Goal: Navigation & Orientation: Find specific page/section

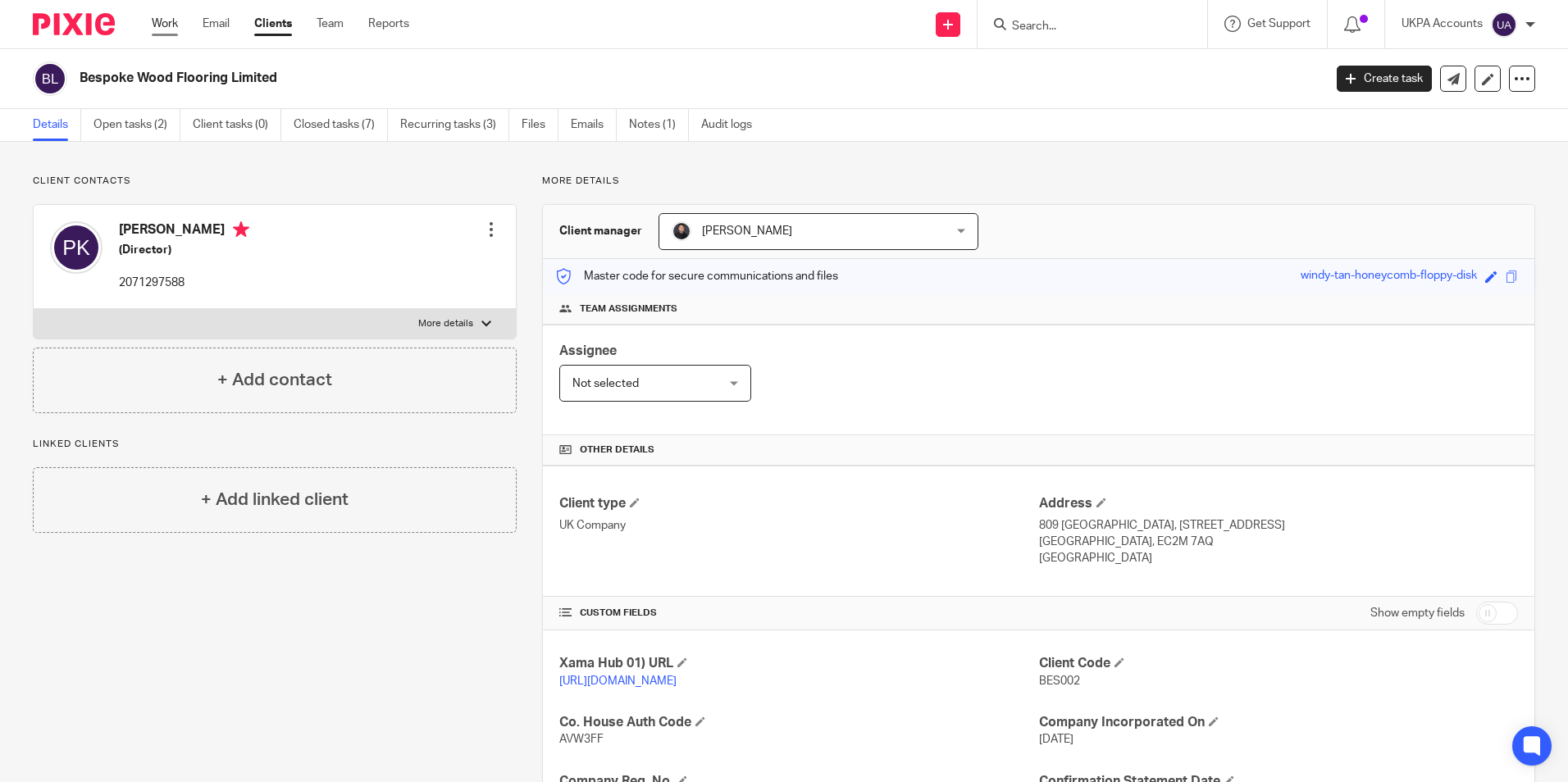
scroll to position [164, 0]
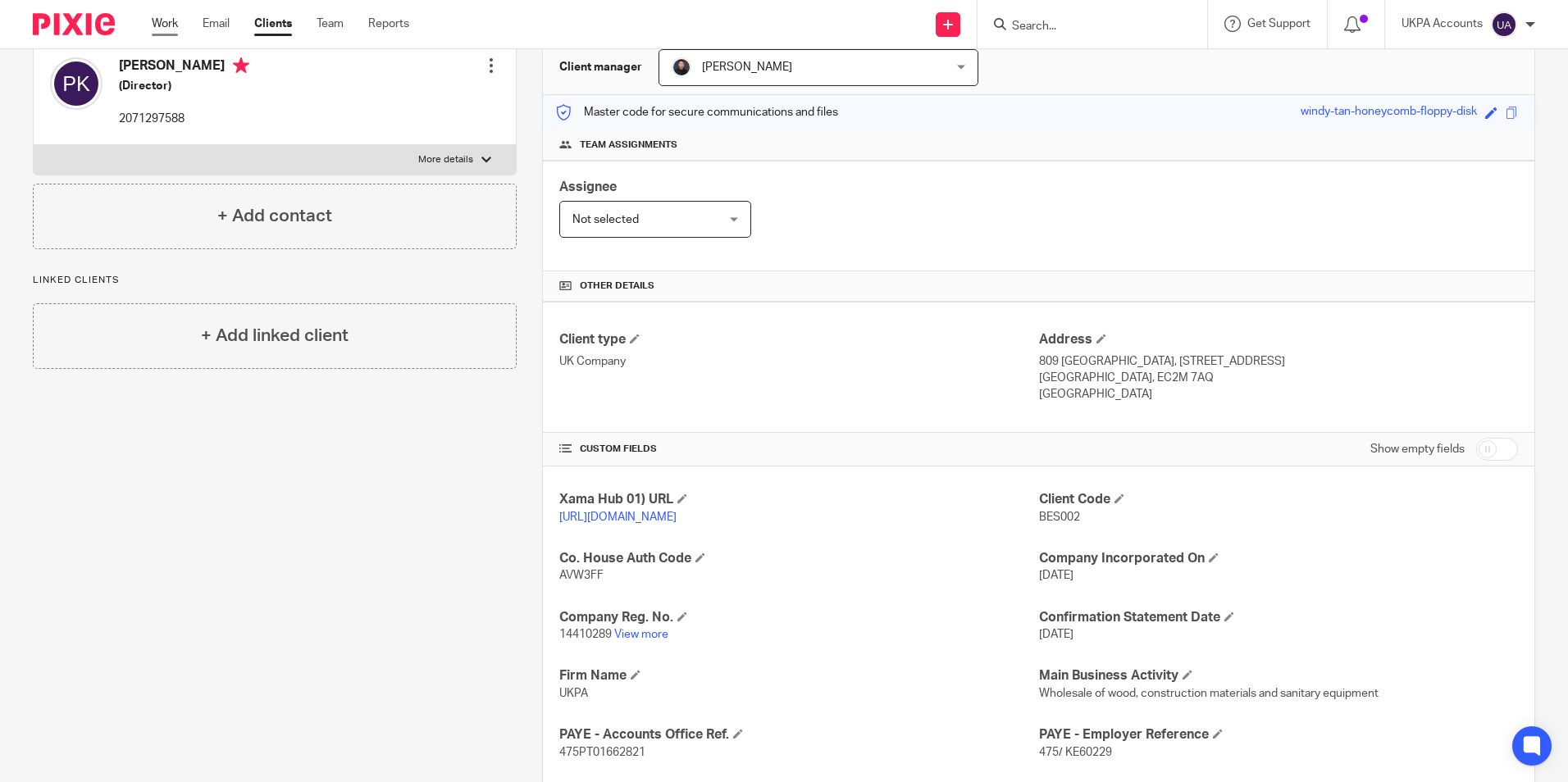
click at [178, 25] on link "Work" at bounding box center [164, 23] width 26 height 17
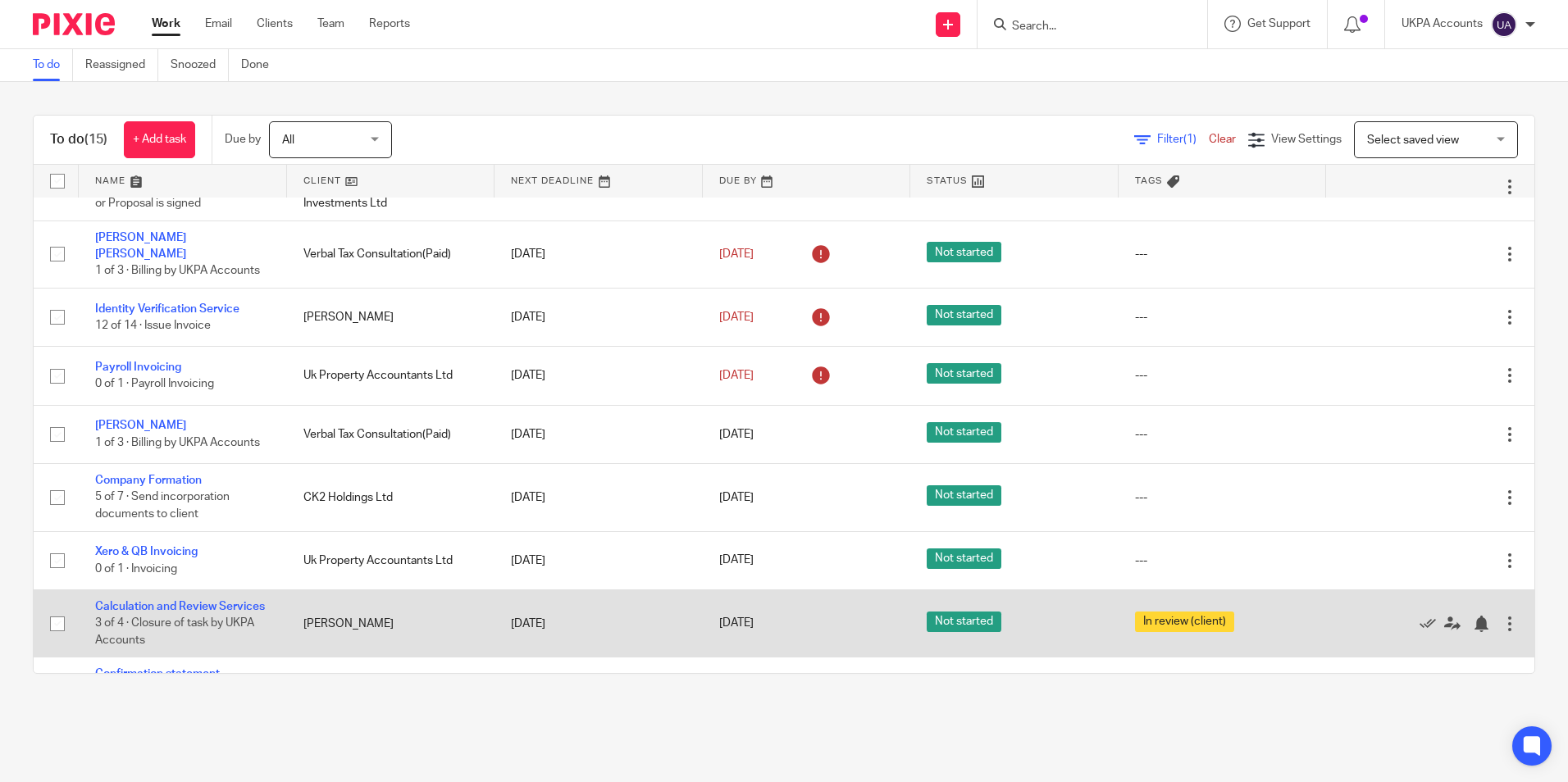
scroll to position [473, 0]
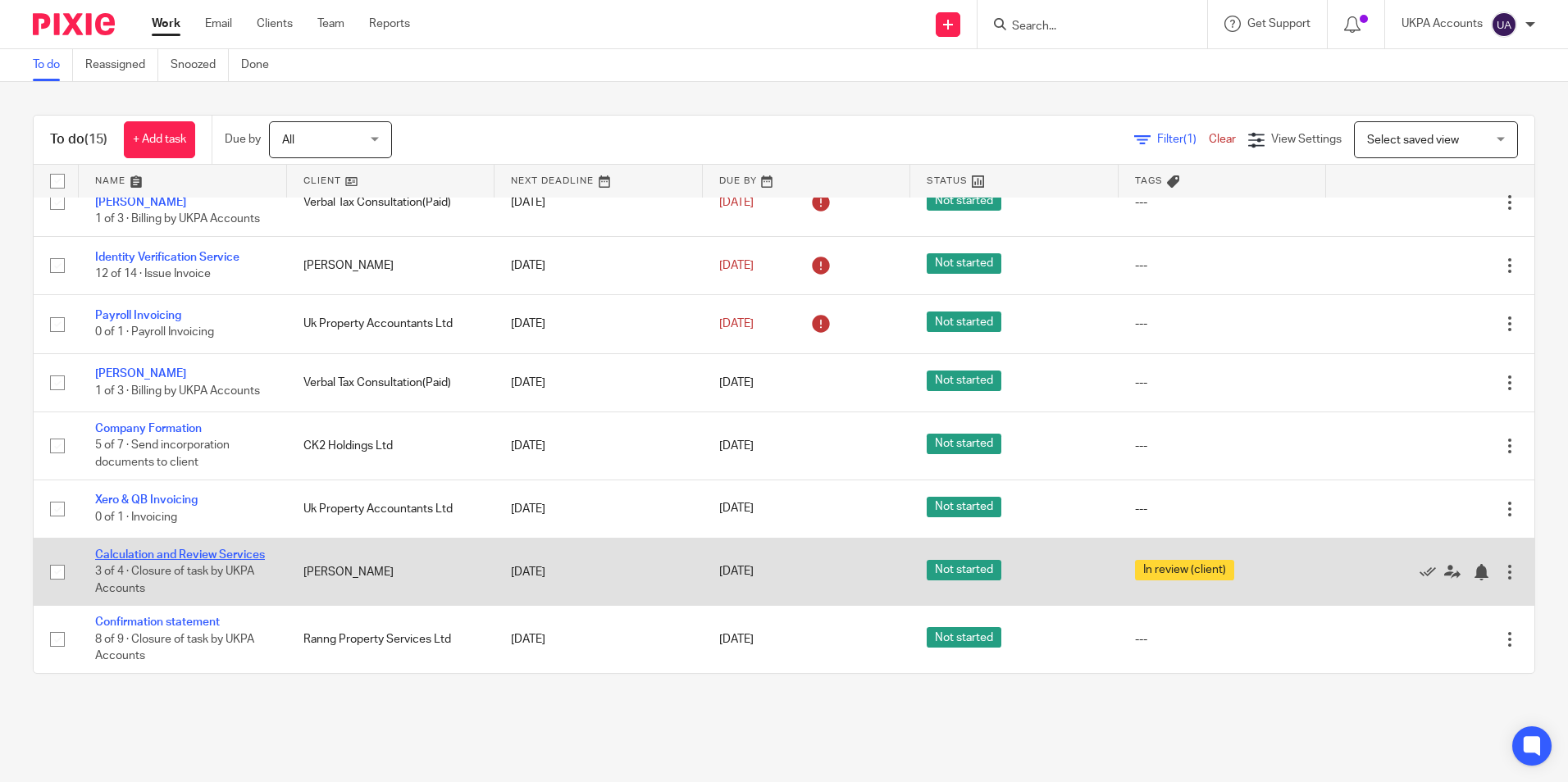
click at [210, 550] on link "Calculation and Review Services" at bounding box center [180, 556] width 170 height 12
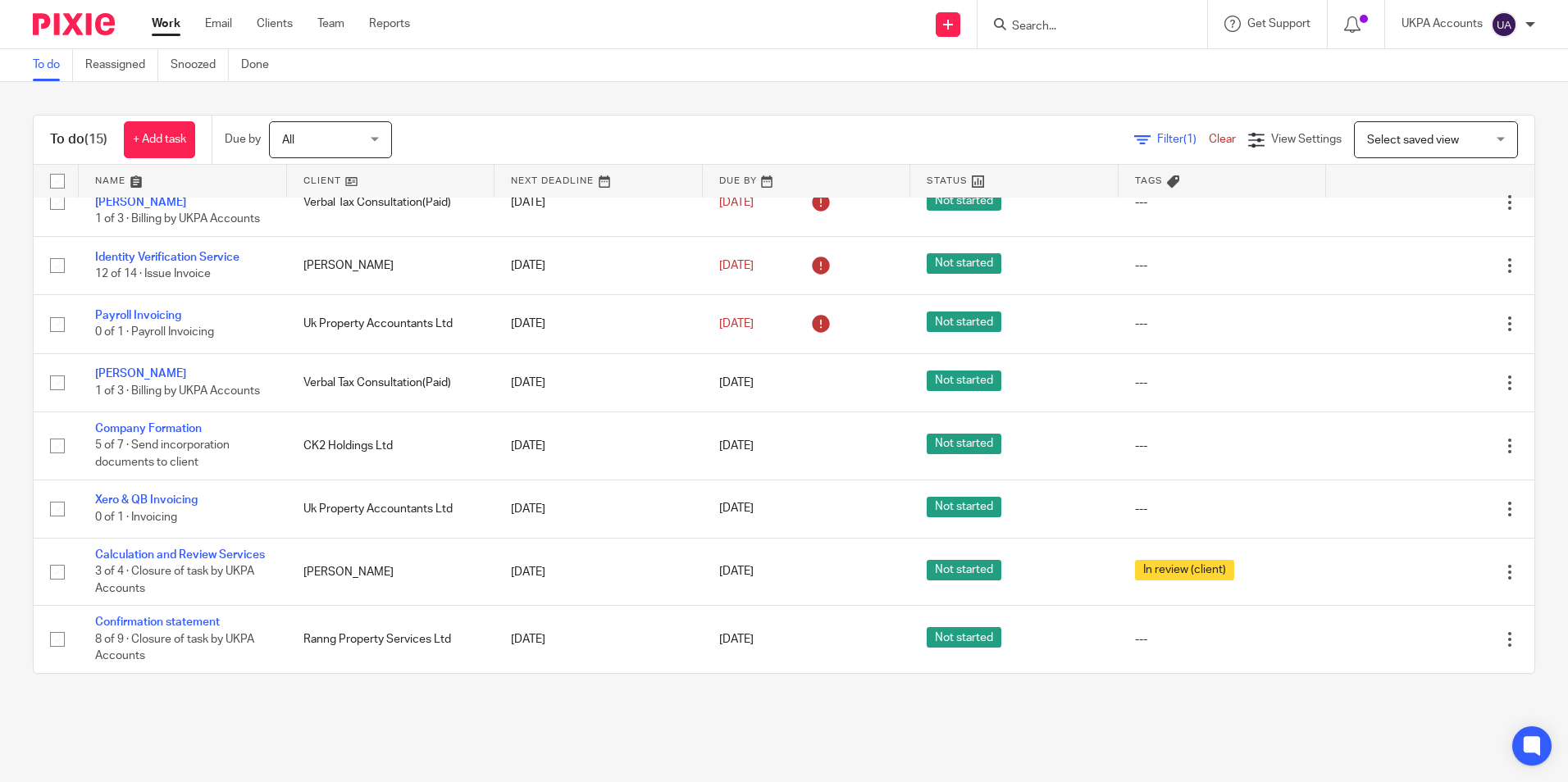
click at [52, 66] on link "To do" at bounding box center [52, 65] width 40 height 32
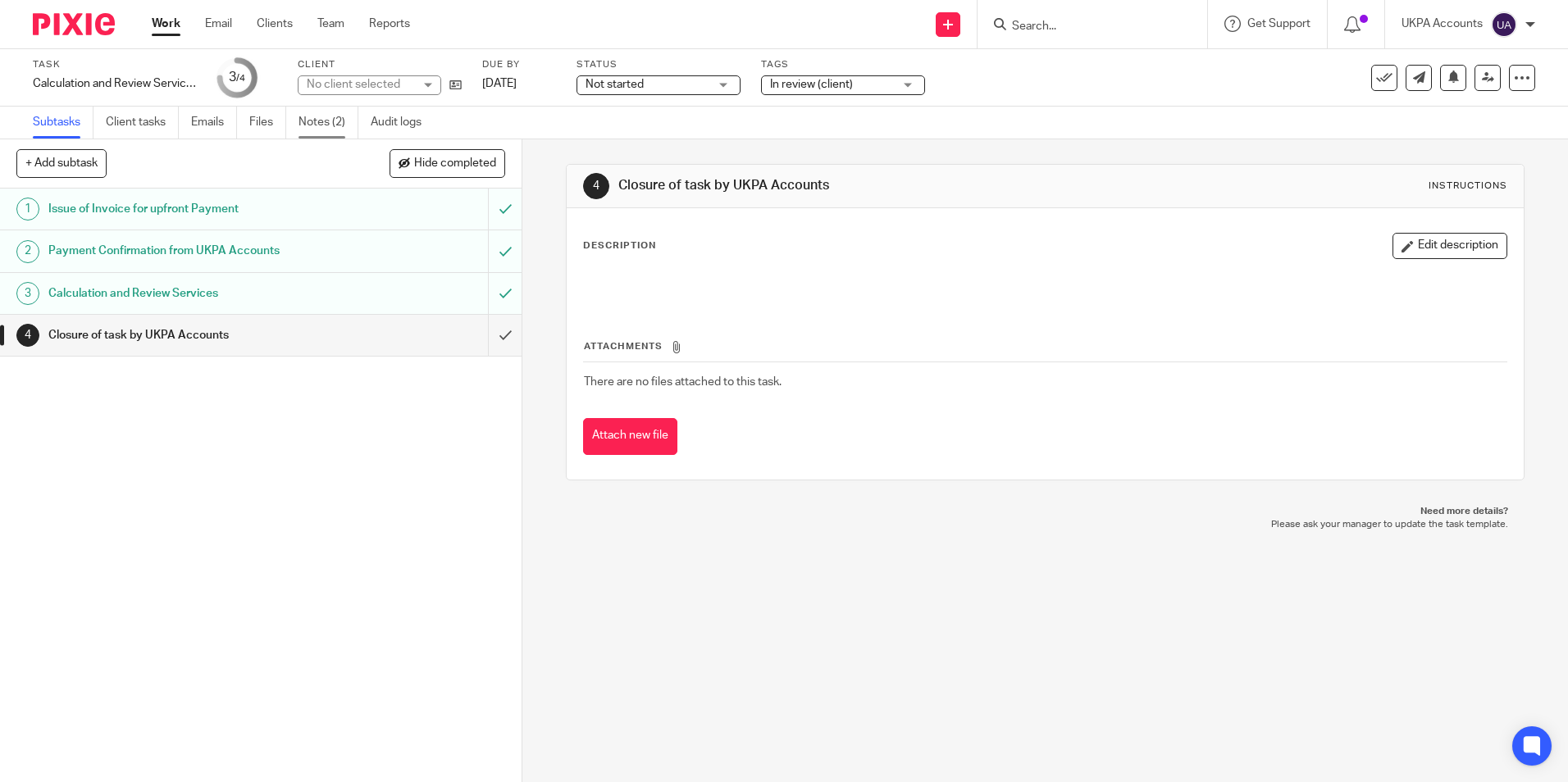
click at [331, 119] on link "Notes (2)" at bounding box center [328, 122] width 60 height 32
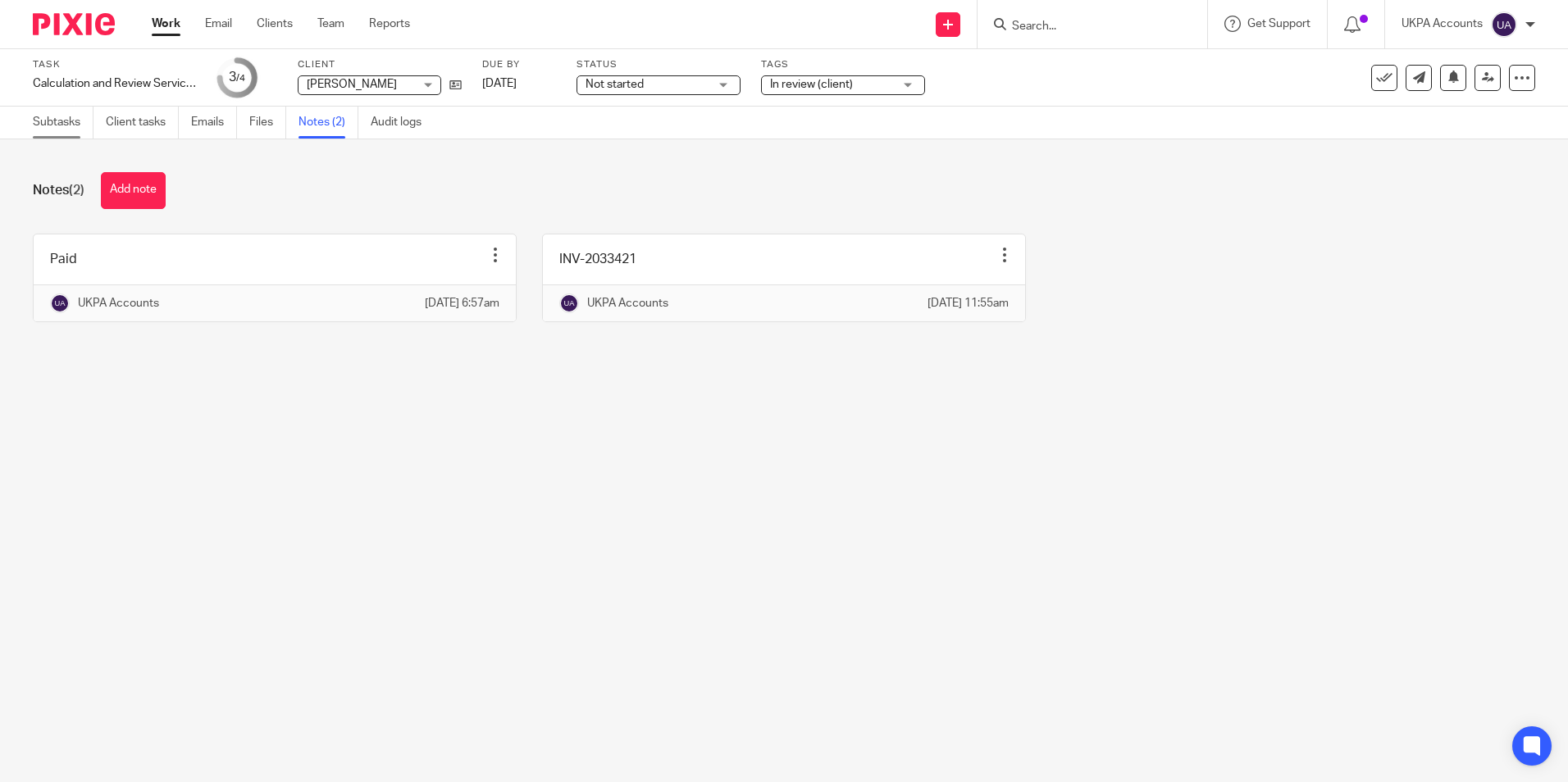
click at [64, 128] on link "Subtasks" at bounding box center [63, 122] width 60 height 32
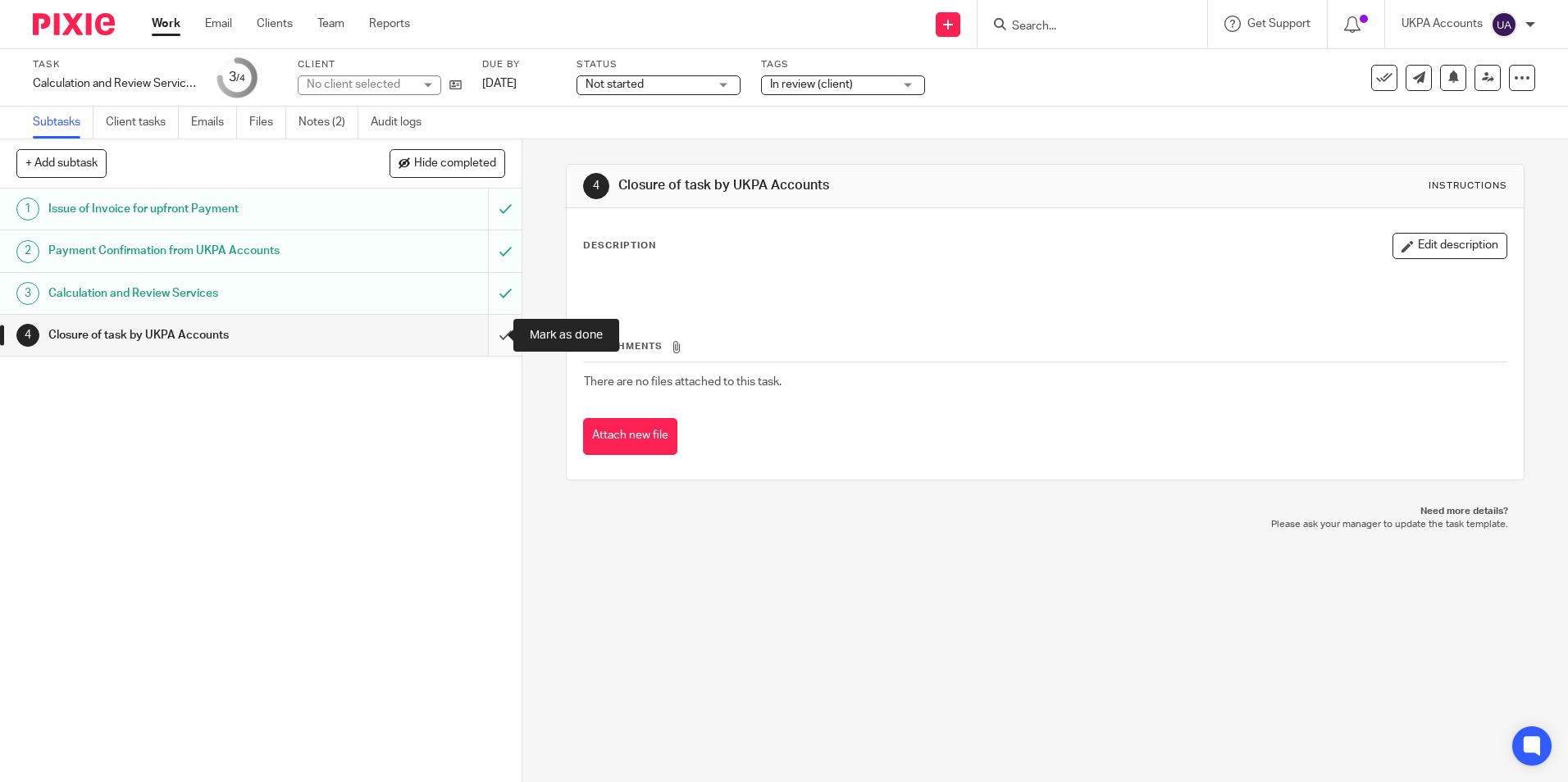
click at [488, 335] on input "submit" at bounding box center [260, 335] width 522 height 41
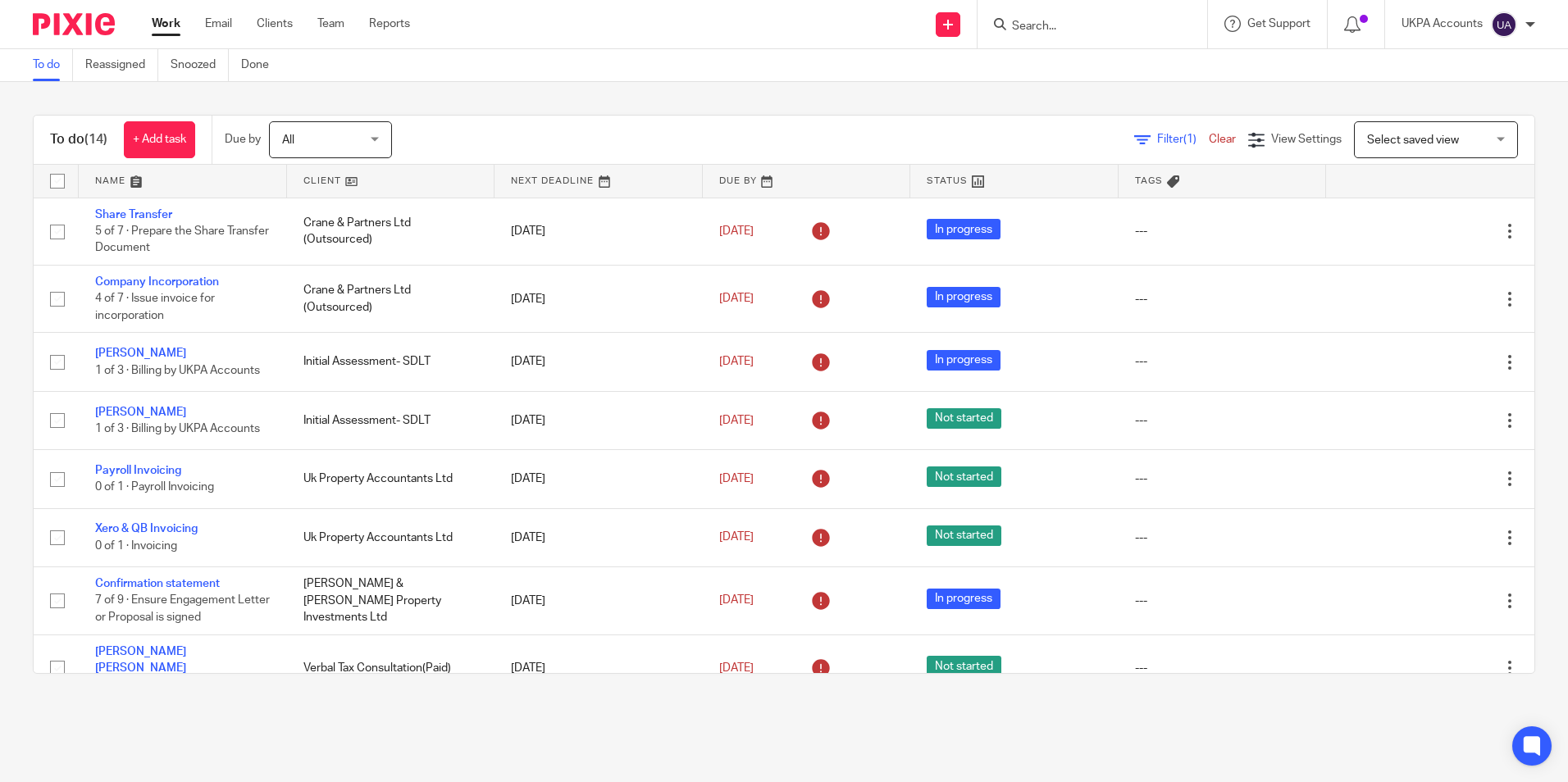
scroll to position [390, 0]
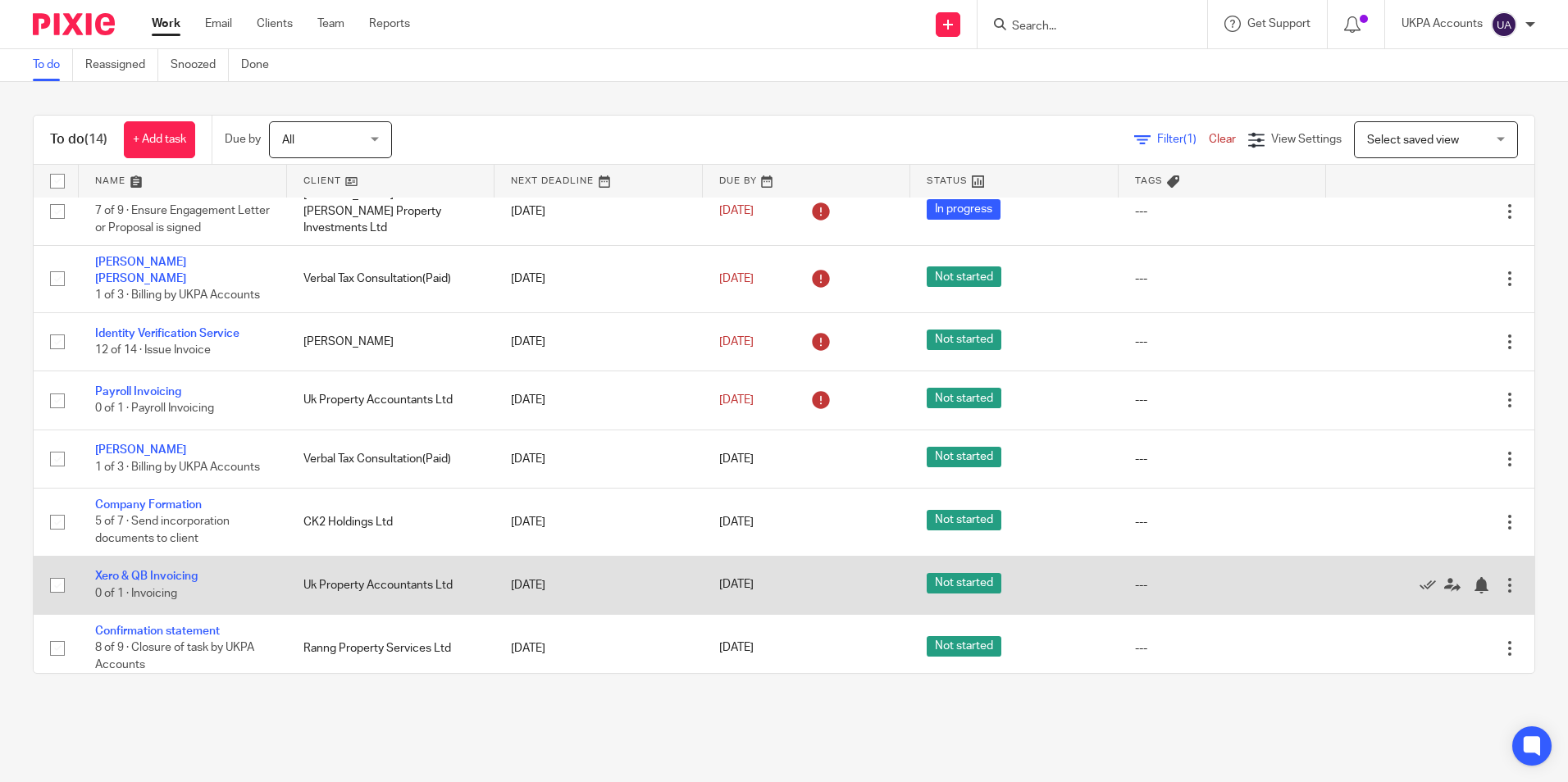
drag, startPoint x: 211, startPoint y: 624, endPoint x: 287, endPoint y: 582, distance: 86.8
click at [210, 626] on link "Confirmation statement" at bounding box center [157, 631] width 124 height 12
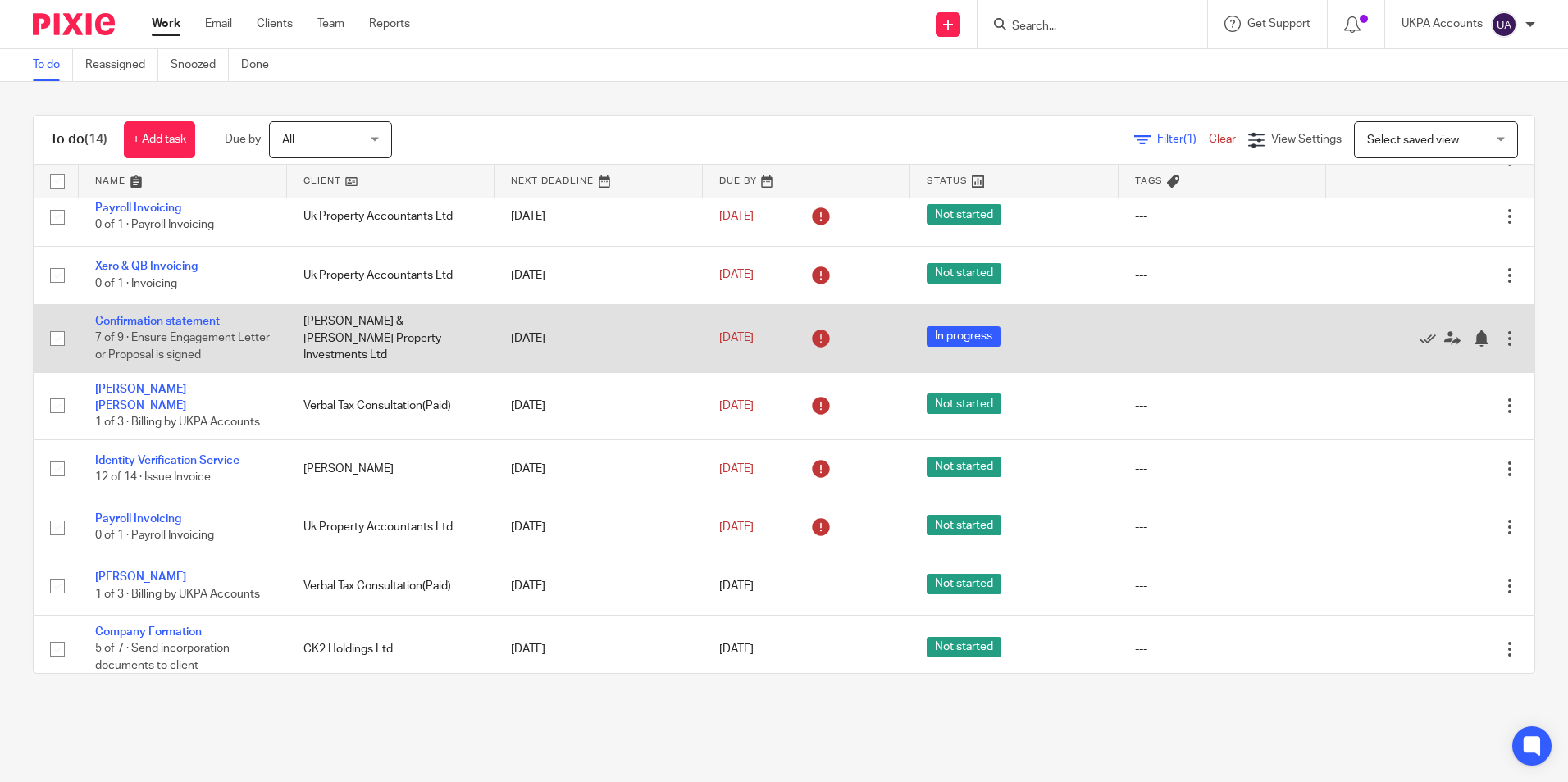
scroll to position [225, 0]
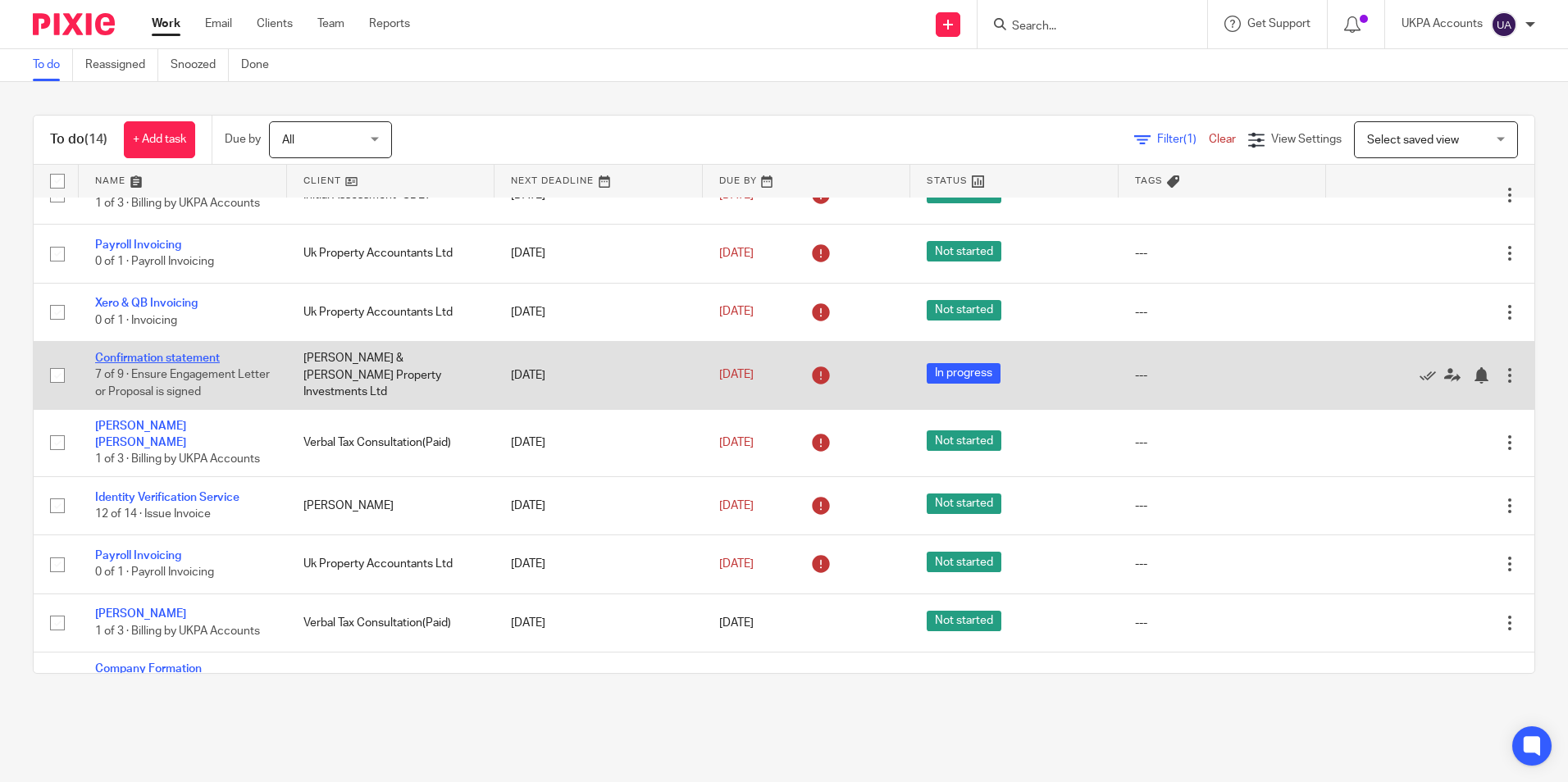
click at [202, 358] on link "Confirmation statement" at bounding box center [157, 358] width 124 height 12
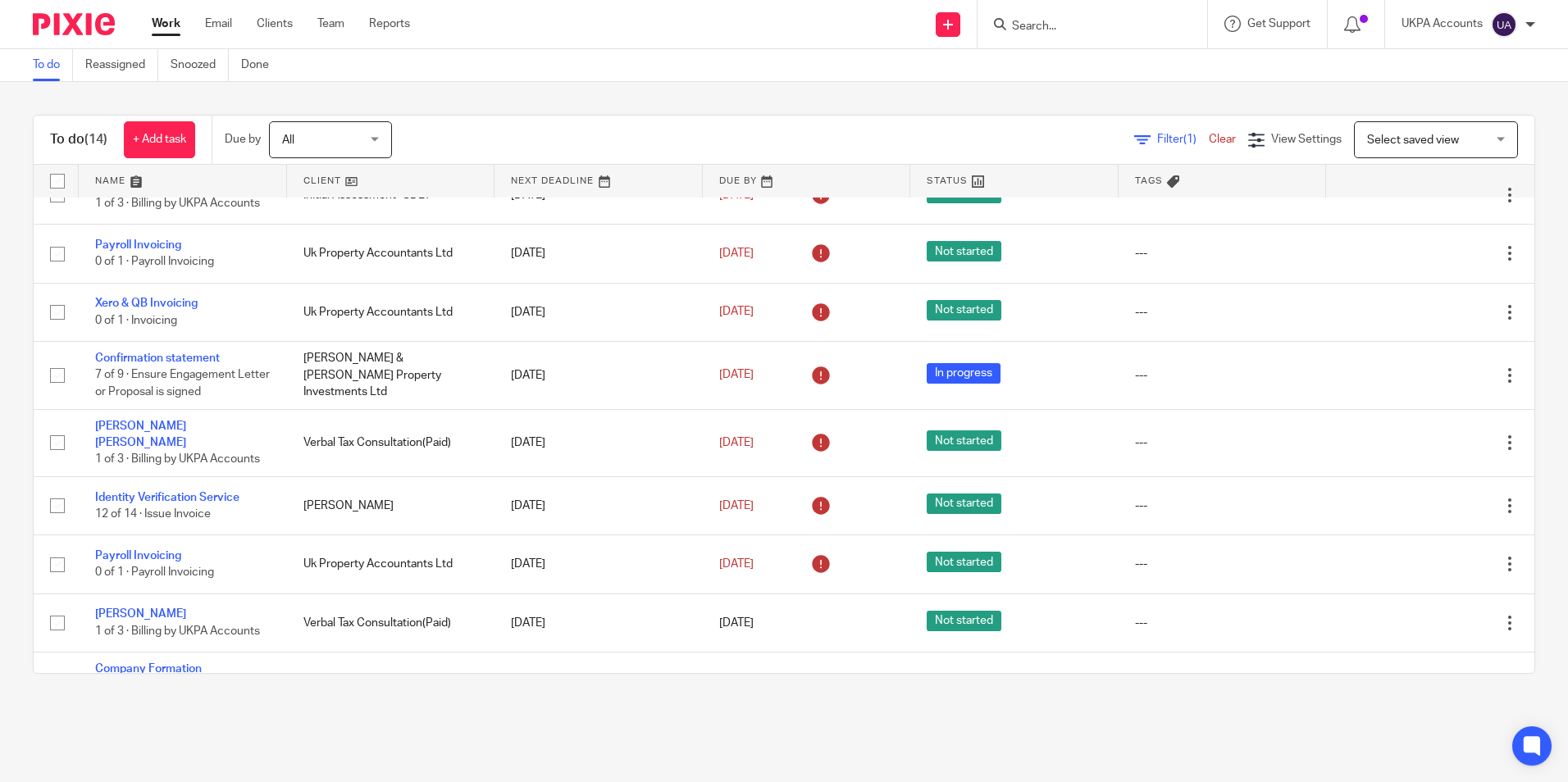
click at [34, 66] on link "To do" at bounding box center [52, 65] width 40 height 32
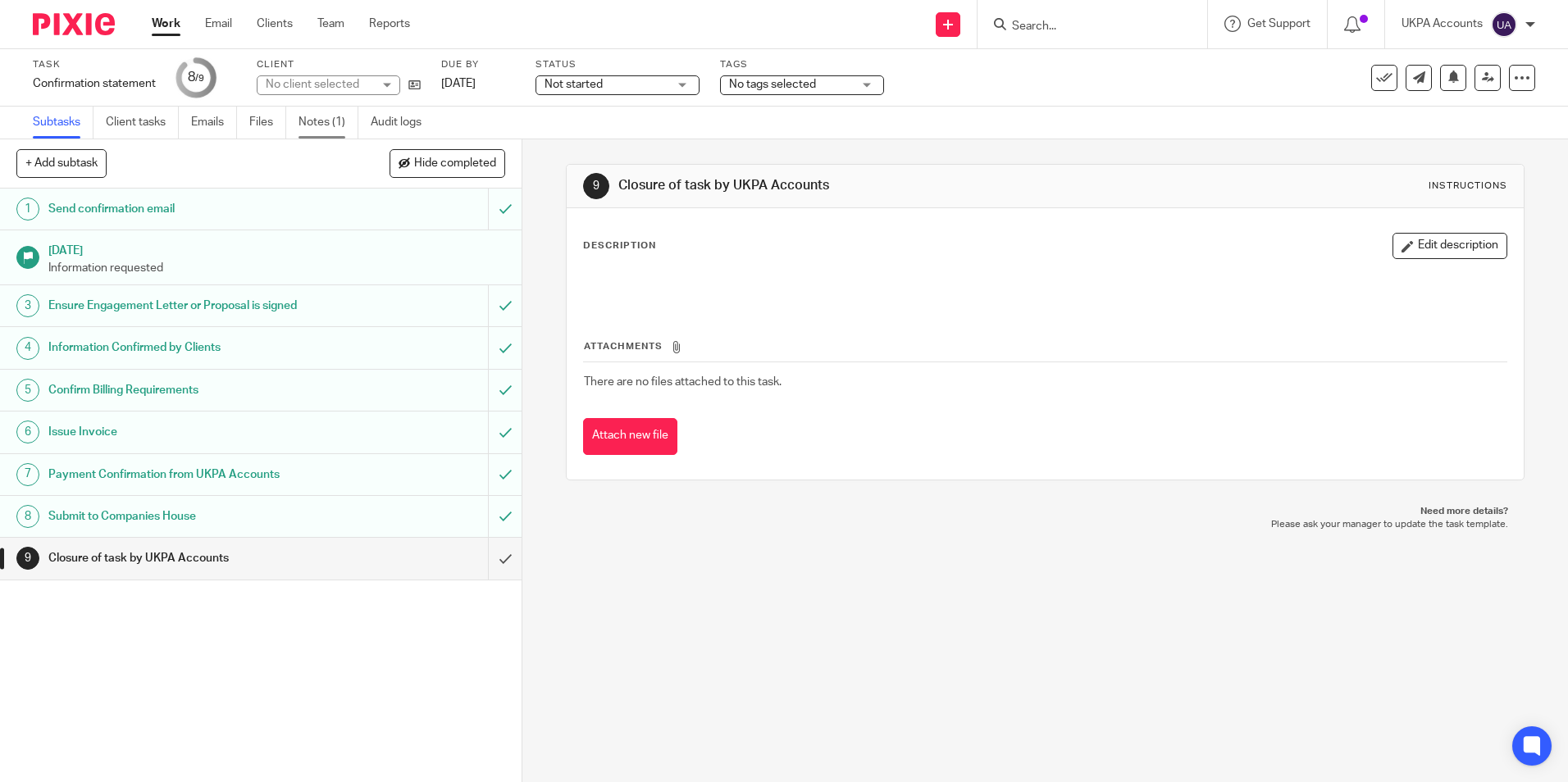
click at [328, 121] on link "Notes (1)" at bounding box center [328, 122] width 60 height 32
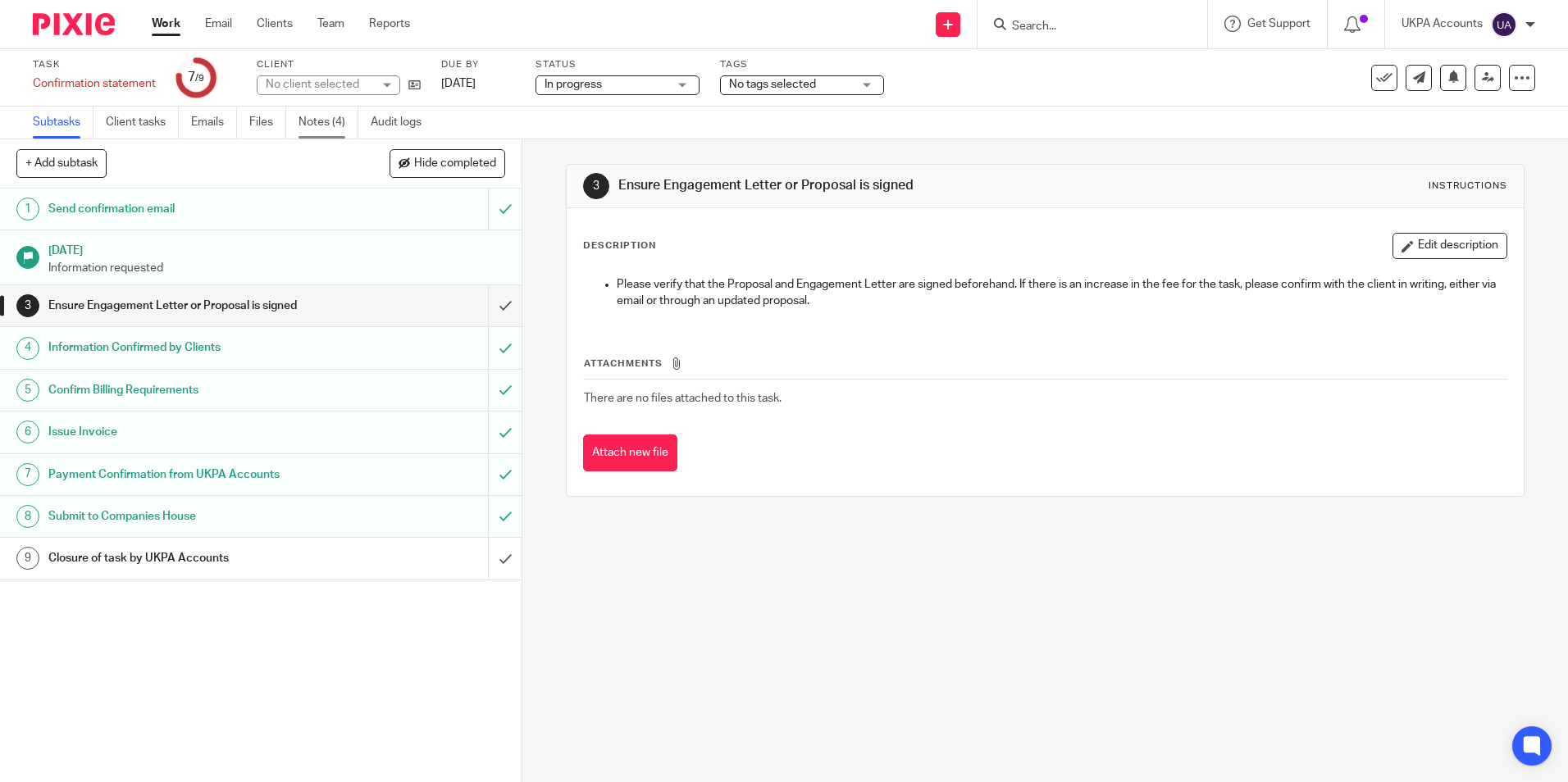
click at [334, 119] on link "Notes (4)" at bounding box center [328, 122] width 60 height 32
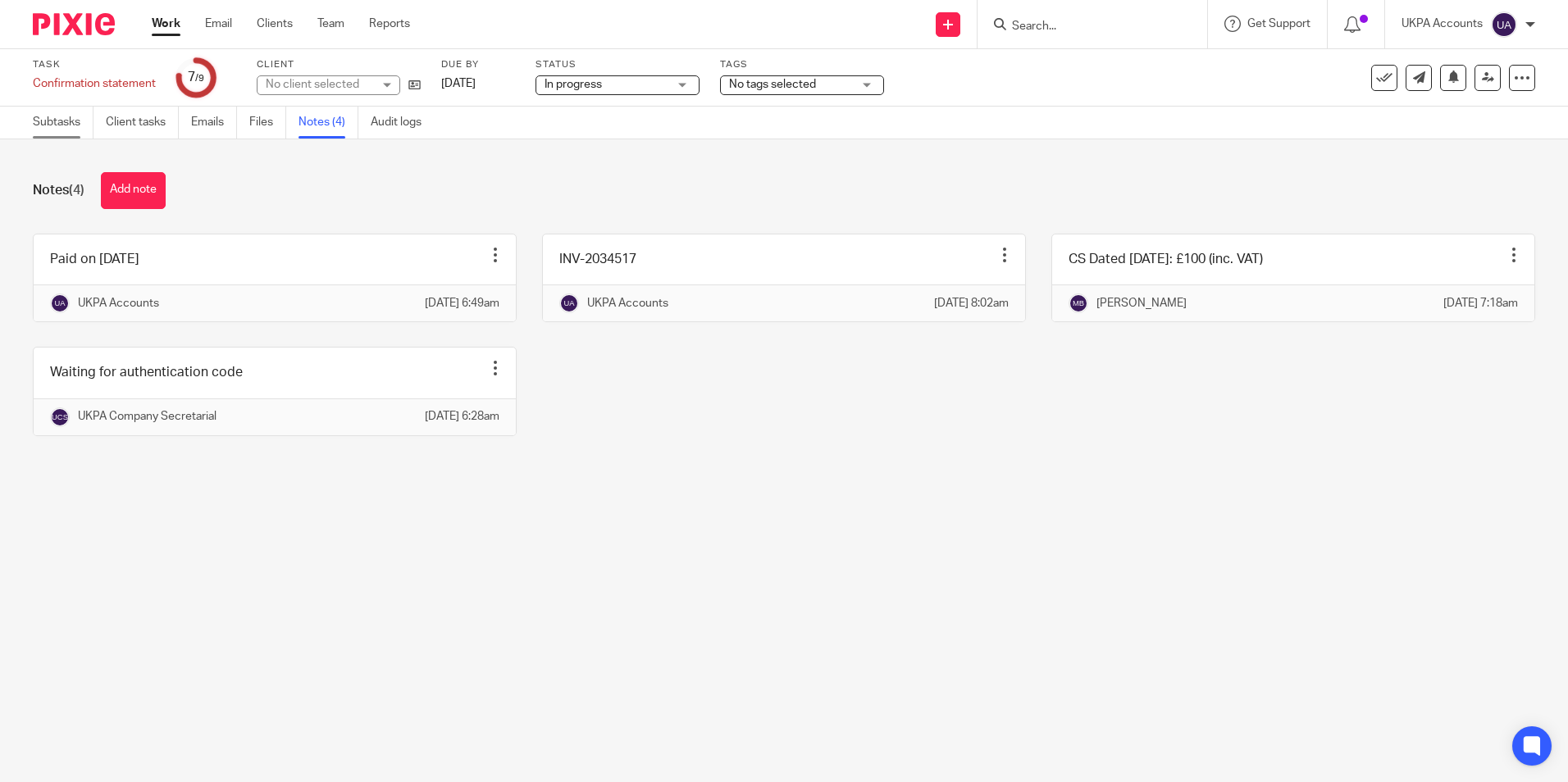
click at [75, 122] on link "Subtasks" at bounding box center [63, 122] width 60 height 32
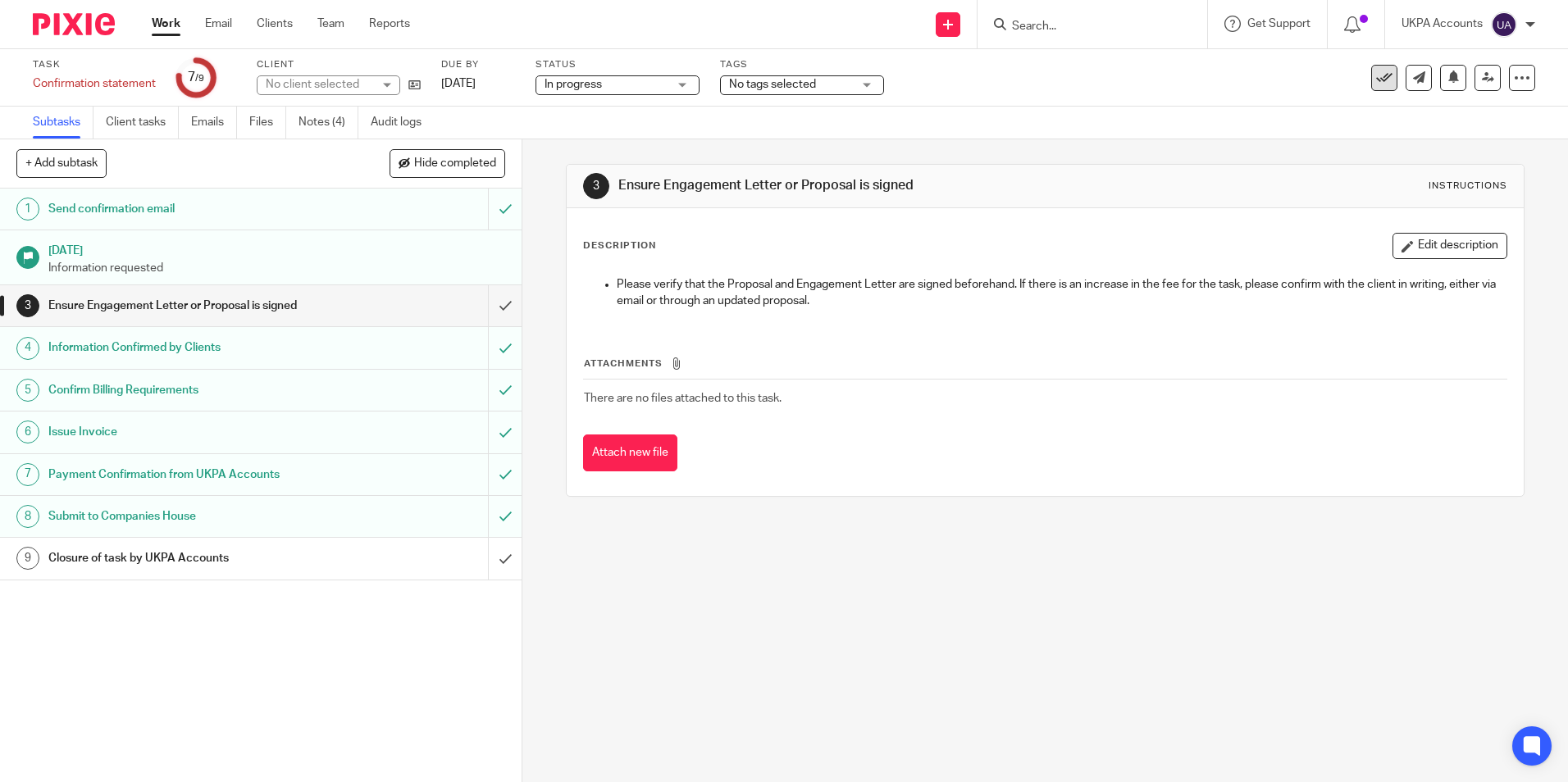
click at [1377, 74] on icon at bounding box center [1384, 78] width 17 height 17
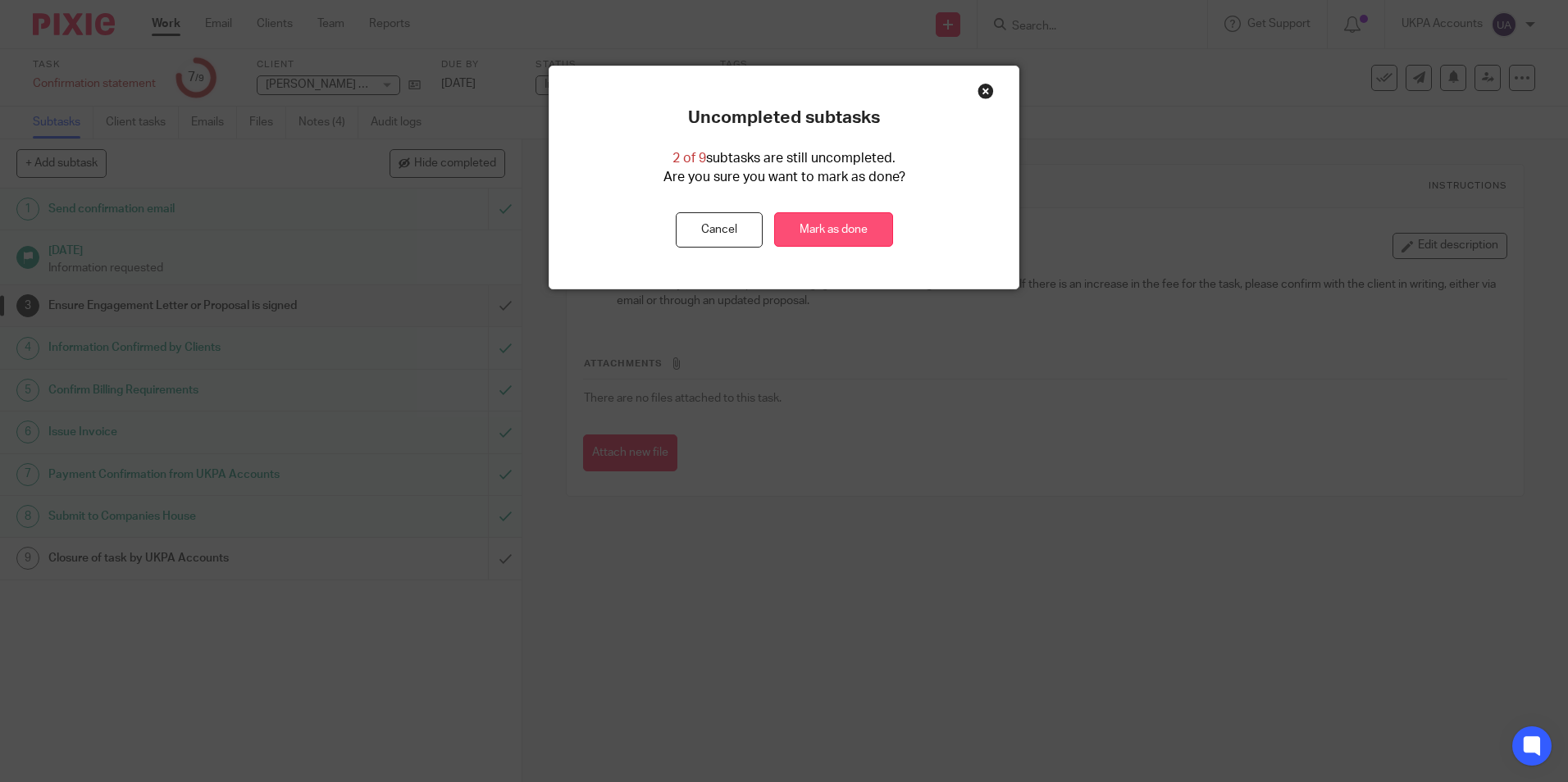
click at [813, 234] on link "Mark as done" at bounding box center [834, 230] width 119 height 35
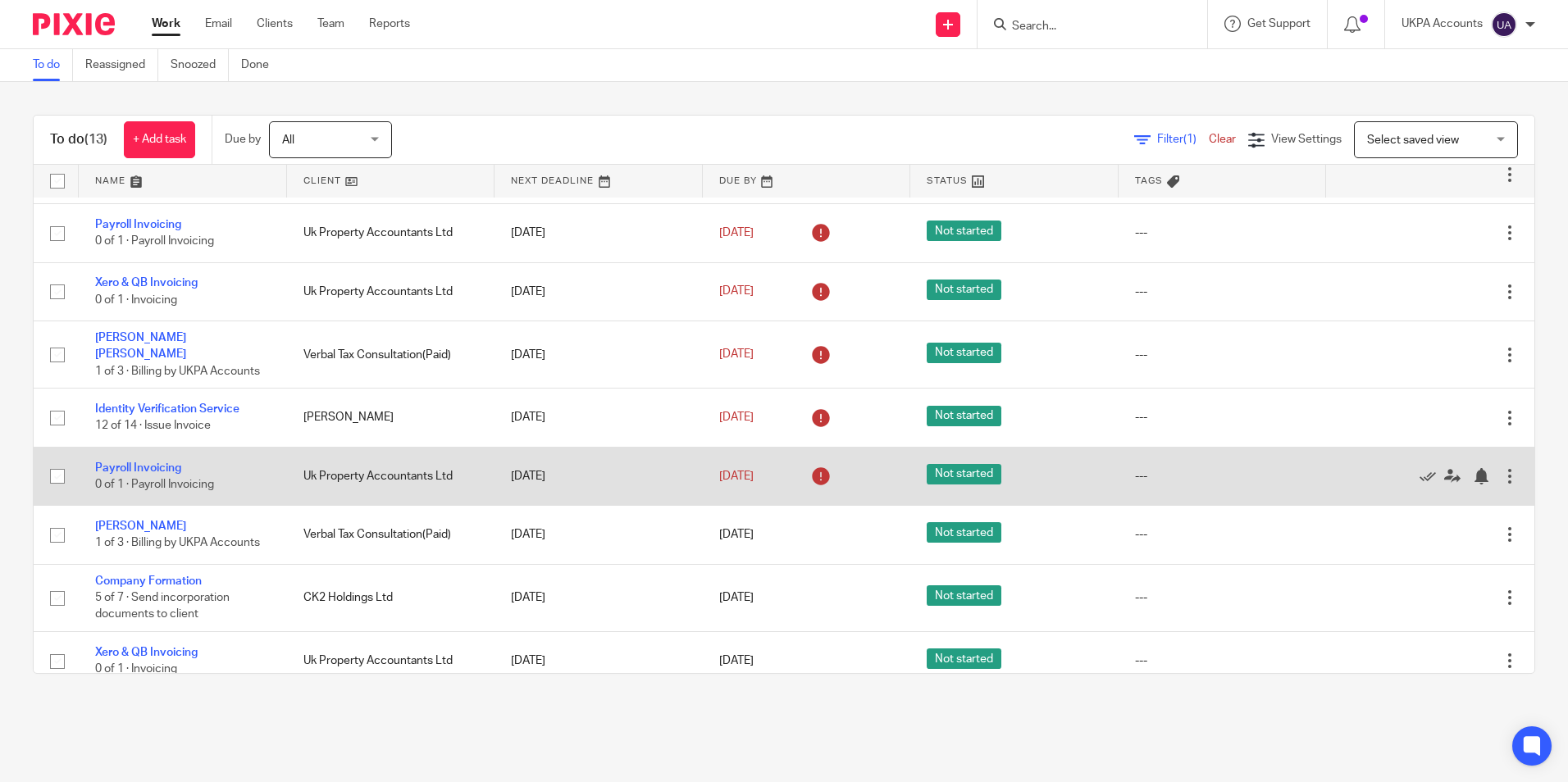
scroll to position [322, 0]
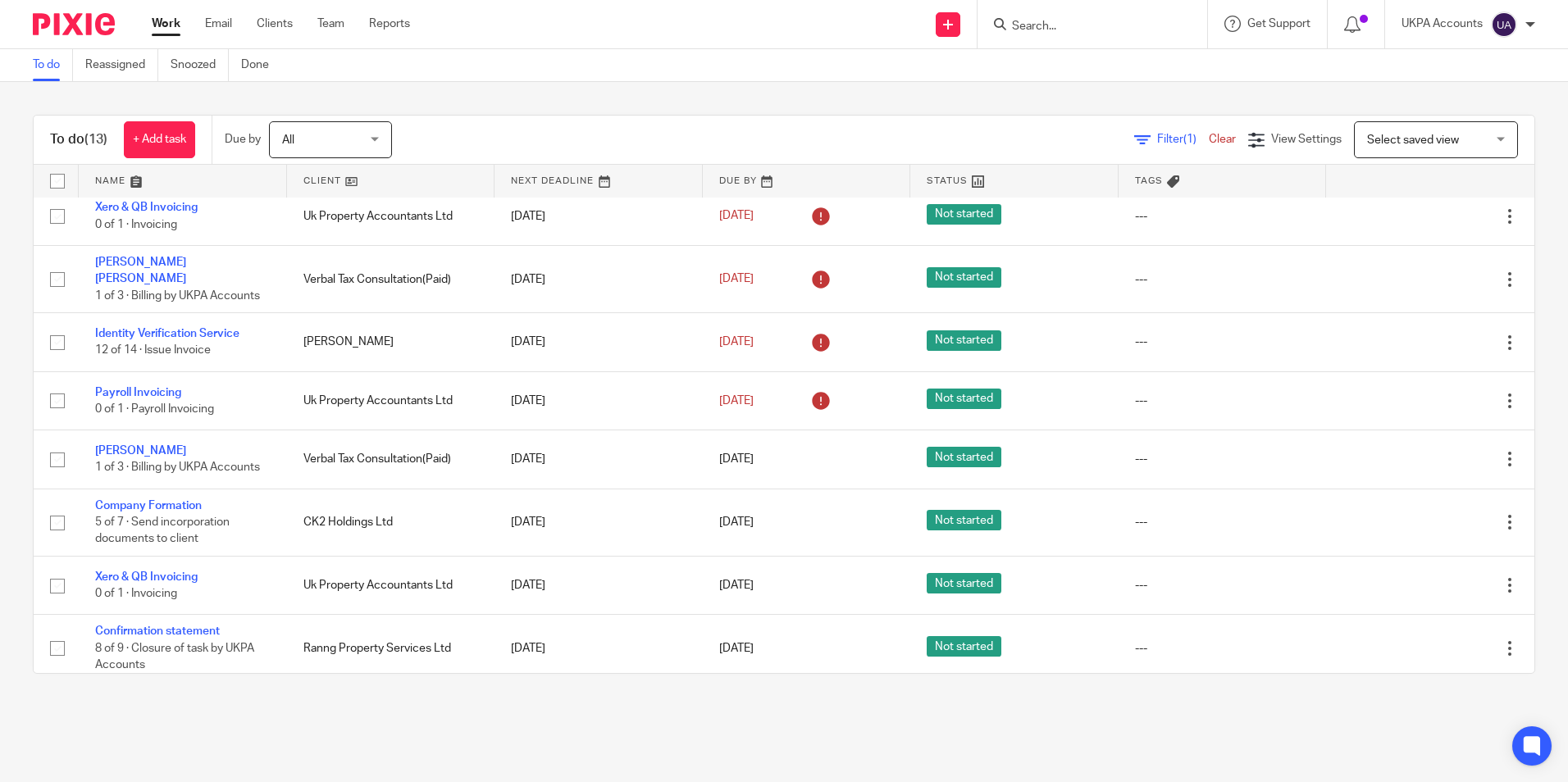
drag, startPoint x: 265, startPoint y: 746, endPoint x: 308, endPoint y: 740, distance: 43.4
click at [266, 746] on main "To do Reassigned Snoozed Done To do (13) + Add task Due by All All Today Tomorr…" at bounding box center [784, 391] width 1568 height 782
drag, startPoint x: 1045, startPoint y: 11, endPoint x: 1042, endPoint y: 25, distance: 14.3
click at [1044, 18] on div at bounding box center [1092, 24] width 229 height 49
click at [1042, 25] on input "Search" at bounding box center [1084, 26] width 148 height 15
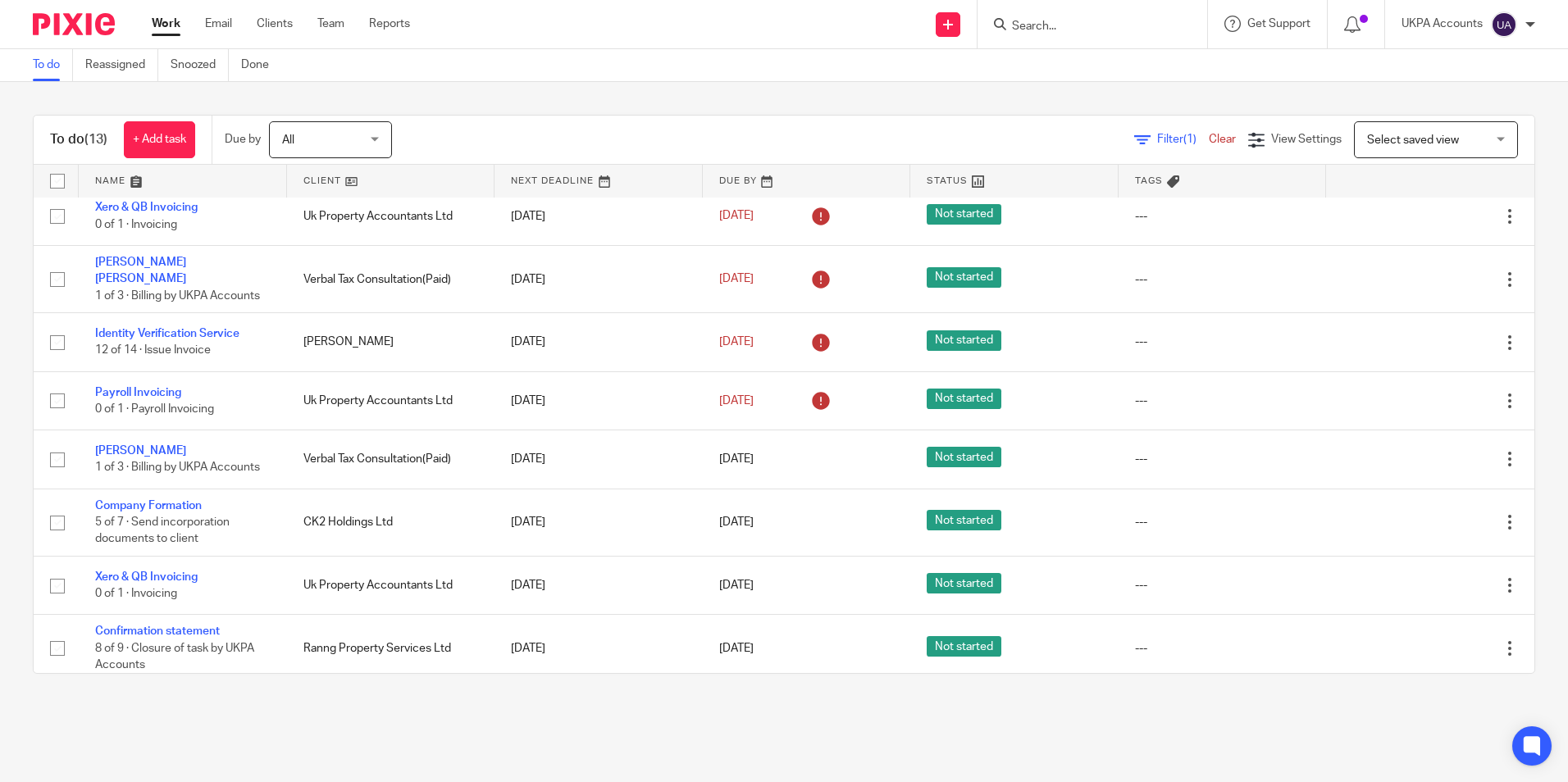
click at [1042, 26] on input "Search" at bounding box center [1084, 26] width 148 height 15
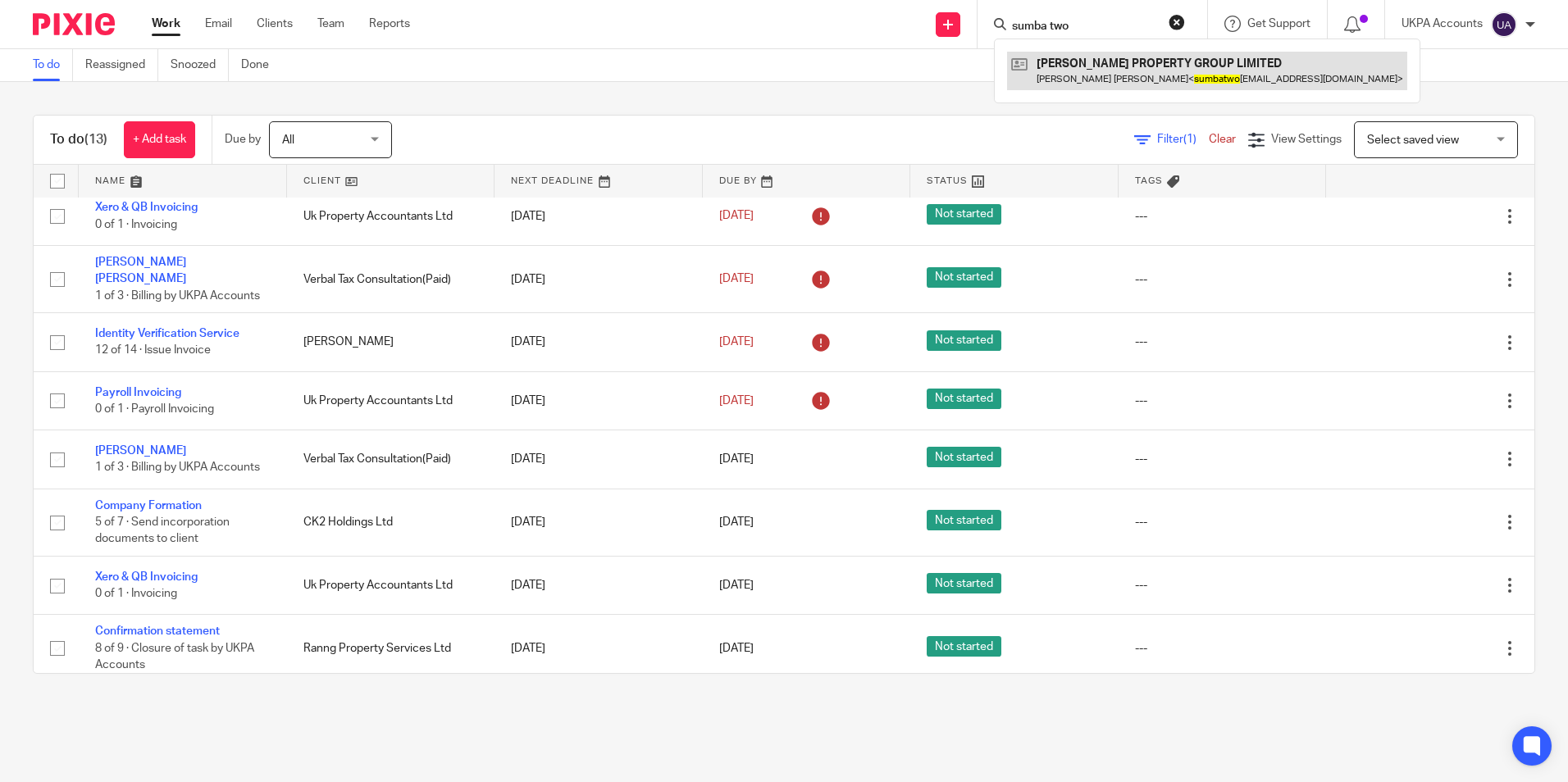
type input "sumba two"
click at [1078, 68] on link at bounding box center [1208, 70] width 400 height 38
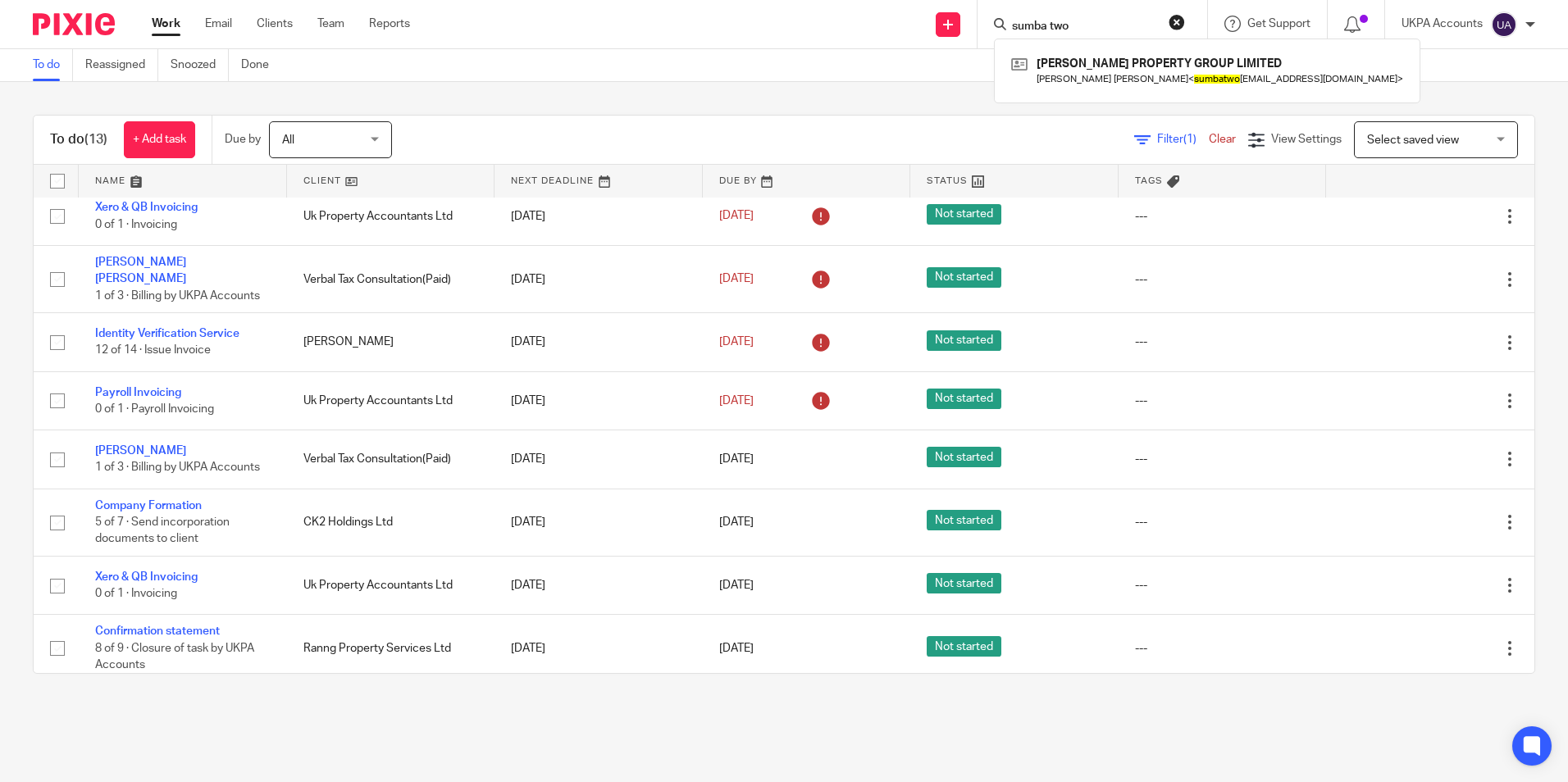
drag, startPoint x: 193, startPoint y: 738, endPoint x: 190, endPoint y: 722, distance: 16.3
click at [193, 737] on main "To do Reassigned Snoozed Done To do (13) + Add task Due by All All Today Tomorr…" at bounding box center [784, 391] width 1568 height 782
click at [45, 66] on link "To do" at bounding box center [52, 65] width 40 height 32
click at [234, 703] on div "To do (13) + Add task Due by All All Today Tomorrow This week Next week This mo…" at bounding box center [784, 393] width 1568 height 625
click at [203, 60] on link "Snoozed" at bounding box center [200, 65] width 58 height 32
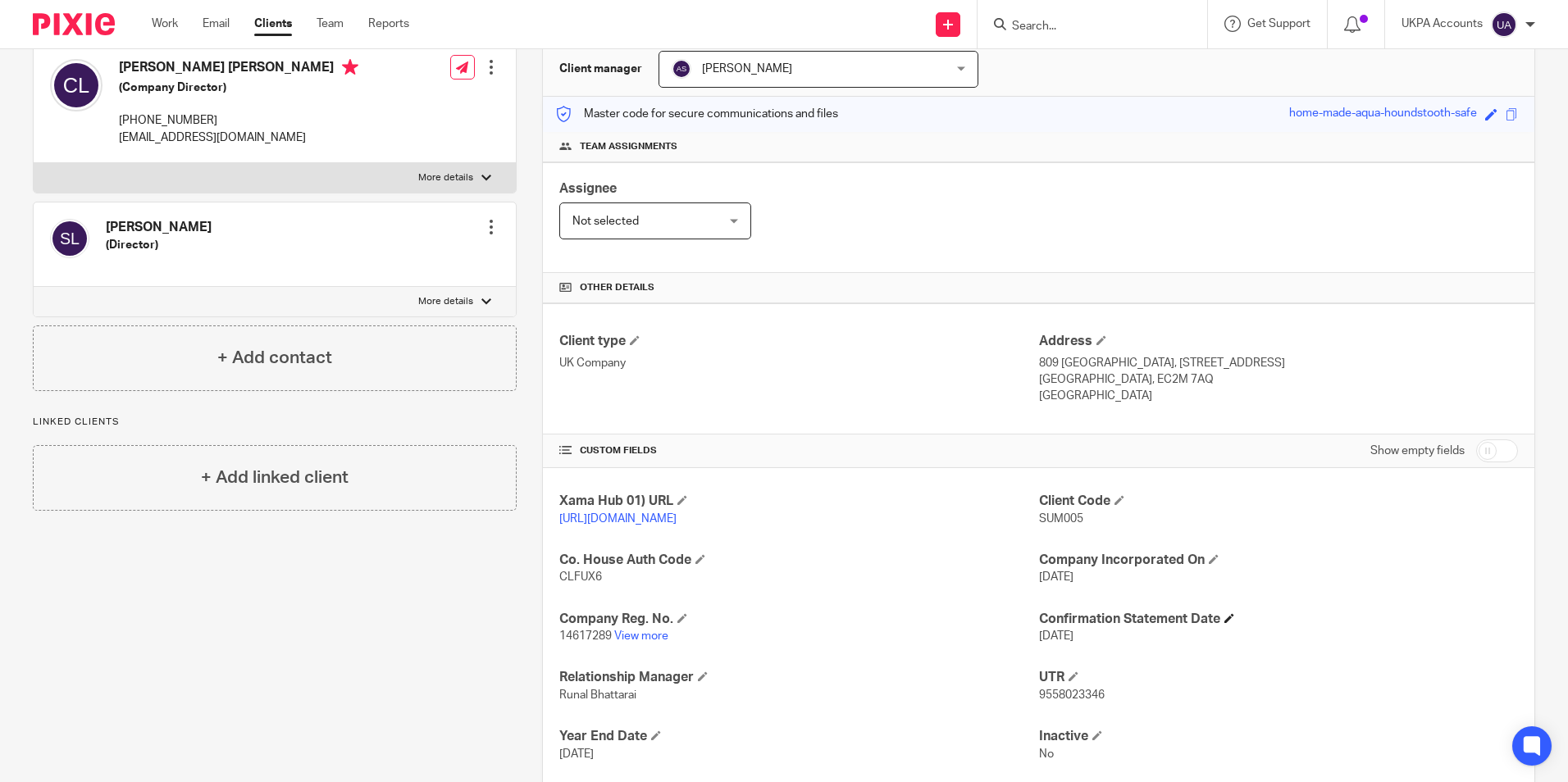
scroll to position [164, 0]
drag, startPoint x: 301, startPoint y: 609, endPoint x: 317, endPoint y: 540, distance: 70.8
click at [301, 609] on div "Client contacts Christopher John Law (Company Director) +44 751 741 4962 sumbat…" at bounding box center [262, 427] width 509 height 834
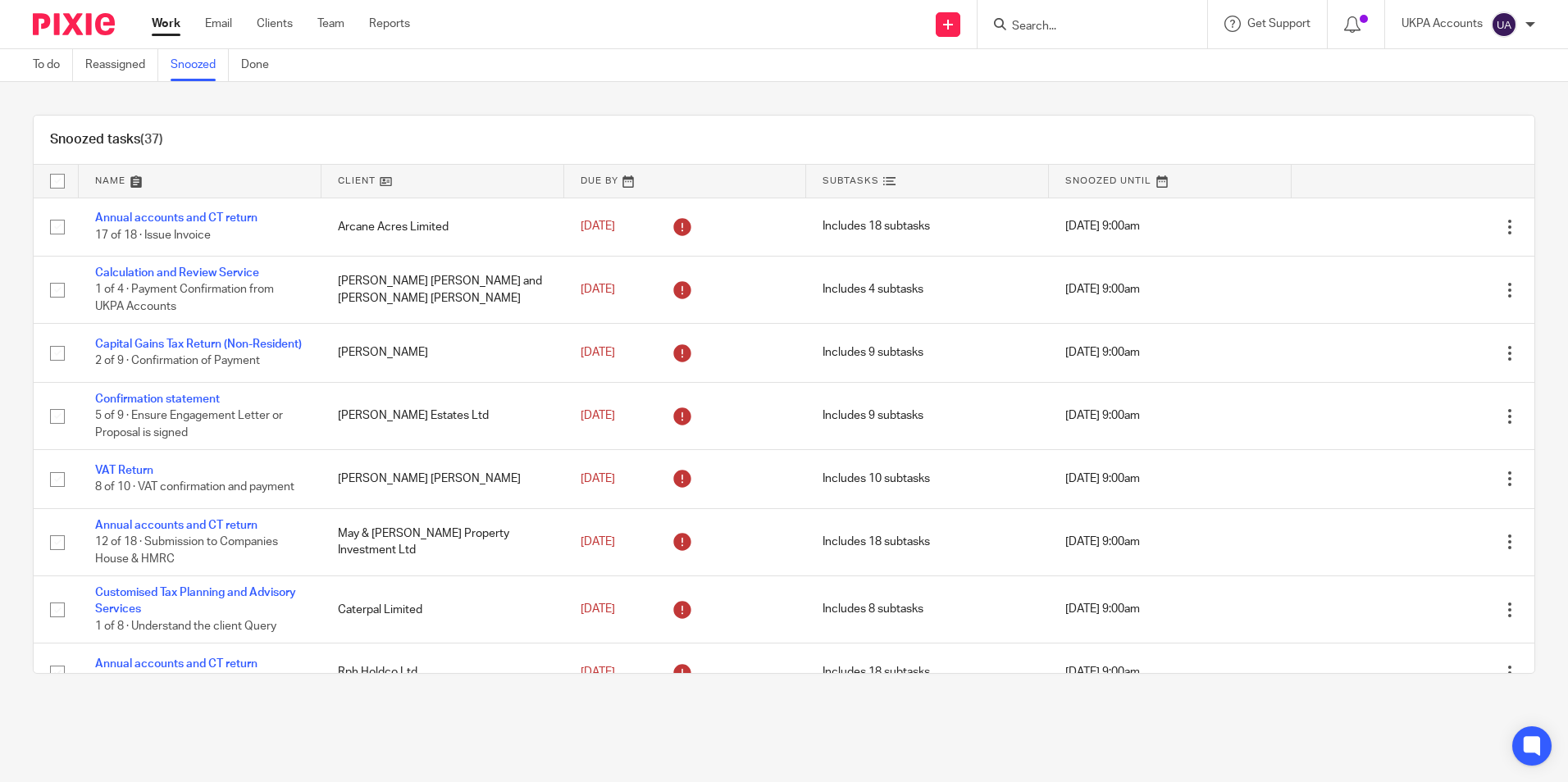
click at [1007, 134] on div "Snoozed tasks (37)" at bounding box center [784, 140] width 1501 height 50
click at [383, 182] on link at bounding box center [443, 182] width 243 height 33
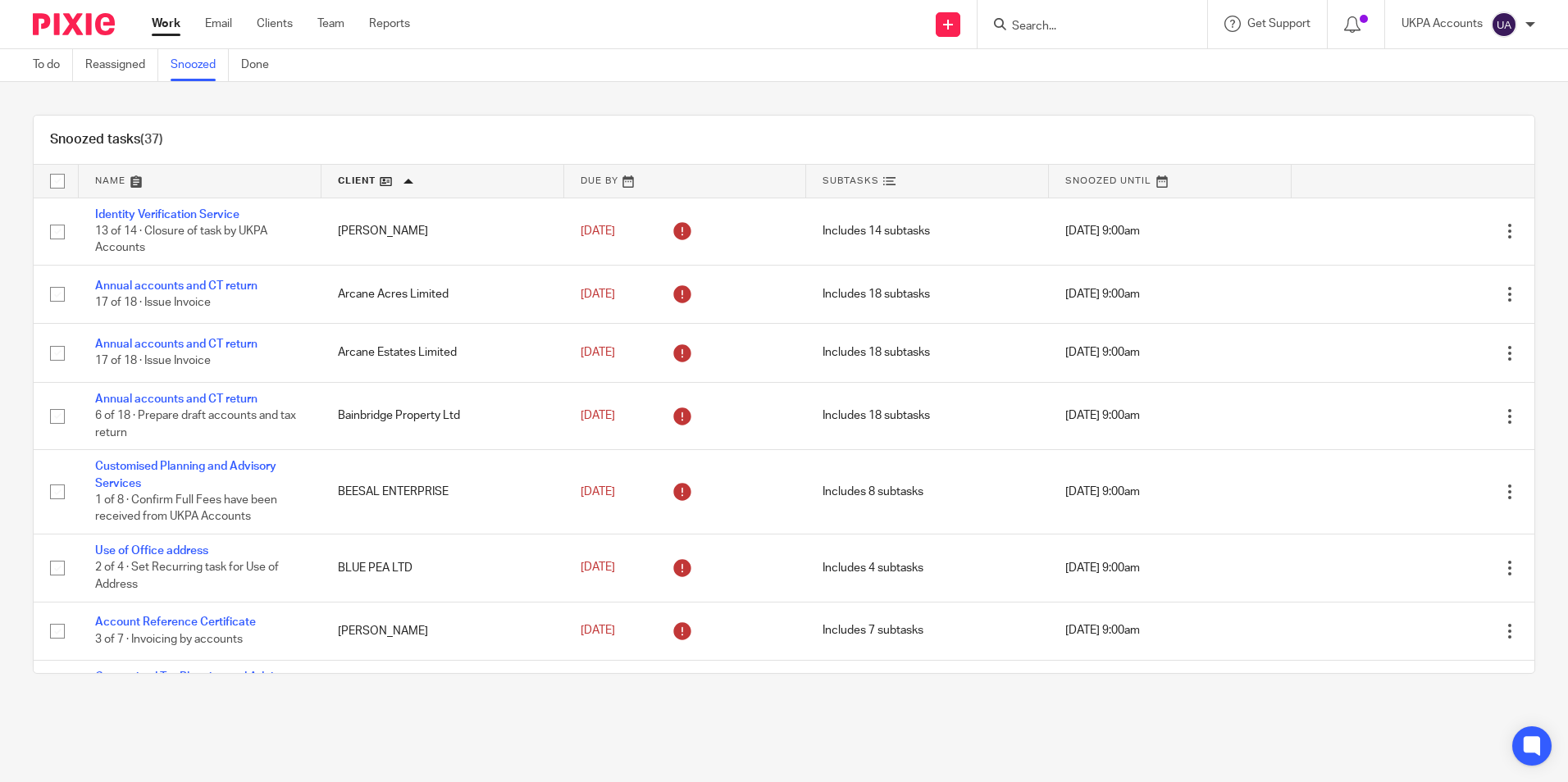
click at [140, 182] on link at bounding box center [200, 182] width 243 height 33
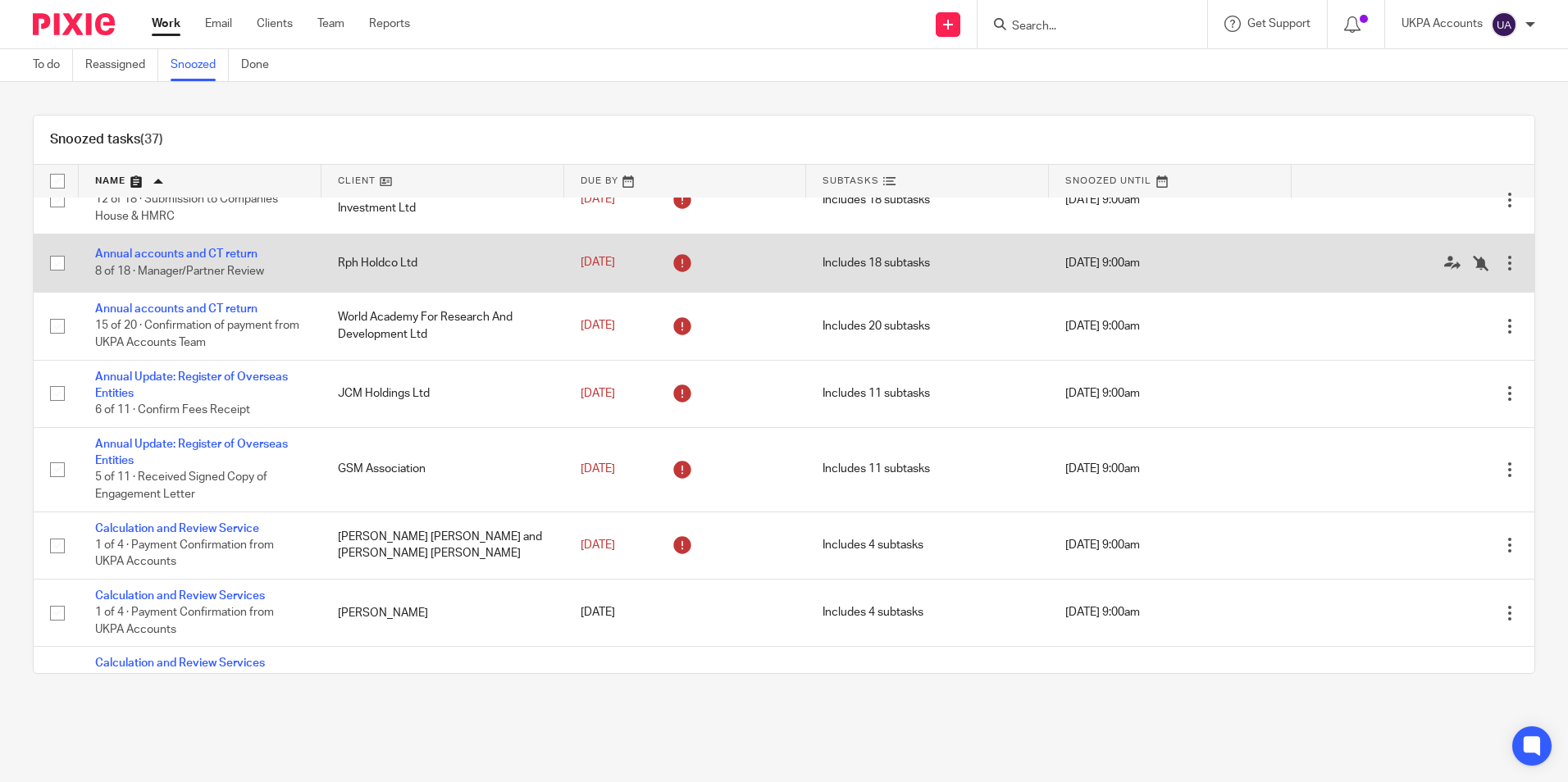
scroll to position [493, 0]
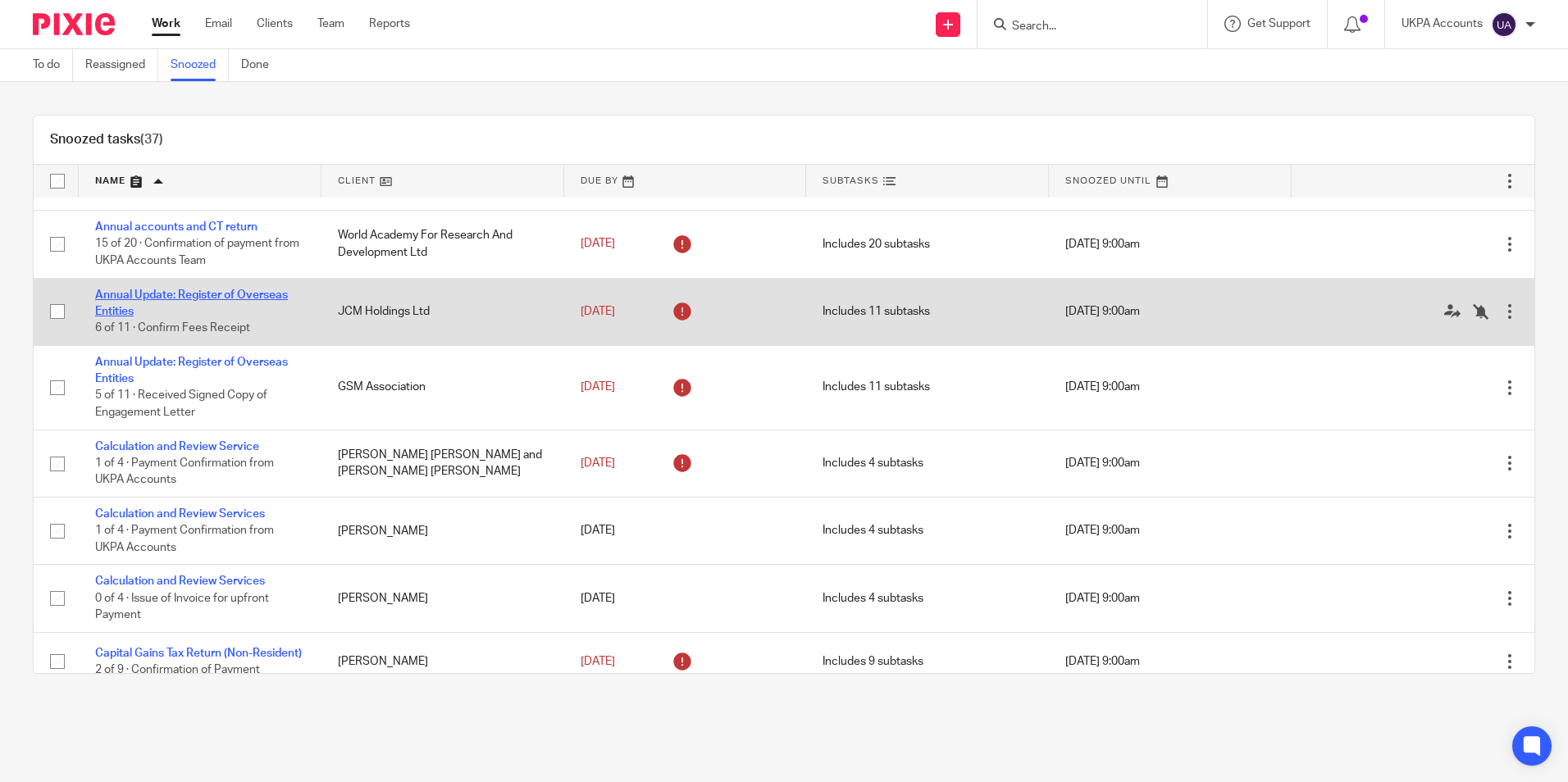
click at [214, 298] on link "Annual Update: Register of Overseas Entities" at bounding box center [191, 303] width 192 height 28
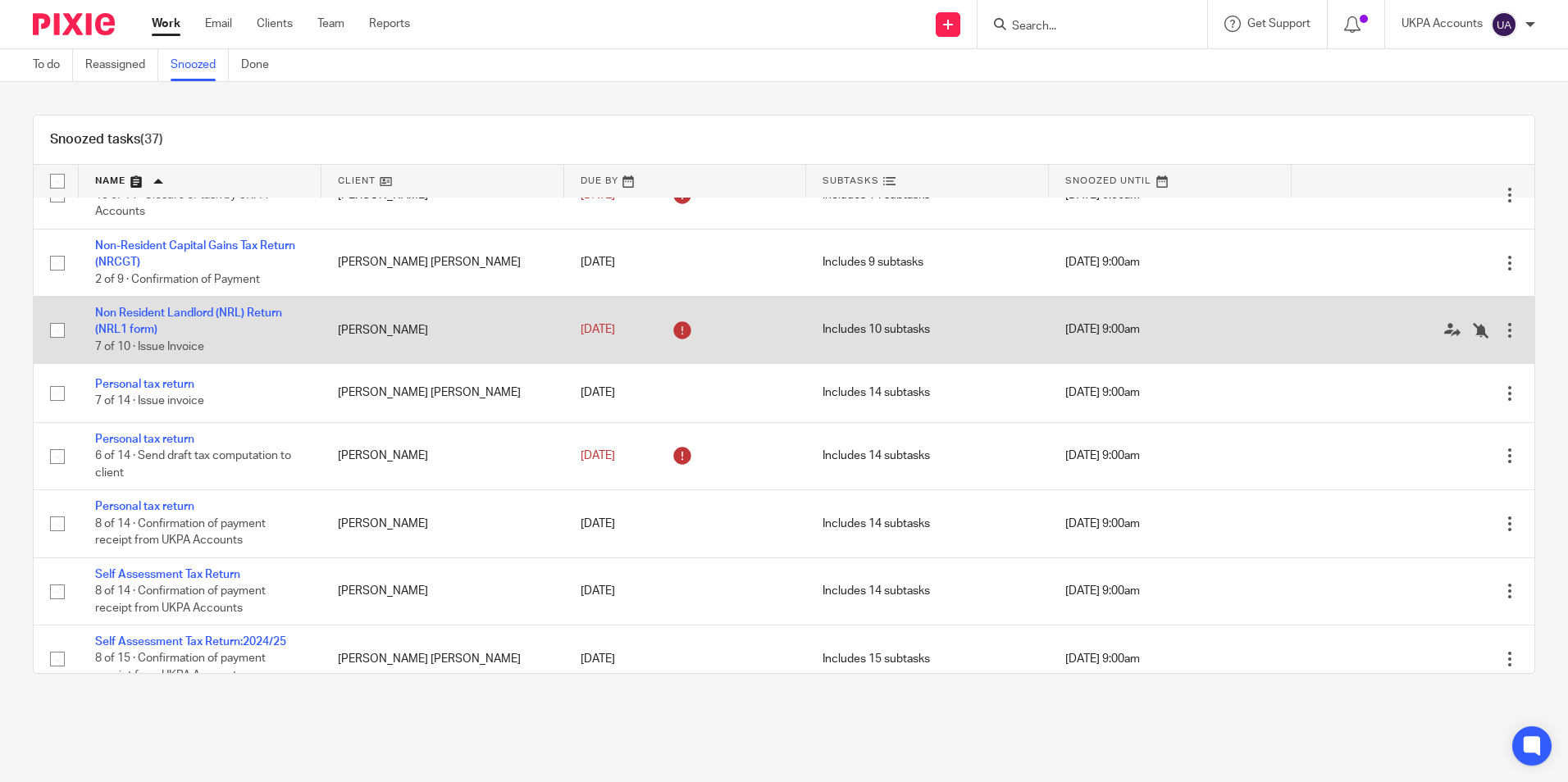
scroll to position [1741, 0]
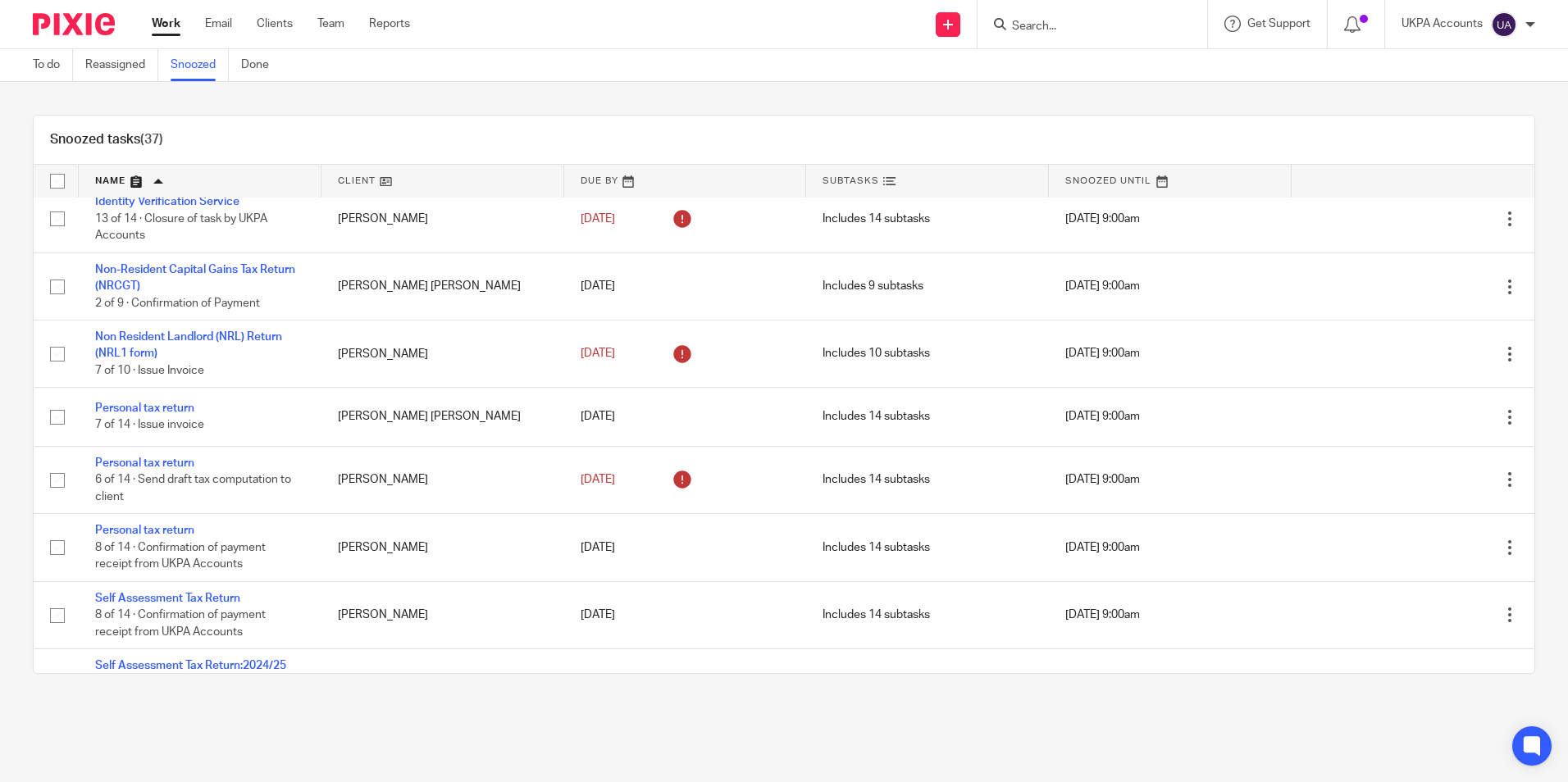
click at [324, 749] on main "To do Reassigned Snoozed Done Snoozed tasks (37) Name Client Due By Subtasks Sn…" at bounding box center [784, 391] width 1568 height 782
drag, startPoint x: 1076, startPoint y: 16, endPoint x: 1045, endPoint y: 31, distance: 34.4
click at [1074, 17] on form at bounding box center [1098, 23] width 175 height 20
click at [1043, 31] on input "Search" at bounding box center [1084, 26] width 148 height 15
paste input "matt bownik"
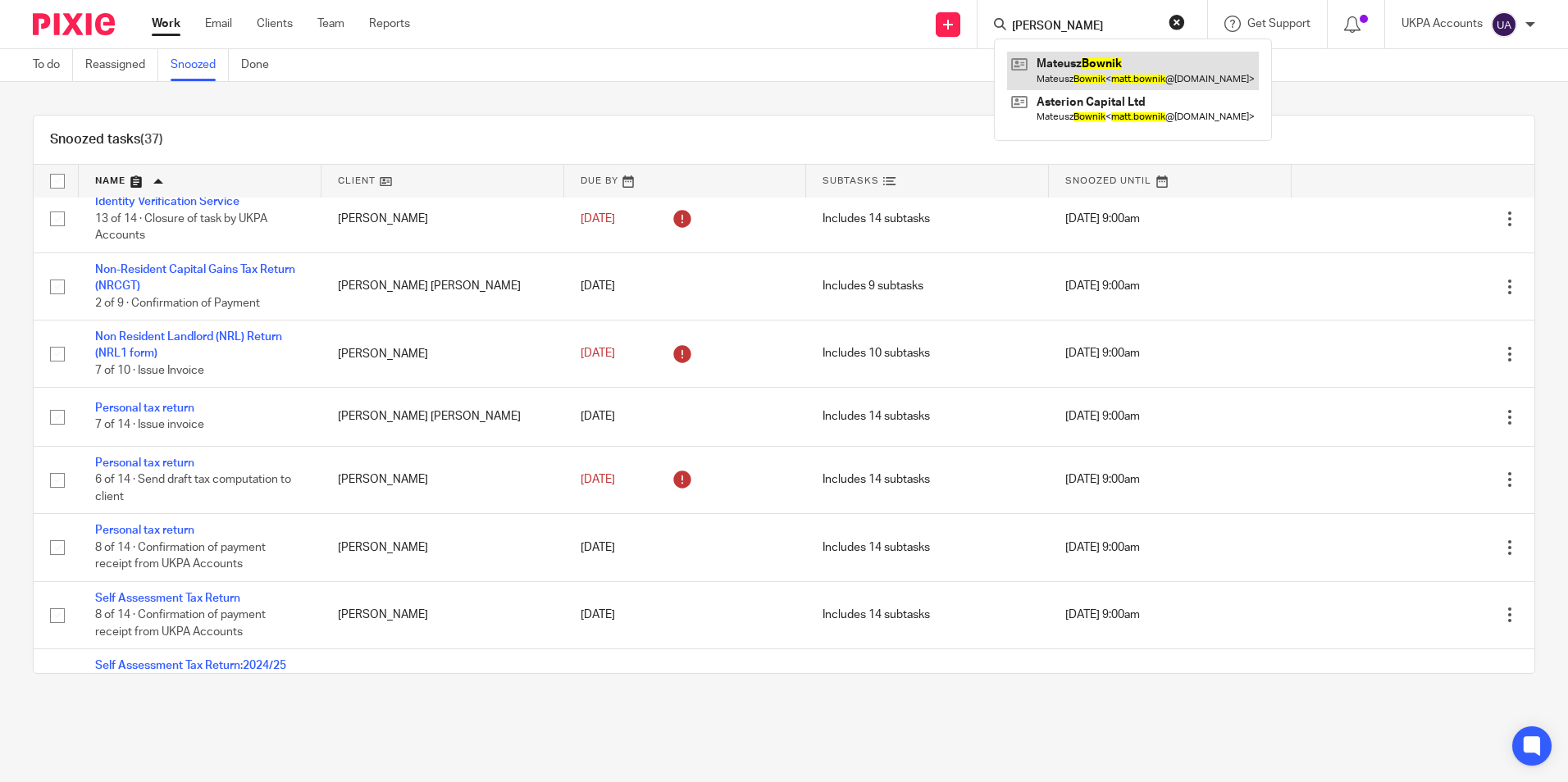
type input "matt bownik"
click at [1101, 79] on link at bounding box center [1133, 70] width 252 height 38
click at [1178, 26] on button "reset" at bounding box center [1176, 21] width 17 height 17
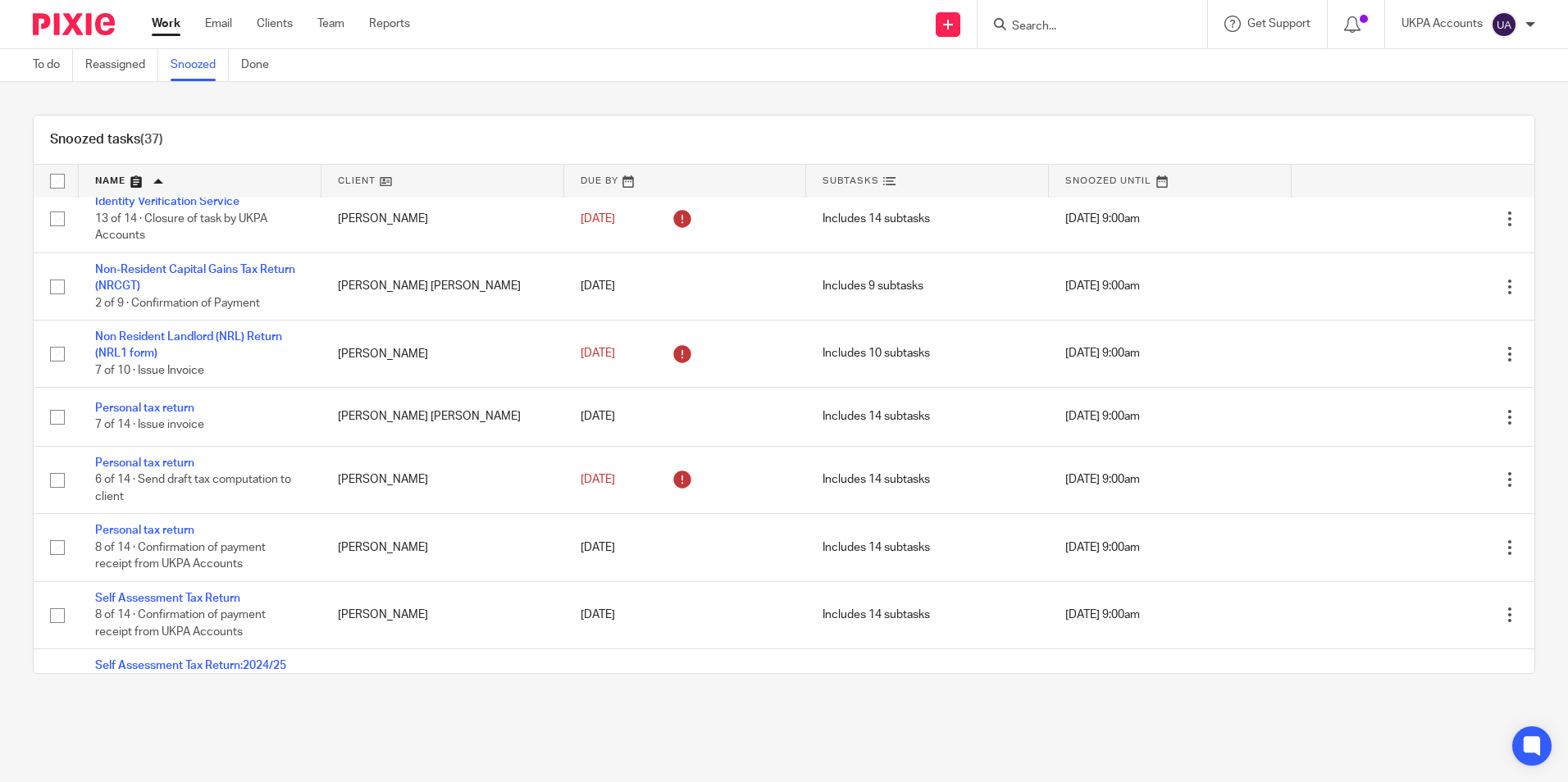
click at [1078, 25] on input "Search" at bounding box center [1084, 26] width 148 height 15
paste input "Horace Williams"
type input "Horace Williams"
drag, startPoint x: 1018, startPoint y: 13, endPoint x: 1021, endPoint y: 22, distance: 9.5
click at [1019, 15] on div at bounding box center [1092, 24] width 229 height 49
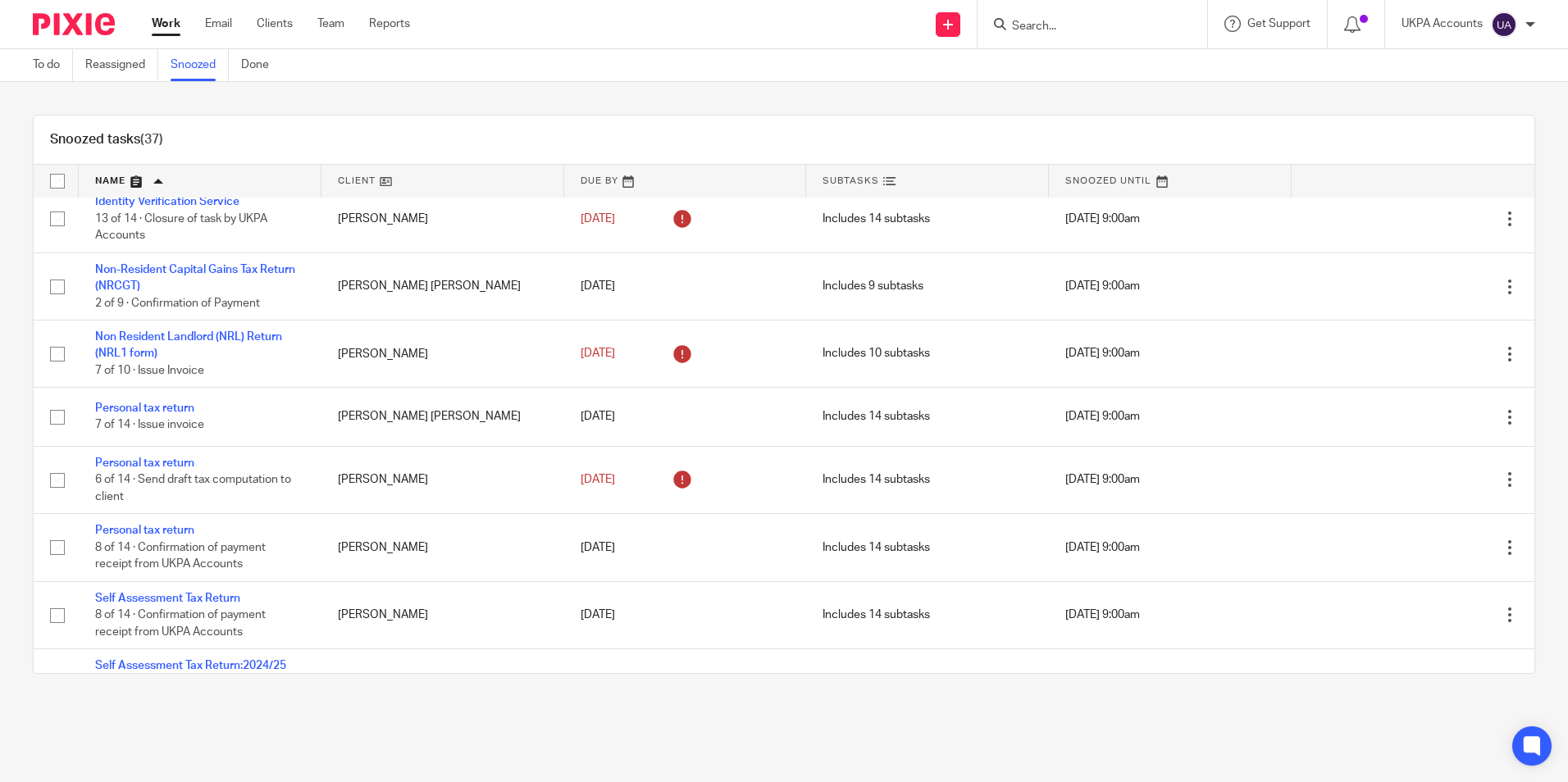
click at [1024, 26] on input "Search" at bounding box center [1084, 26] width 148 height 15
paste input "Issam Dabboussi-Inital assessment"
type input "Issam Dabboussi-Inital assessment"
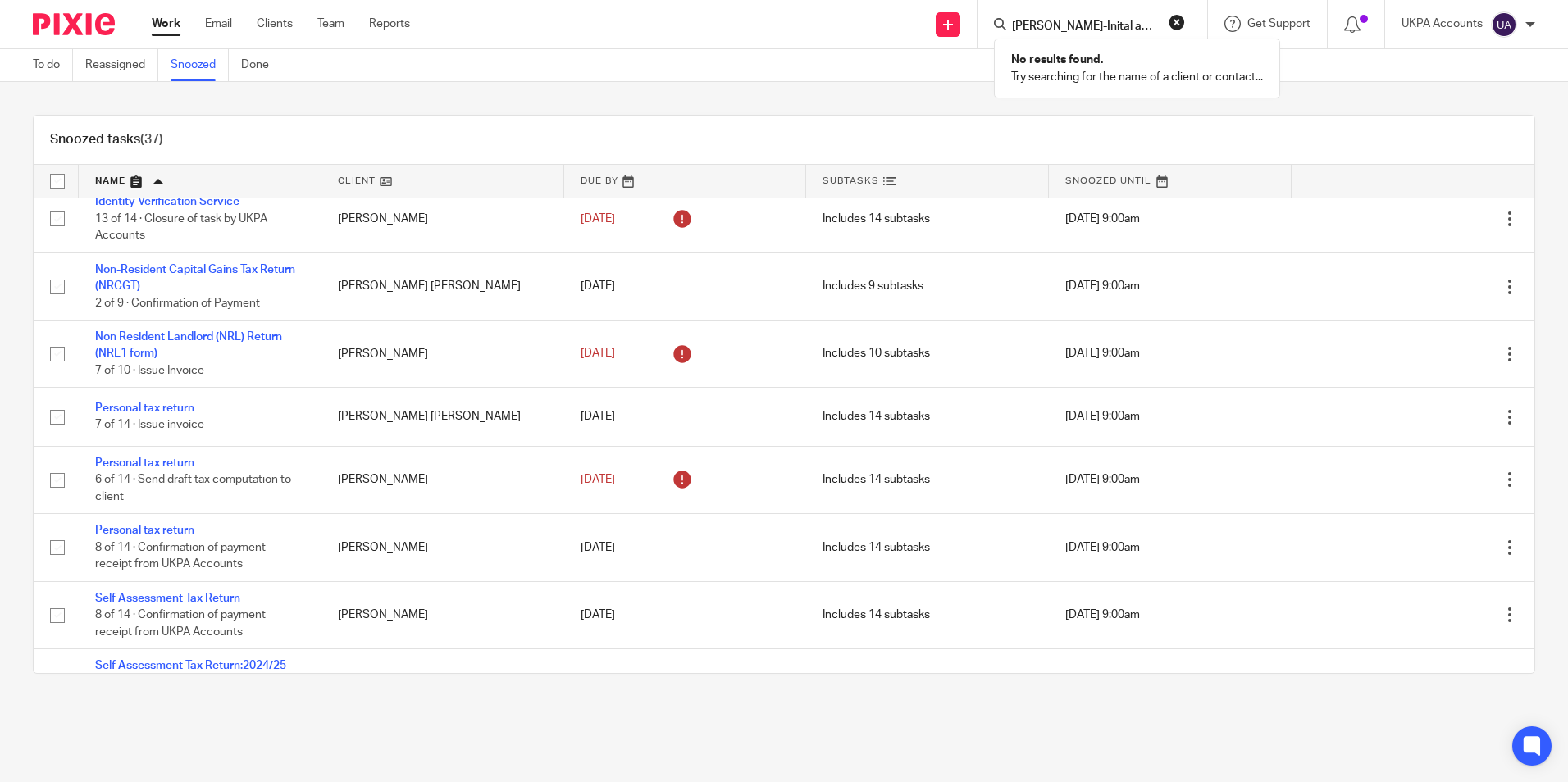
drag, startPoint x: 1180, startPoint y: 23, endPoint x: 1127, endPoint y: 22, distance: 53.0
click at [1180, 23] on button "reset" at bounding box center [1176, 21] width 17 height 17
click at [1052, 27] on input "Search" at bounding box center [1084, 26] width 148 height 15
paste input "John Angus Gurly"
type input "John Angus Gurly"
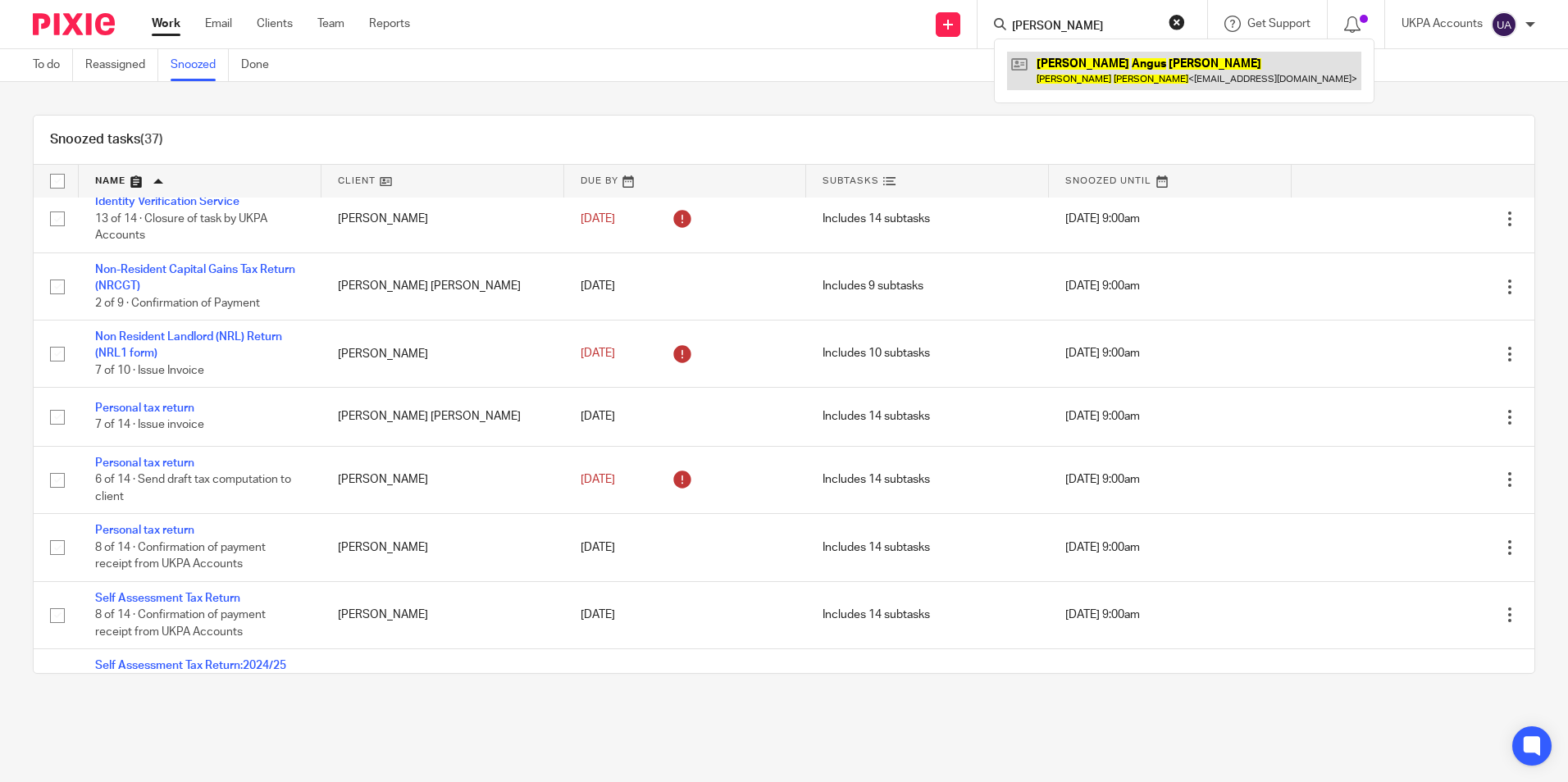
click at [1074, 62] on link at bounding box center [1184, 70] width 355 height 38
drag, startPoint x: 1182, startPoint y: 23, endPoint x: 1108, endPoint y: 26, distance: 74.1
click at [1176, 24] on button "reset" at bounding box center [1176, 21] width 17 height 17
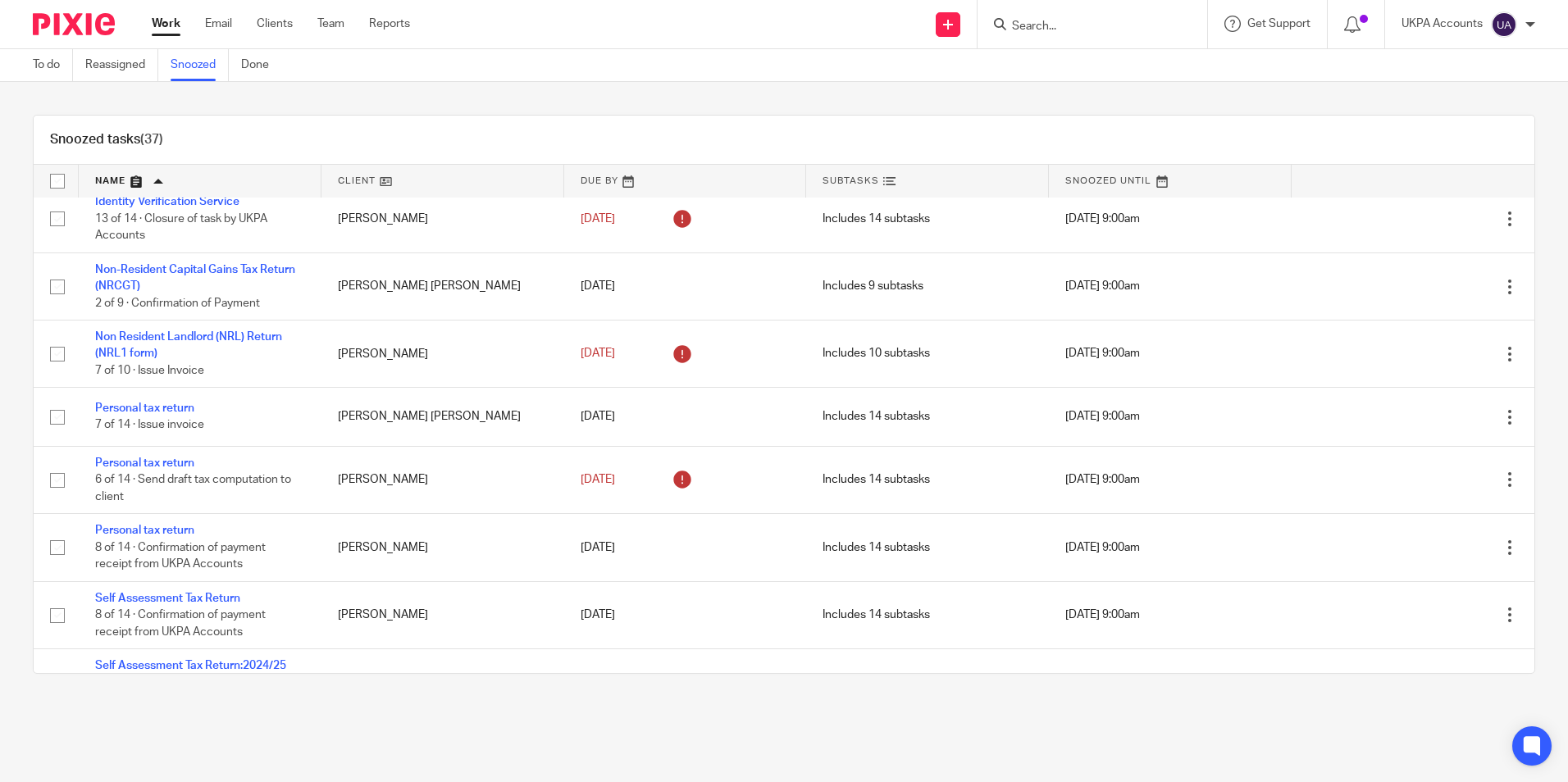
click at [1082, 25] on input "Search" at bounding box center [1084, 26] width 148 height 15
paste input "Optium Global Partners LLP"
type input "Optium Global Partners LLP"
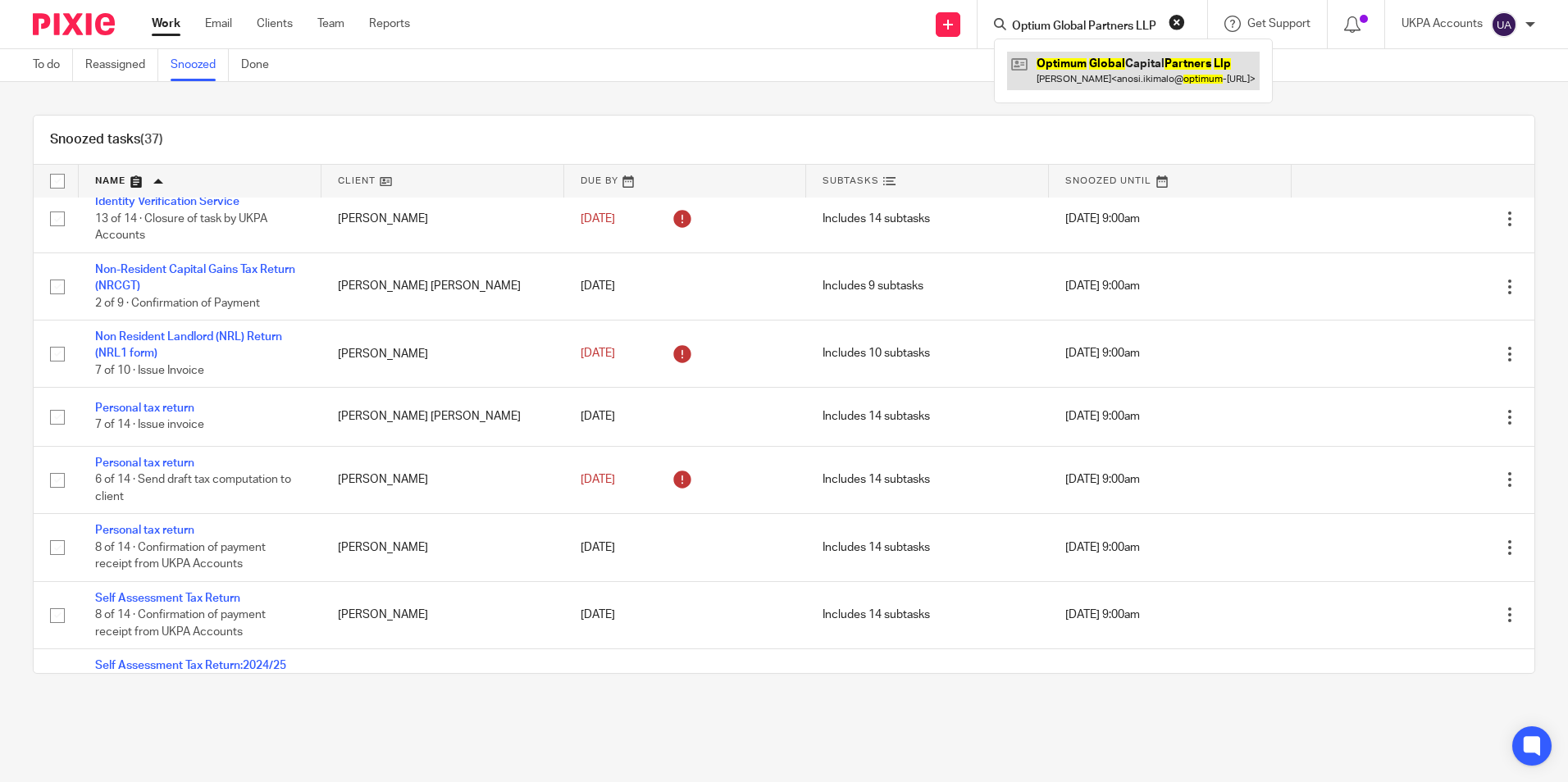
click at [1085, 60] on link at bounding box center [1134, 70] width 253 height 38
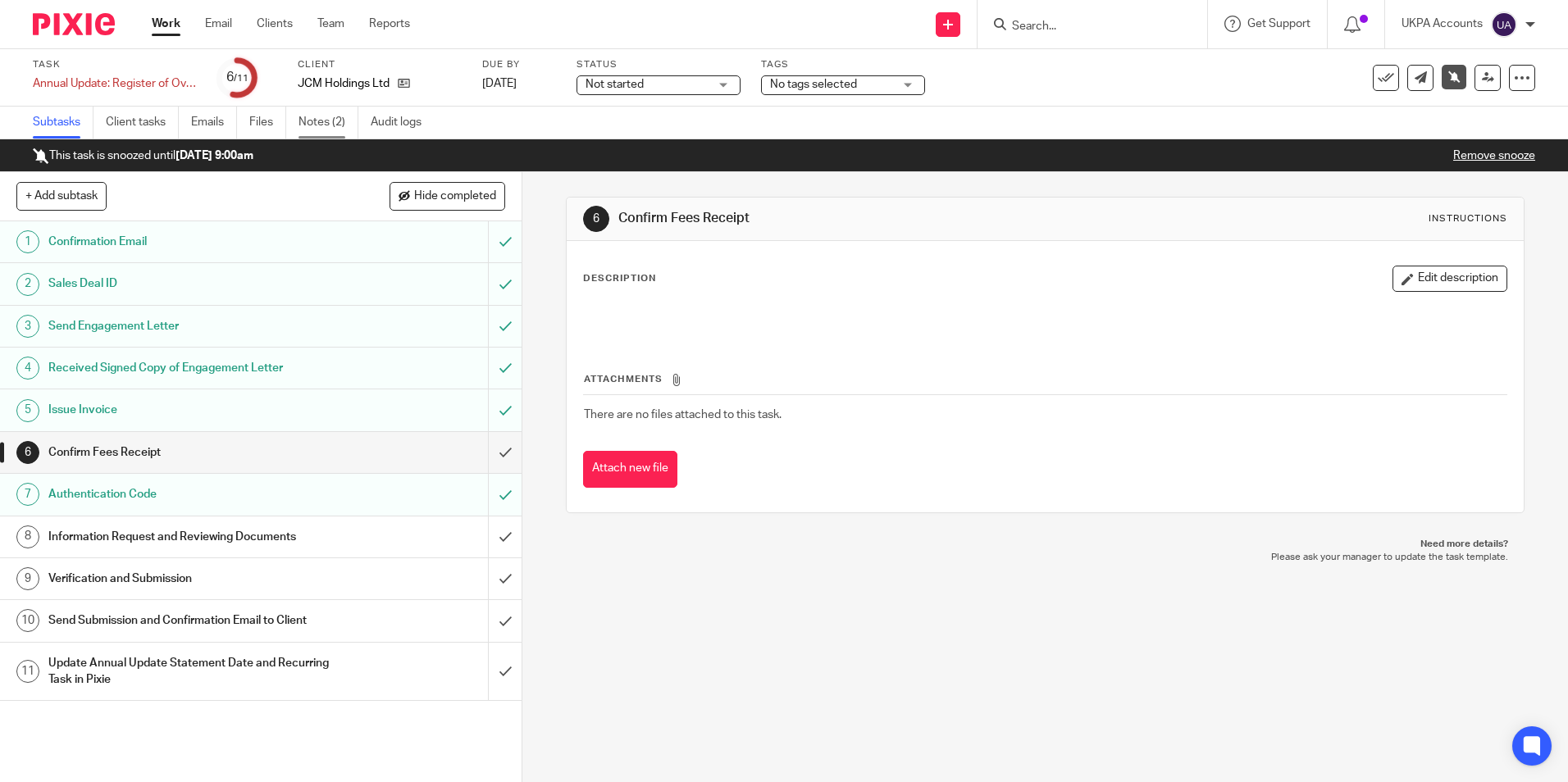
drag, startPoint x: 0, startPoint y: 0, endPoint x: 324, endPoint y: 115, distance: 343.8
click at [324, 115] on link "Notes (2)" at bounding box center [328, 122] width 60 height 32
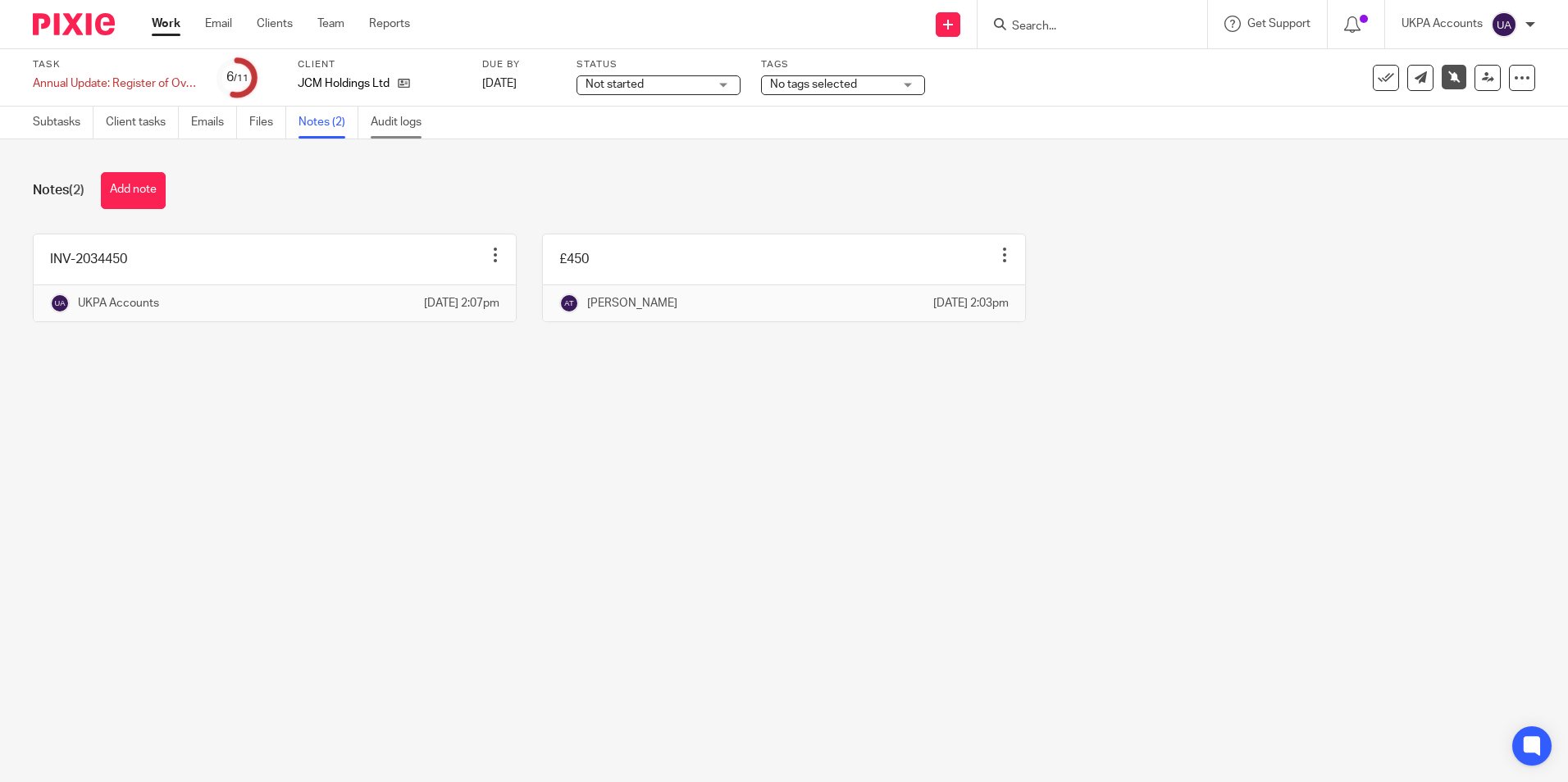
click at [409, 123] on link "Audit logs" at bounding box center [402, 122] width 63 height 32
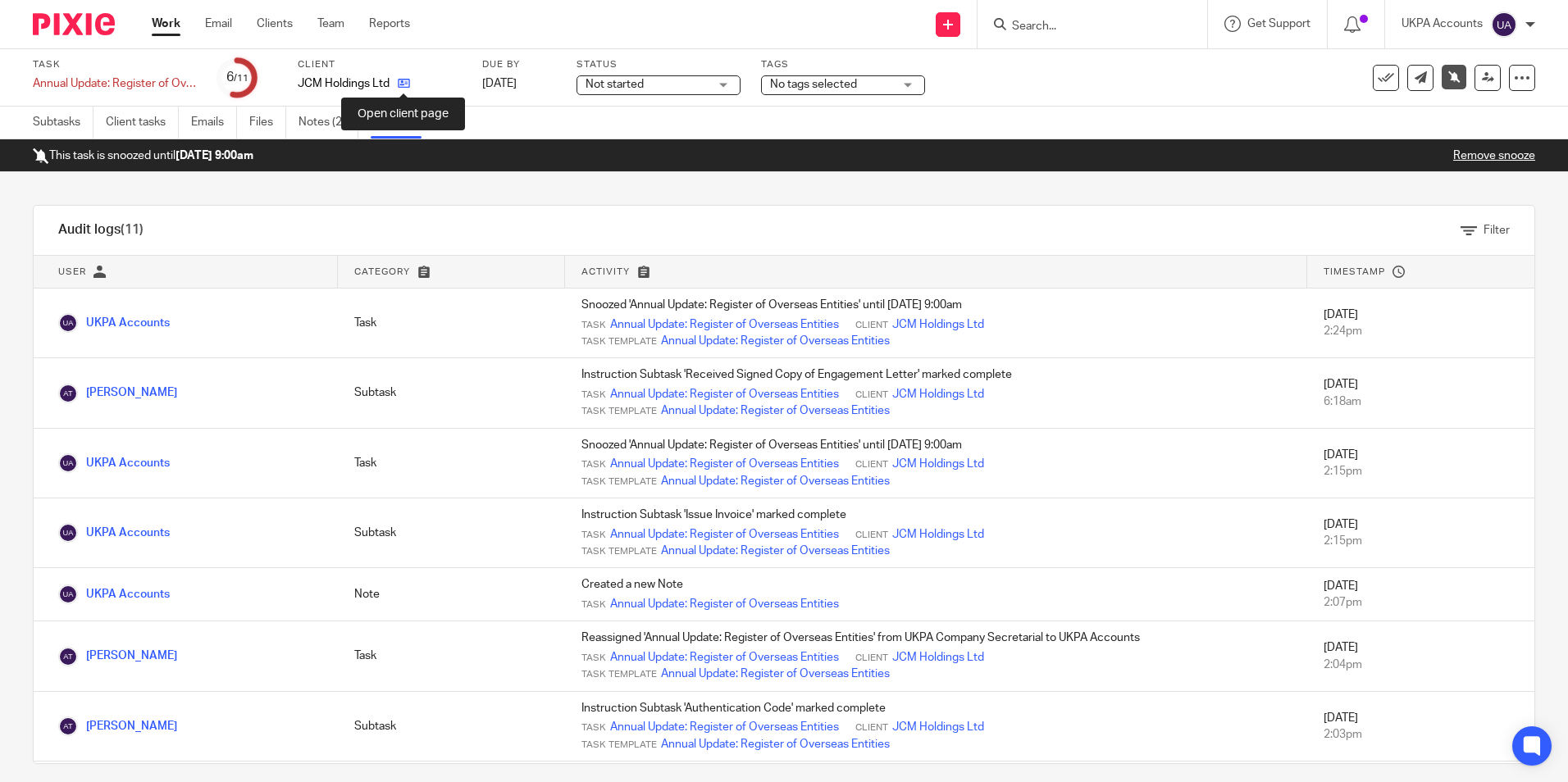
click at [403, 82] on icon at bounding box center [403, 83] width 13 height 13
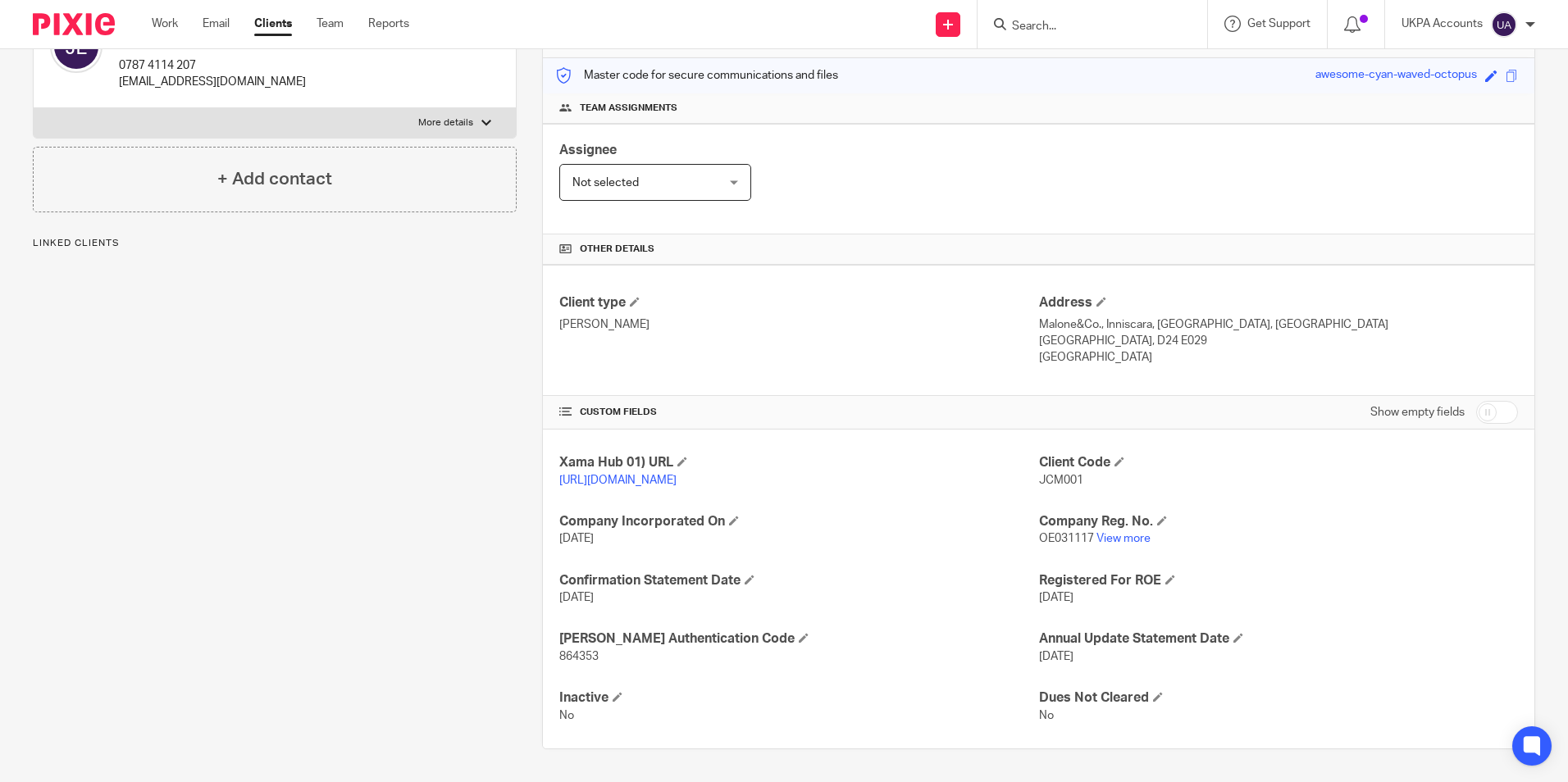
scroll to position [218, 0]
click at [1113, 537] on link "View more" at bounding box center [1124, 539] width 54 height 12
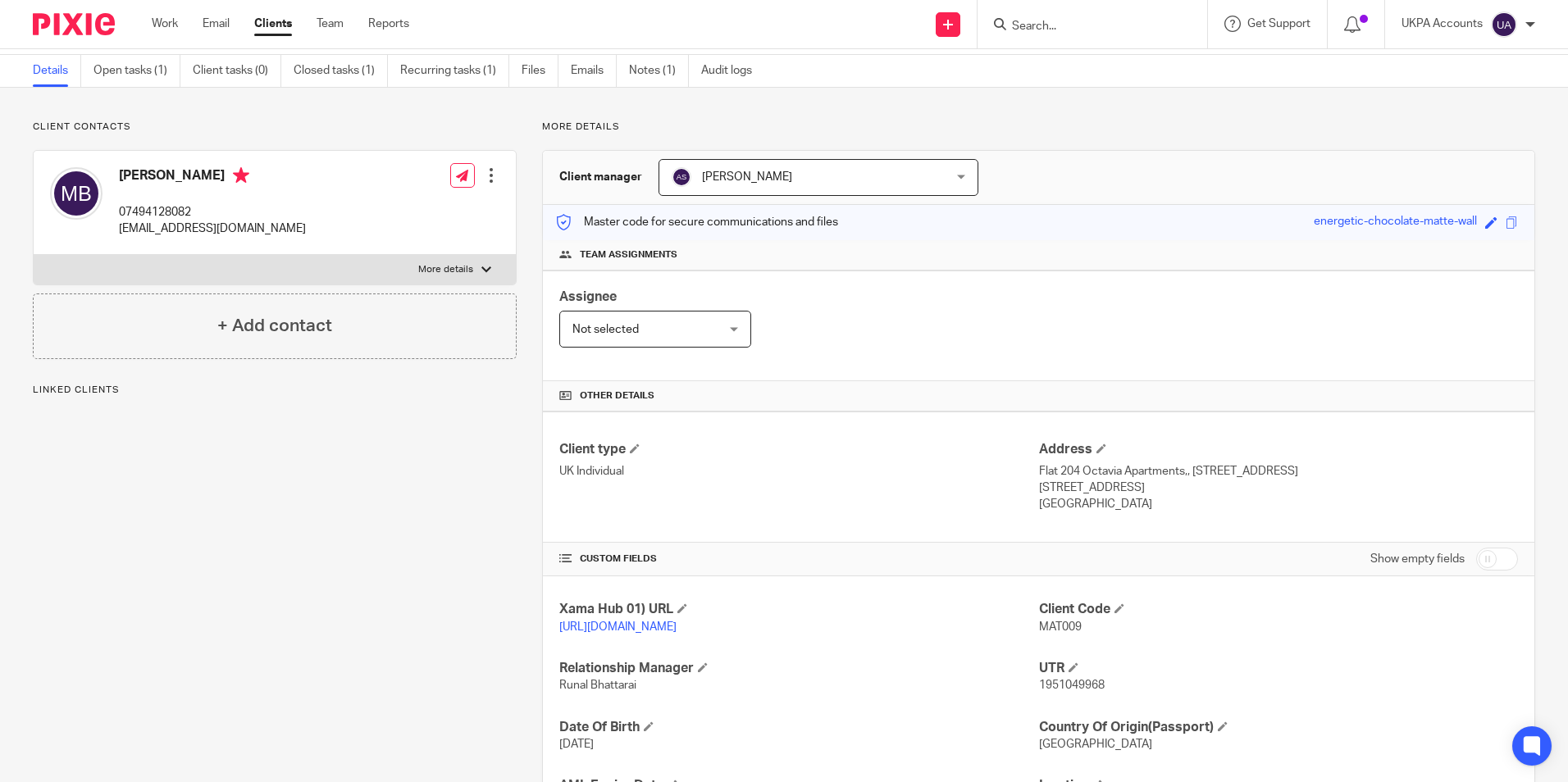
scroll to position [82, 0]
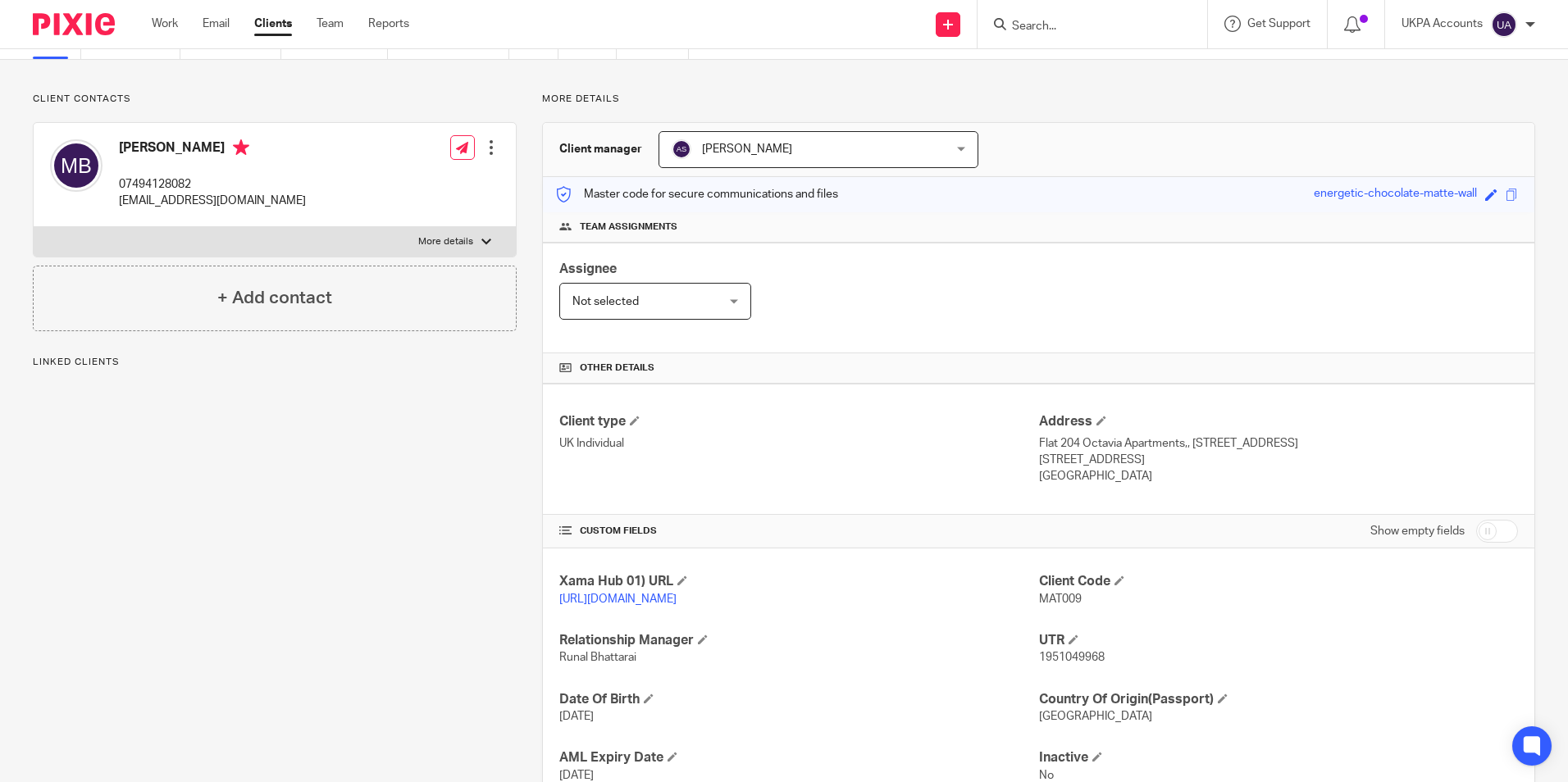
drag, startPoint x: 1076, startPoint y: 601, endPoint x: 1025, endPoint y: 600, distance: 51.0
click at [1025, 600] on div "Xama Hub 01) URL https://platform.xamatech.com/portal/crm/clients/fe05bb90-68a0…" at bounding box center [1039, 708] width 992 height 319
drag, startPoint x: 1025, startPoint y: 600, endPoint x: 1004, endPoint y: 612, distance: 24.2
click at [1004, 608] on p "https://platform.xamatech.com/portal/crm/clients/fe05bb90-68a0-11f0-8c8c-43eabe…" at bounding box center [799, 599] width 479 height 17
drag, startPoint x: 1072, startPoint y: 597, endPoint x: 1035, endPoint y: 612, distance: 39.9
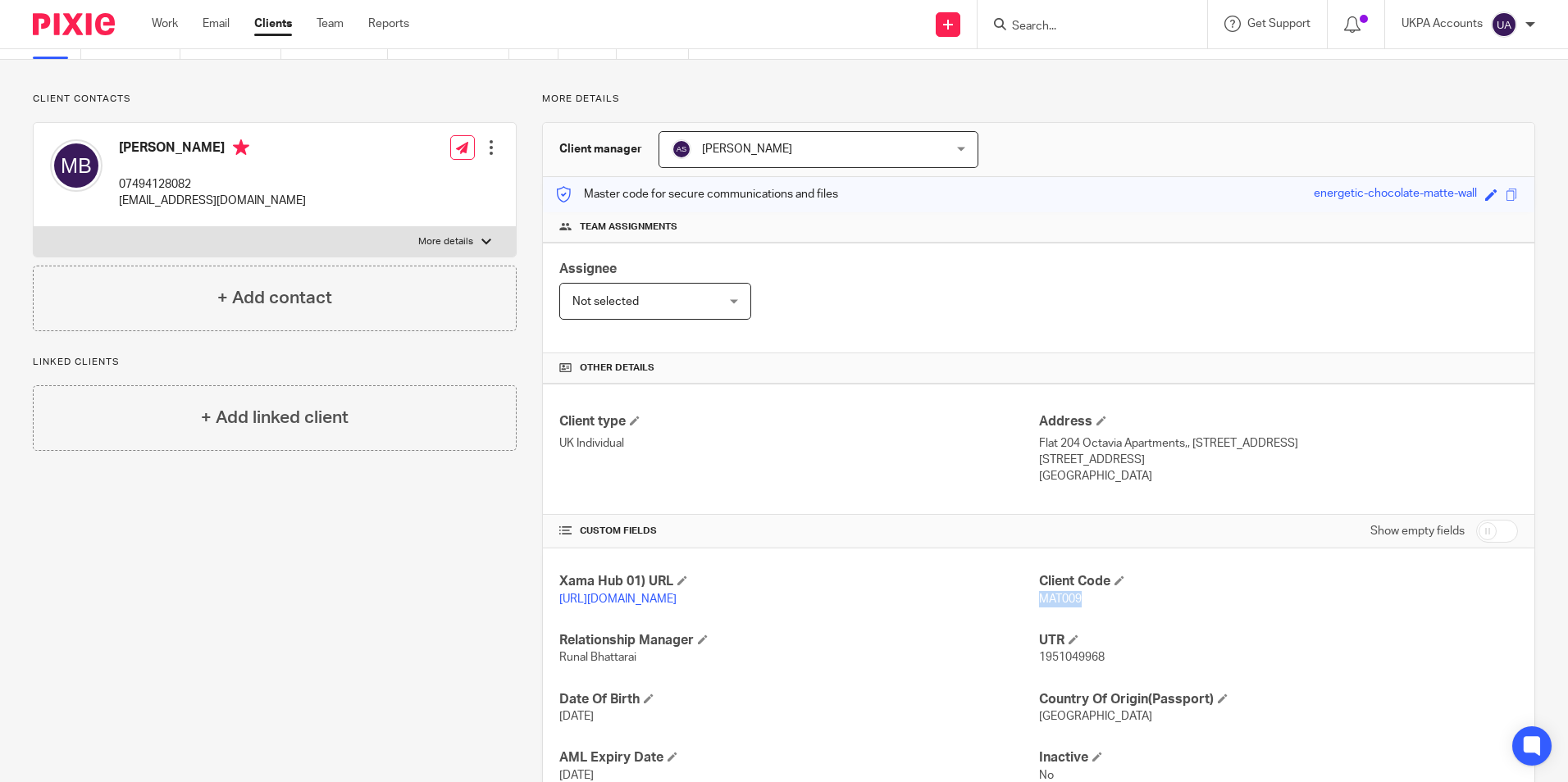
click at [1040, 608] on div "Client Code MAT009" at bounding box center [1278, 590] width 479 height 34
copy span "MAT009"
click at [1082, 26] on input "Search" at bounding box center [1084, 26] width 148 height 15
paste input "project international"
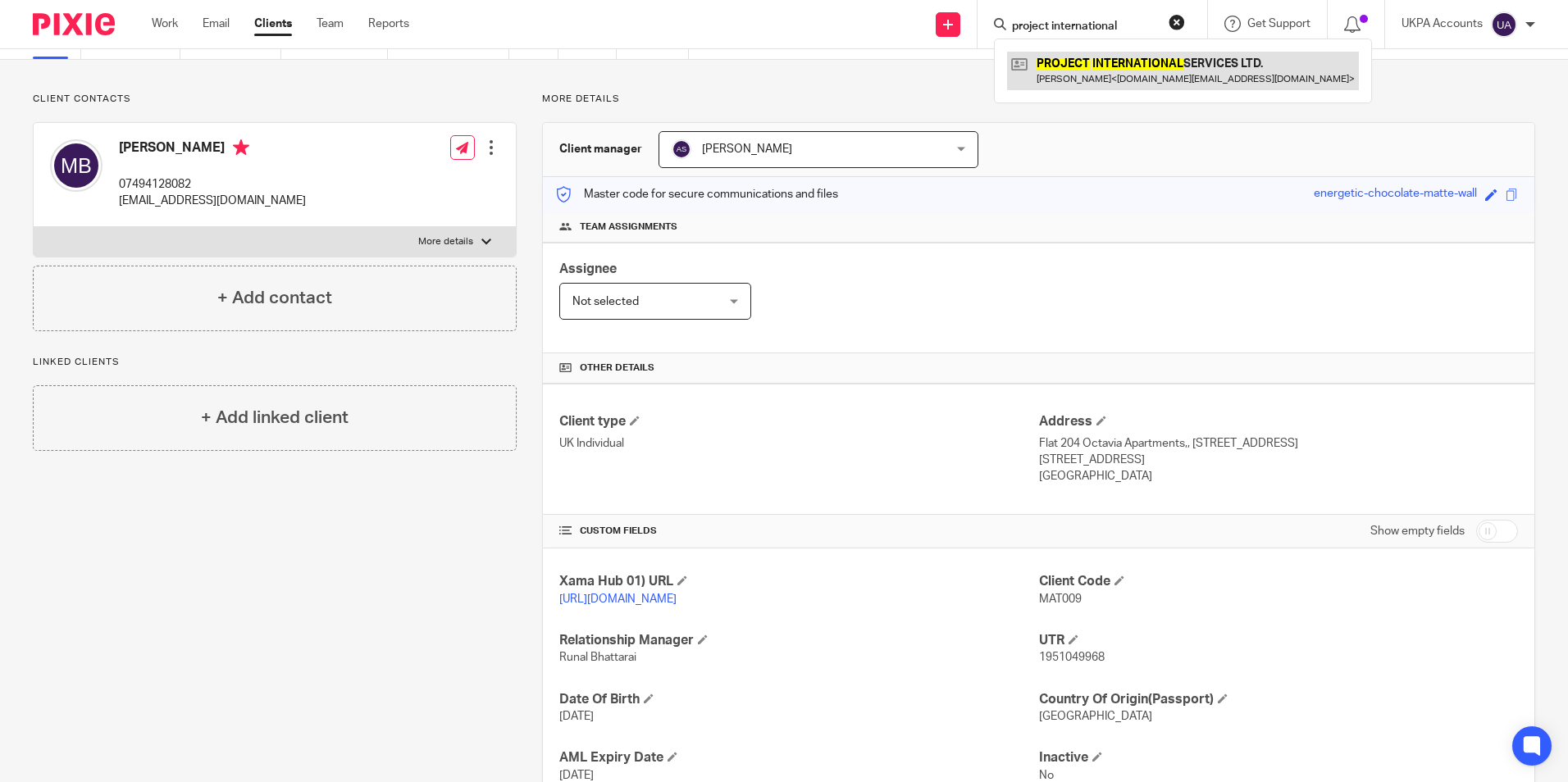
type input "project international"
click at [1082, 66] on link at bounding box center [1183, 70] width 352 height 38
drag, startPoint x: 1178, startPoint y: 25, endPoint x: 1140, endPoint y: 26, distance: 38.0
click at [1176, 25] on button "reset" at bounding box center [1176, 21] width 17 height 17
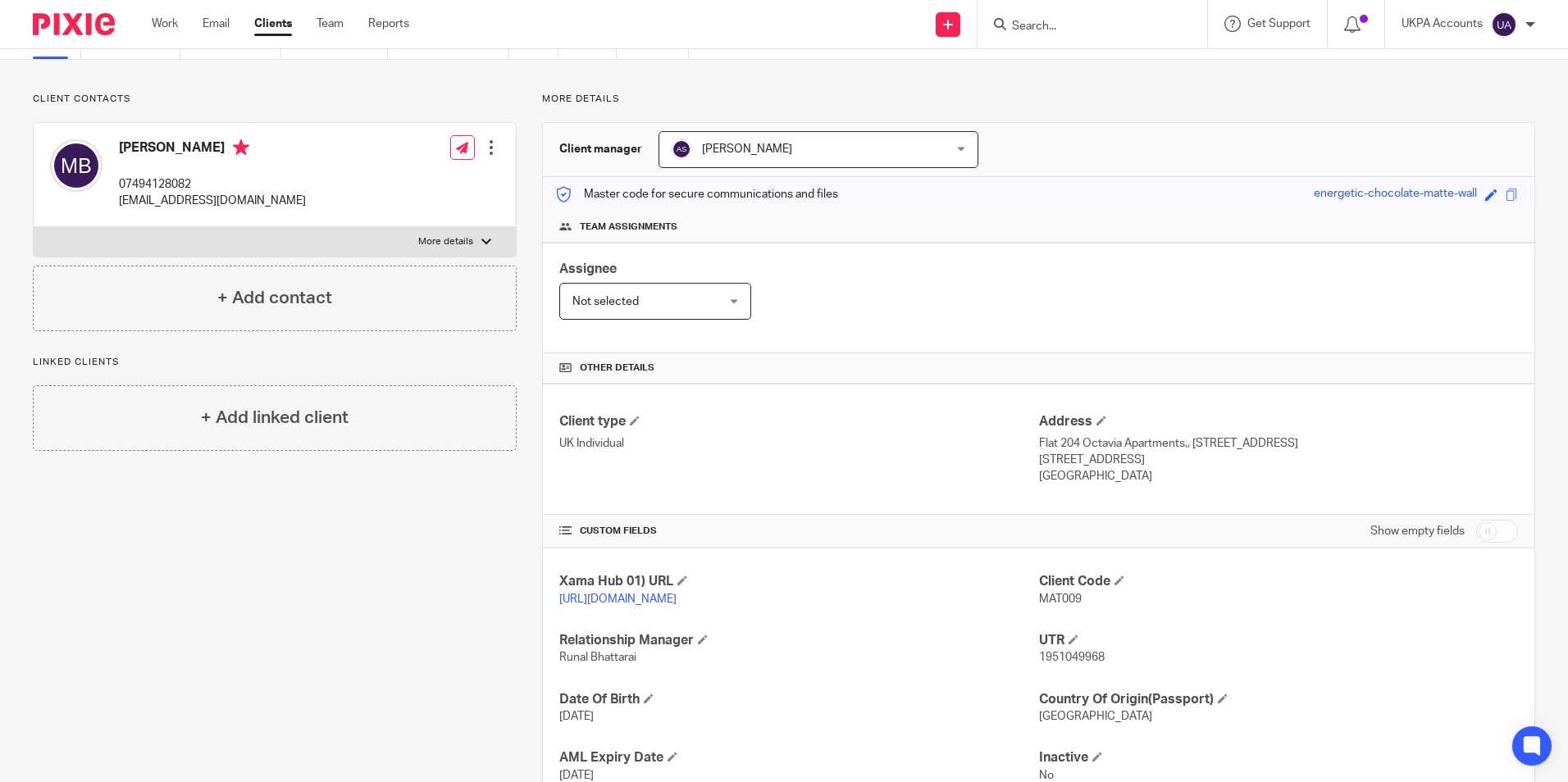
click at [1058, 29] on input "Search" at bounding box center [1084, 26] width 148 height 15
type input "10 invest"
click at [1072, 66] on link at bounding box center [1145, 70] width 277 height 38
click at [1083, 77] on link at bounding box center [1145, 70] width 277 height 38
drag, startPoint x: 1177, startPoint y: 20, endPoint x: 1157, endPoint y: 28, distance: 21.5
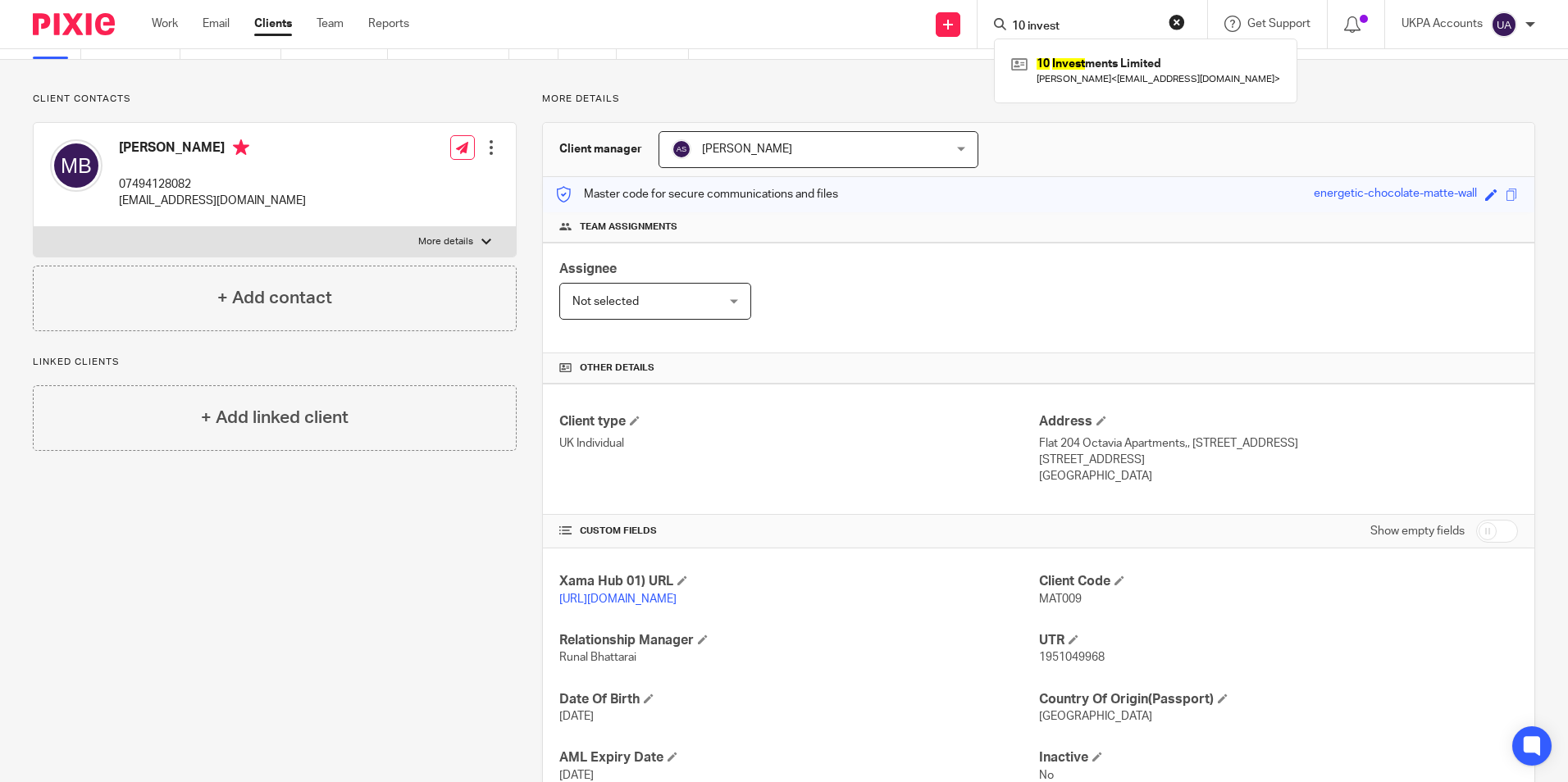
click at [1176, 22] on button "reset" at bounding box center [1176, 21] width 17 height 17
click at [1083, 33] on input "Search" at bounding box center [1084, 26] width 148 height 15
paste input "aspire Lettings"
type input "aspire Lettings"
drag, startPoint x: 1093, startPoint y: 61, endPoint x: 998, endPoint y: 69, distance: 95.3
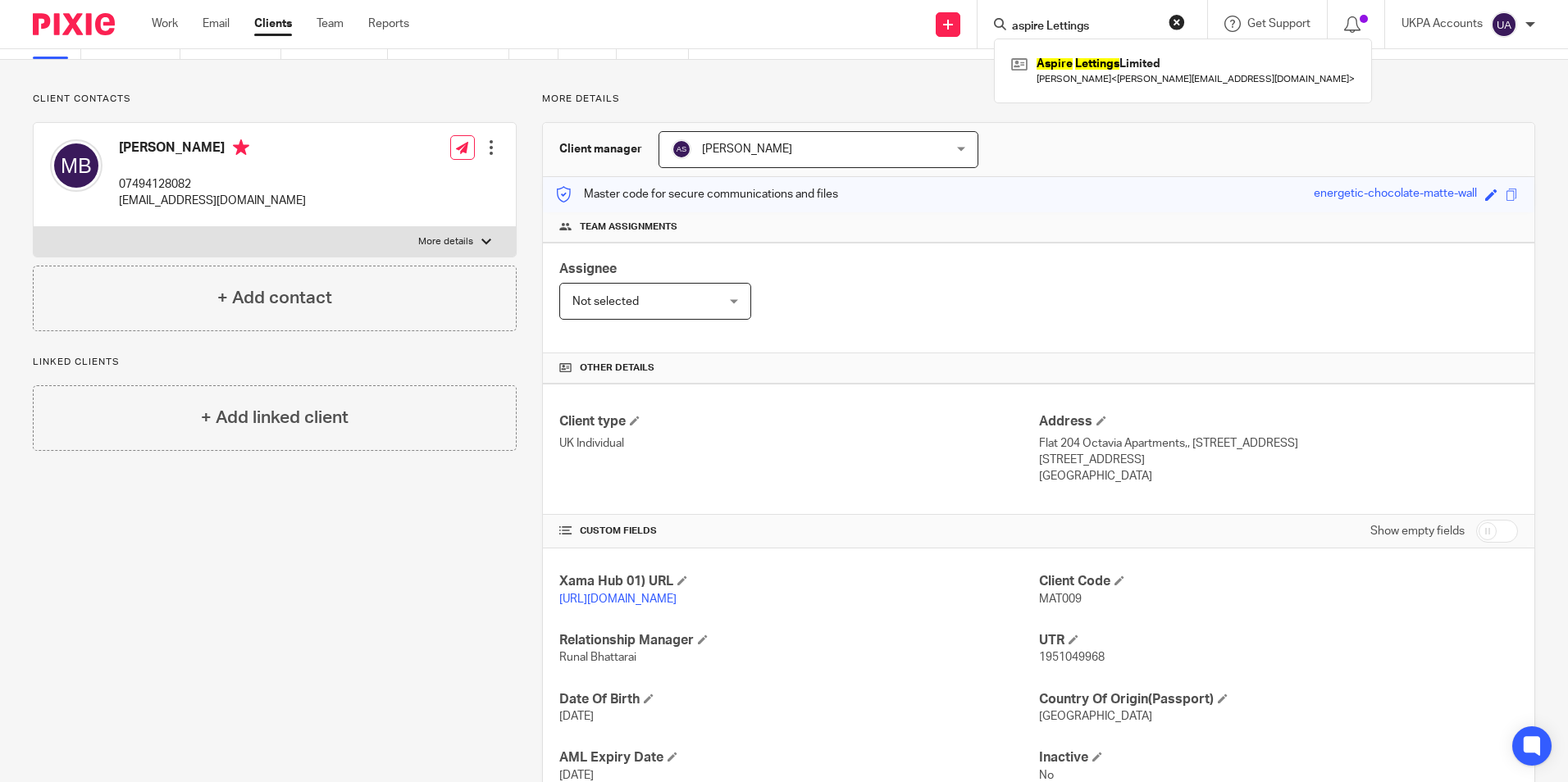
click at [1092, 61] on link at bounding box center [1183, 70] width 352 height 38
click at [1176, 22] on button "reset" at bounding box center [1176, 21] width 17 height 17
click at [1090, 28] on input "Search" at bounding box center [1084, 26] width 148 height 15
paste input "ASTERION CPAITAL LTD"
type input "ASTERION CPAITAL LTD"
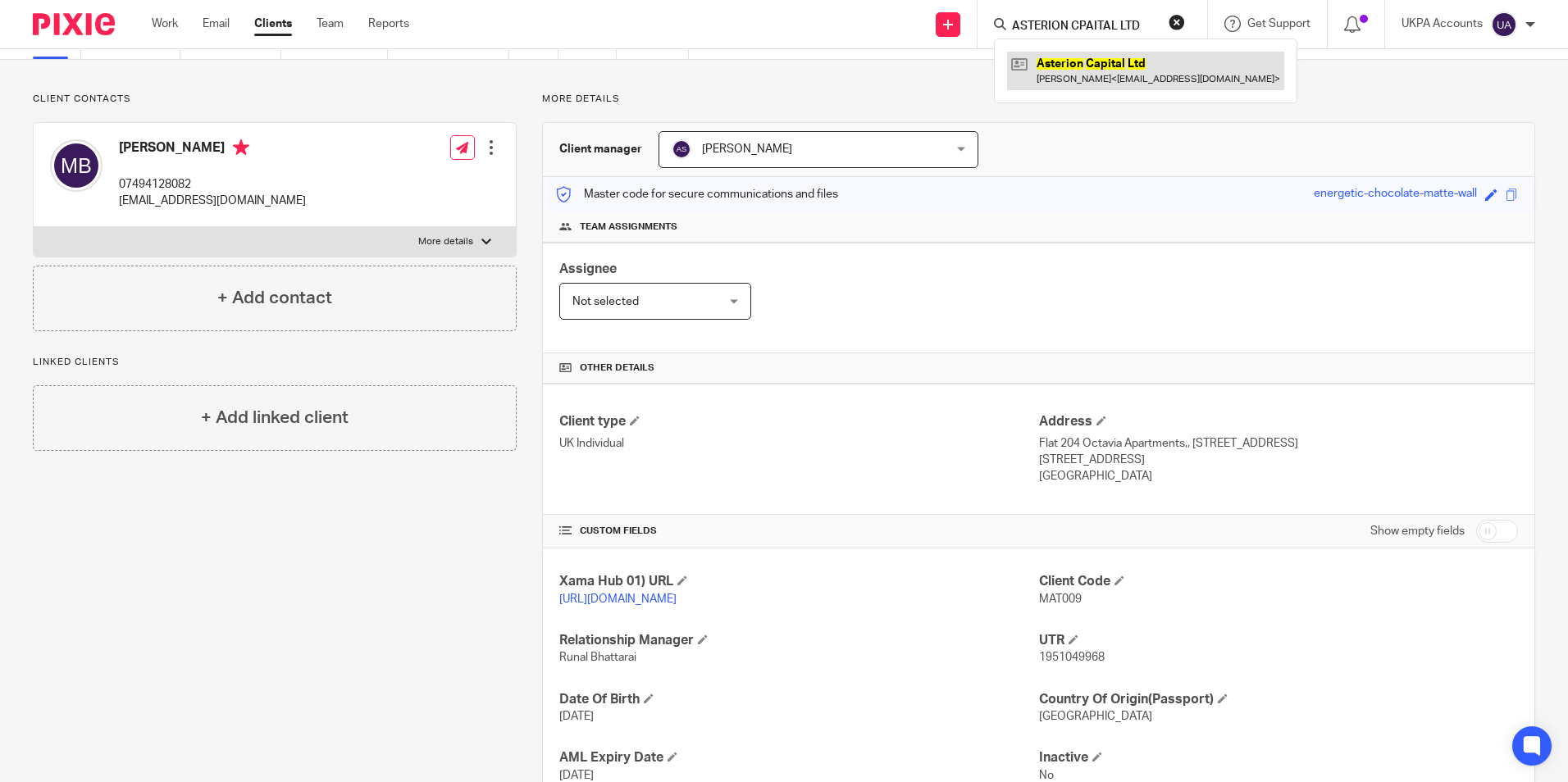
click at [1083, 64] on link at bounding box center [1145, 70] width 277 height 38
drag, startPoint x: 1177, startPoint y: 23, endPoint x: 1064, endPoint y: 33, distance: 113.4
click at [1175, 23] on button "reset" at bounding box center [1176, 21] width 17 height 17
click at [1063, 34] on input "Search" at bounding box center [1084, 26] width 148 height 15
paste input "Azhar LPC"
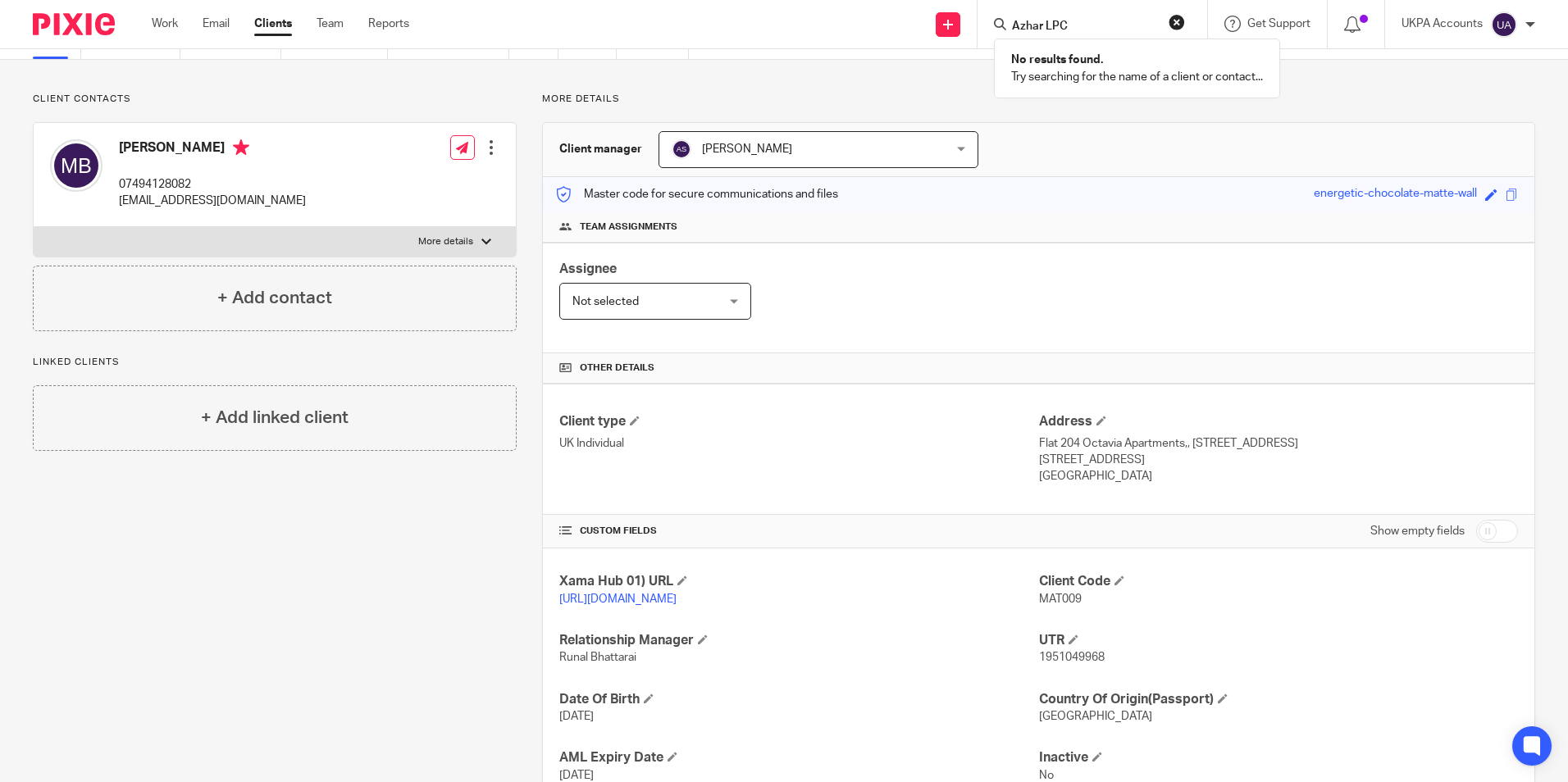
type input "Azhar LPC"
drag, startPoint x: 1176, startPoint y: 18, endPoint x: 1052, endPoint y: 13, distance: 124.1
click at [1175, 18] on button "reset" at bounding box center [1176, 21] width 17 height 17
click at [1031, 25] on input "Search" at bounding box center [1084, 26] width 148 height 15
paste input "Azhar/Katherine"
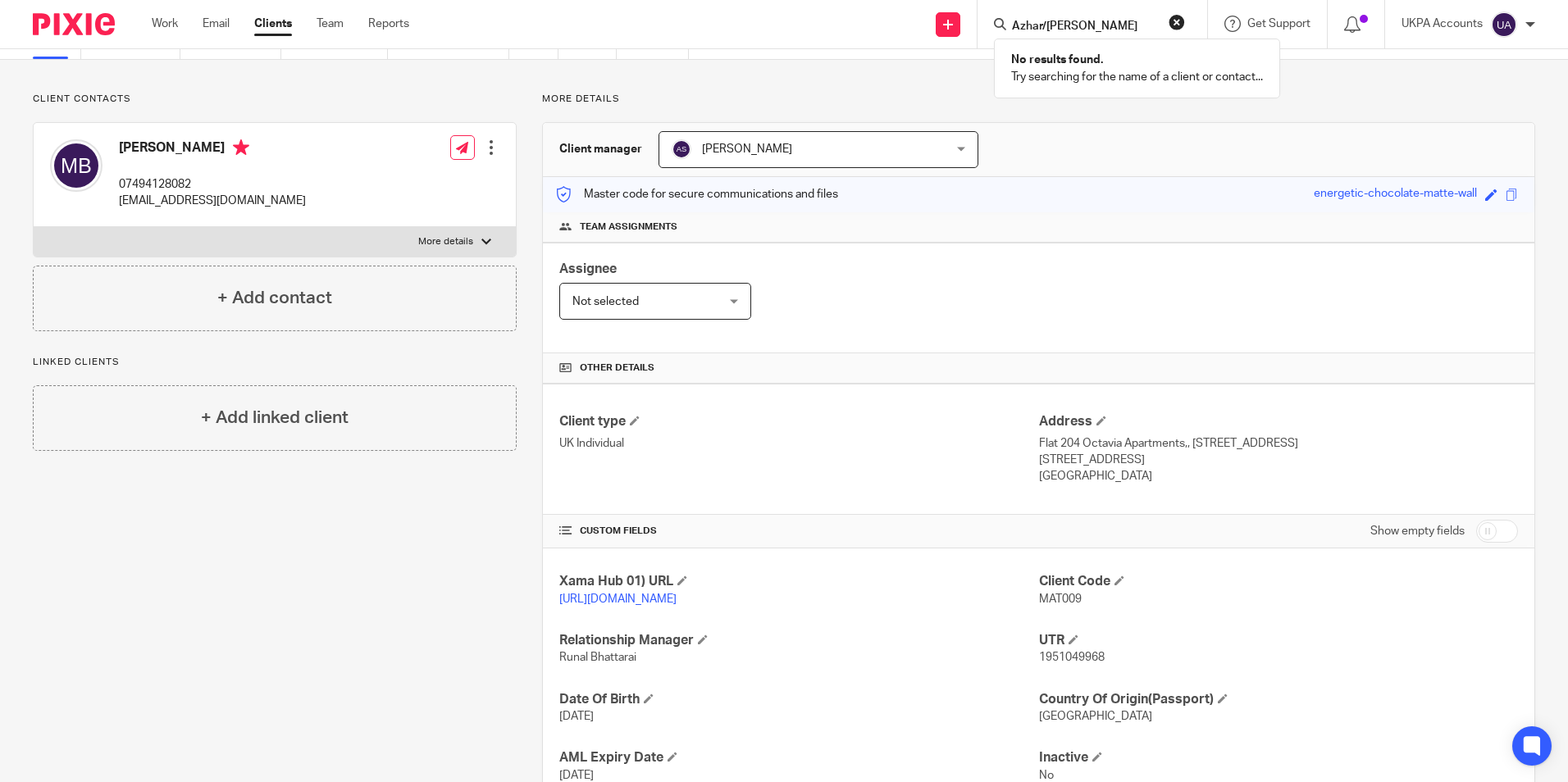
type input "Azhar/Katherine"
drag, startPoint x: 1176, startPoint y: 23, endPoint x: 1152, endPoint y: 23, distance: 24.0
click at [1176, 23] on button "reset" at bounding box center [1176, 21] width 17 height 17
click at [1030, 23] on input "Search" at bounding box center [1084, 26] width 148 height 15
paste input "balbinder's companies"
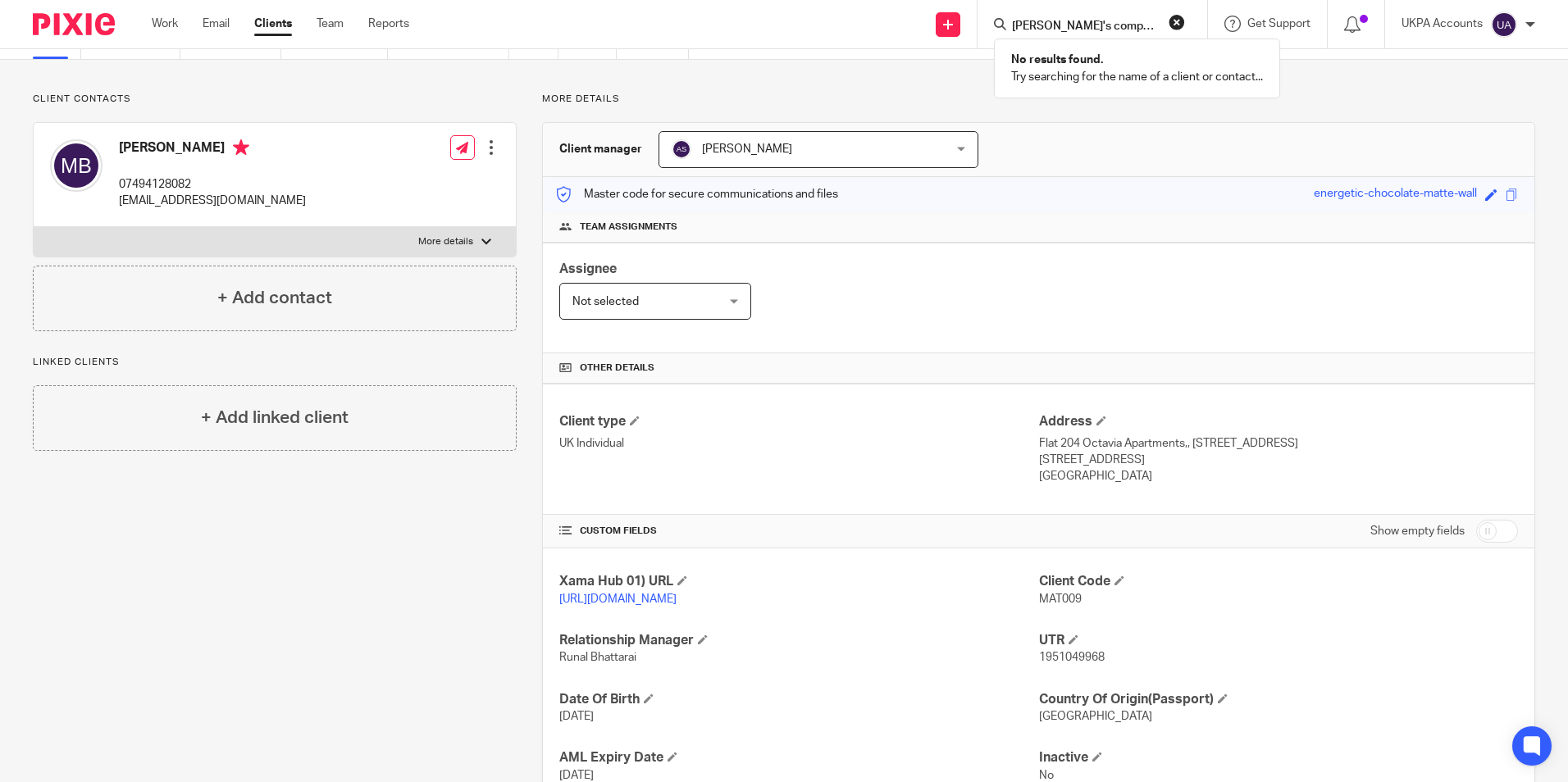
type input "balbinder's companies"
drag, startPoint x: 1177, startPoint y: 19, endPoint x: 1108, endPoint y: 25, distance: 69.3
click at [1177, 19] on button "reset" at bounding box center [1176, 21] width 17 height 17
click at [1048, 23] on input "Search" at bounding box center [1084, 26] width 148 height 15
paste input "Beekdaelen Investment Group BV-VTC"
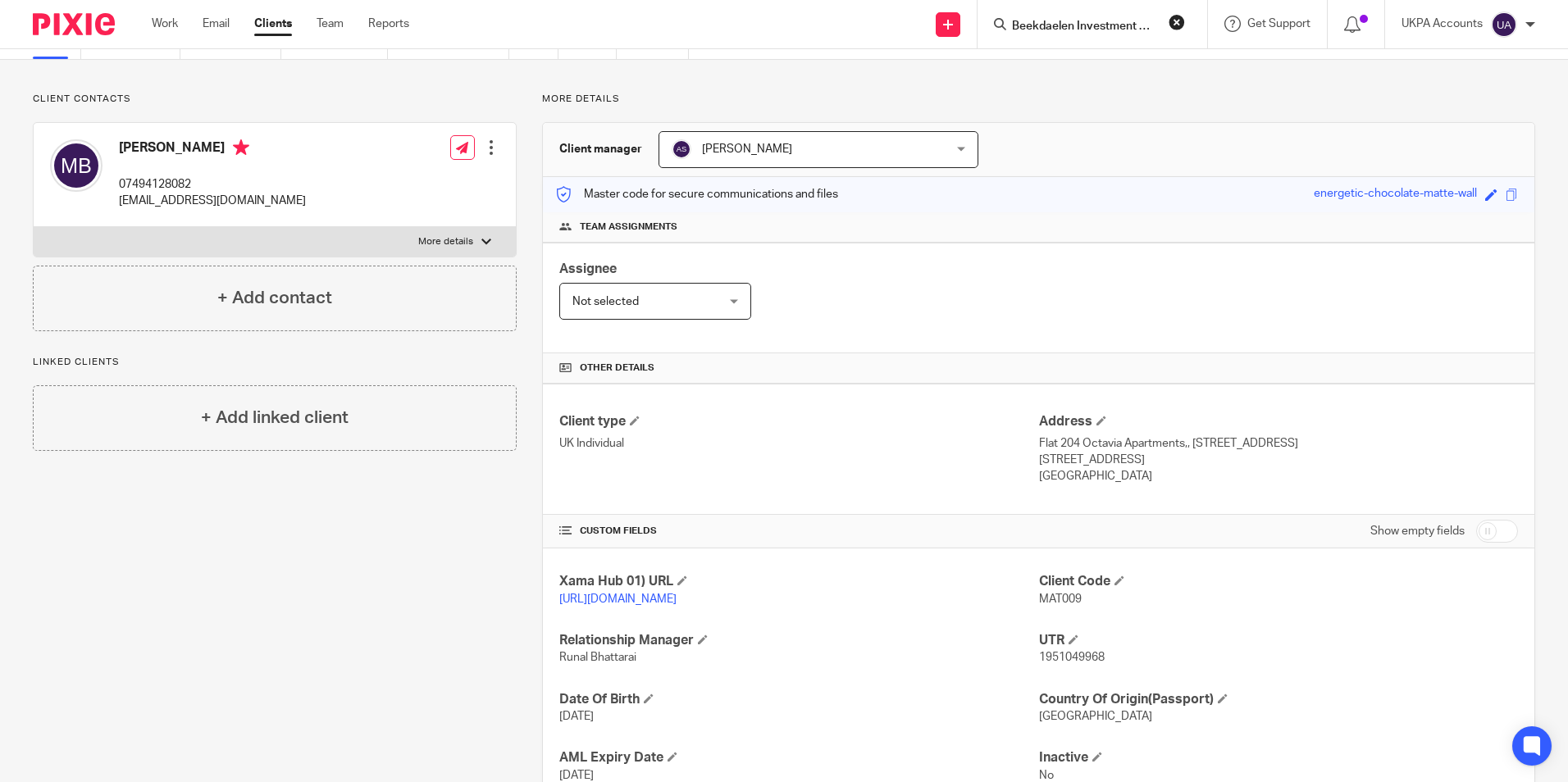
scroll to position [0, 57]
type input "Beekdaelen Investment Group BV-VTC"
drag, startPoint x: 1179, startPoint y: 19, endPoint x: 1121, endPoint y: 25, distance: 58.3
click at [1177, 20] on button "reset" at bounding box center [1176, 21] width 17 height 17
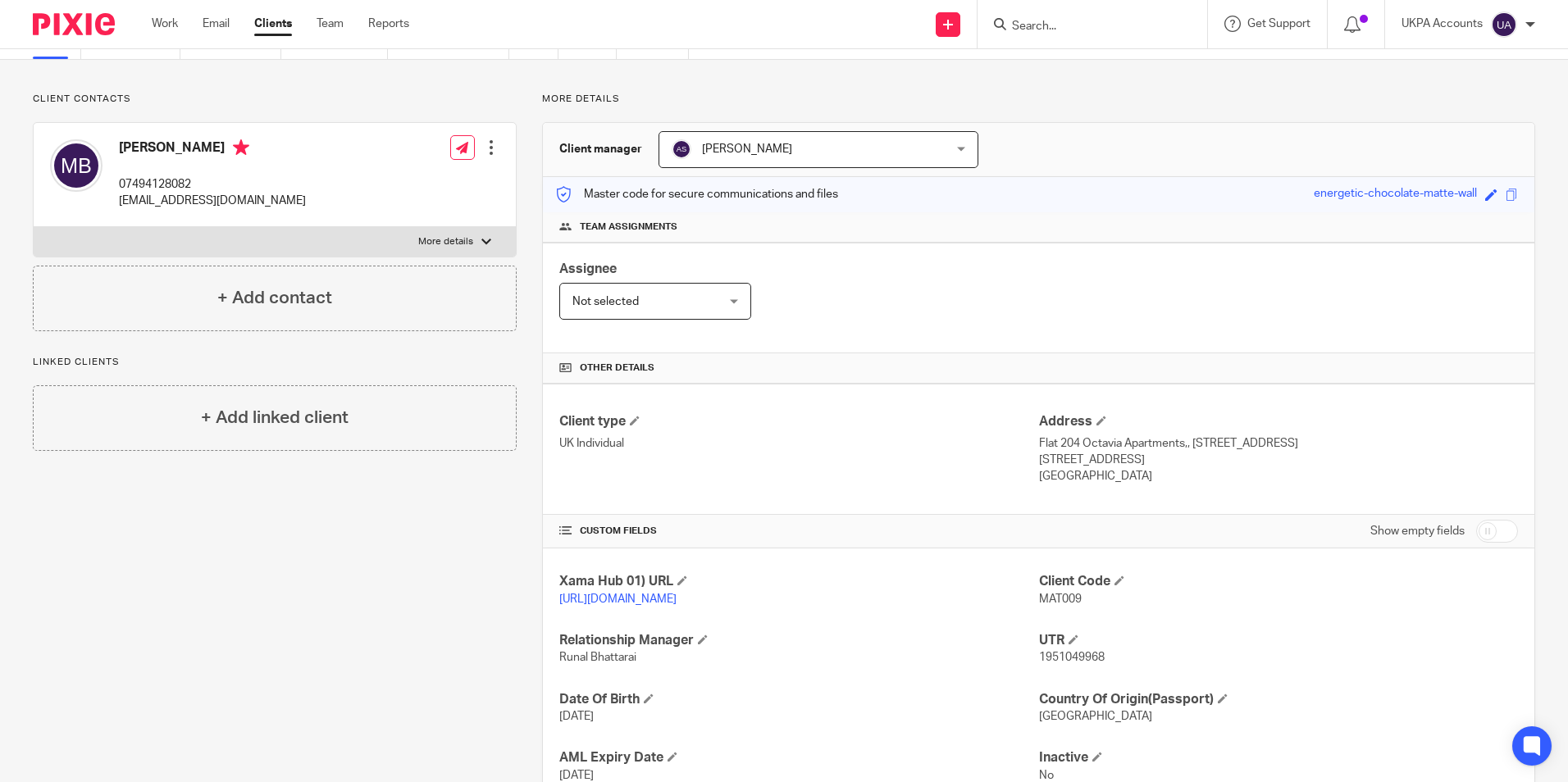
click at [1049, 21] on input "Search" at bounding box center [1084, 26] width 148 height 15
paste input "BSL GROUP"
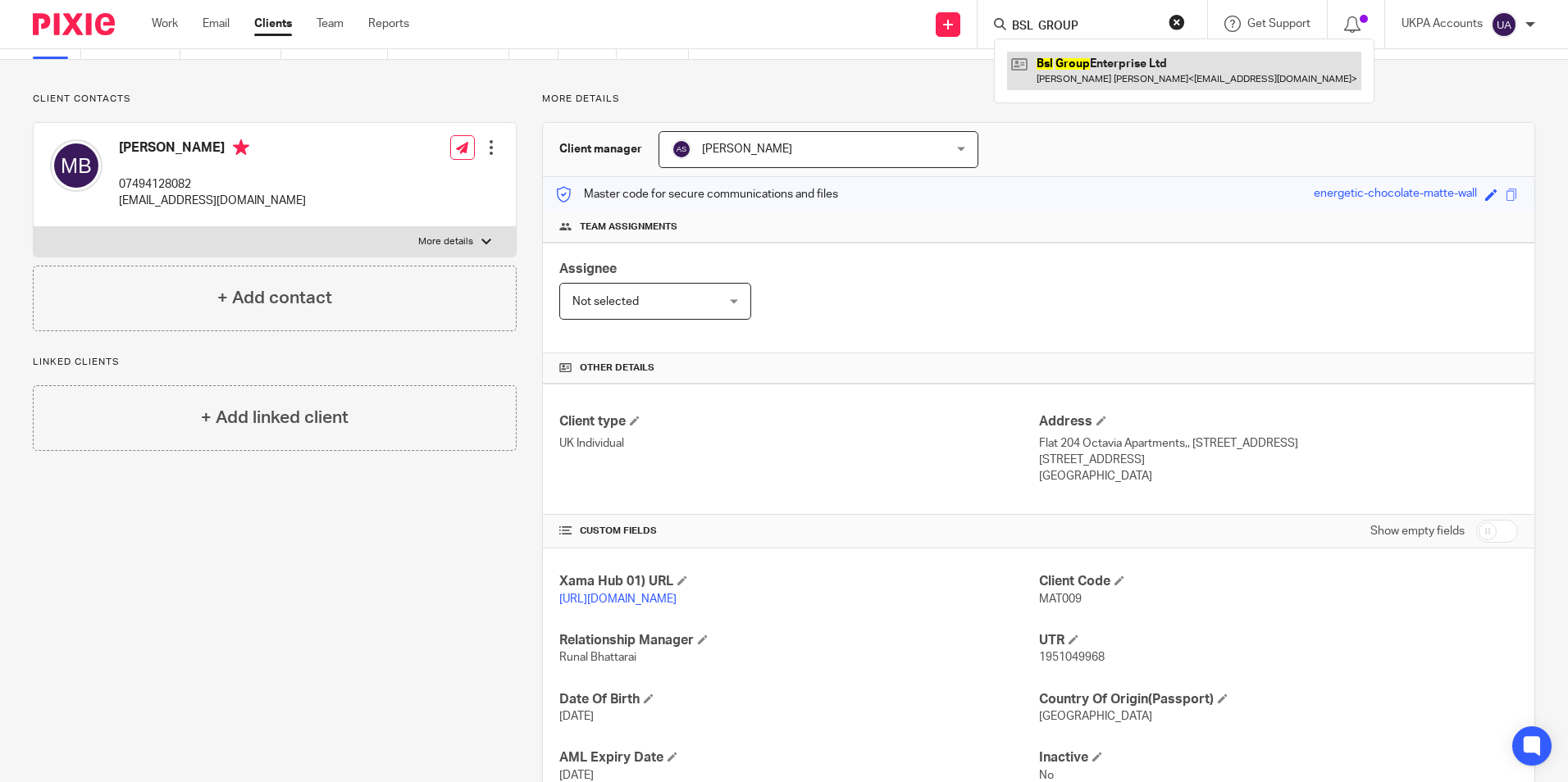
type input "BSL GROUP"
click at [1072, 71] on link at bounding box center [1184, 70] width 355 height 38
drag, startPoint x: 1182, startPoint y: 21, endPoint x: 1129, endPoint y: 28, distance: 53.5
click at [1182, 22] on button "reset" at bounding box center [1176, 21] width 17 height 17
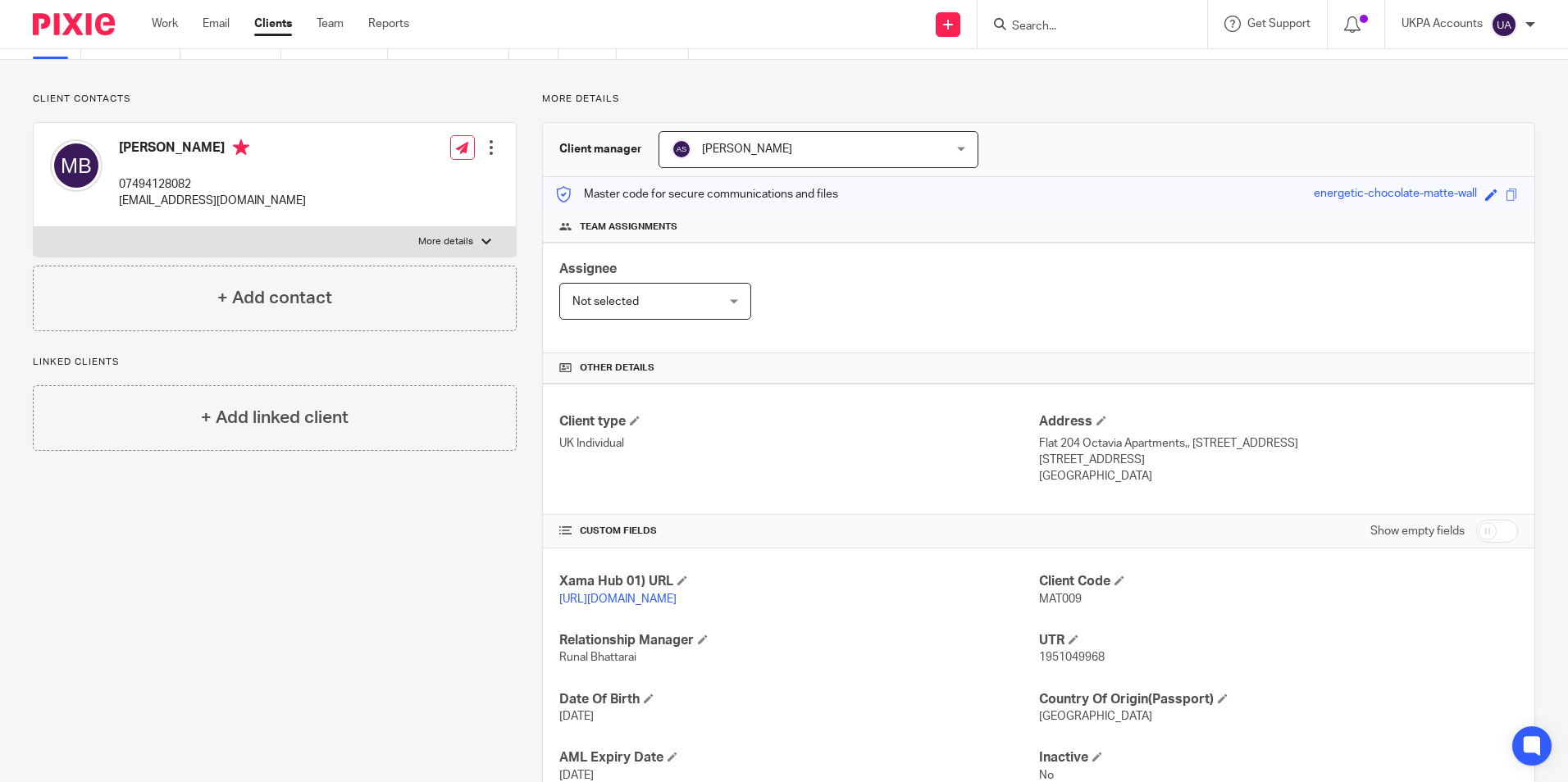
click at [1062, 31] on input "Search" at bounding box center [1084, 26] width 148 height 15
paste input "DIZON AND SANTOS"
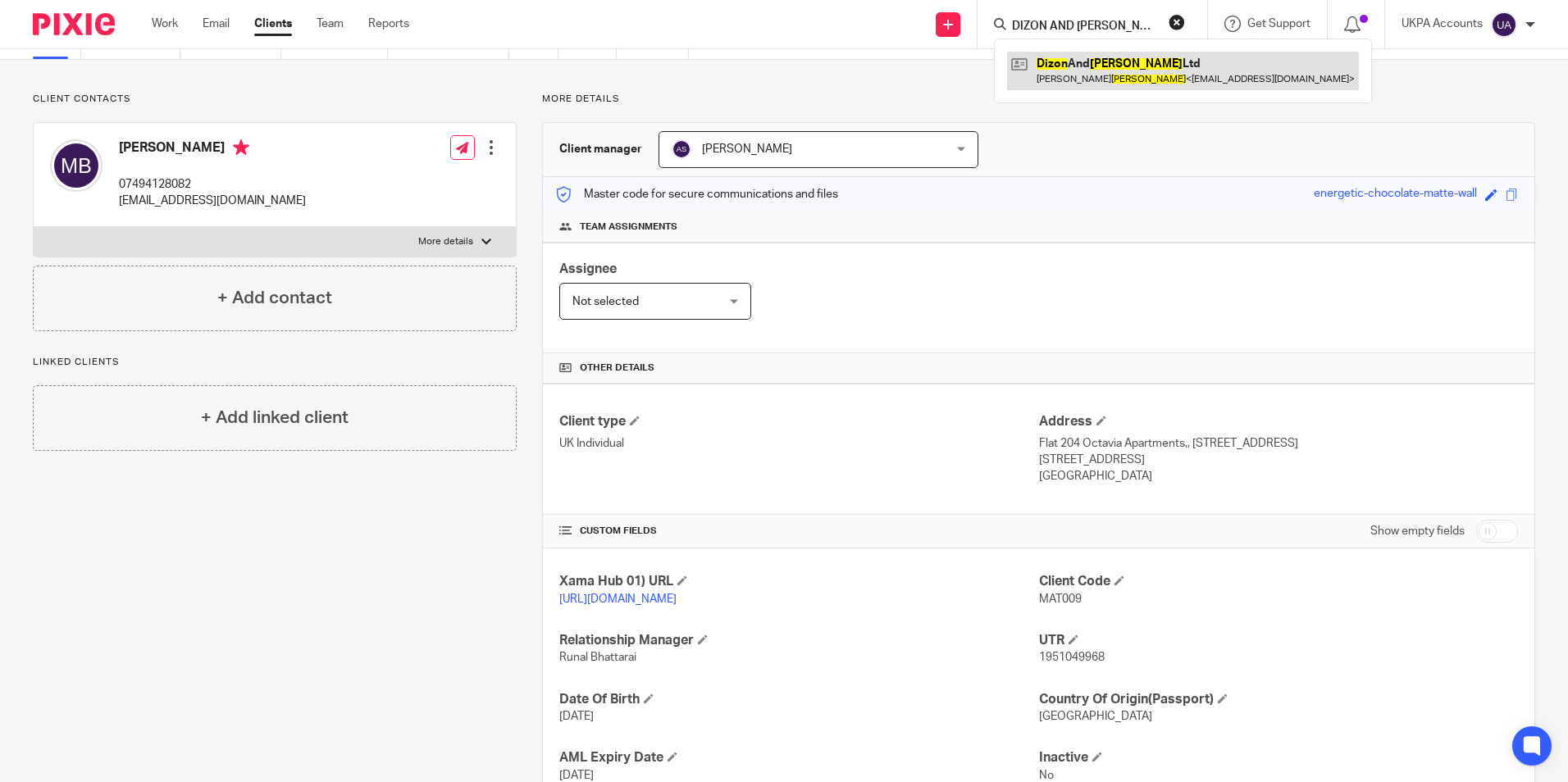
type input "DIZON AND SANTOS"
click at [1082, 68] on link at bounding box center [1183, 70] width 352 height 38
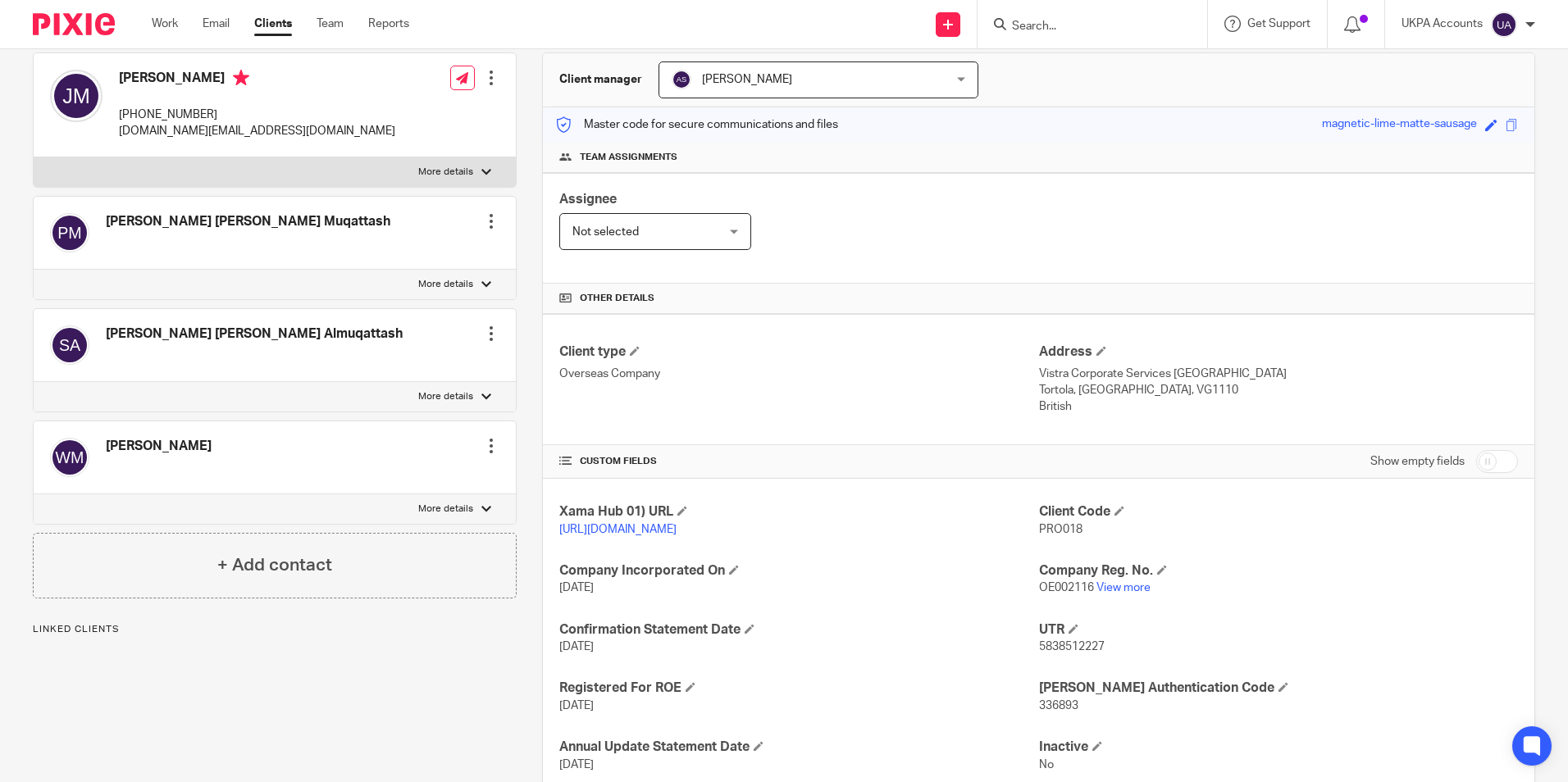
scroll to position [164, 0]
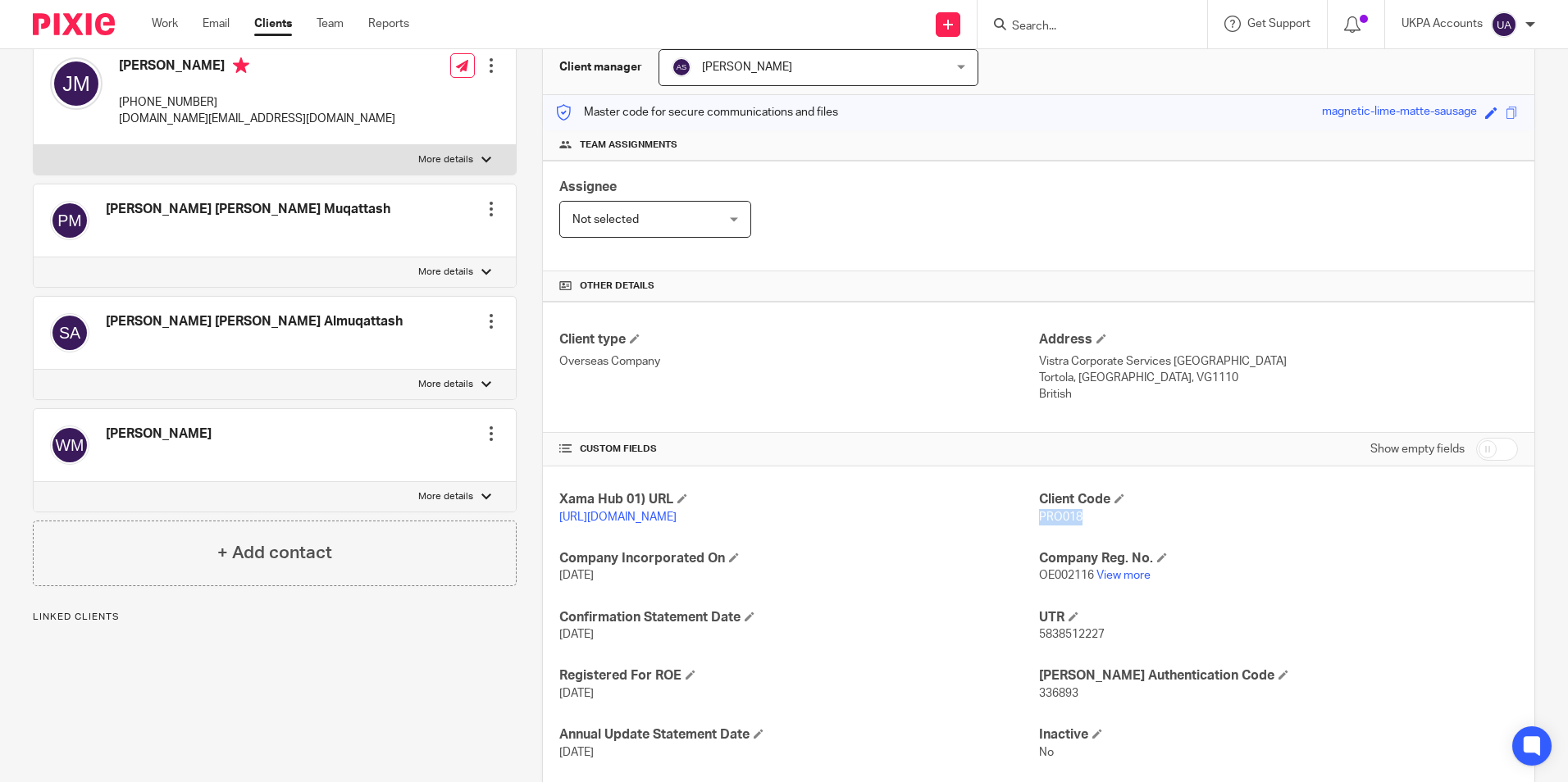
drag, startPoint x: 1075, startPoint y: 515, endPoint x: 1032, endPoint y: 515, distance: 43.0
click at [1040, 515] on p "PRO018" at bounding box center [1278, 517] width 479 height 17
copy span "PRO018"
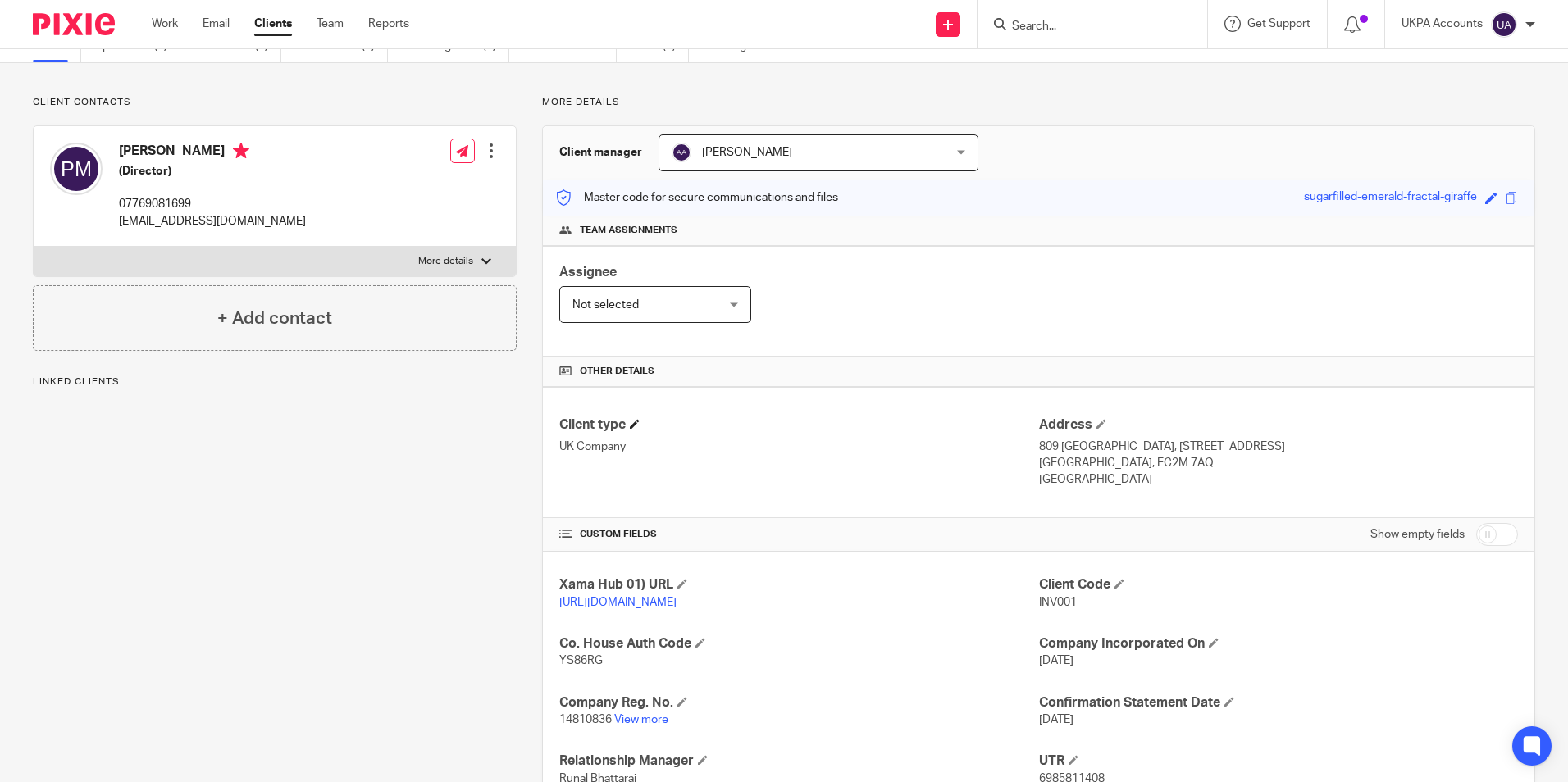
scroll to position [82, 0]
drag, startPoint x: 1033, startPoint y: 599, endPoint x: 1068, endPoint y: 603, distance: 35.2
click at [1068, 603] on span "INV001" at bounding box center [1058, 599] width 38 height 12
click at [1072, 602] on div "Xama Hub 01) URL [URL][DOMAIN_NAME] Client Code INV001 Co. House Auth Code YS86…" at bounding box center [1039, 737] width 992 height 378
drag, startPoint x: 1072, startPoint y: 602, endPoint x: 999, endPoint y: 634, distance: 79.7
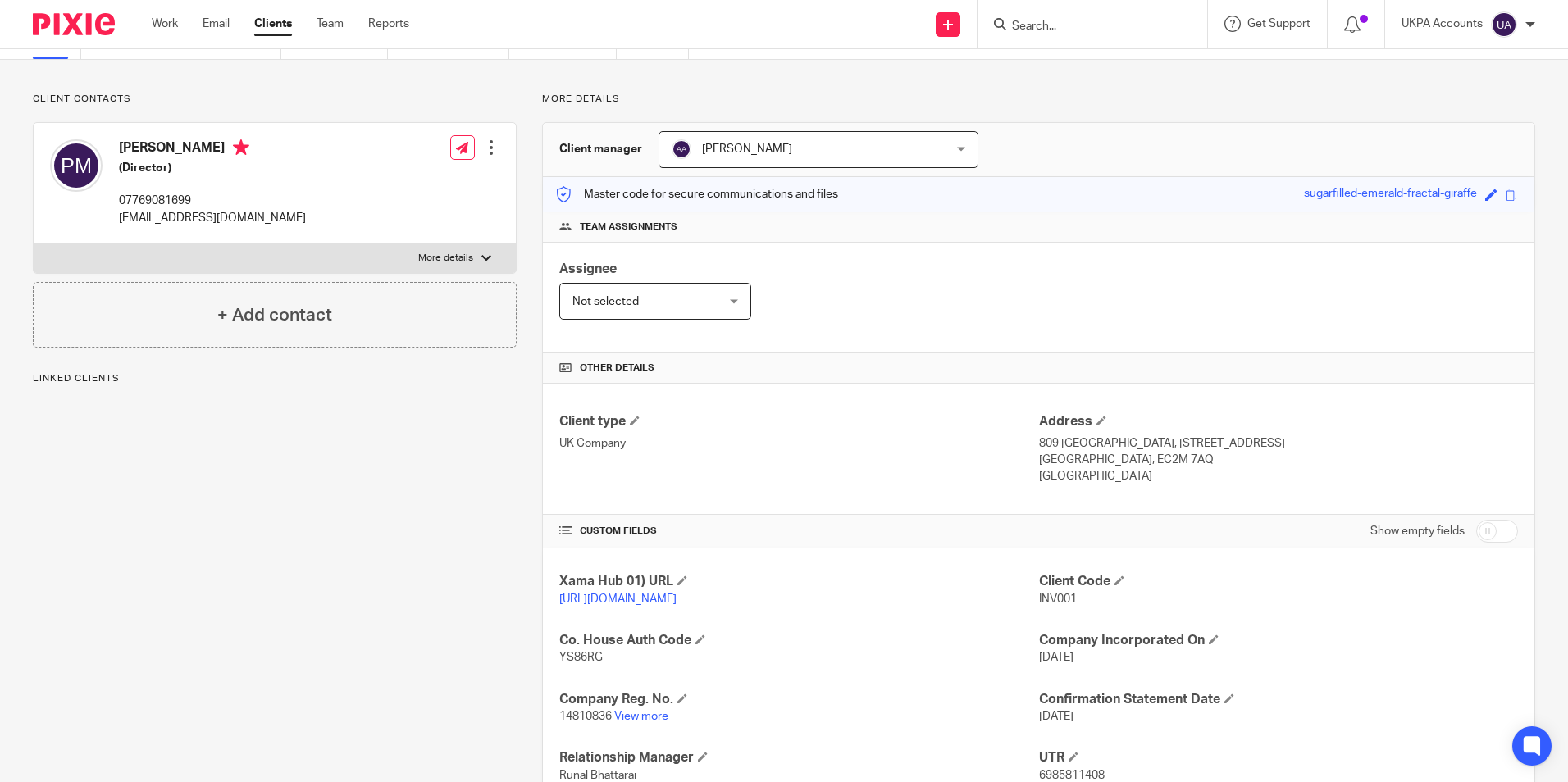
click at [999, 634] on div "Xama Hub 01) URL [URL][DOMAIN_NAME] Client Code INV001 Co. House Auth Code YS86…" at bounding box center [1039, 737] width 992 height 378
drag, startPoint x: 999, startPoint y: 634, endPoint x: 1250, endPoint y: 617, distance: 251.6
click at [1250, 608] on div "Client Code INV001" at bounding box center [1278, 590] width 479 height 34
drag, startPoint x: 1132, startPoint y: 621, endPoint x: 1156, endPoint y: 623, distance: 24.1
click at [1133, 608] on div "Client Code INV001" at bounding box center [1278, 590] width 479 height 34
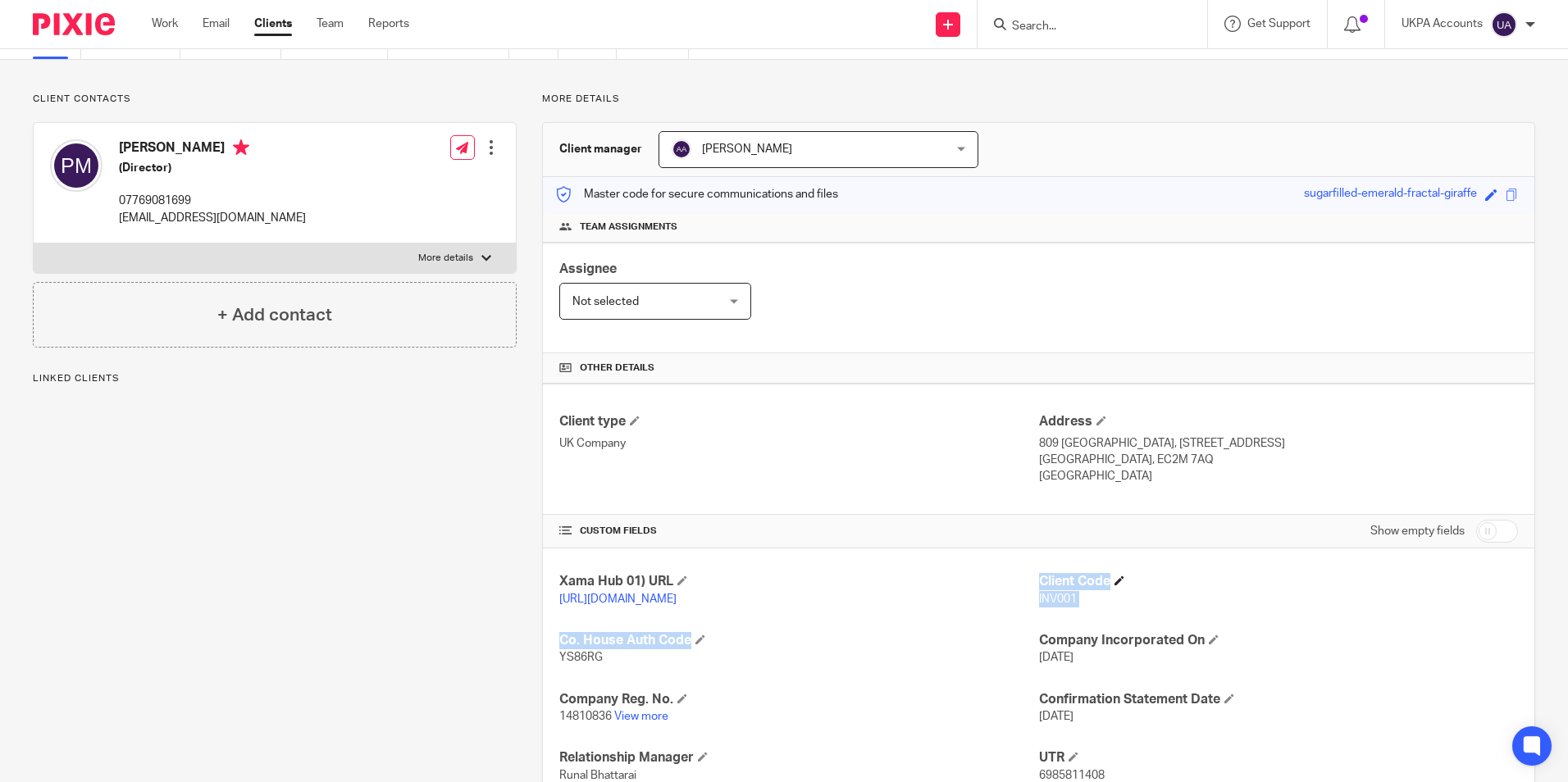
click at [1234, 573] on h4 "Client Code" at bounding box center [1278, 582] width 479 height 17
click at [1235, 574] on div "Xama Hub 01) URL [URL][DOMAIN_NAME] Client Code INV001 Co. House Auth Code YS86…" at bounding box center [1039, 737] width 992 height 378
drag, startPoint x: 1068, startPoint y: 600, endPoint x: 1031, endPoint y: 603, distance: 37.1
click at [1040, 603] on span "INV001" at bounding box center [1058, 599] width 38 height 12
copy span "INV001"
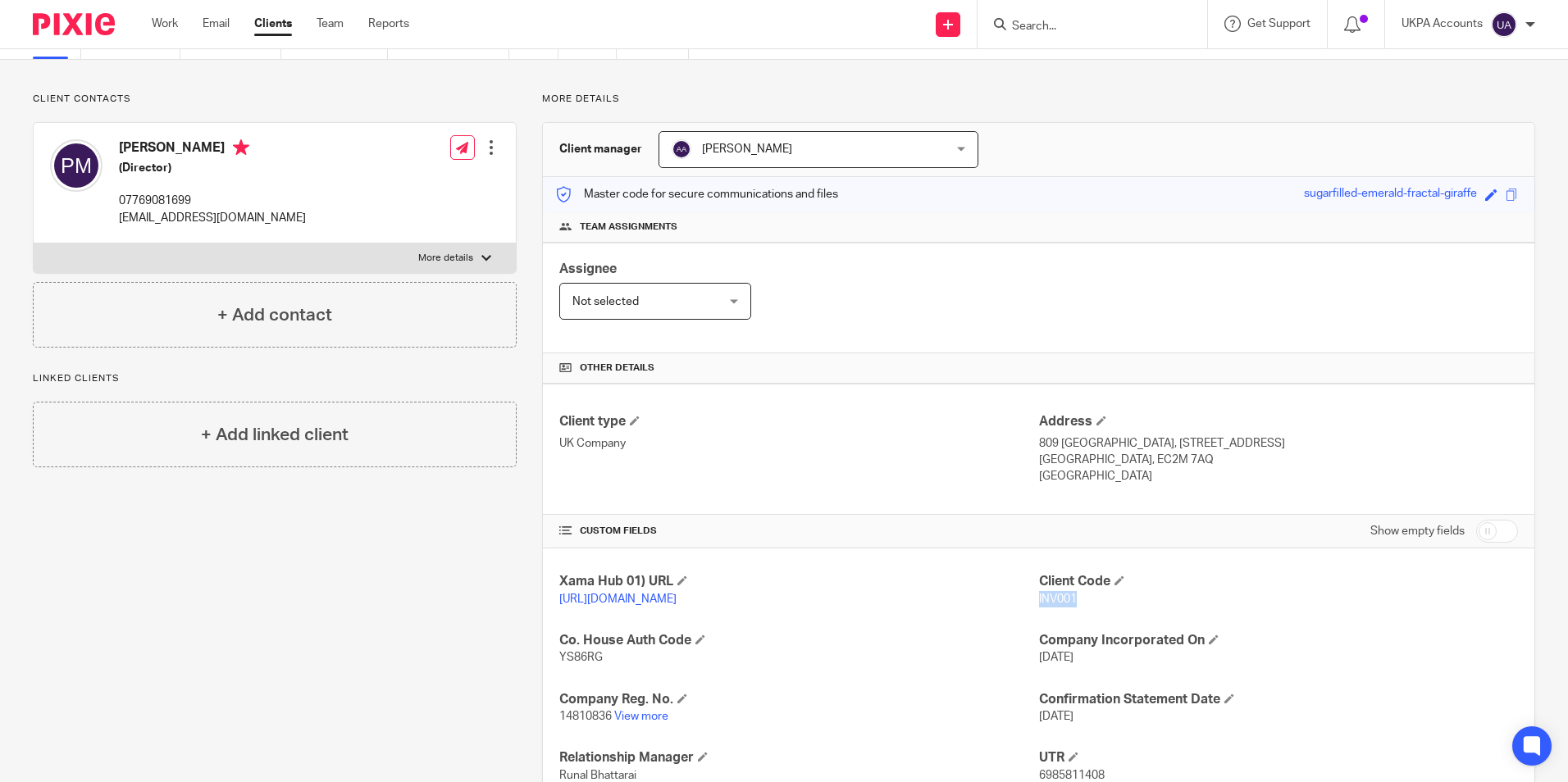
click at [1141, 39] on div at bounding box center [1092, 24] width 229 height 49
click at [1045, 22] on input "Search" at bounding box center [1084, 26] width 148 height 15
paste input "[PERSON_NAME]"
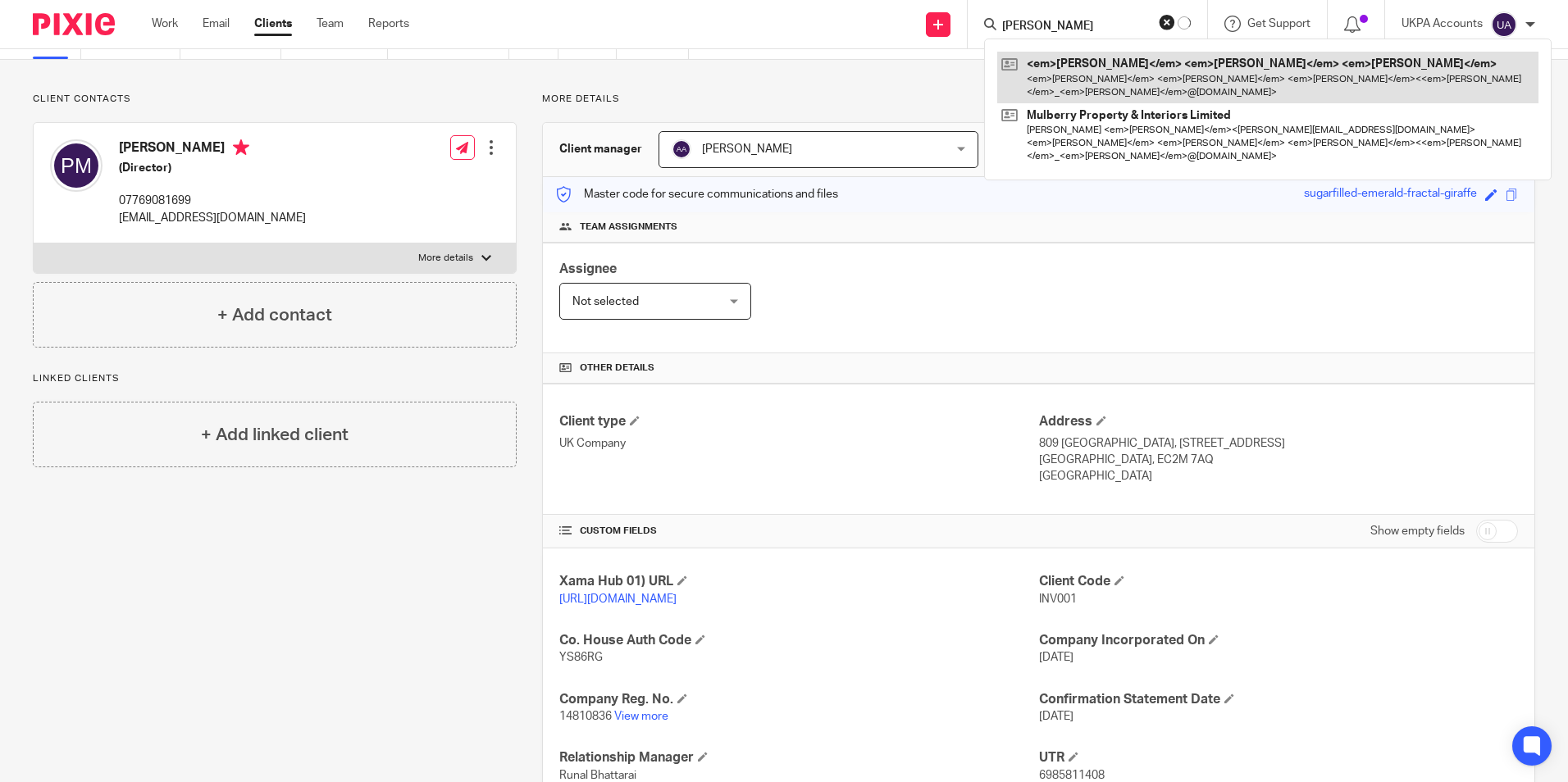
type input "[PERSON_NAME]"
drag, startPoint x: 1094, startPoint y: 80, endPoint x: 1044, endPoint y: 77, distance: 50.1
click at [1094, 80] on link at bounding box center [1268, 77] width 541 height 51
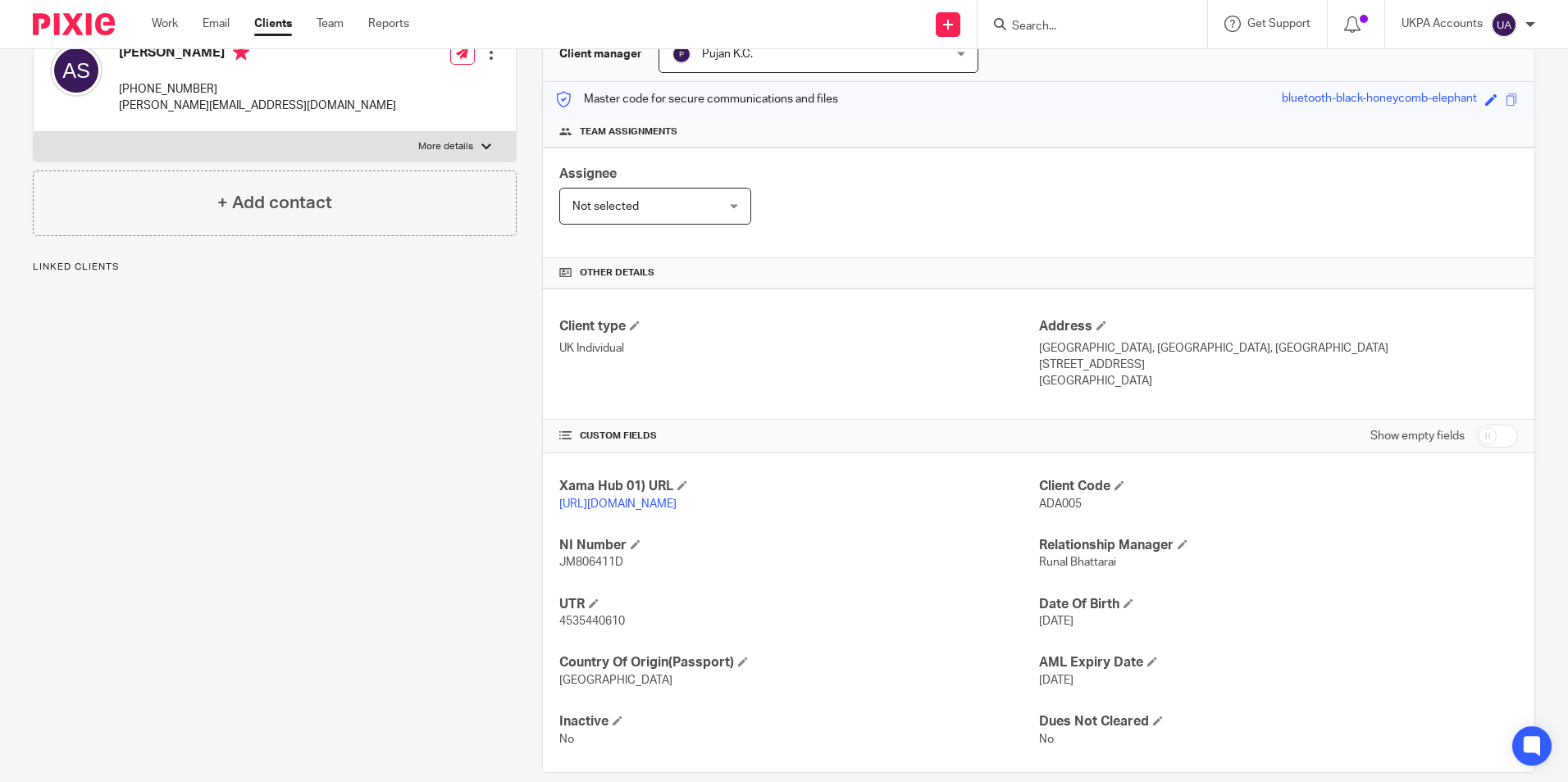
scroll to position [218, 0]
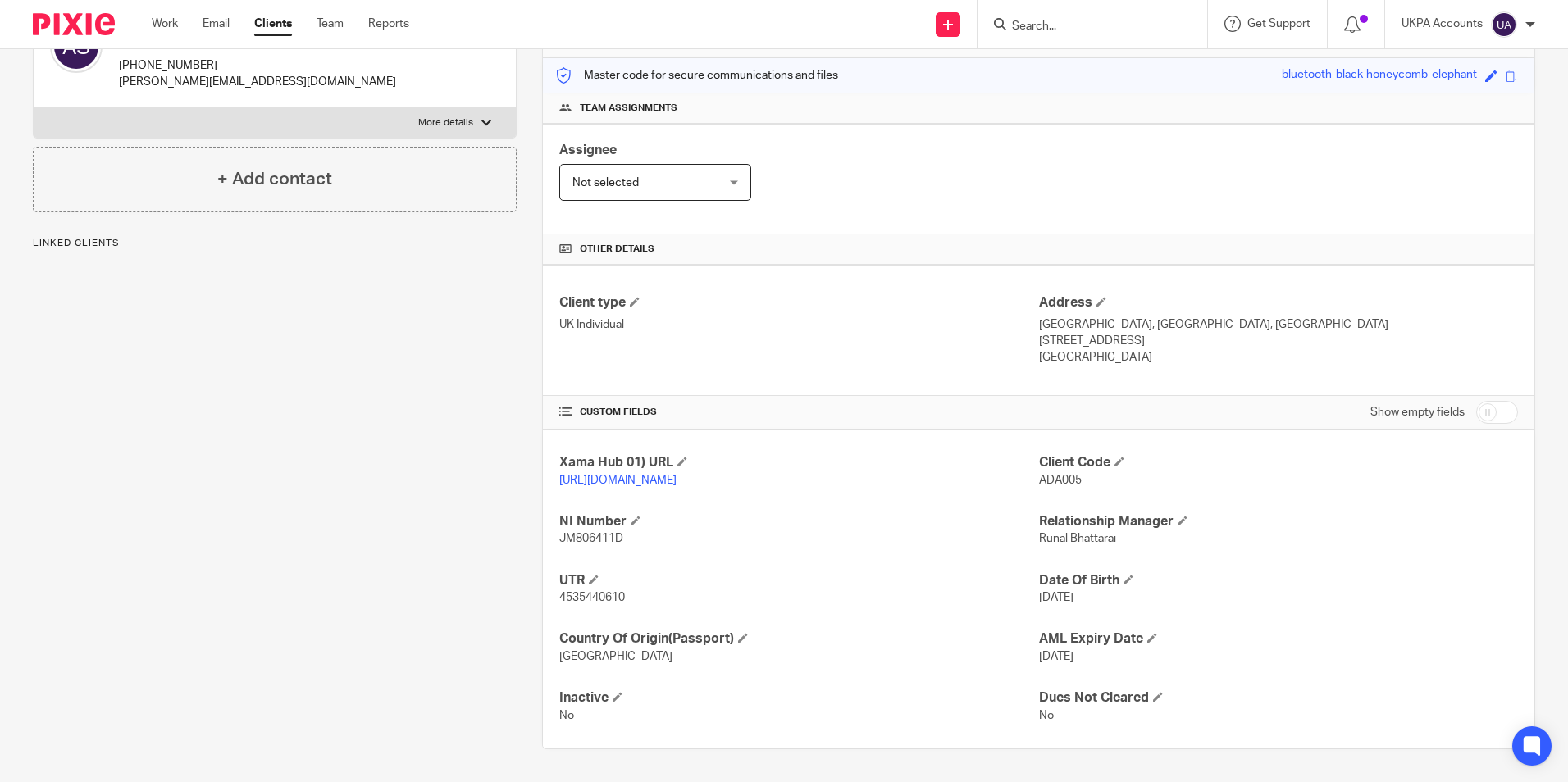
drag, startPoint x: 1028, startPoint y: 462, endPoint x: 1085, endPoint y: 465, distance: 57.1
click at [1086, 465] on div "Xama Hub 01) URL [URL][DOMAIN_NAME] Client Code ADA005 NI Number JM806411D Rela…" at bounding box center [1039, 589] width 992 height 319
drag, startPoint x: 1085, startPoint y: 465, endPoint x: 1130, endPoint y: 485, distance: 49.2
click at [1182, 487] on div "Client Code ADA005" at bounding box center [1278, 471] width 479 height 34
click at [1040, 495] on div "Xama Hub 01) URL https://platform.xamatech.com/portal/crm/clients/127c2da0-9031…" at bounding box center [1039, 589] width 992 height 319
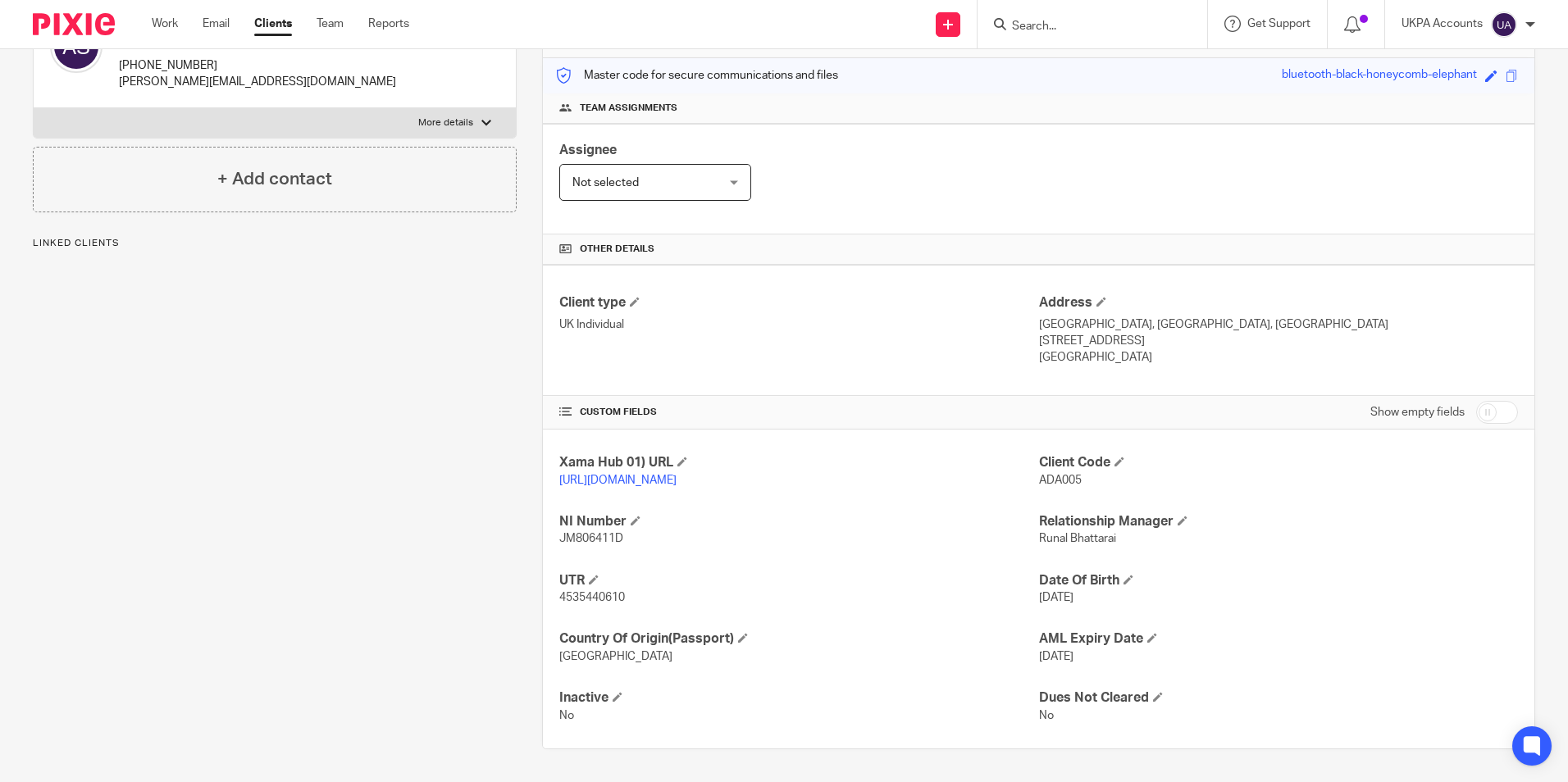
click at [1046, 493] on div "Xama Hub 01) URL https://platform.xamatech.com/portal/crm/clients/127c2da0-9031…" at bounding box center [1039, 589] width 992 height 319
drag, startPoint x: 1074, startPoint y: 463, endPoint x: 1030, endPoint y: 469, distance: 44.4
click at [1040, 475] on span "ADA005" at bounding box center [1061, 481] width 43 height 12
click at [996, 472] on p "https://platform.xamatech.com/portal/crm/clients/127c2da0-9031-11ef-96be-935da7…" at bounding box center [799, 480] width 479 height 17
drag, startPoint x: 1072, startPoint y: 461, endPoint x: 1030, endPoint y: 462, distance: 42.0
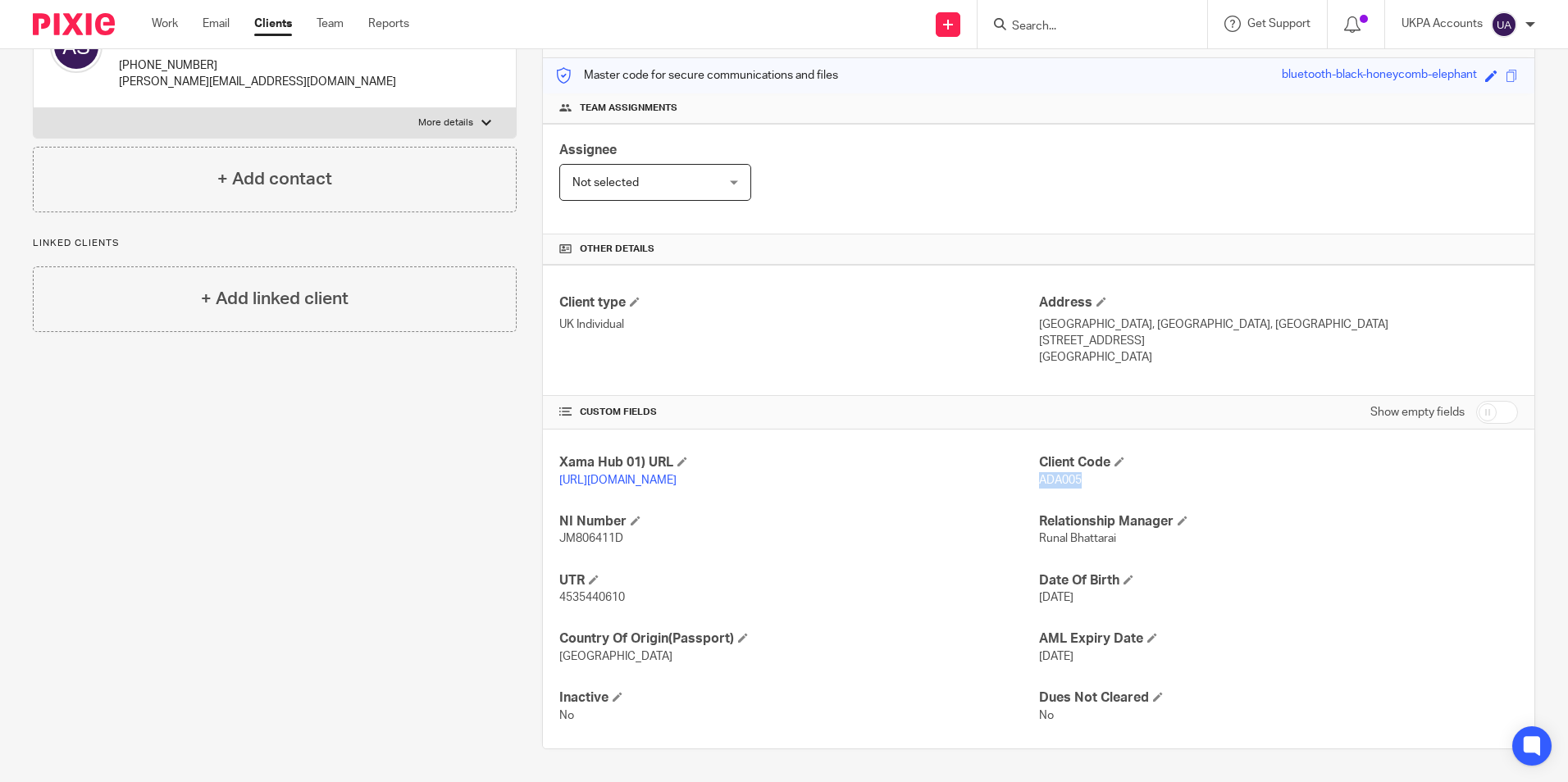
click at [1040, 475] on span "ADA005" at bounding box center [1061, 481] width 43 height 12
copy span "ADA005"
drag, startPoint x: 1072, startPoint y: 34, endPoint x: 1051, endPoint y: 27, distance: 22.1
click at [1072, 34] on form at bounding box center [1098, 23] width 175 height 20
click at [1026, 16] on form at bounding box center [1098, 23] width 175 height 20
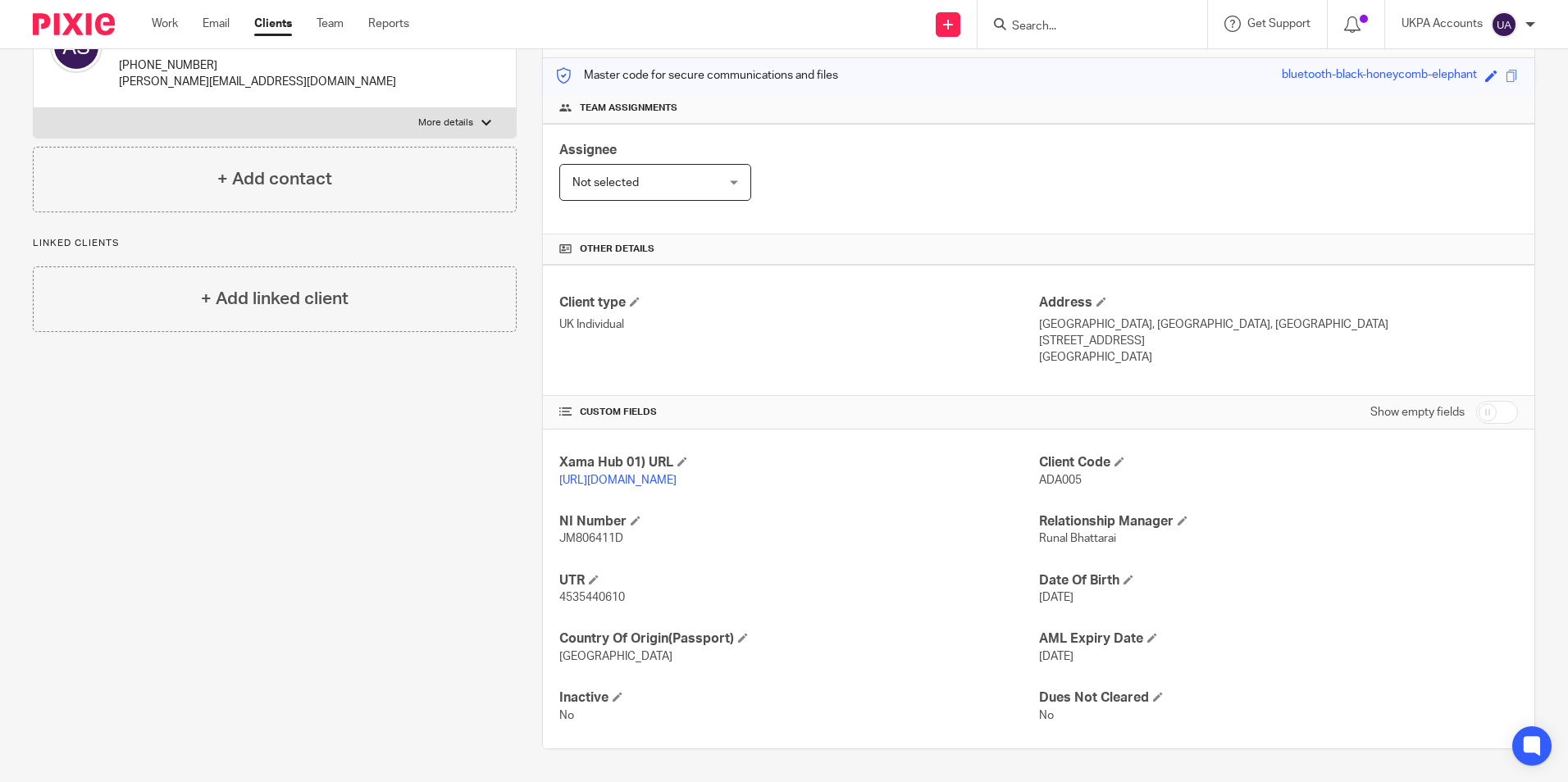
click at [1021, 26] on input "Search" at bounding box center [1084, 26] width 148 height 15
paste input "Alders Capital Ltd"
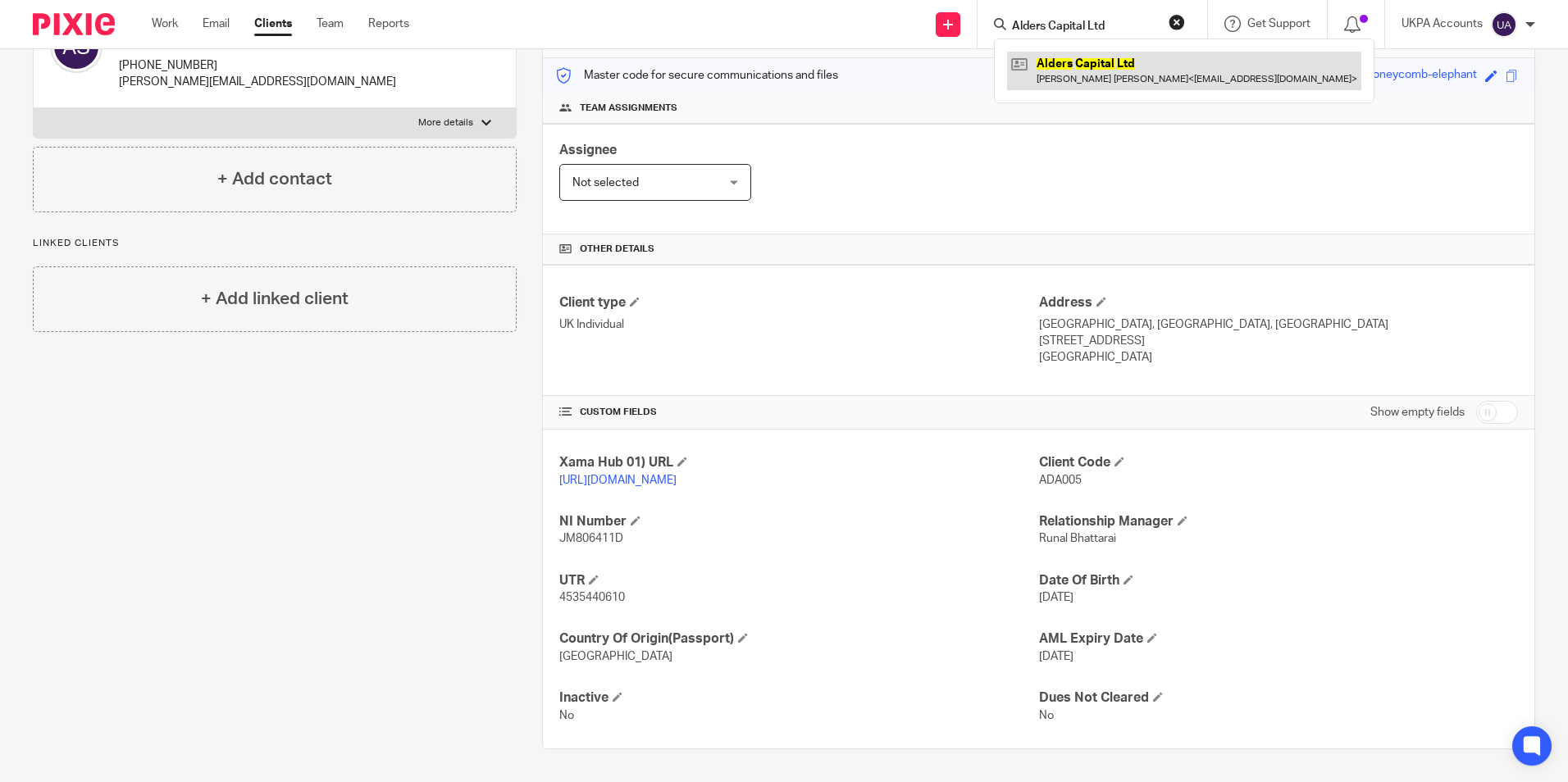
type input "Alders Capital Ltd"
drag, startPoint x: 1085, startPoint y: 71, endPoint x: 1023, endPoint y: 77, distance: 62.3
click at [1085, 71] on link at bounding box center [1184, 70] width 355 height 38
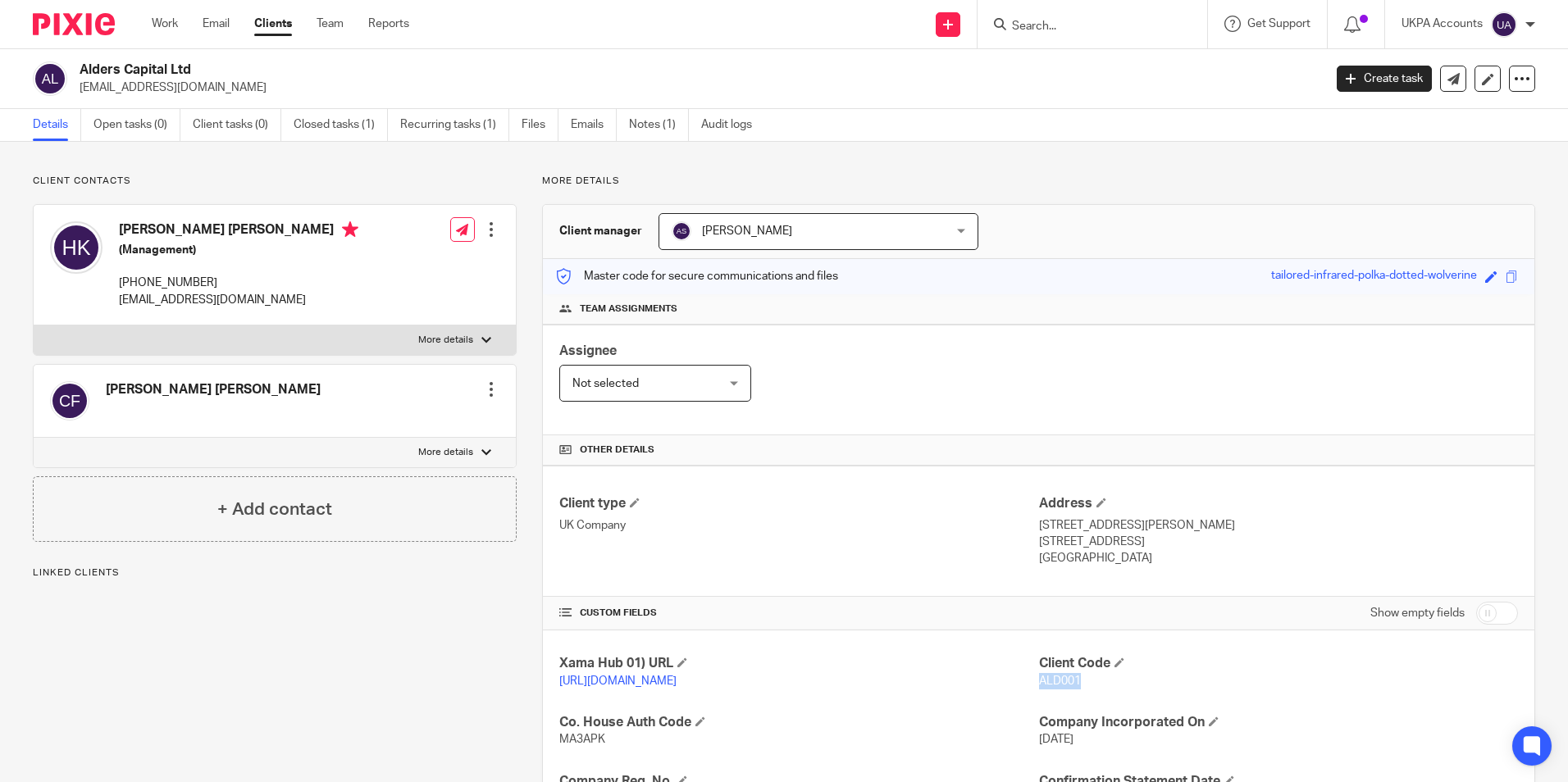
drag, startPoint x: 1071, startPoint y: 681, endPoint x: 1033, endPoint y: 677, distance: 38.2
click at [1040, 677] on span "ALD001" at bounding box center [1060, 682] width 42 height 12
copy span "ALD001"
drag, startPoint x: 1054, startPoint y: 27, endPoint x: 1037, endPoint y: 27, distance: 17.0
click at [1054, 27] on input "Search" at bounding box center [1084, 26] width 148 height 15
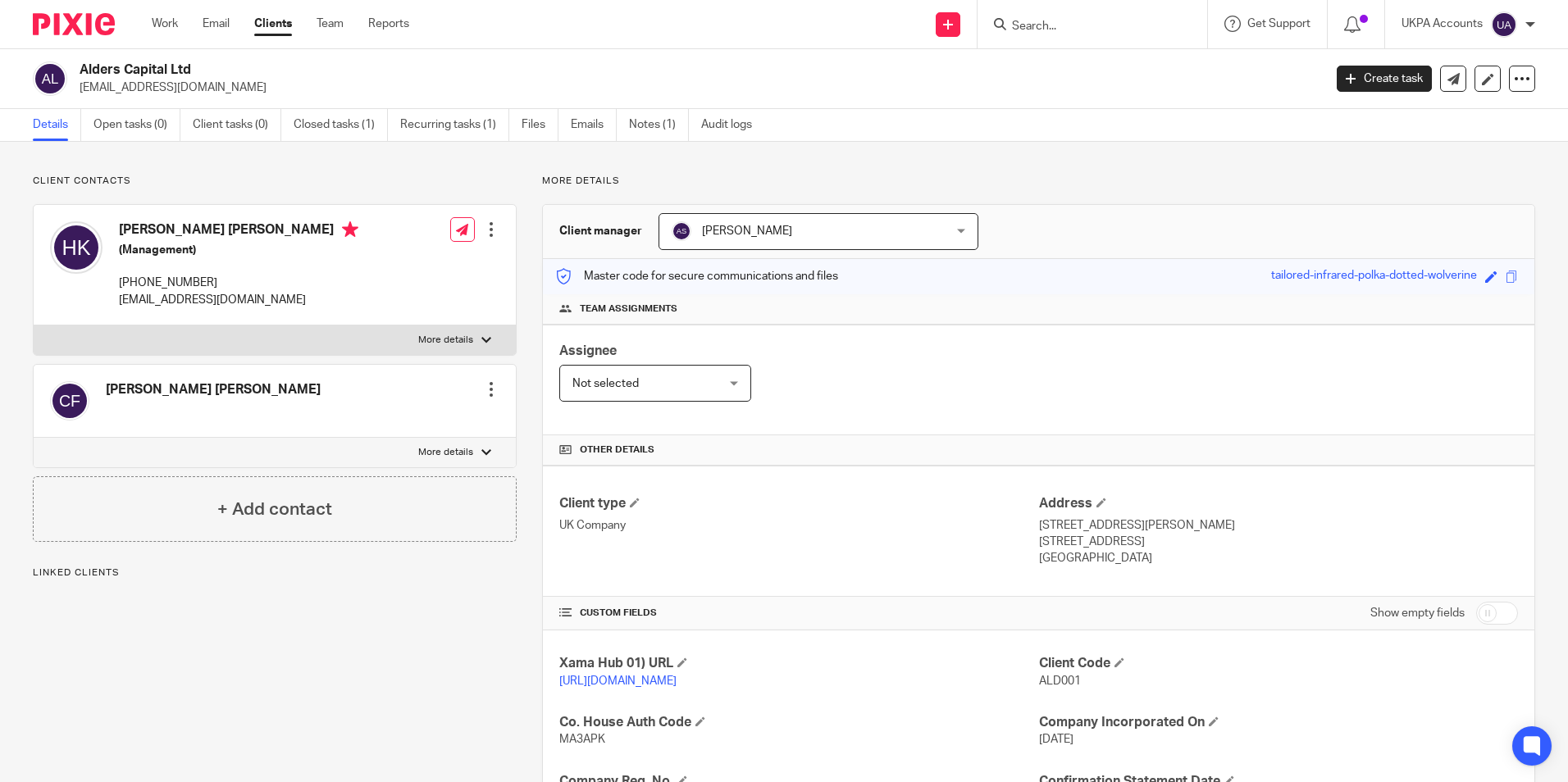
paste input "alasdairdspearson"
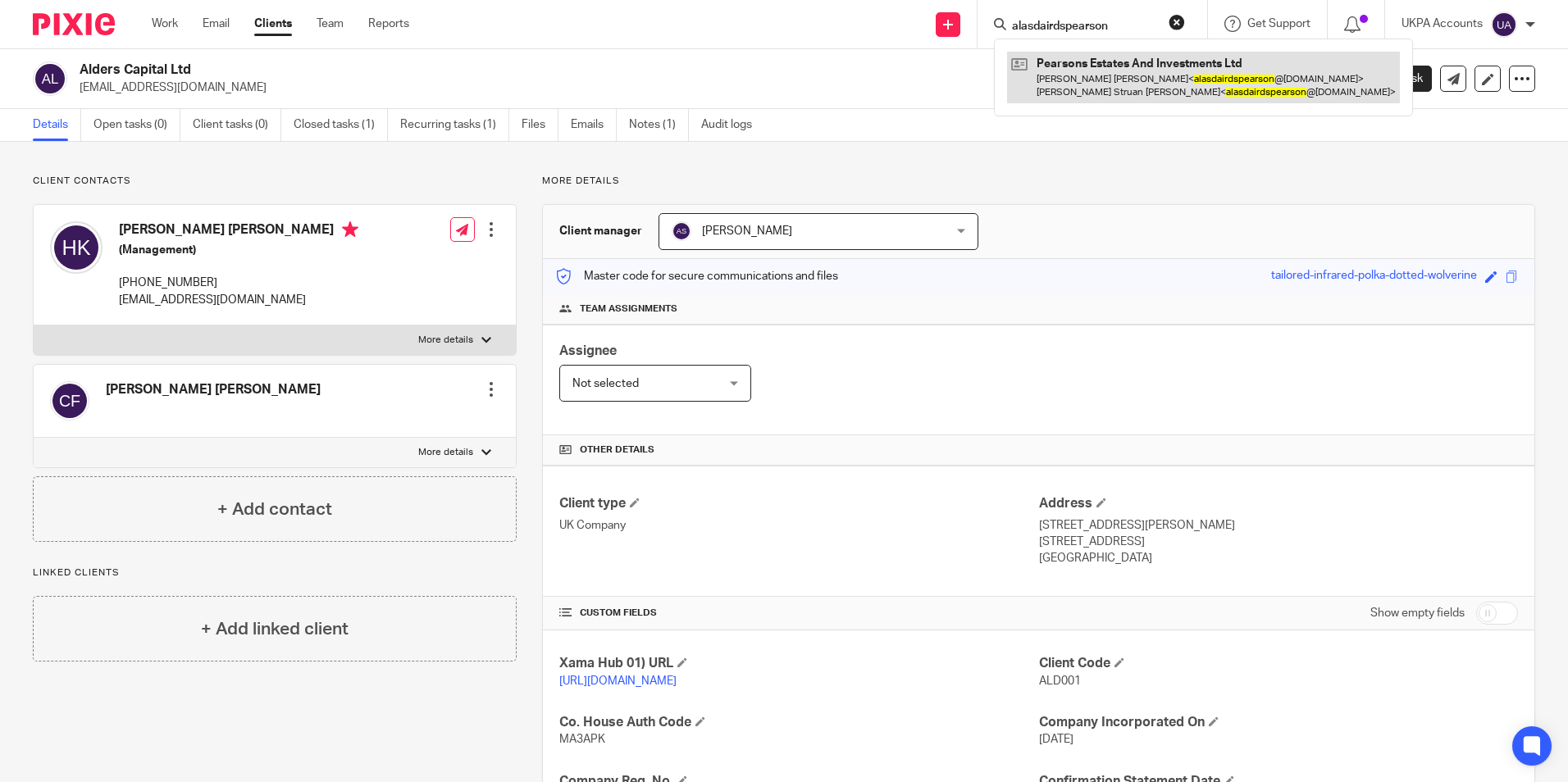
type input "alasdairdspearson"
click at [1077, 82] on link at bounding box center [1204, 77] width 392 height 51
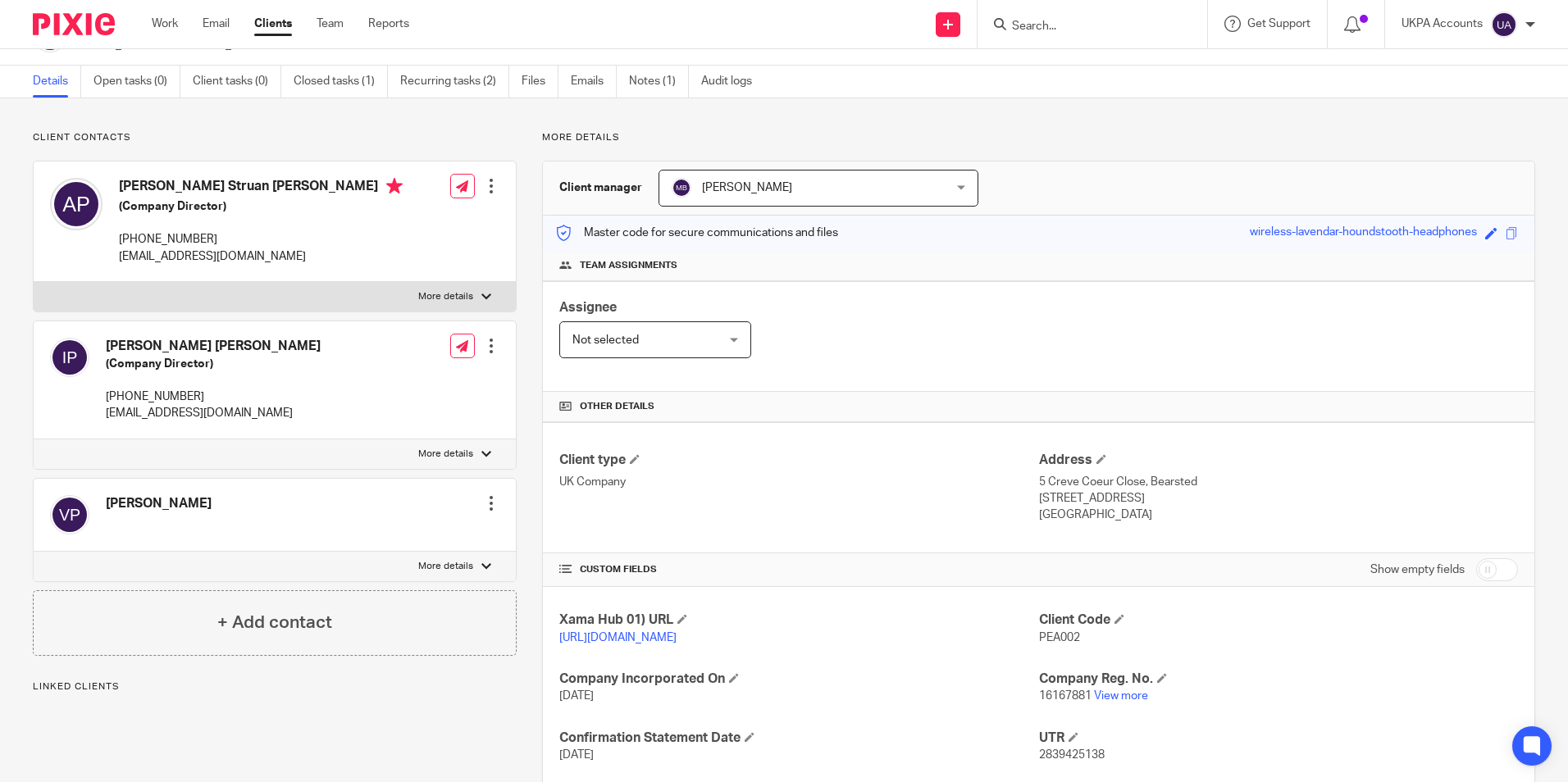
scroll to position [82, 0]
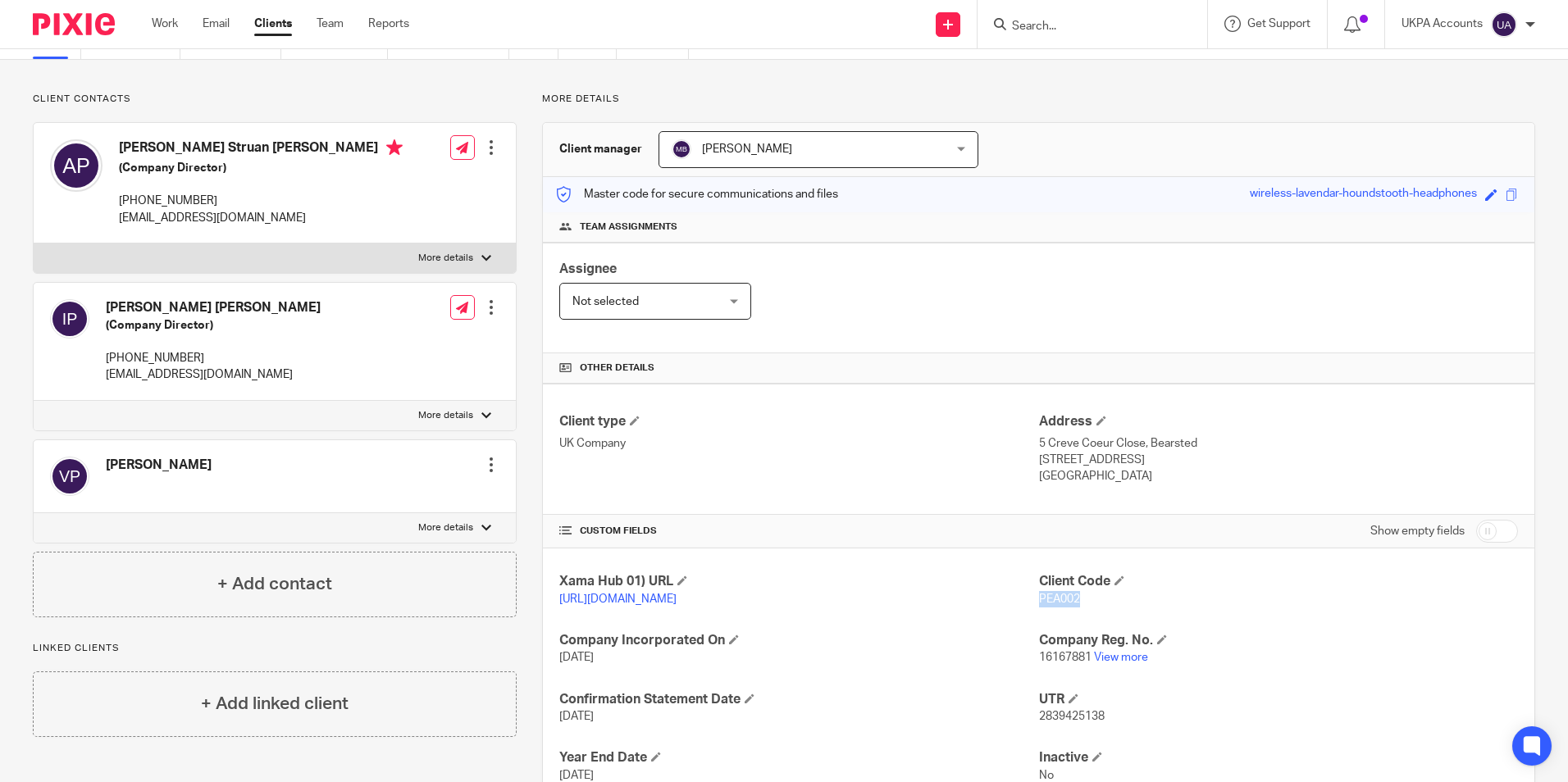
drag, startPoint x: 1072, startPoint y: 597, endPoint x: 1033, endPoint y: 597, distance: 39.0
click at [1040, 597] on span "PEA002" at bounding box center [1060, 599] width 41 height 12
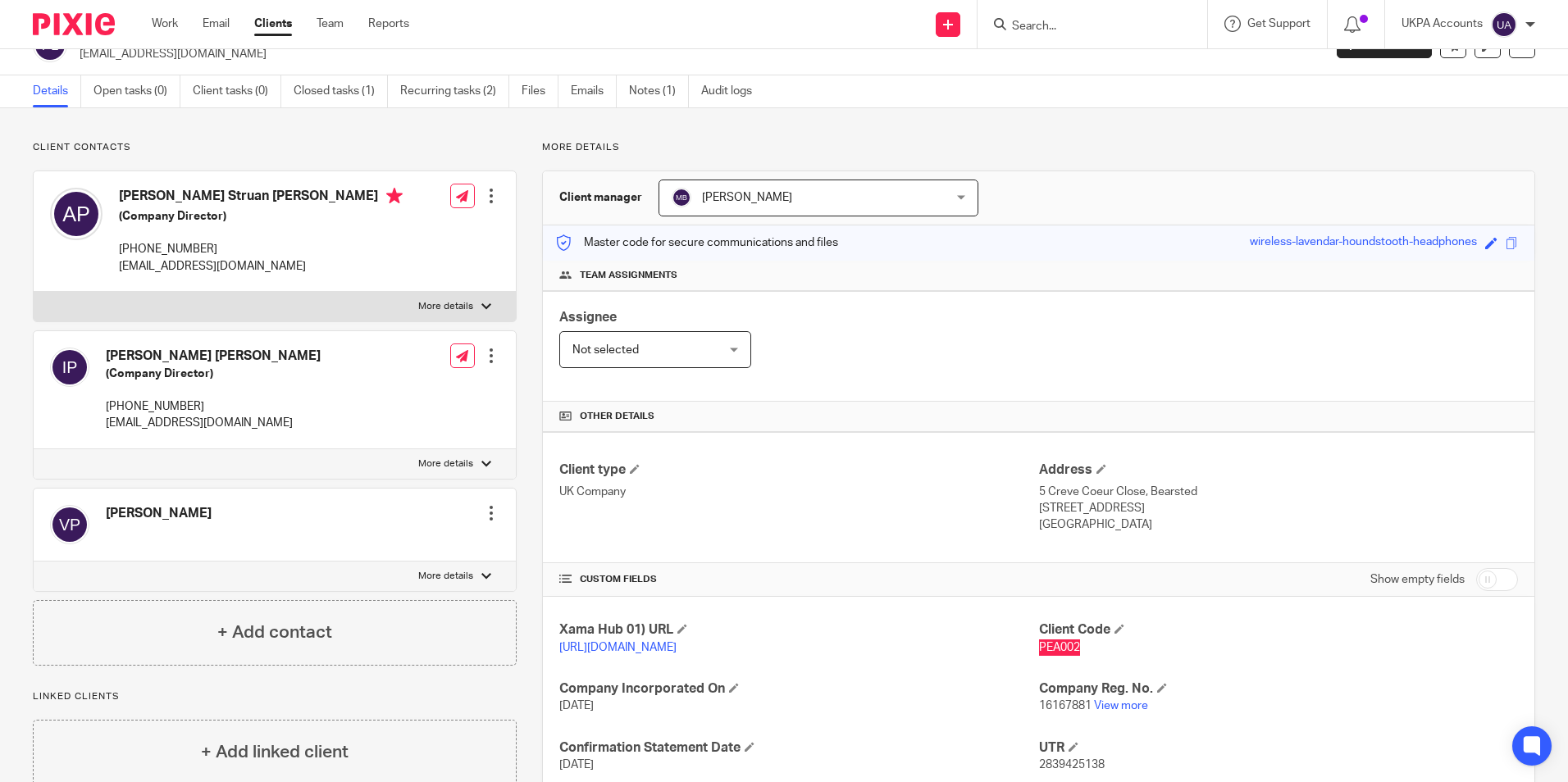
scroll to position [0, 0]
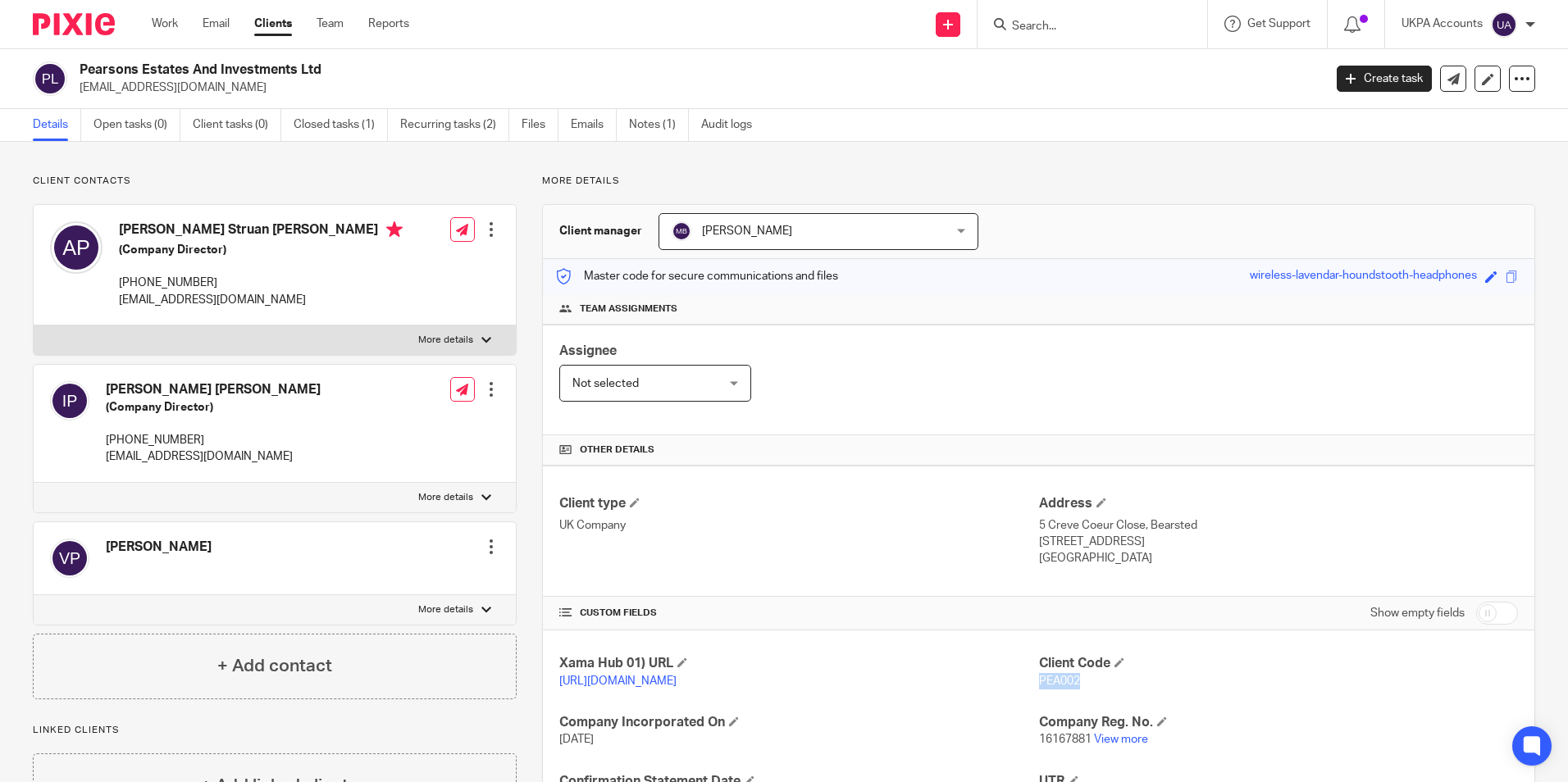
drag, startPoint x: 321, startPoint y: 70, endPoint x: 71, endPoint y: 61, distance: 250.2
click at [71, 61] on div "Pearsons Estates And Investments Ltd [EMAIL_ADDRESS][DOMAIN_NAME]" at bounding box center [672, 78] width 1279 height 34
drag, startPoint x: 1104, startPoint y: 23, endPoint x: 1087, endPoint y: 23, distance: 17.0
click at [1100, 23] on input "Search" at bounding box center [1084, 26] width 148 height 15
paste input "[PERSON_NAME]"
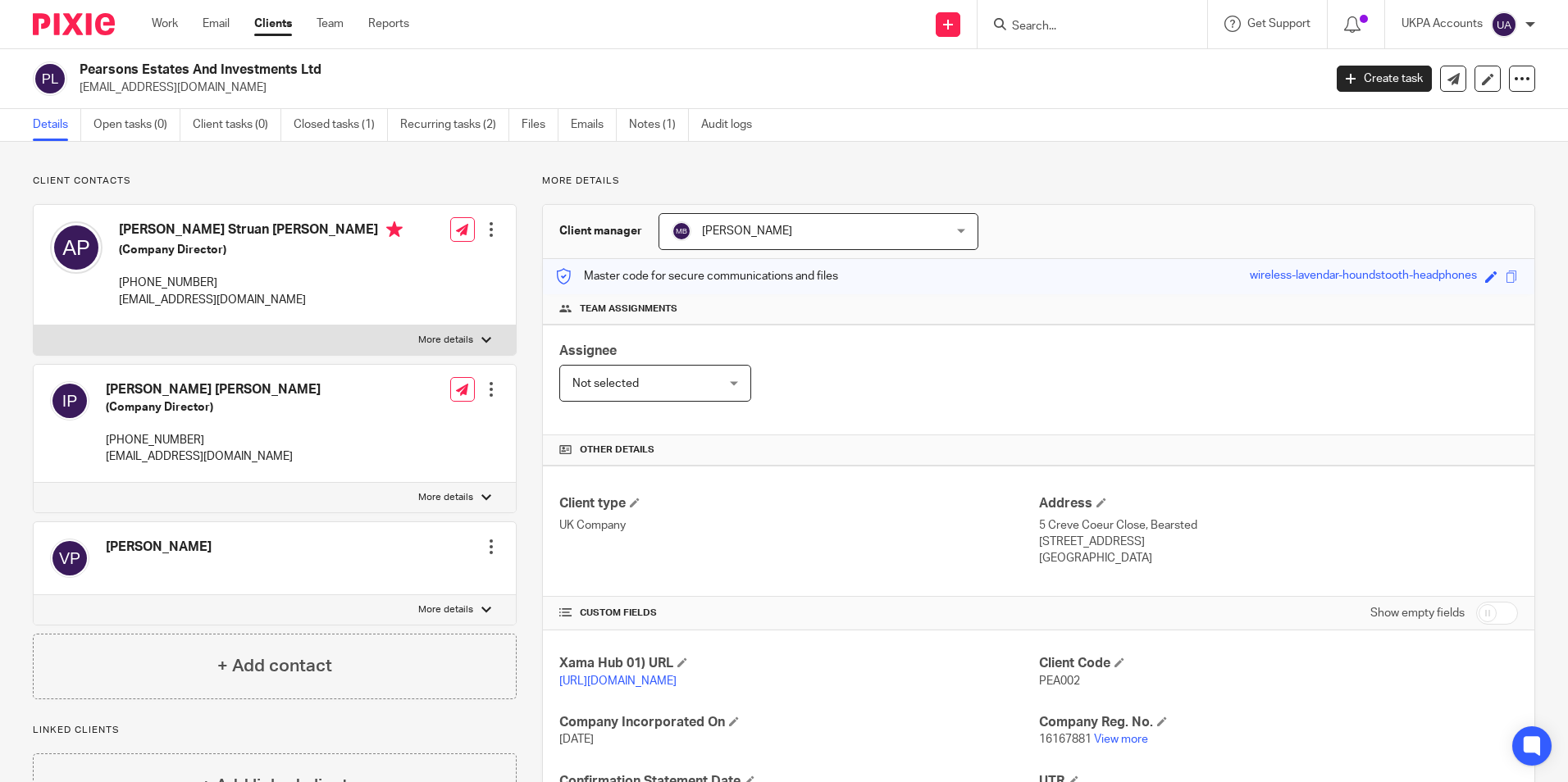
type input "[PERSON_NAME]"
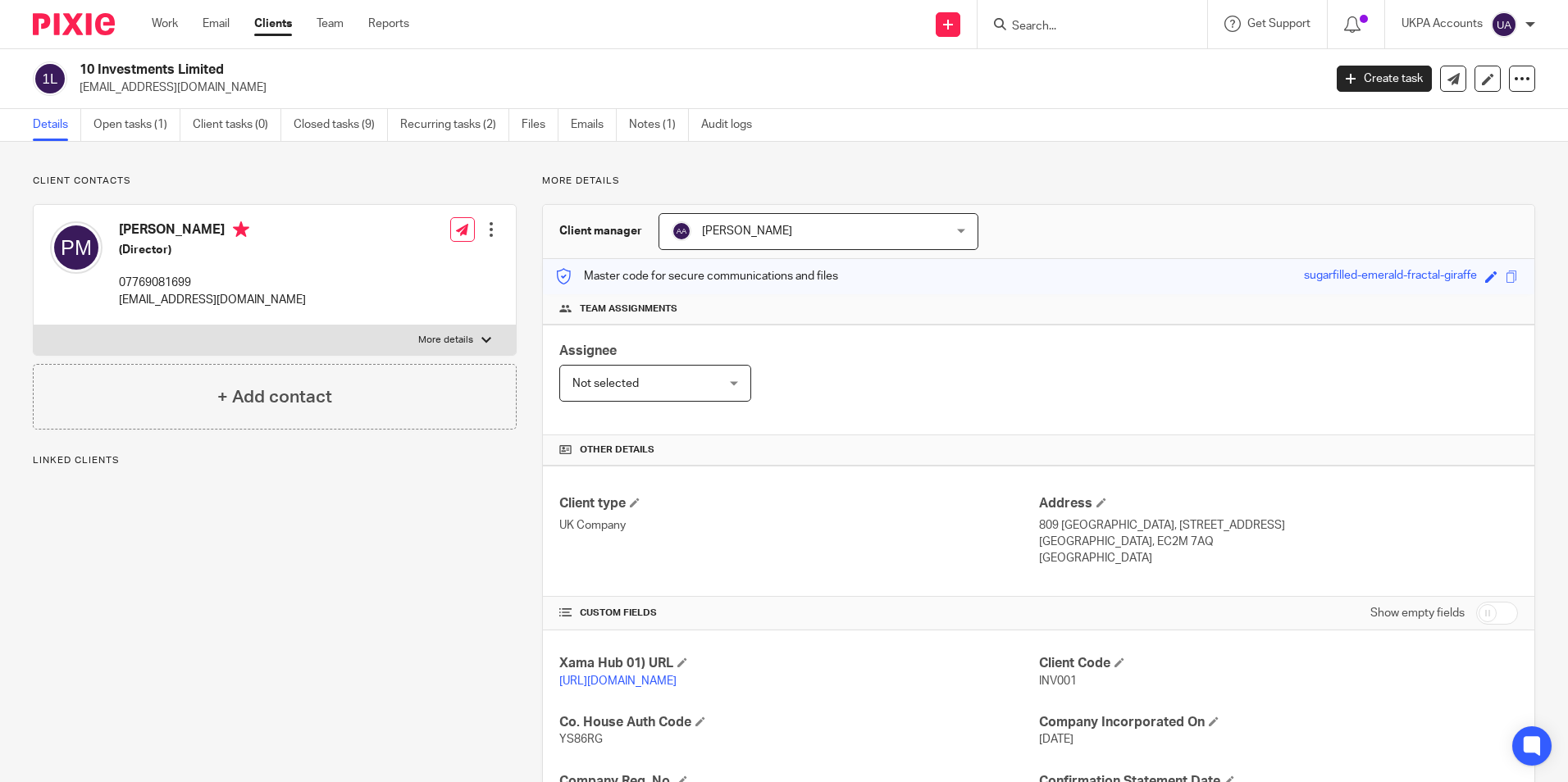
click at [1051, 29] on input "Search" at bounding box center [1084, 26] width 148 height 15
paste input "Alessandro Allievi"
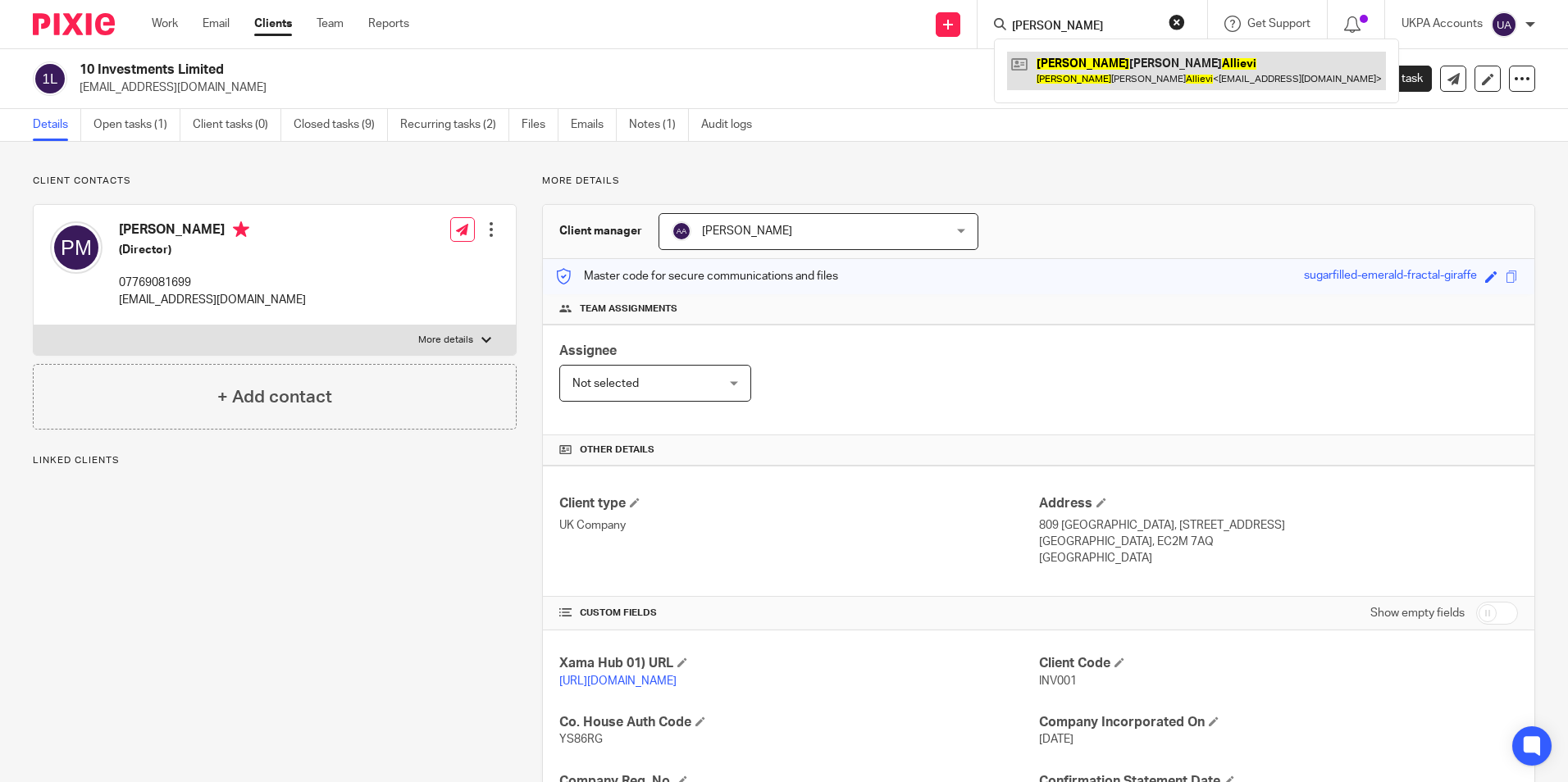
type input "Alessandro Allievi"
click at [1065, 65] on link at bounding box center [1197, 70] width 379 height 38
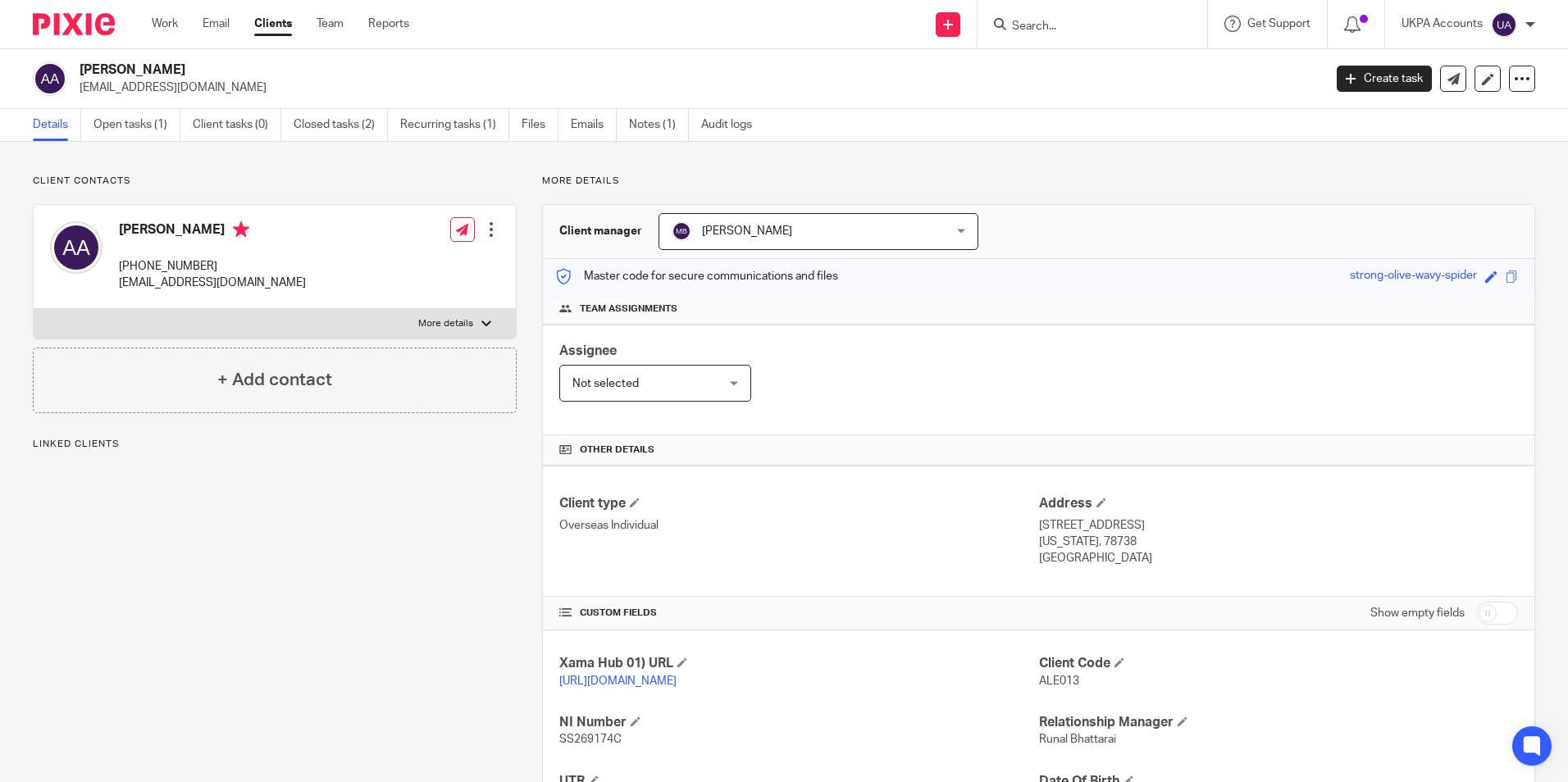
drag, startPoint x: 256, startPoint y: 68, endPoint x: 86, endPoint y: 74, distance: 170.1
click at [86, 74] on h2 "[PERSON_NAME]" at bounding box center [572, 70] width 986 height 17
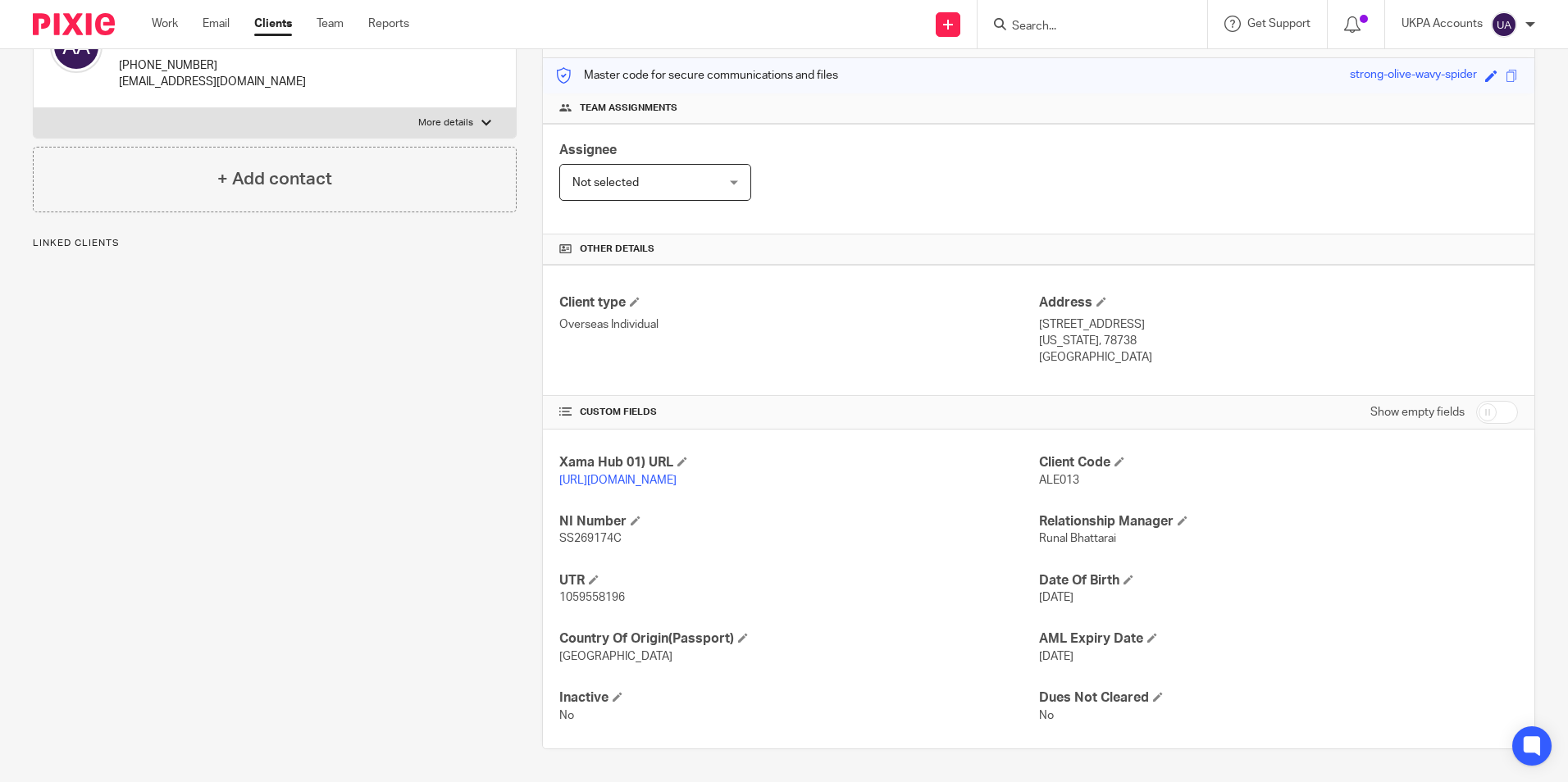
scroll to position [218, 0]
drag, startPoint x: 1030, startPoint y: 460, endPoint x: 1068, endPoint y: 467, distance: 38.6
click at [1068, 467] on div "Xama Hub 01) URL [URL][DOMAIN_NAME] Client Code ALE013 NI Number SS269174C Rela…" at bounding box center [1039, 589] width 992 height 319
drag, startPoint x: 1068, startPoint y: 467, endPoint x: 1045, endPoint y: 497, distance: 37.8
click at [979, 510] on div "Xama Hub 01) URL https://platform.xamatech.com/portal/crm/clients/ed92aaa0-bde4…" at bounding box center [1039, 589] width 992 height 319
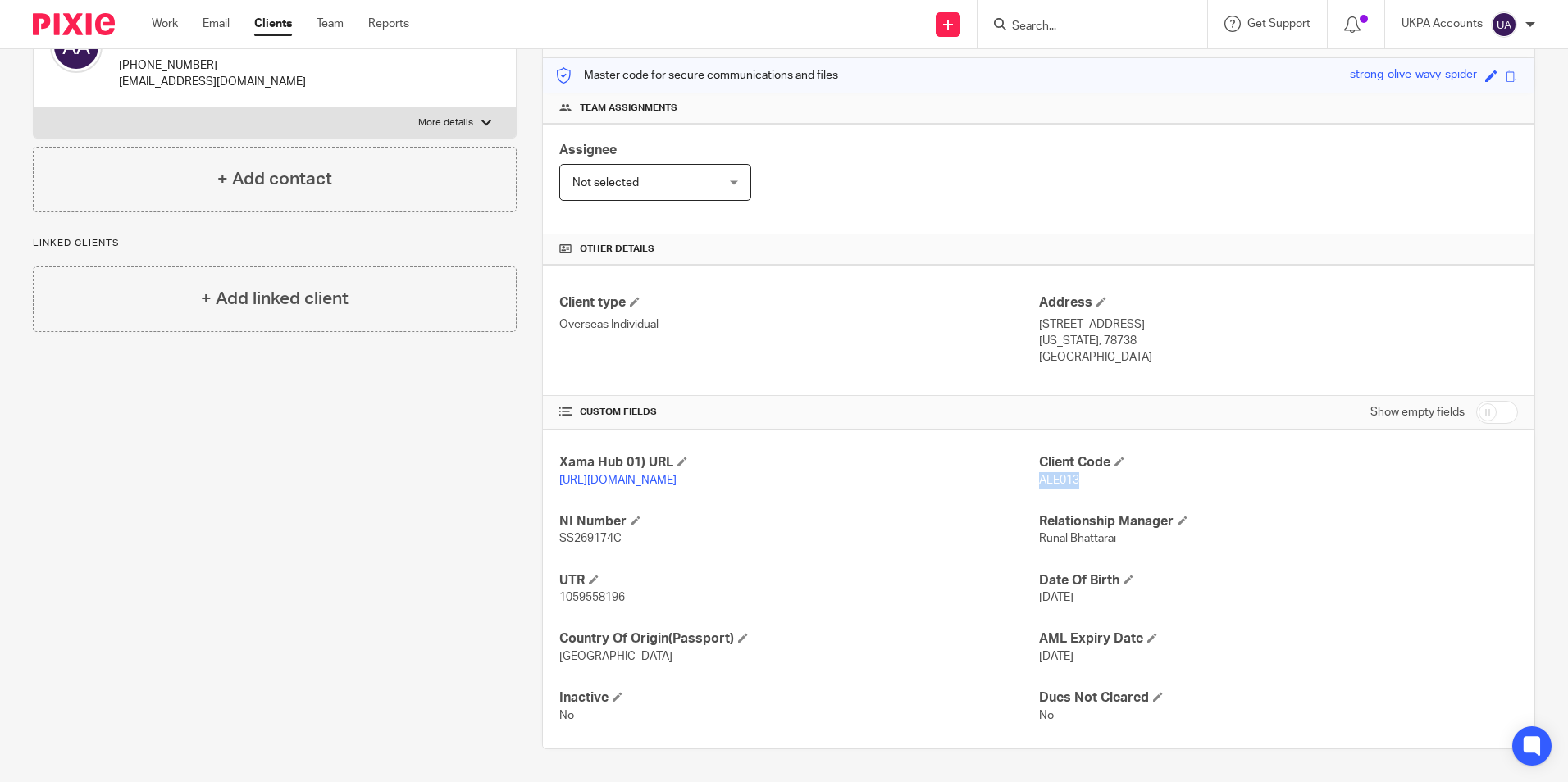
drag, startPoint x: 1072, startPoint y: 460, endPoint x: 1030, endPoint y: 467, distance: 42.6
click at [1040, 472] on p "ALE013" at bounding box center [1278, 480] width 479 height 17
copy span "ALE013"
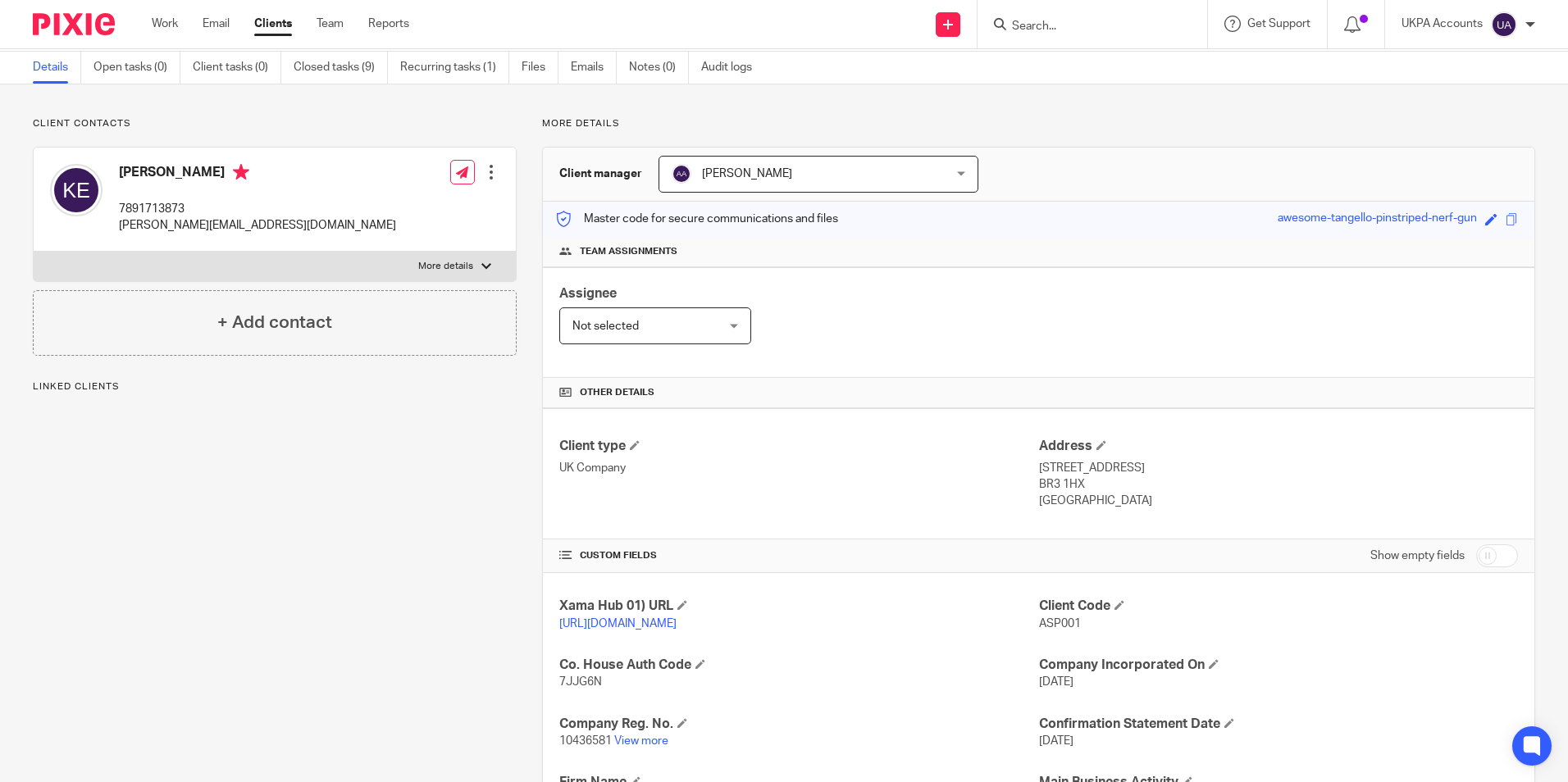
scroll to position [82, 0]
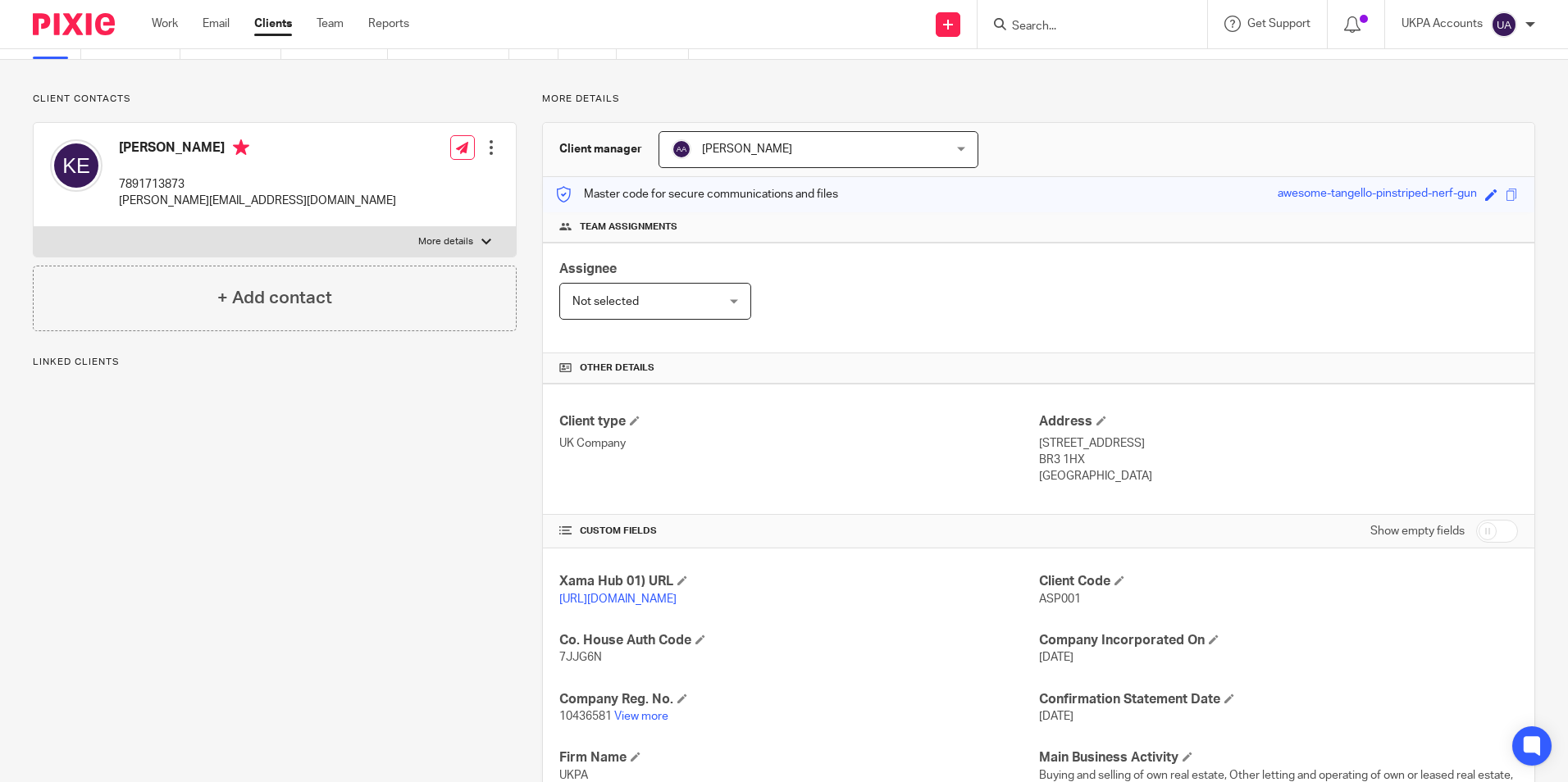
drag, startPoint x: 1070, startPoint y: 597, endPoint x: 1028, endPoint y: 600, distance: 42.1
click at [1028, 600] on div "Xama Hub 01) URL [URL][DOMAIN_NAME] Client Code ASP001 Co. House Auth Code 7JJG…" at bounding box center [1039, 775] width 992 height 454
click at [1016, 608] on p "[URL][DOMAIN_NAME]" at bounding box center [799, 599] width 479 height 17
drag, startPoint x: 1073, startPoint y: 599, endPoint x: 1030, endPoint y: 599, distance: 43.0
click at [1040, 599] on p "ASP001" at bounding box center [1278, 599] width 479 height 17
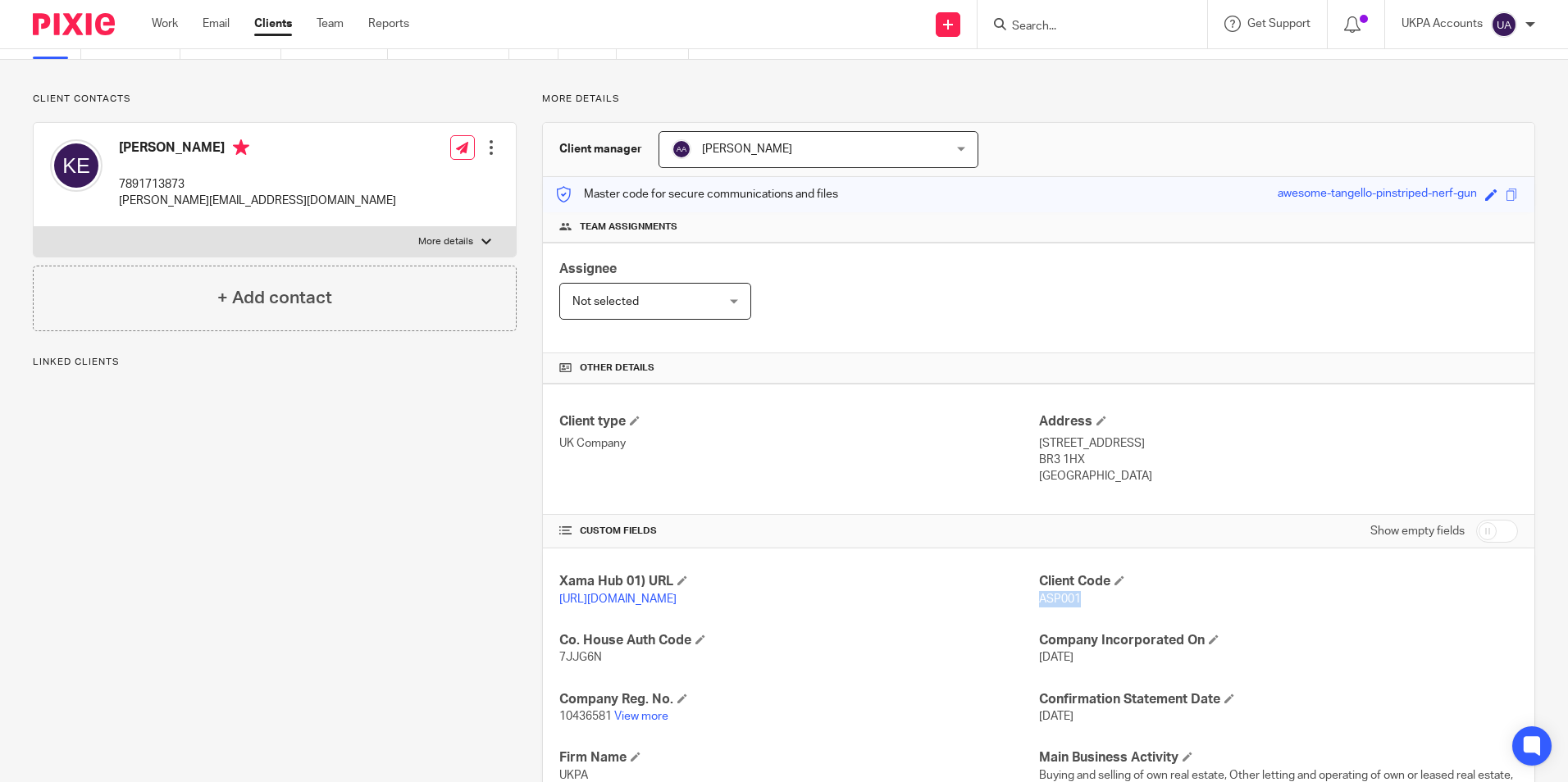
copy span "ASP001"
click at [1099, 19] on input "Search" at bounding box center [1084, 26] width 148 height 15
click at [1055, 26] on input "Search" at bounding box center [1084, 26] width 148 height 15
drag, startPoint x: 1035, startPoint y: 13, endPoint x: 1023, endPoint y: 21, distance: 14.4
click at [1031, 17] on div at bounding box center [1092, 24] width 229 height 49
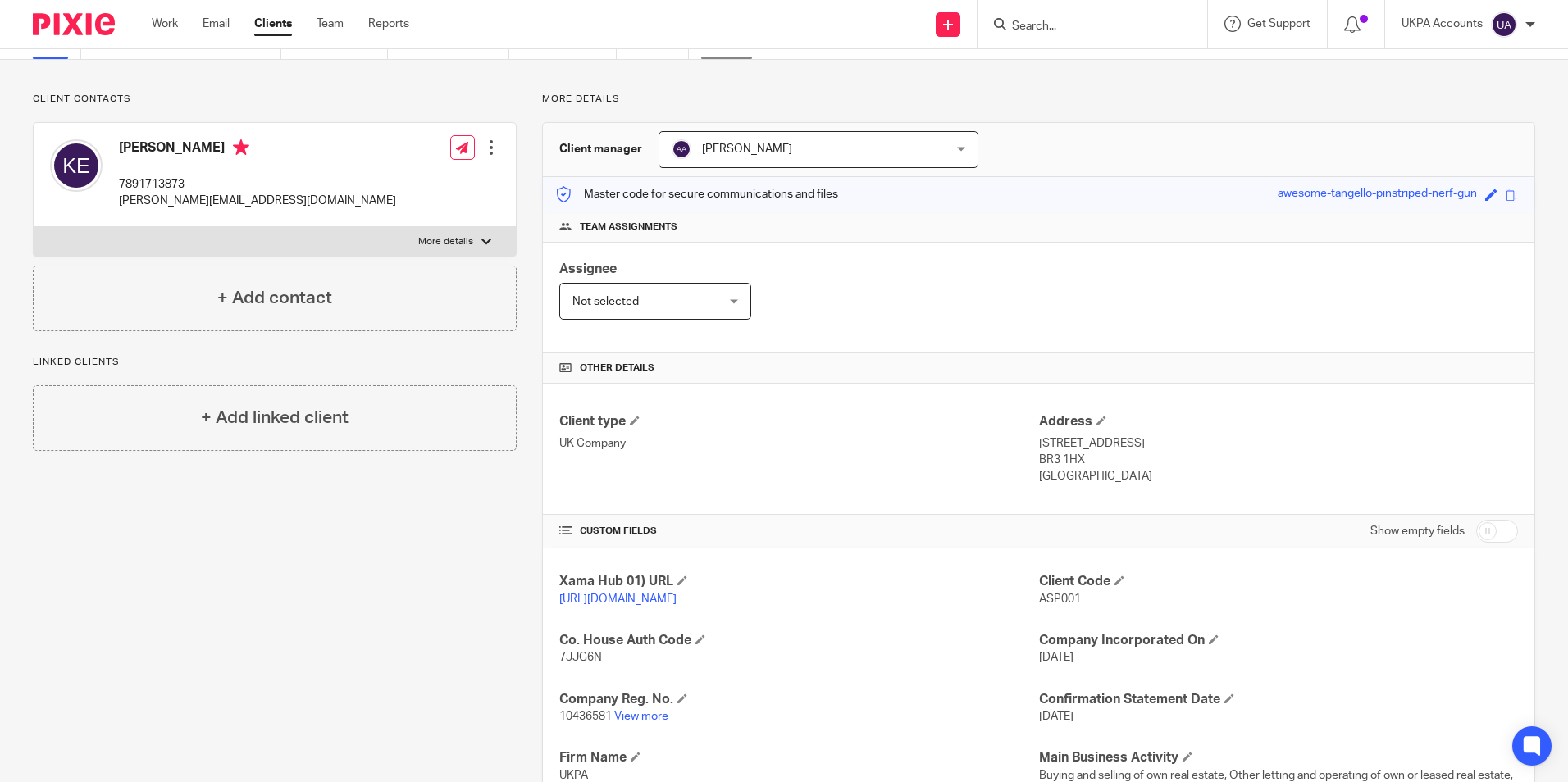
drag, startPoint x: 1023, startPoint y: 21, endPoint x: 715, endPoint y: 55, distance: 309.9
click at [1022, 22] on input "Search" at bounding box center [1084, 26] width 148 height 15
drag, startPoint x: 1073, startPoint y: 17, endPoint x: 1062, endPoint y: 28, distance: 15.6
click at [1070, 23] on form at bounding box center [1098, 23] width 175 height 20
click at [1062, 28] on input "Search" at bounding box center [1084, 26] width 148 height 15
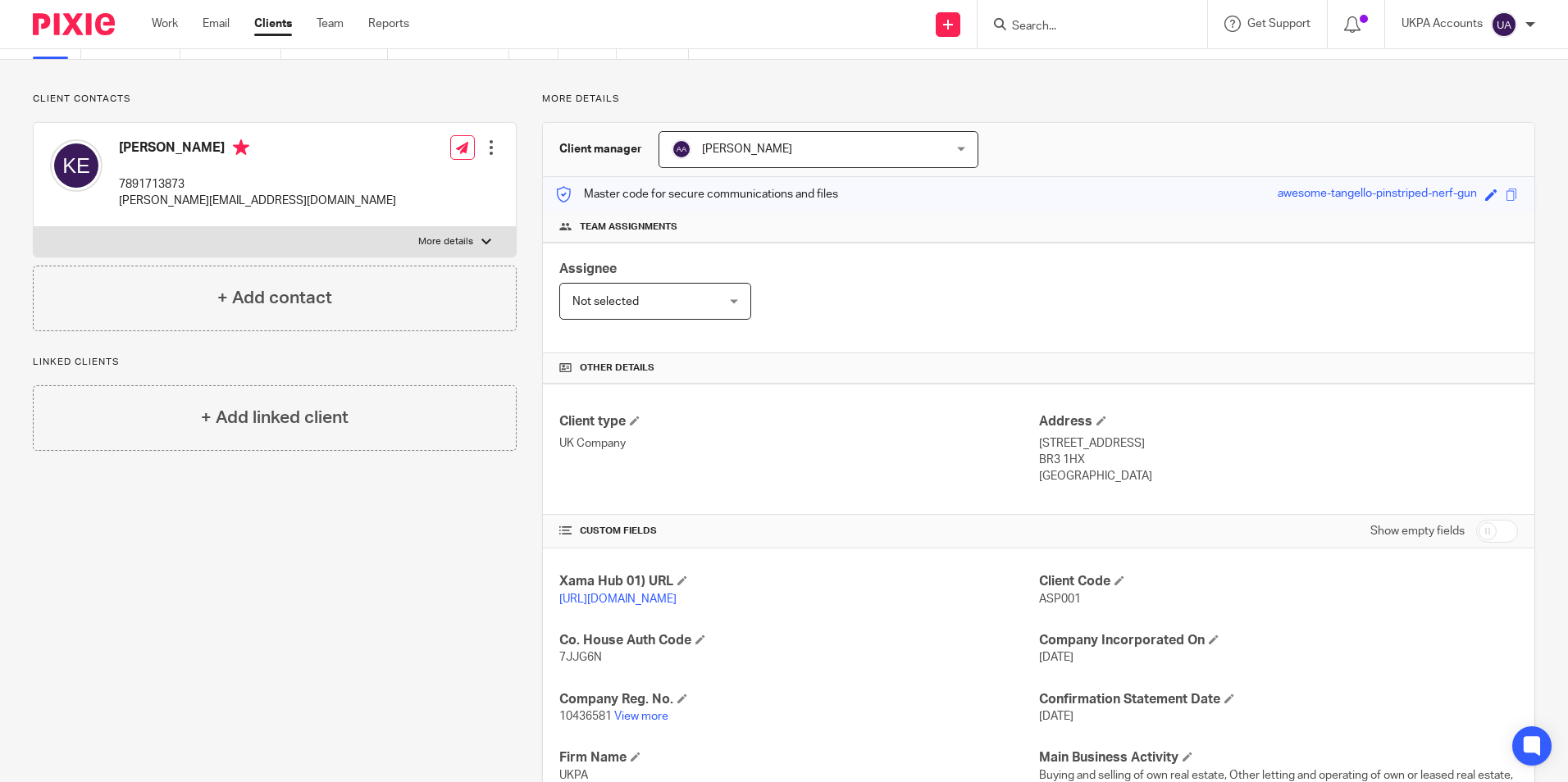
paste input "ASTERION CPAITAL LTD"
type input "ASTERION CPAITAL LTD"
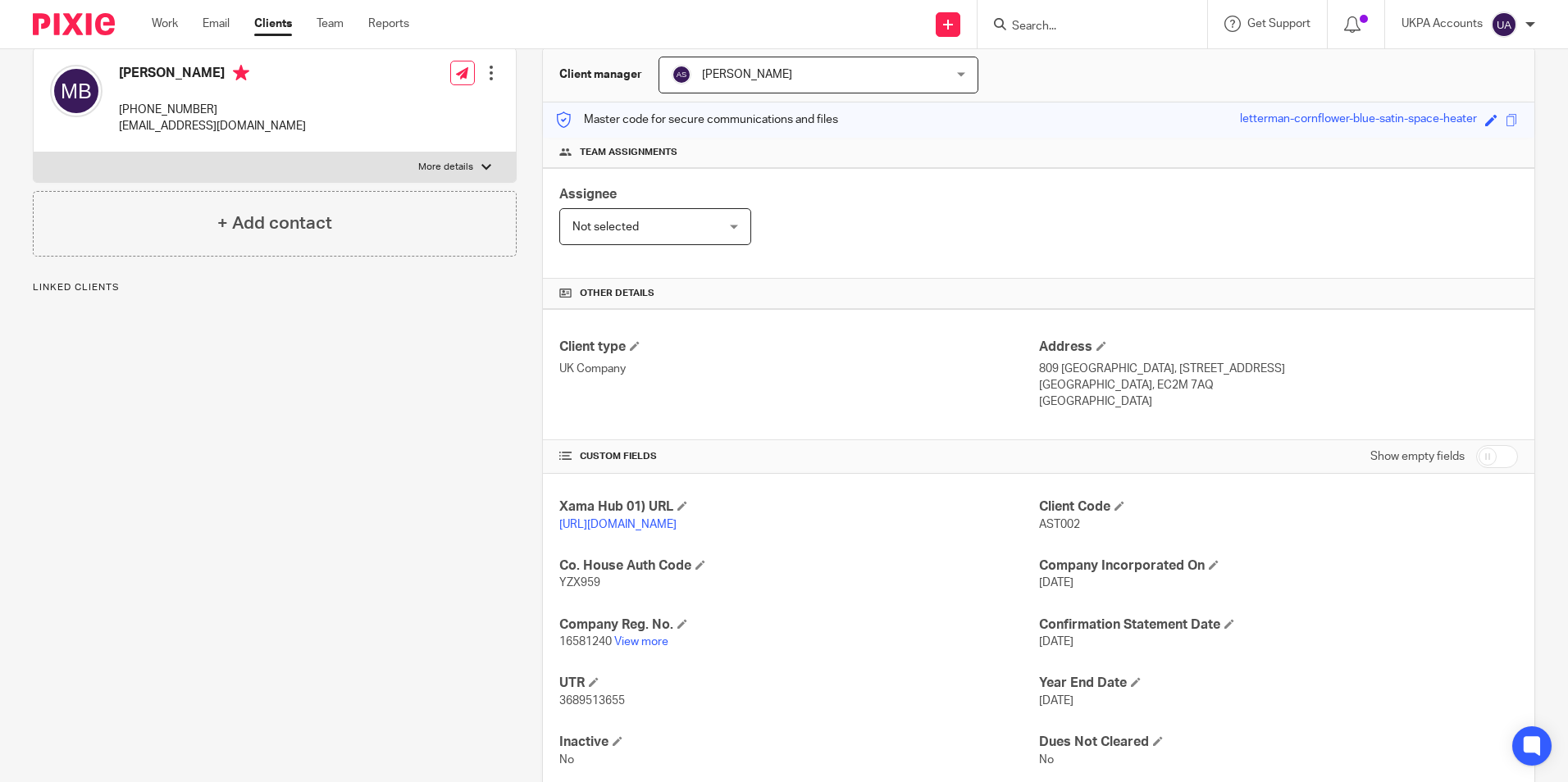
scroll to position [164, 0]
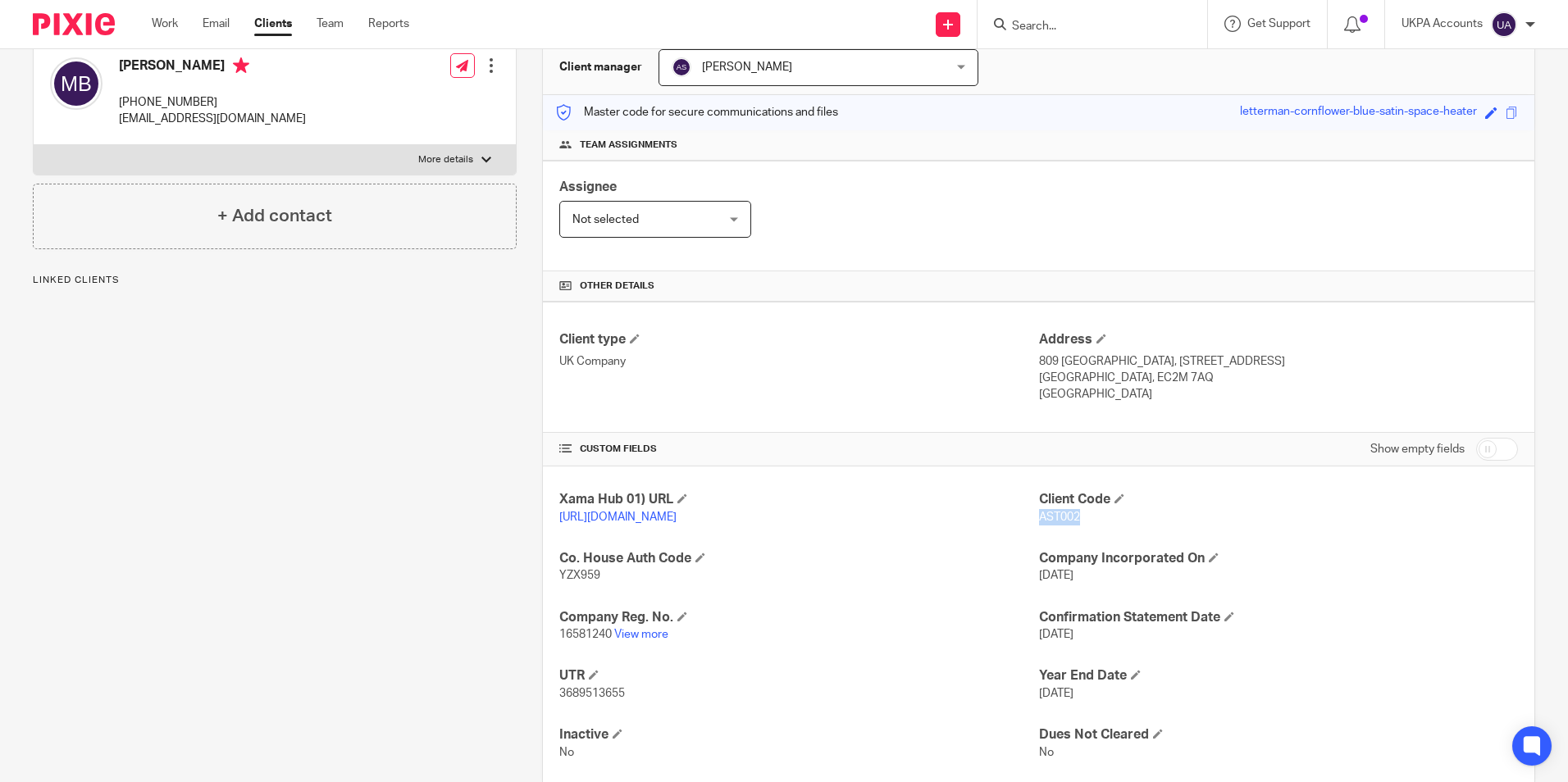
drag, startPoint x: 1030, startPoint y: 519, endPoint x: 1075, endPoint y: 522, distance: 45.1
click at [1075, 522] on p "AST002" at bounding box center [1278, 517] width 479 height 17
copy span "AST002"
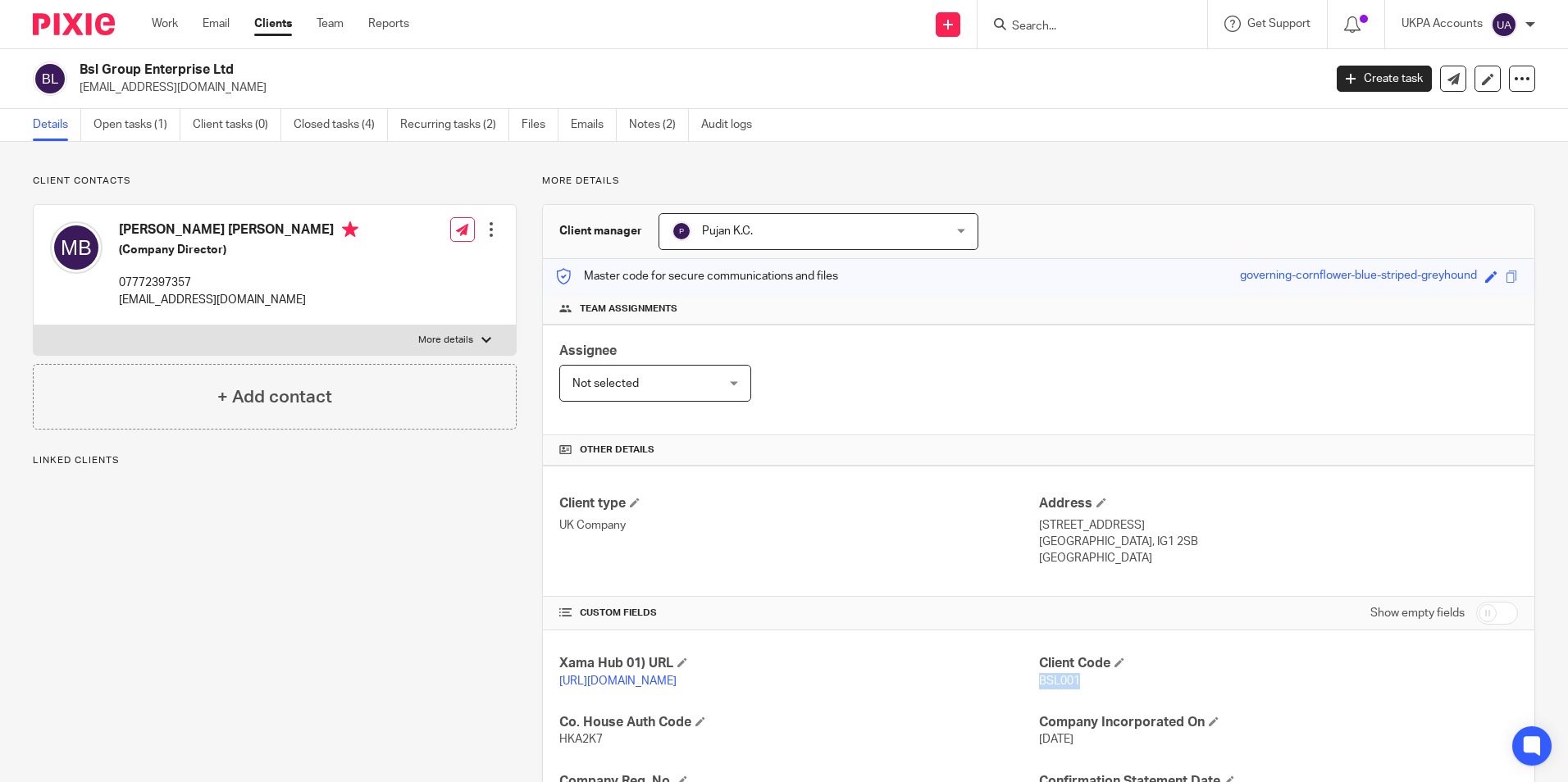
drag, startPoint x: 1032, startPoint y: 679, endPoint x: 1075, endPoint y: 682, distance: 43.1
click at [1075, 682] on p "BSL001" at bounding box center [1278, 681] width 479 height 17
copy span "BSL001"
drag, startPoint x: 80, startPoint y: 67, endPoint x: 240, endPoint y: 72, distance: 160.1
click at [240, 72] on h2 "Bsl Group Enterprise Ltd" at bounding box center [572, 70] width 986 height 17
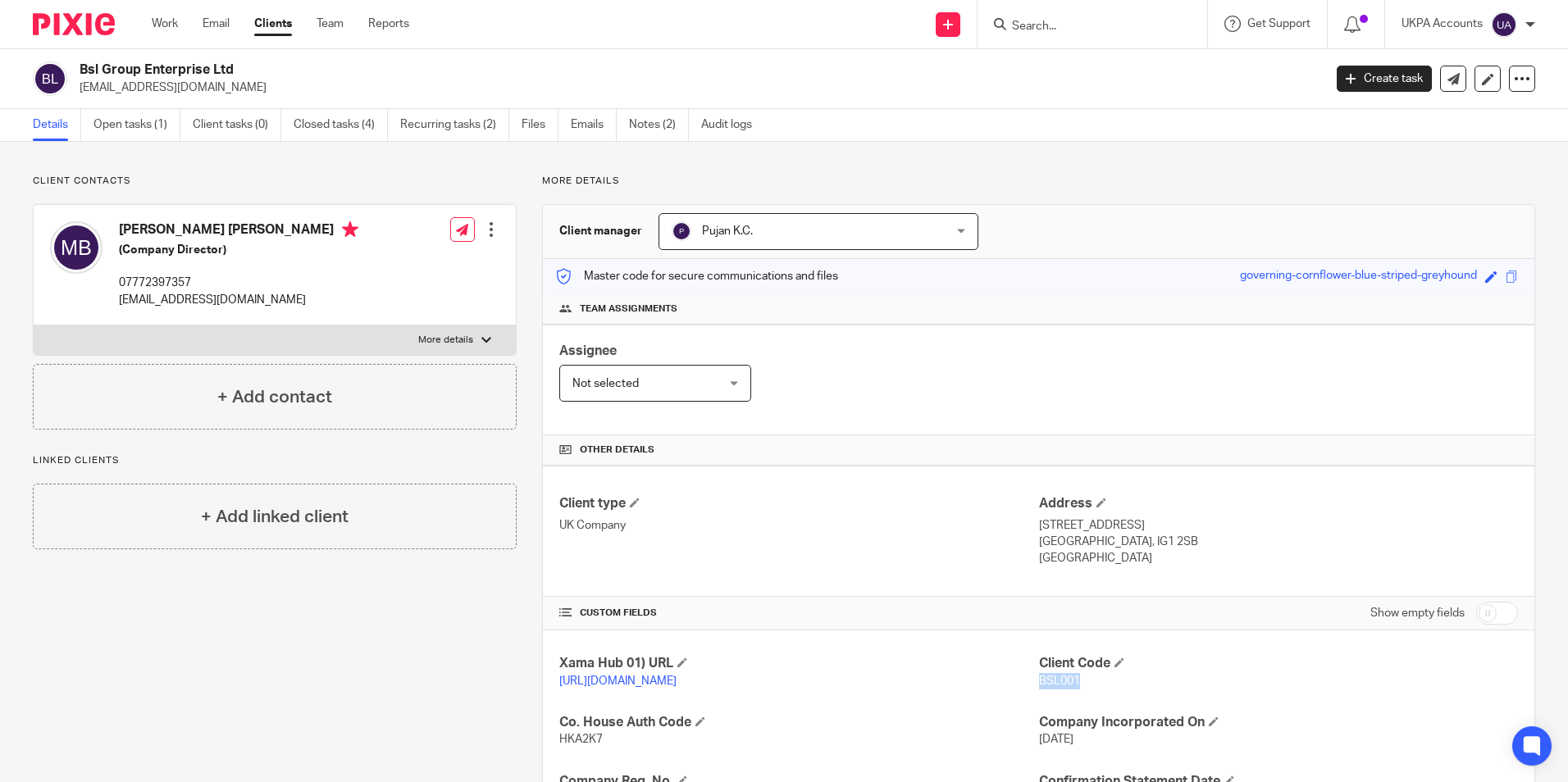
copy h2 "Bsl Group Enterprise Ltd"
click at [1050, 26] on input "Search" at bounding box center [1084, 26] width 148 height 15
paste input "[PERSON_NAME] and shep ltd"
type input "Butler and shep ltd"
click at [1175, 24] on button "reset" at bounding box center [1176, 21] width 17 height 17
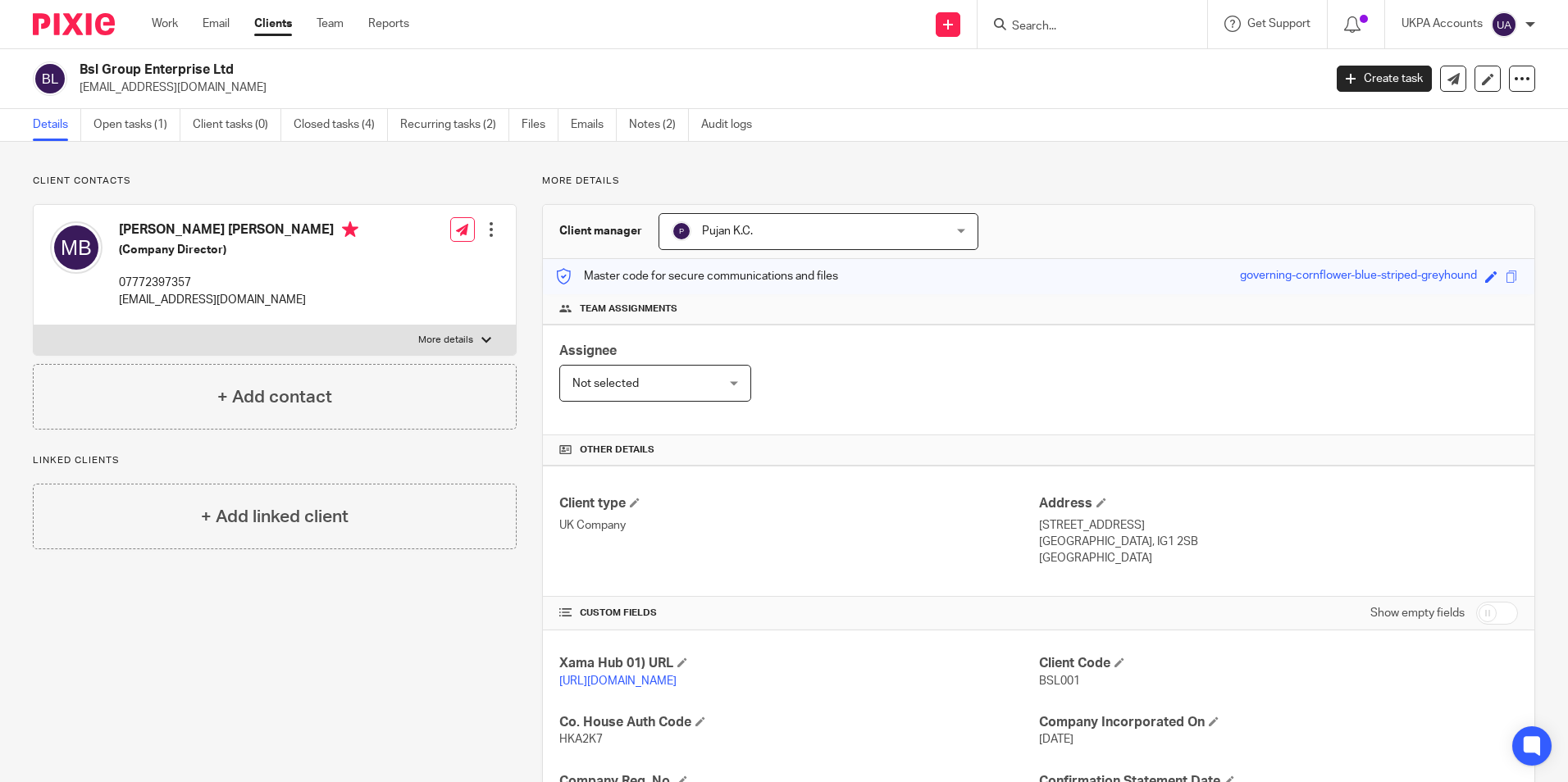
click at [1042, 35] on div at bounding box center [1092, 24] width 229 height 49
click at [1044, 29] on input "Search" at bounding box center [1084, 26] width 148 height 15
paste input "Catalin sevastre, salim patel"
type input "Catalin sevastre, salim patel"
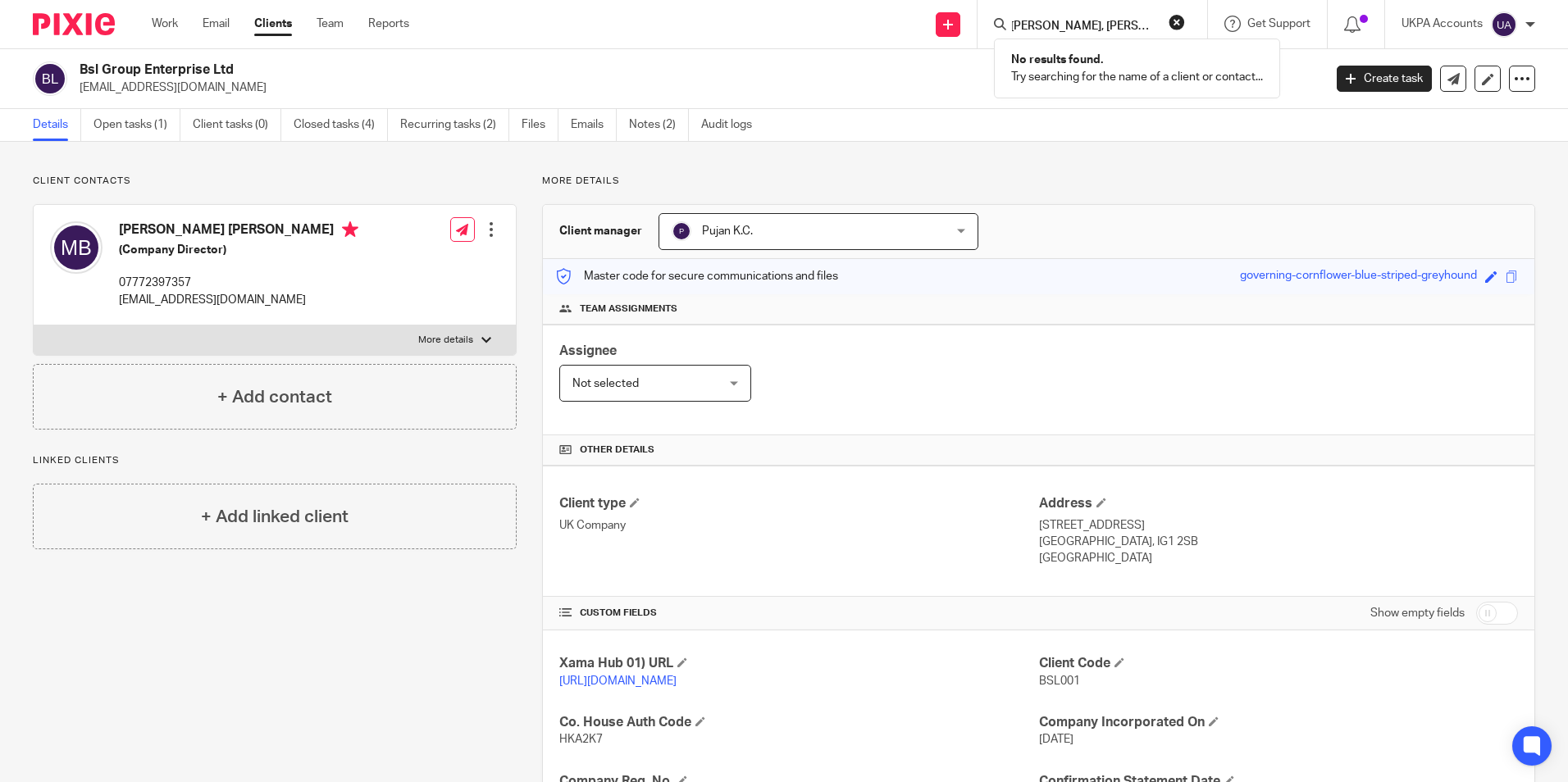
scroll to position [0, 0]
click at [1183, 23] on button "reset" at bounding box center [1176, 21] width 17 height 17
click at [1035, 30] on input "Search" at bounding box center [1084, 26] width 148 height 15
paste input "Chevron London Limited,Thomas Santera and partner"
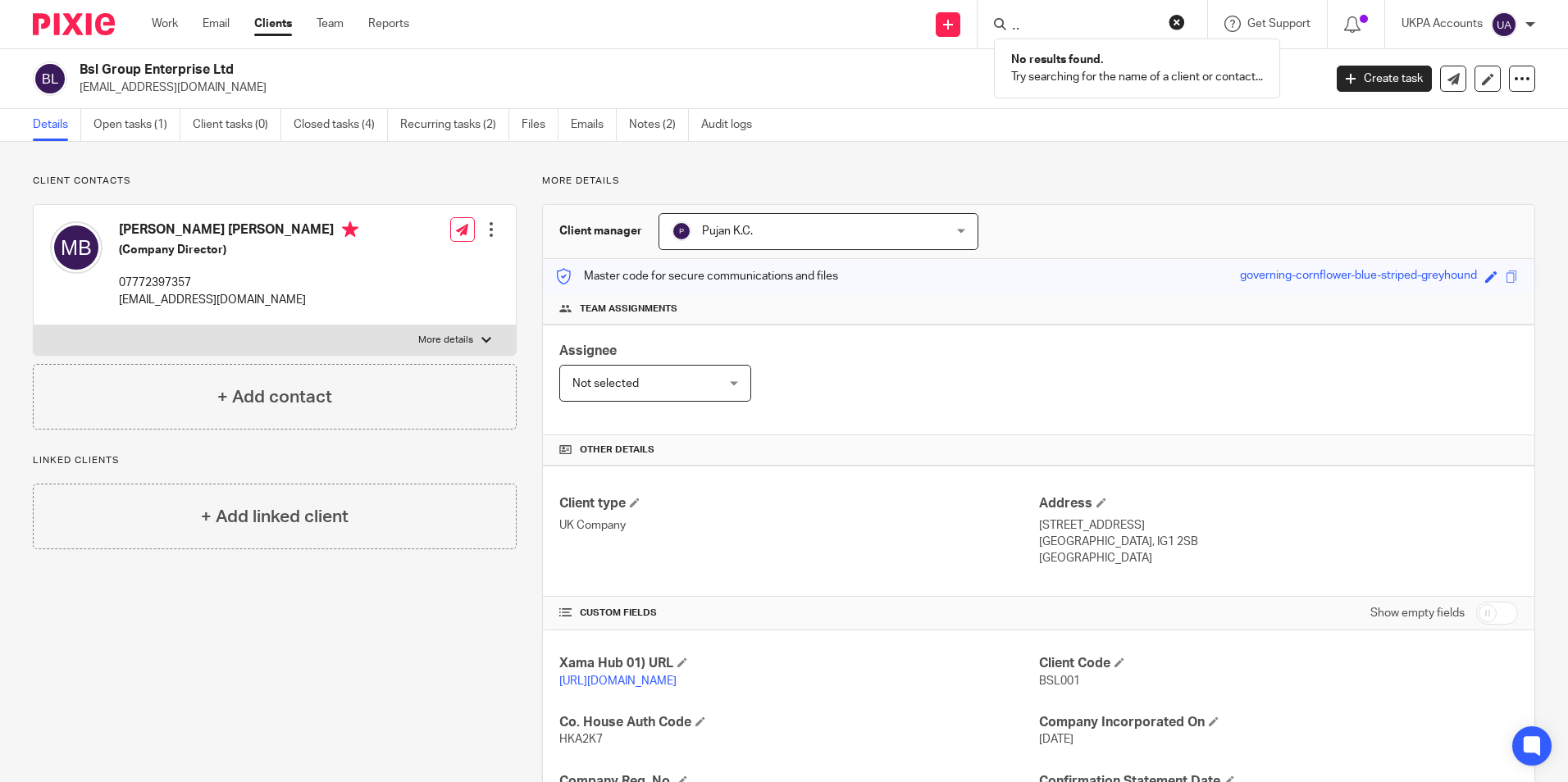
type input "Chevron London Limited,Thomas Santera and partner"
drag, startPoint x: 1179, startPoint y: 23, endPoint x: 1145, endPoint y: 30, distance: 34.7
click at [1179, 23] on button "reset" at bounding box center [1176, 21] width 17 height 17
click at [1075, 30] on input "Search" at bounding box center [1084, 26] width 148 height 15
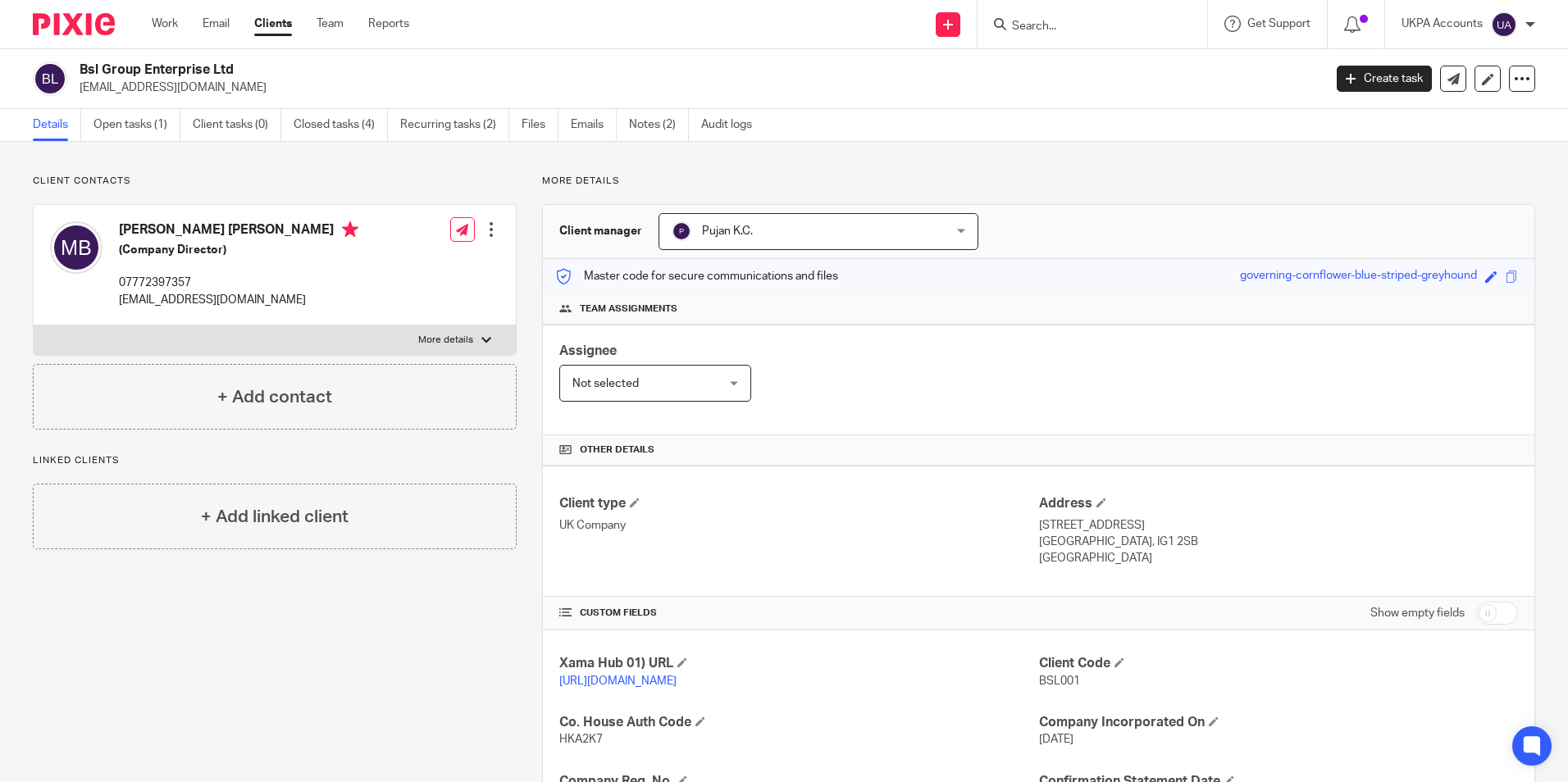
paste input "Churchway Limited"
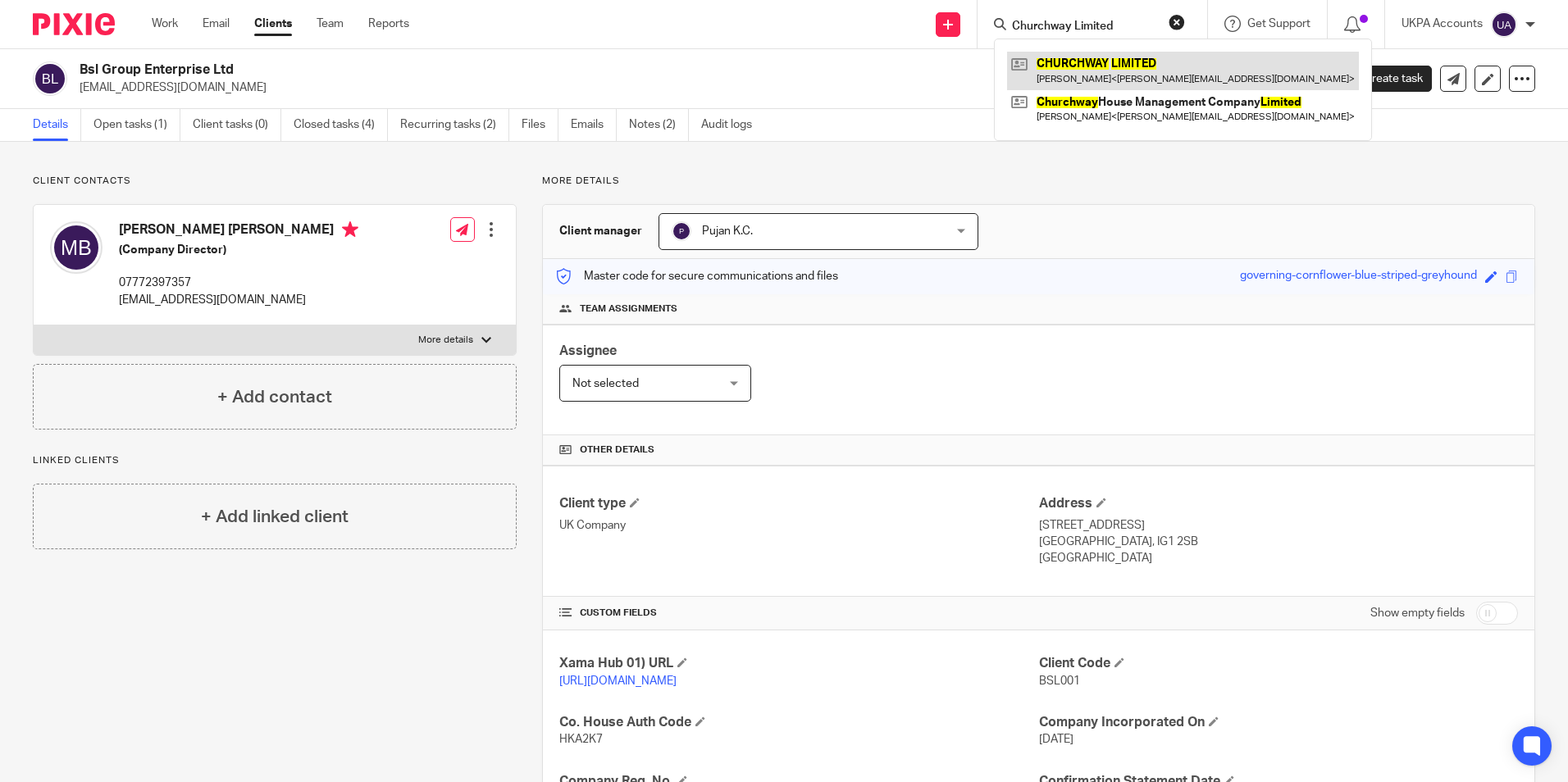
type input "Churchway Limited"
click at [1122, 71] on link at bounding box center [1183, 70] width 352 height 38
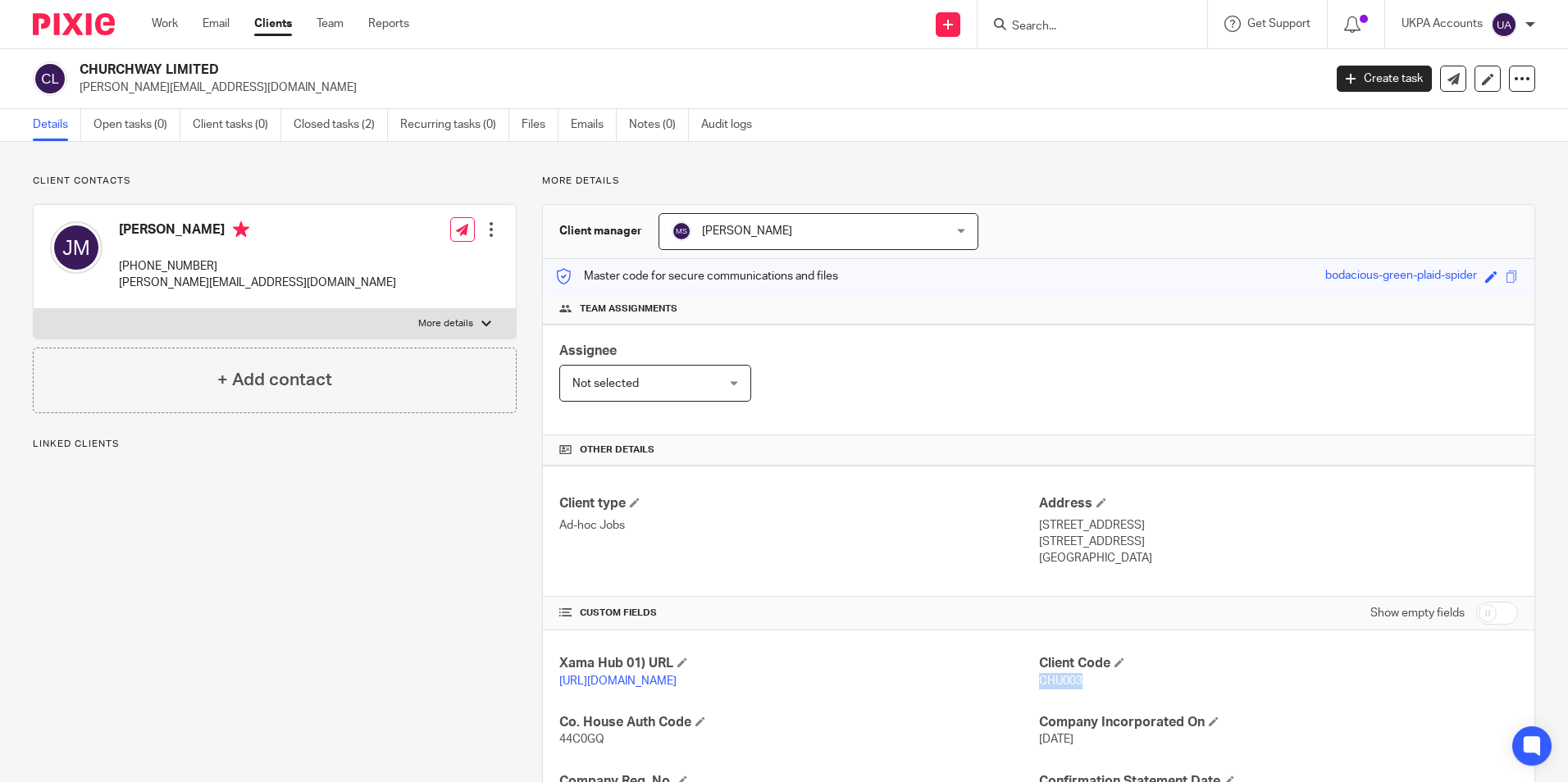
drag, startPoint x: 1031, startPoint y: 679, endPoint x: 1077, endPoint y: 683, distance: 46.2
click at [1077, 683] on p "CHU003" at bounding box center [1278, 681] width 479 height 17
copy span "CHU003"
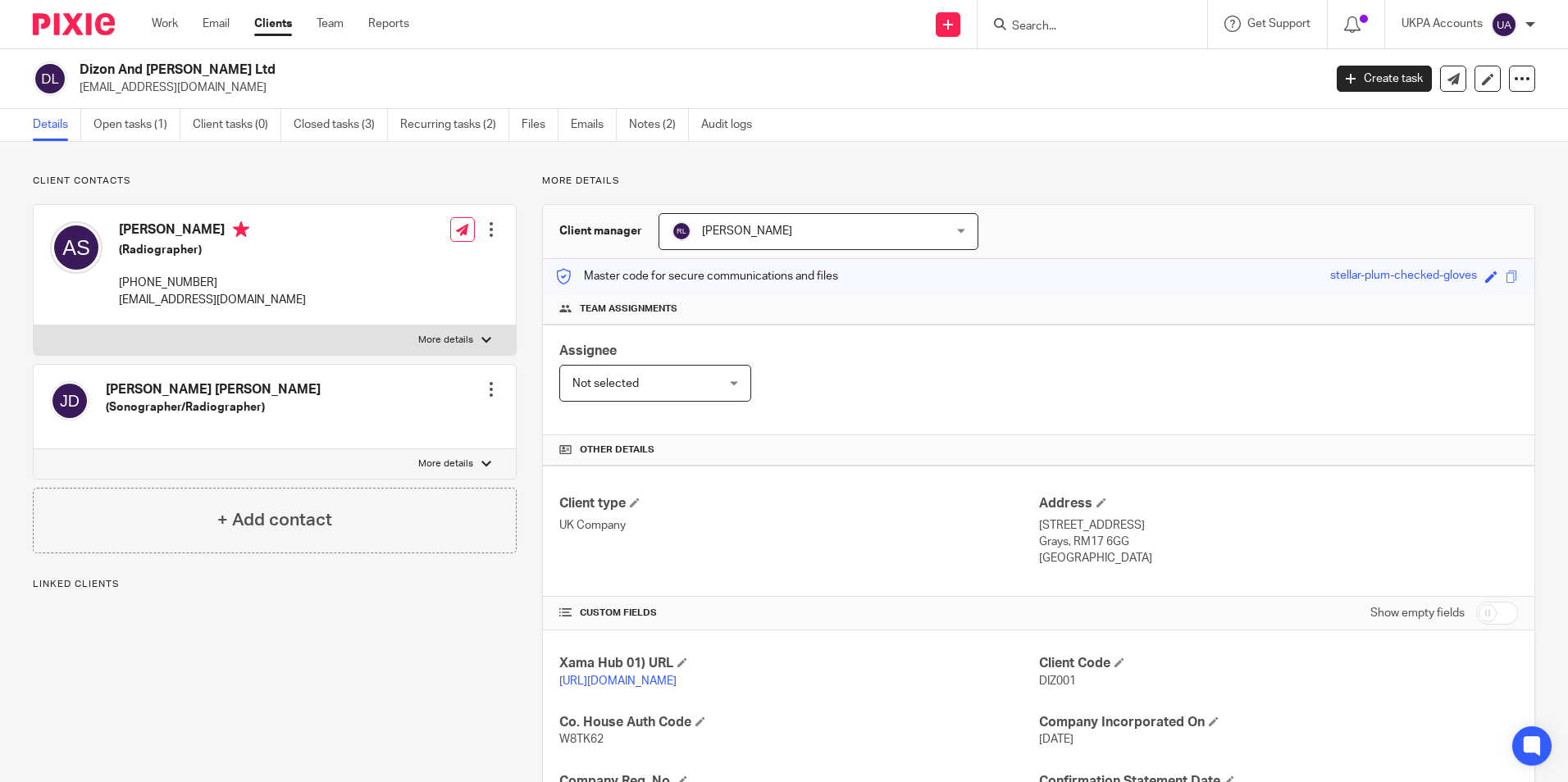
drag, startPoint x: 1067, startPoint y: 682, endPoint x: 1065, endPoint y: 709, distance: 27.1
click at [1068, 689] on p "DIZ001" at bounding box center [1278, 681] width 479 height 17
drag, startPoint x: 1142, startPoint y: 708, endPoint x: 1024, endPoint y: 683, distance: 120.6
drag, startPoint x: 1030, startPoint y: 675, endPoint x: 1080, endPoint y: 682, distance: 50.5
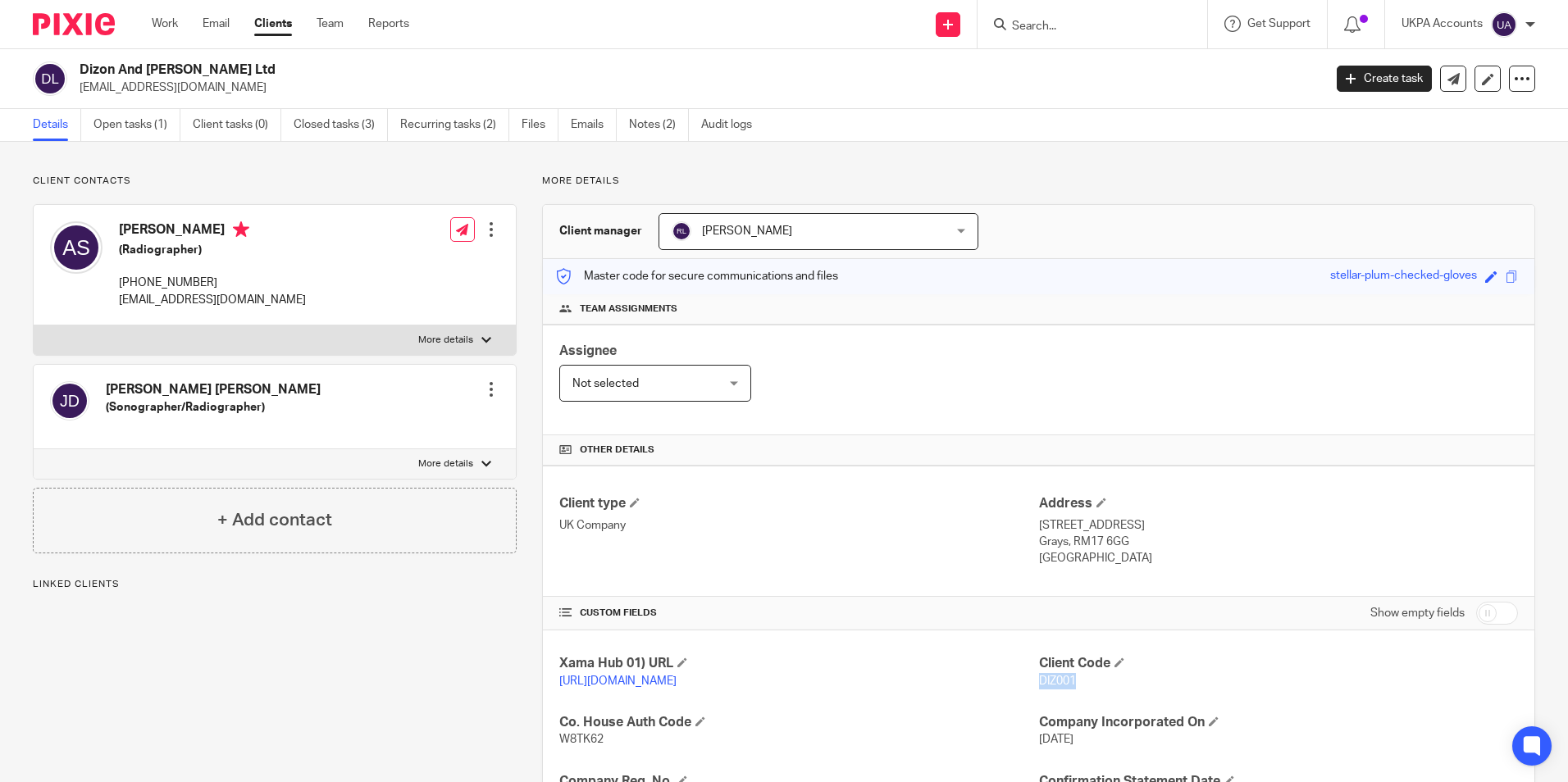
click at [1080, 682] on p "DIZ001" at bounding box center [1278, 681] width 479 height 17
copy span "DIZ001"
click at [1060, 20] on input "Search" at bounding box center [1084, 26] width 148 height 15
paste input "Domo London"
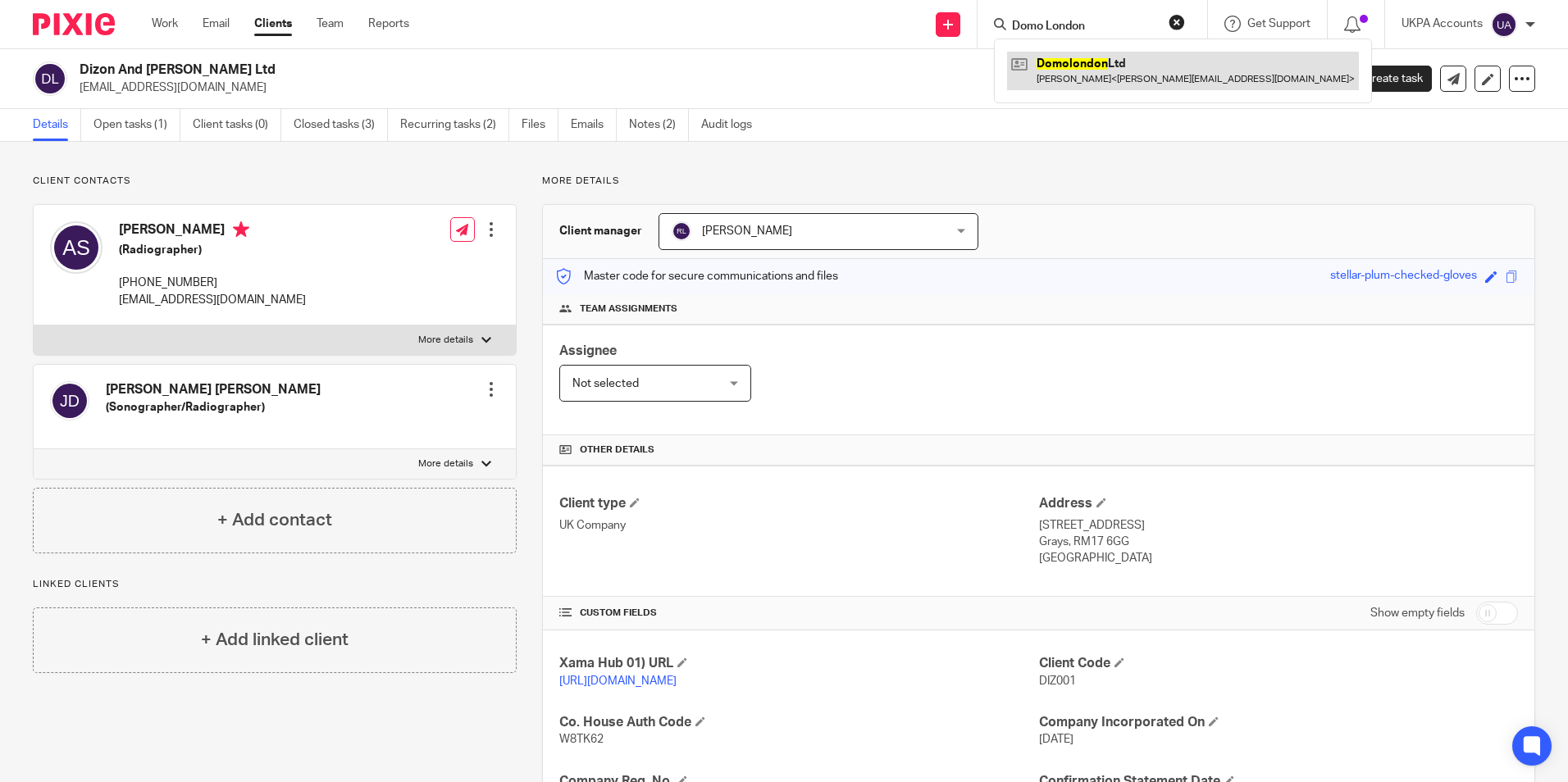
type input "Domo London"
click at [1106, 74] on link at bounding box center [1183, 70] width 352 height 38
click at [1093, 74] on link at bounding box center [1183, 70] width 352 height 38
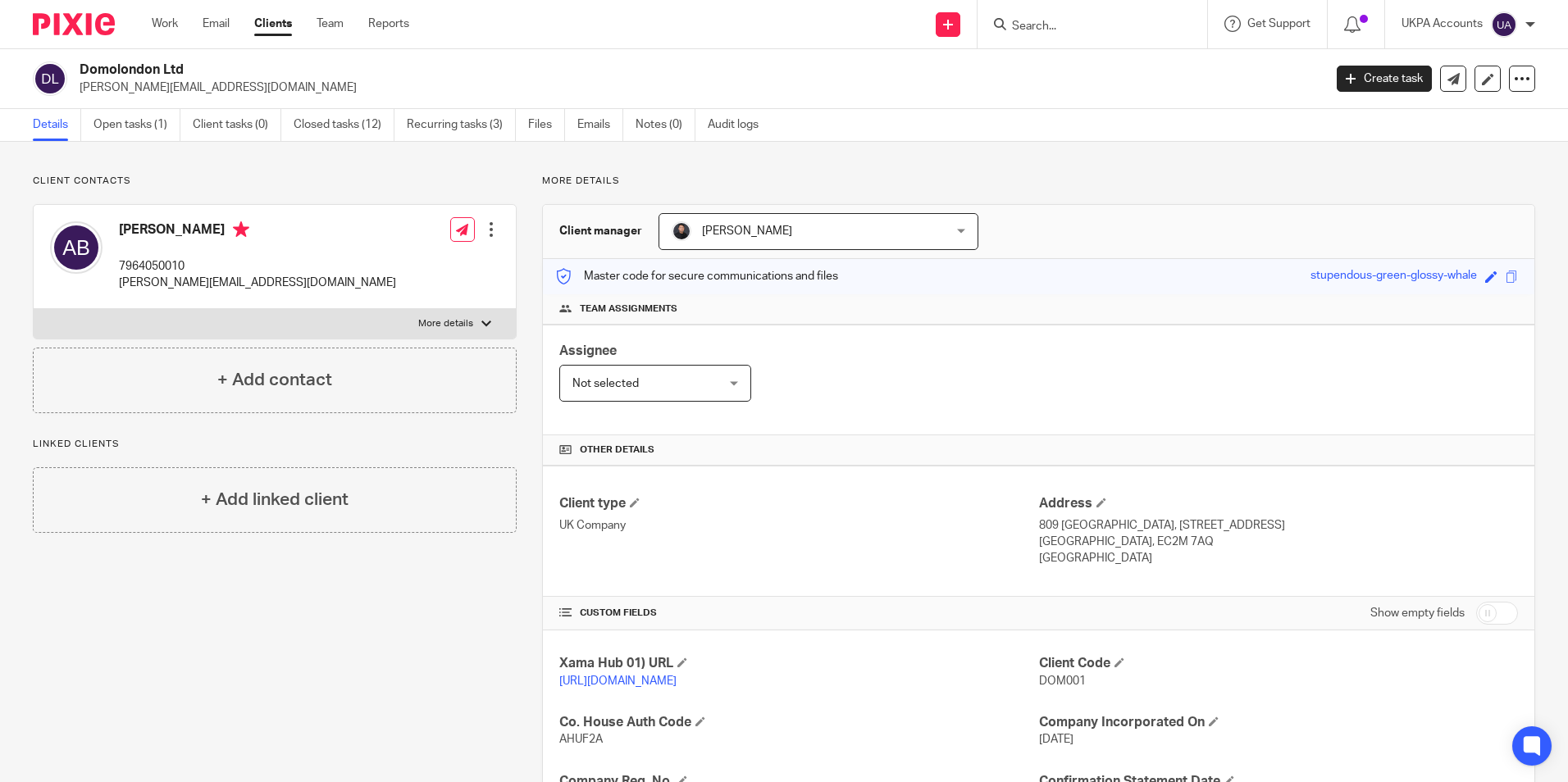
drag, startPoint x: 1034, startPoint y: 675, endPoint x: 1086, endPoint y: 675, distance: 52.0
drag, startPoint x: 1086, startPoint y: 675, endPoint x: 1095, endPoint y: 698, distance: 24.7
click at [1095, 690] on div "Client Code DOM001" at bounding box center [1278, 672] width 479 height 34
drag, startPoint x: 1049, startPoint y: 677, endPoint x: 1080, endPoint y: 678, distance: 31.0
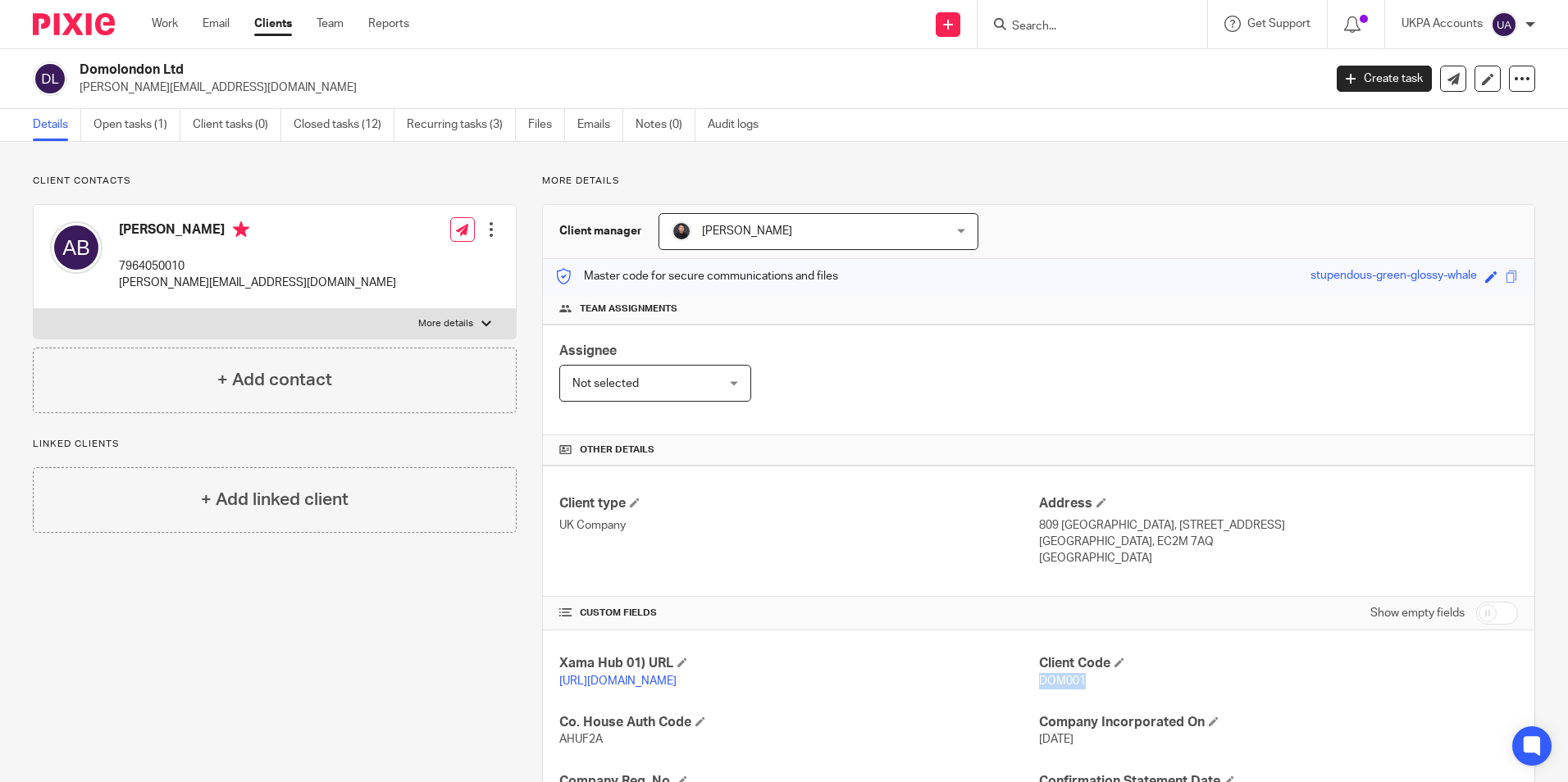
click at [1080, 678] on p "DOM001" at bounding box center [1278, 681] width 479 height 17
copy span "DOM001"
click at [1073, 19] on input "Search" at bounding box center [1084, 26] width 148 height 15
paste input "Fabieana [PERSON_NAME]"
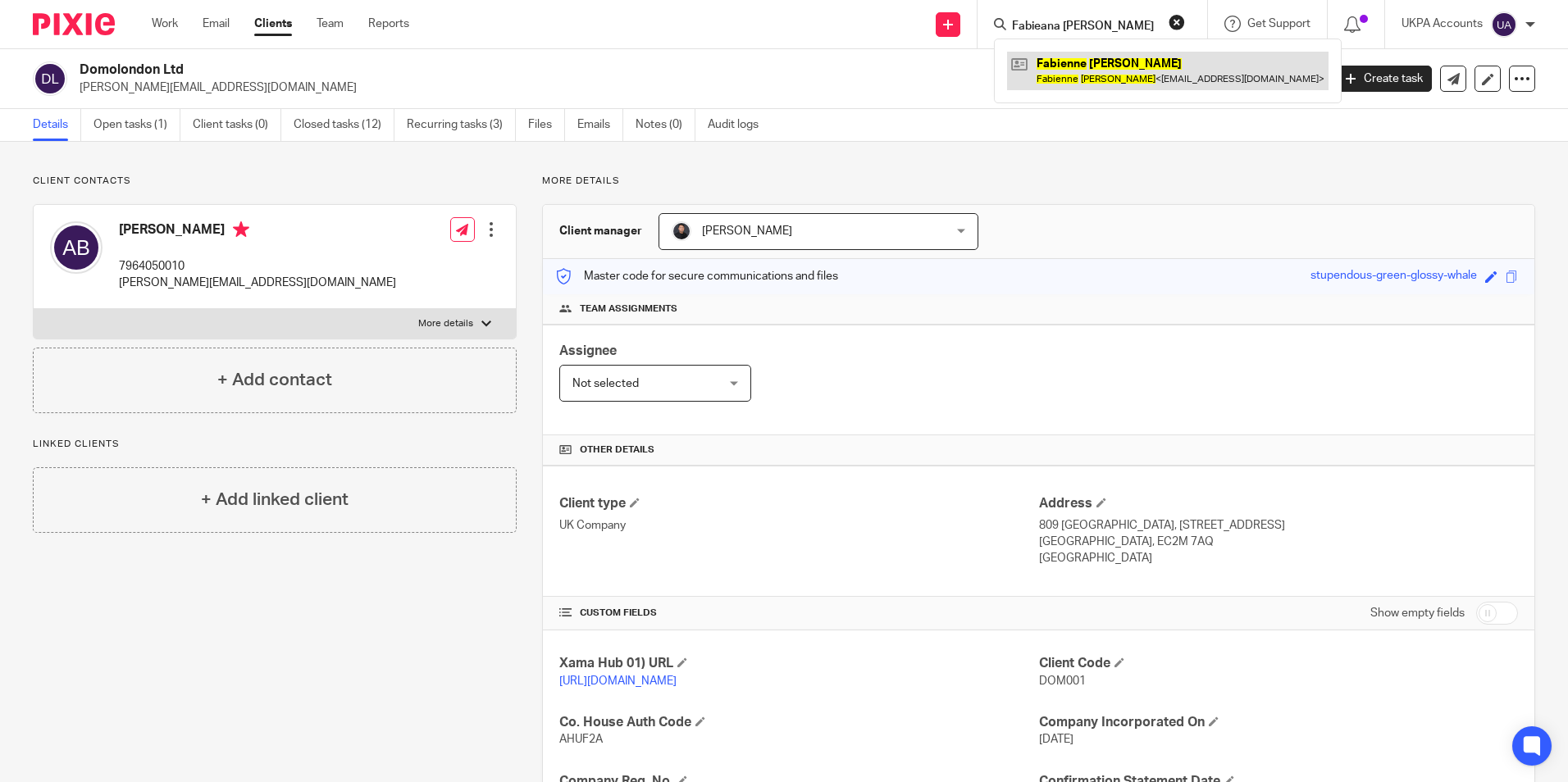
type input "Fabieana [PERSON_NAME]"
click at [1140, 74] on link at bounding box center [1168, 70] width 322 height 38
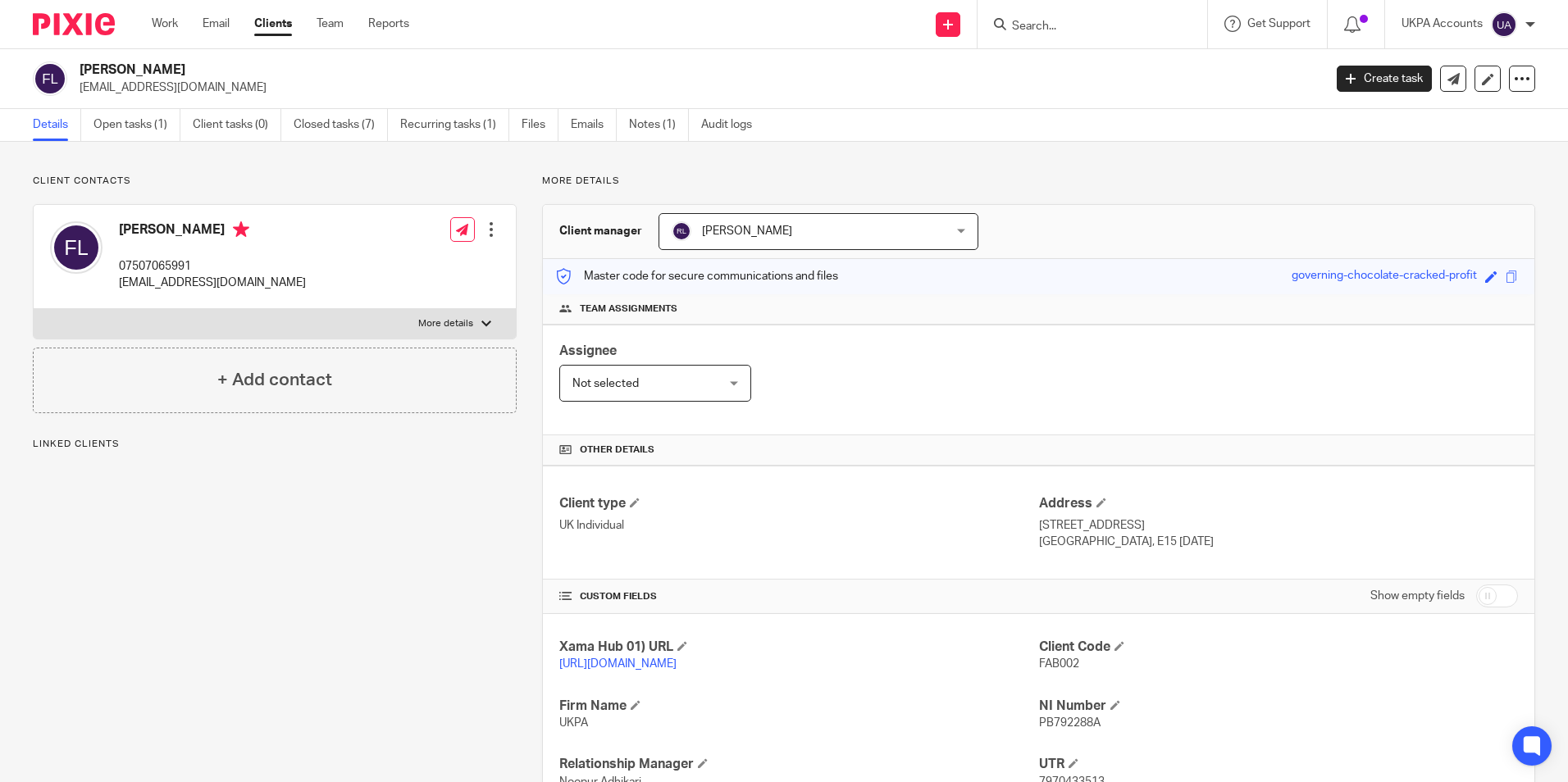
click at [1047, 28] on input "Search" at bounding box center [1084, 26] width 148 height 15
paste input "Fabieana [PERSON_NAME]"
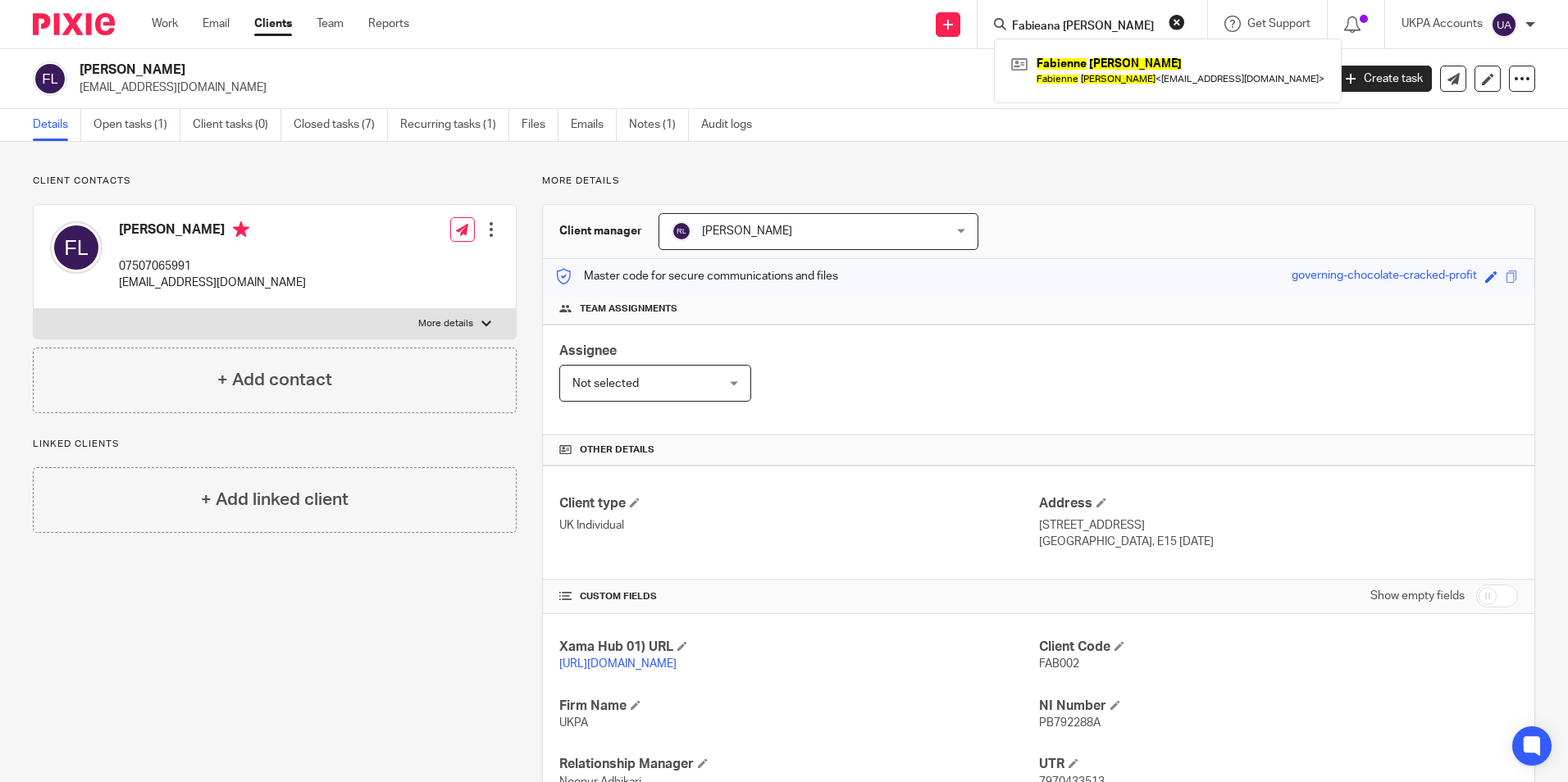
type input "Fabieana [PERSON_NAME]"
click at [1124, 224] on div "Client manager [PERSON_NAME] [PERSON_NAME] [PERSON_NAME] [PERSON_NAME] [PERSON_…" at bounding box center [1039, 232] width 992 height 54
drag, startPoint x: 1030, startPoint y: 659, endPoint x: 1082, endPoint y: 661, distance: 52.0
click at [1082, 661] on p "FAB002" at bounding box center [1278, 663] width 479 height 17
copy span "FAB002"
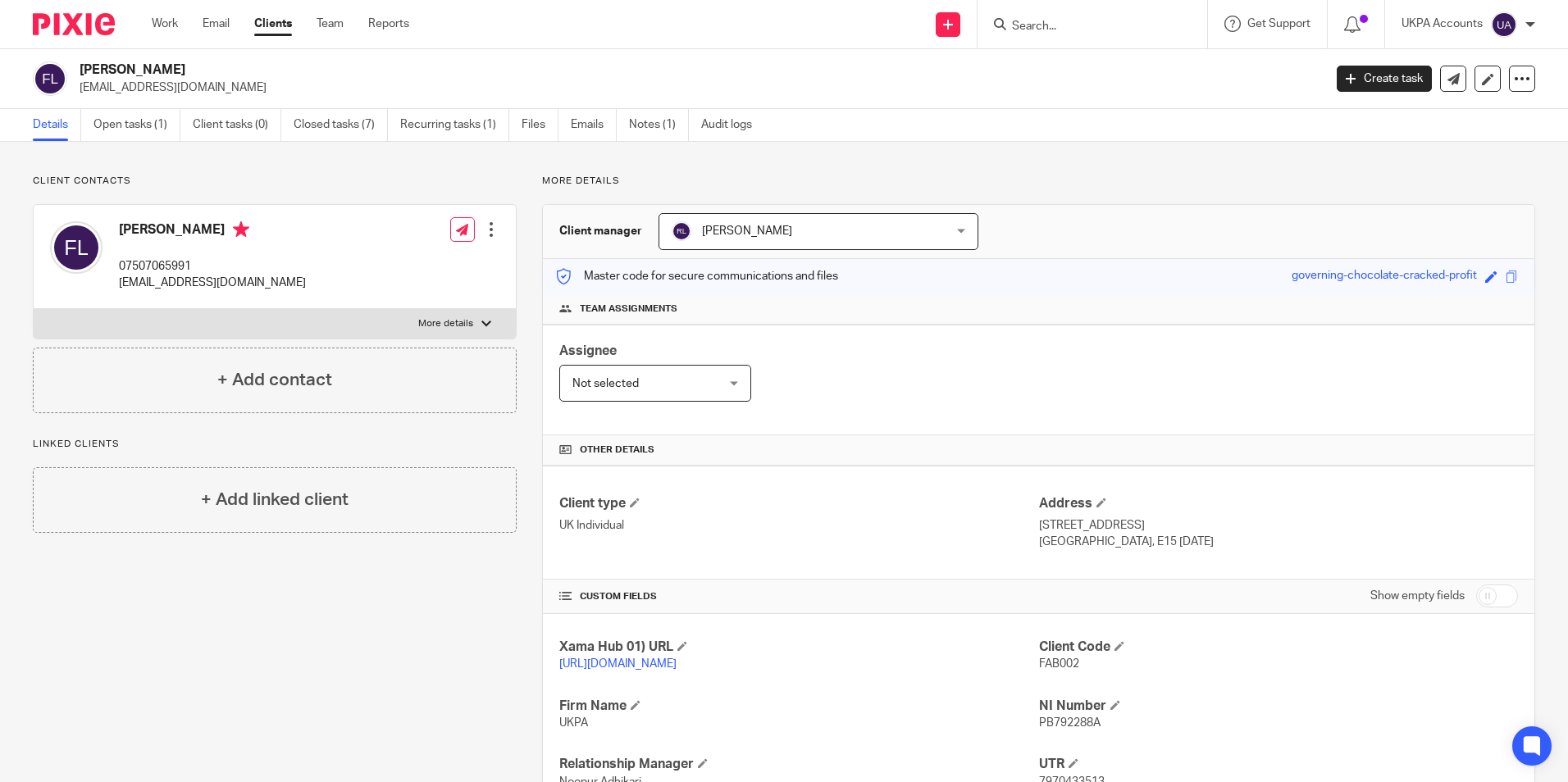
click at [1056, 30] on input "Search" at bounding box center [1084, 26] width 148 height 15
paste input "fenum and [PERSON_NAME]"
type input "fenum and [PERSON_NAME]"
drag, startPoint x: 1177, startPoint y: 22, endPoint x: 1141, endPoint y: 26, distance: 36.2
click at [1177, 22] on button "reset" at bounding box center [1176, 21] width 17 height 17
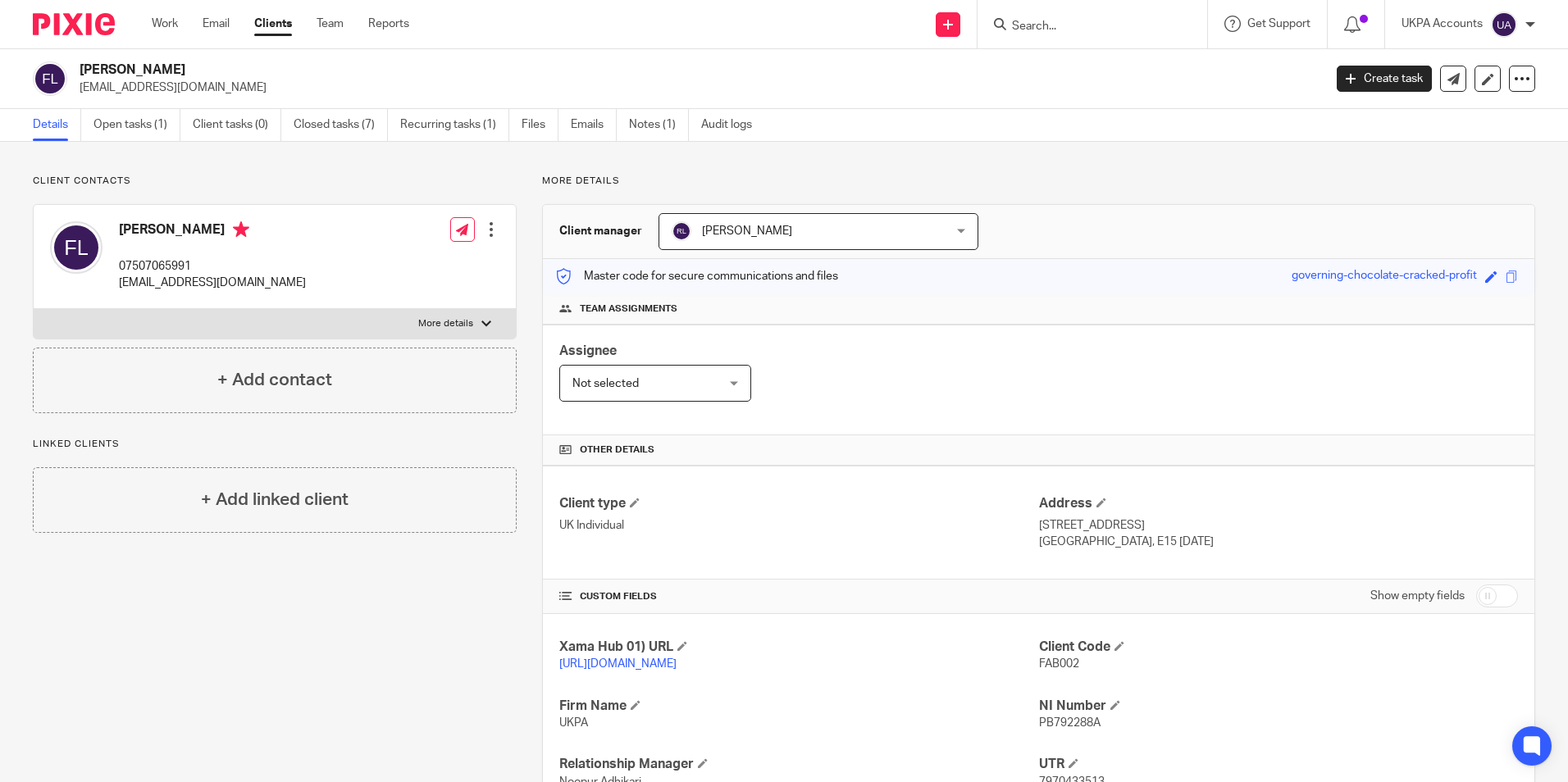
click at [1076, 30] on input "Search" at bounding box center [1084, 26] width 148 height 15
paste input "[PERSON_NAME]"
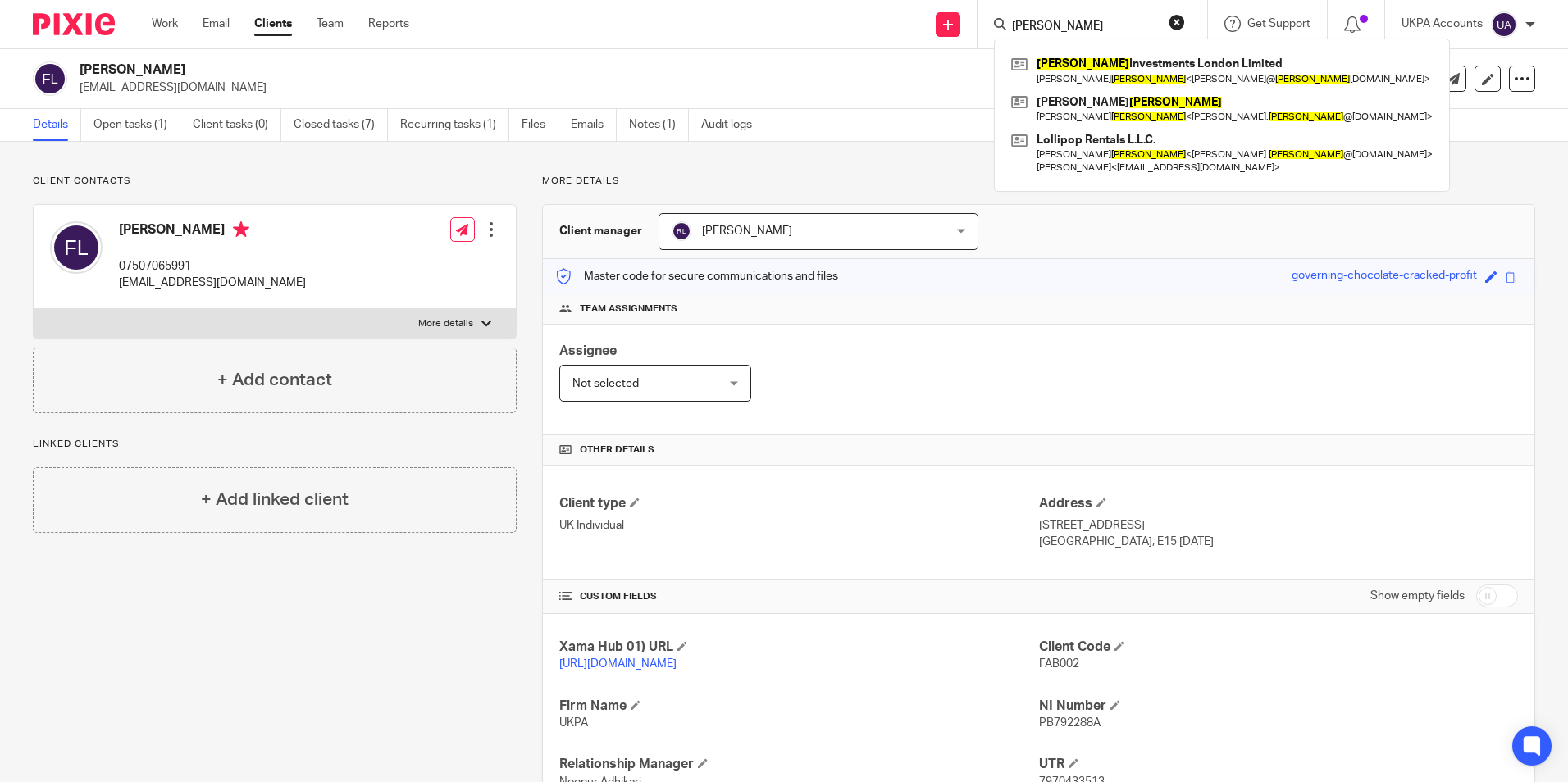
type input "[PERSON_NAME]"
drag, startPoint x: 1178, startPoint y: 23, endPoint x: 1082, endPoint y: 23, distance: 96.0
click at [1178, 23] on button "reset" at bounding box center [1176, 21] width 17 height 17
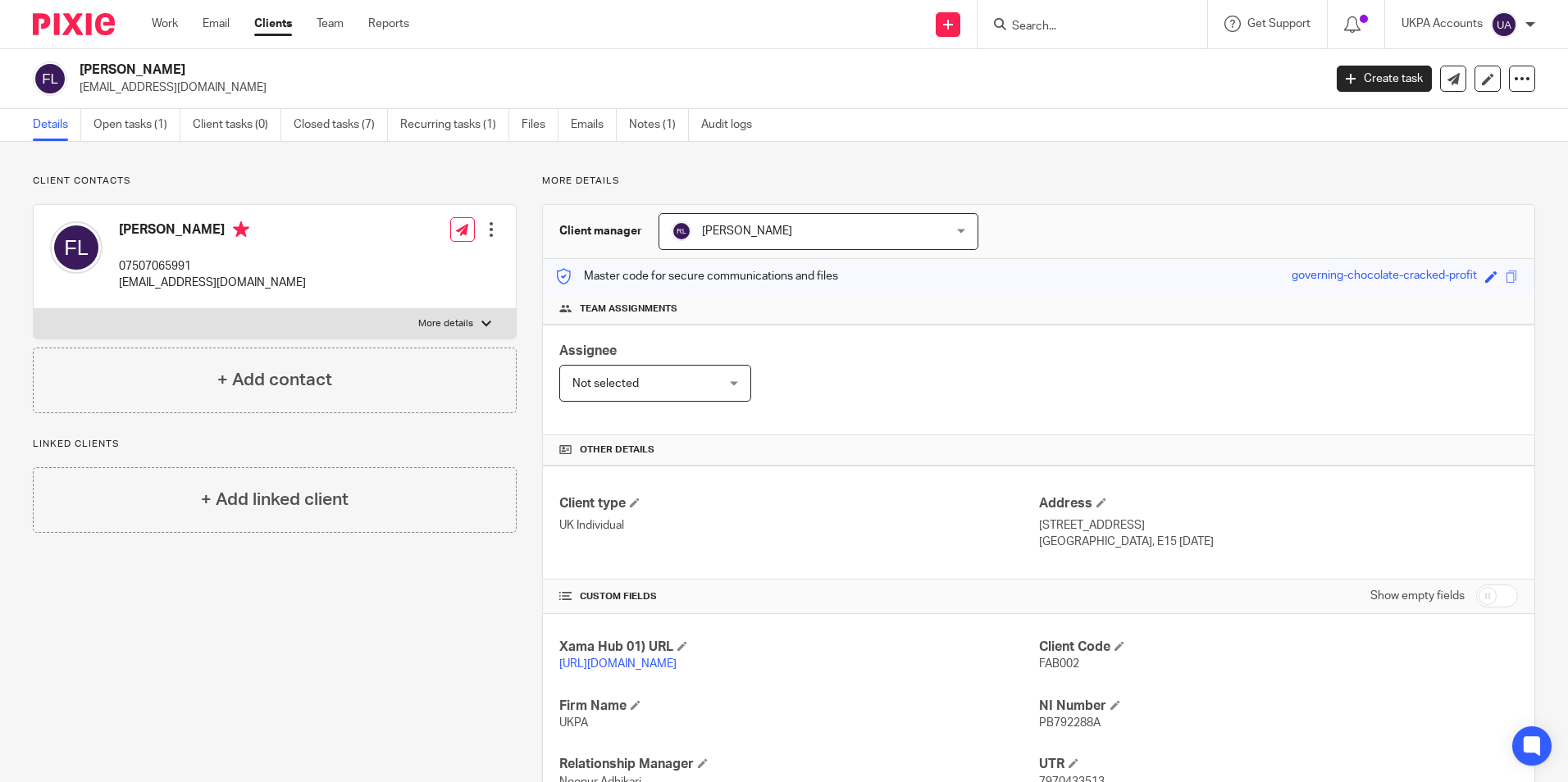
click at [1056, 24] on input "Search" at bounding box center [1084, 26] width 148 height 15
paste input "Fern Property Solutions"
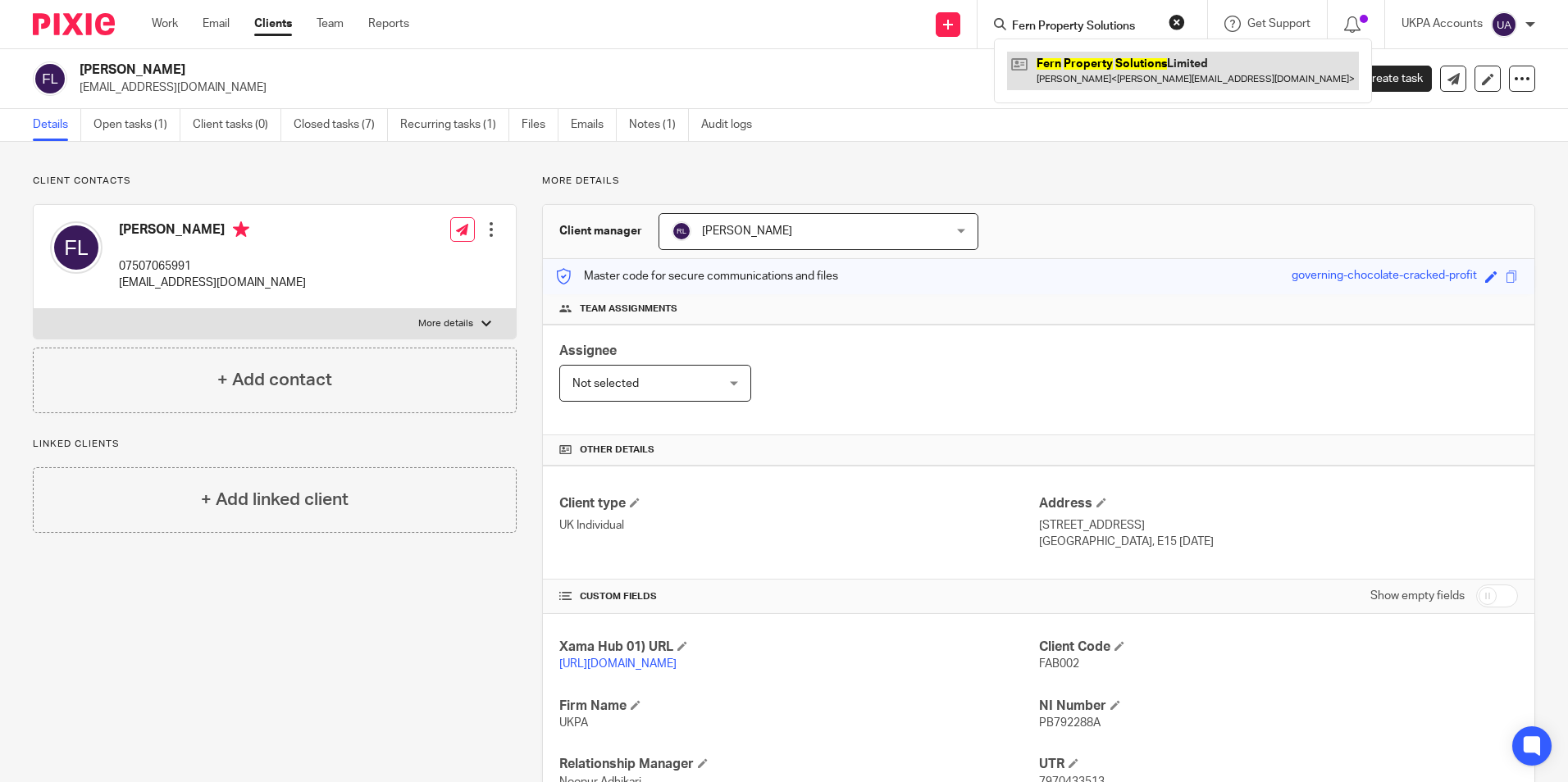
type input "Fern Property Solutions"
drag, startPoint x: 1079, startPoint y: 66, endPoint x: 1052, endPoint y: 67, distance: 27.0
click at [1082, 66] on link at bounding box center [1183, 70] width 352 height 38
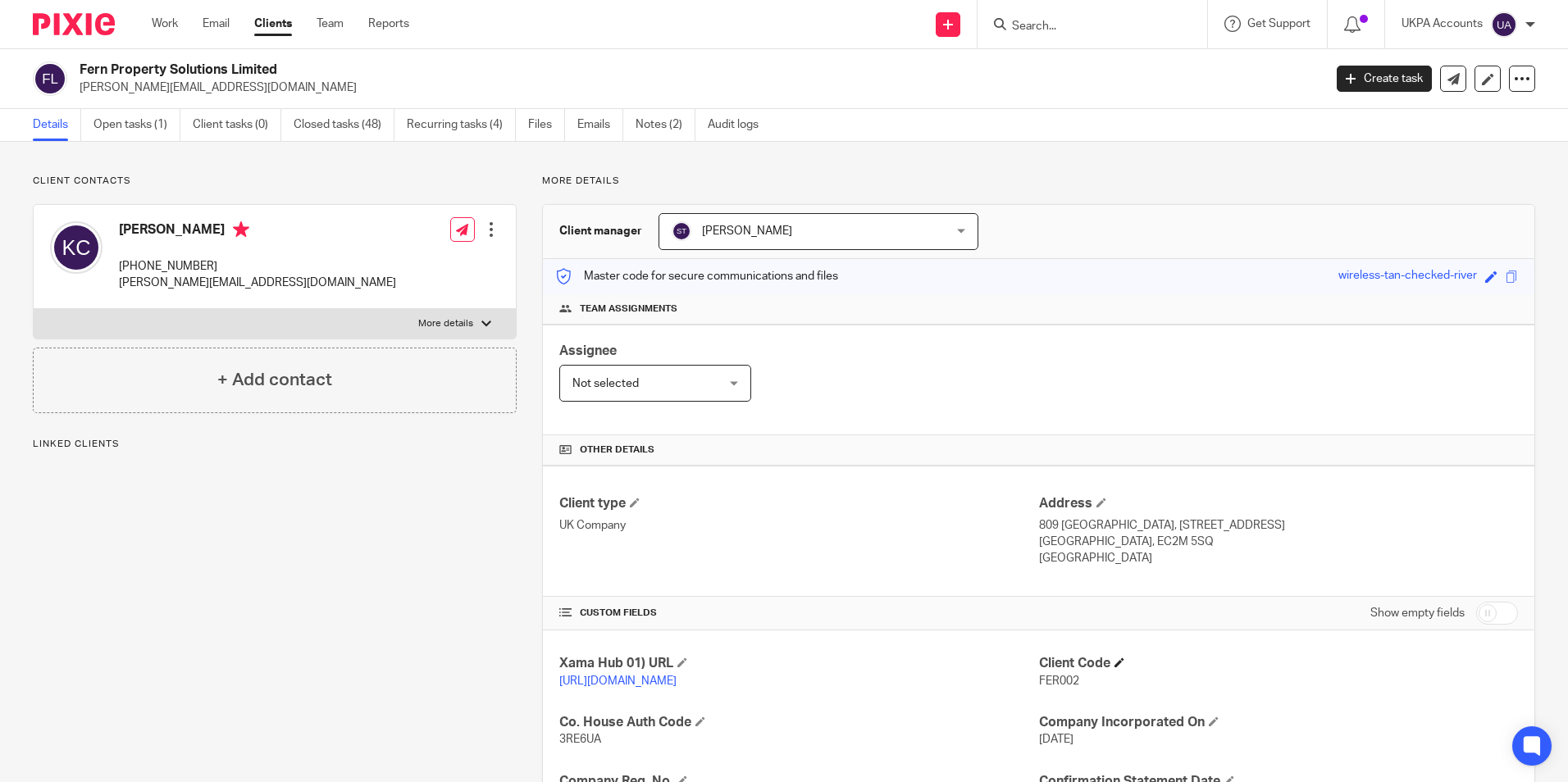
scroll to position [82, 0]
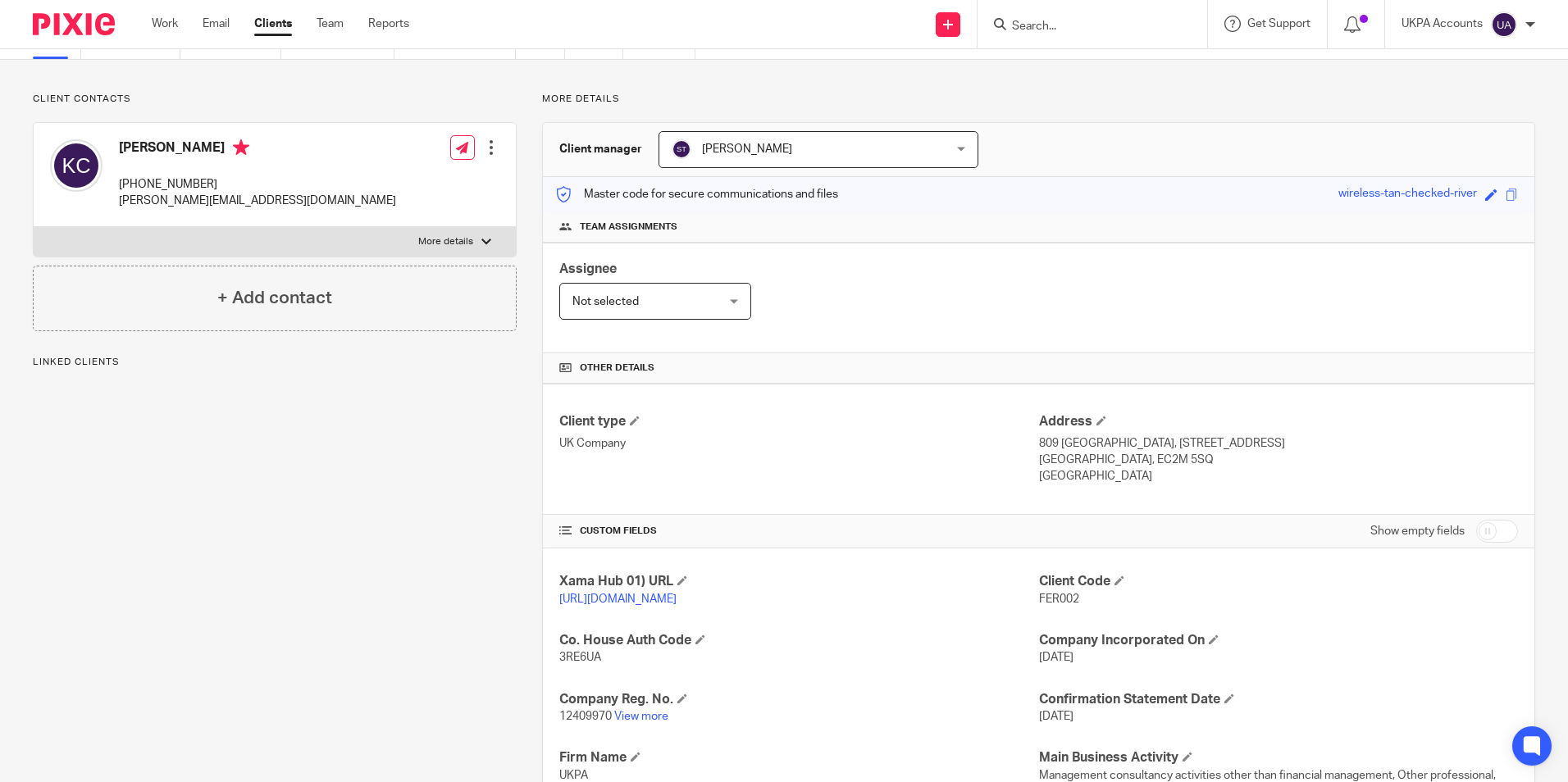
drag, startPoint x: 1030, startPoint y: 595, endPoint x: 1060, endPoint y: 602, distance: 30.8
drag, startPoint x: 1060, startPoint y: 602, endPoint x: 1115, endPoint y: 621, distance: 58.2
click at [1114, 608] on div "Client Code FER002" at bounding box center [1278, 590] width 479 height 34
drag, startPoint x: 1072, startPoint y: 597, endPoint x: 1034, endPoint y: 603, distance: 38.5
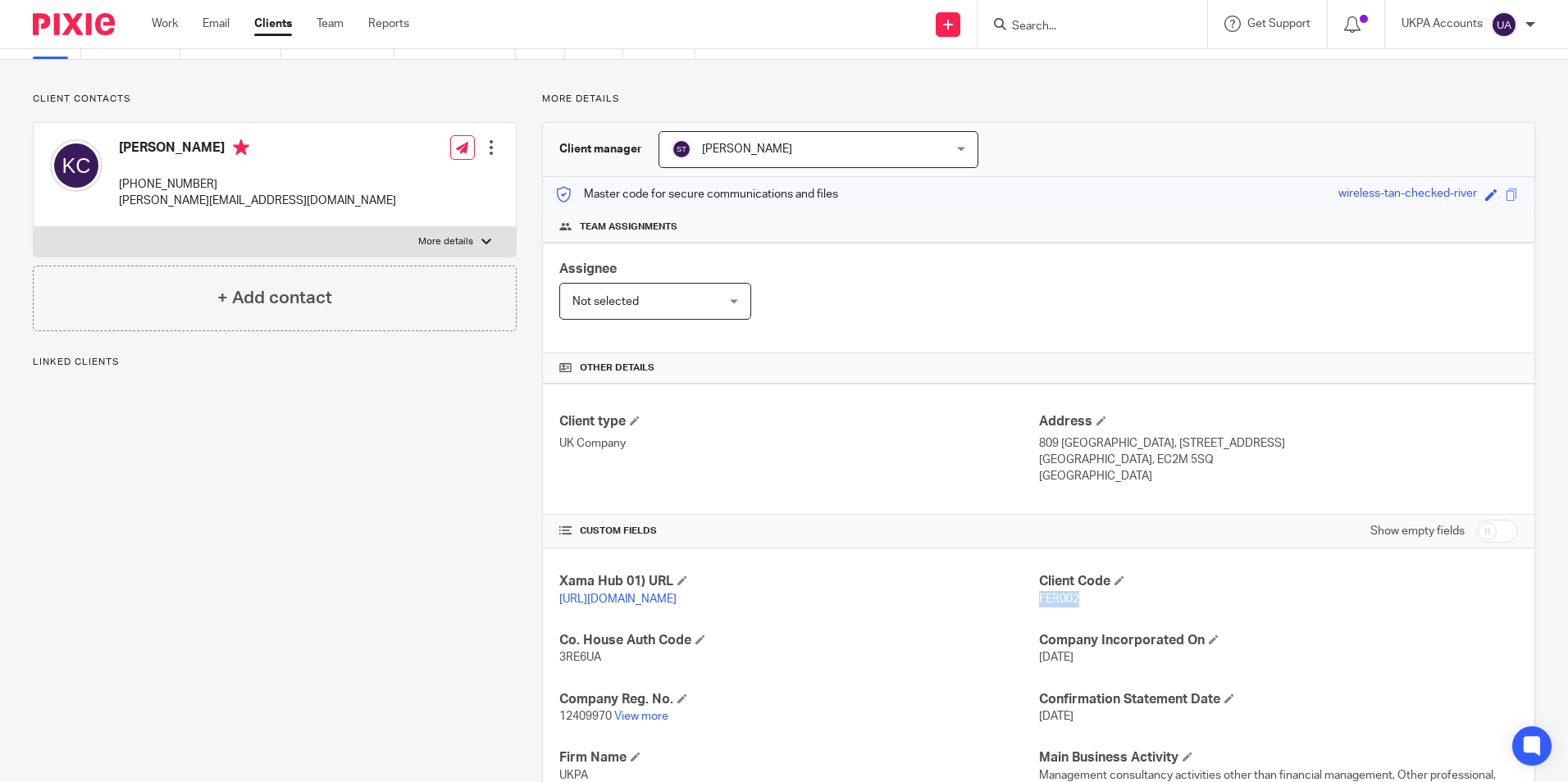
click at [1040, 603] on p "FER002" at bounding box center [1278, 599] width 479 height 17
copy span "FER002"
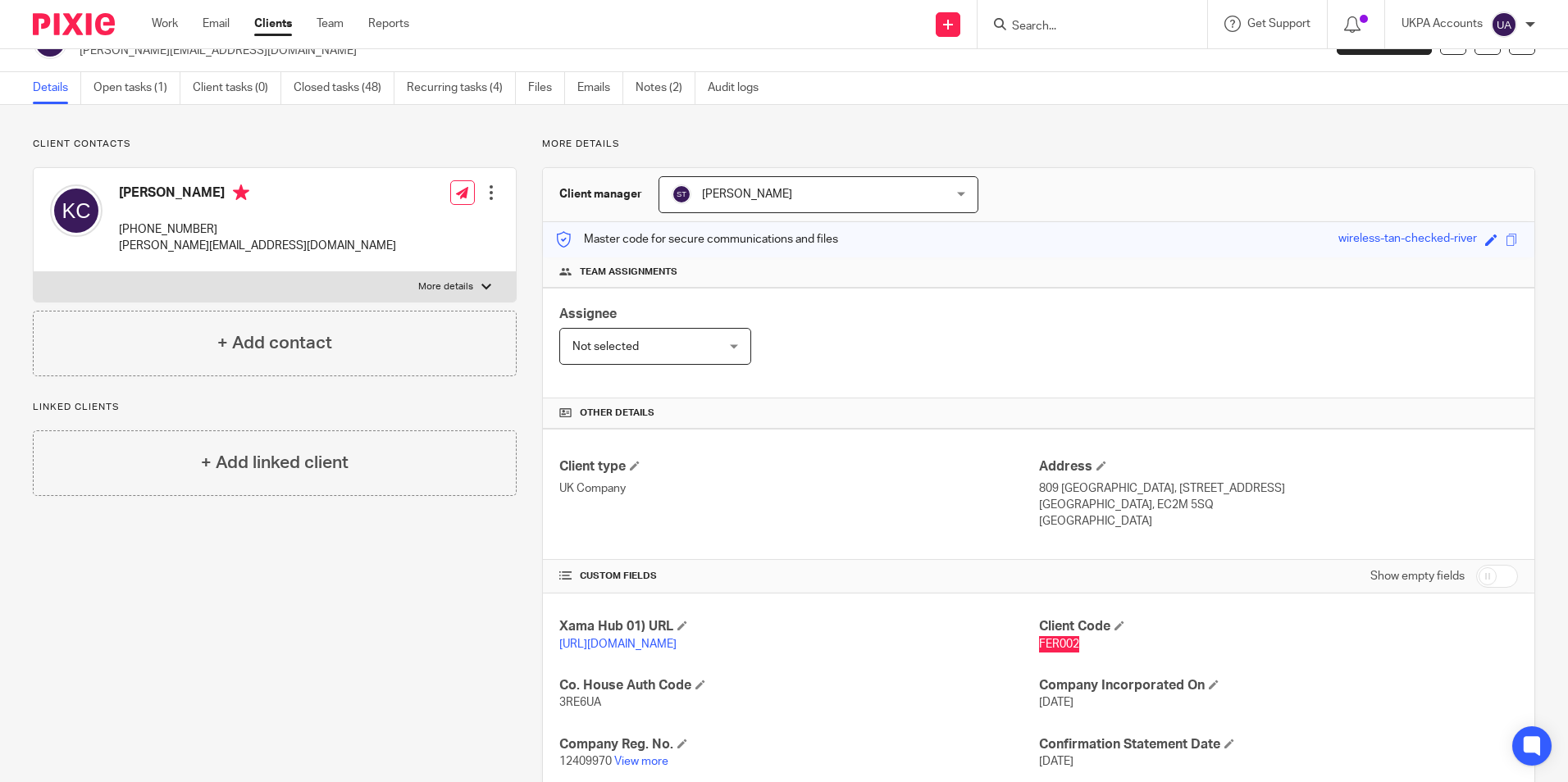
scroll to position [0, 0]
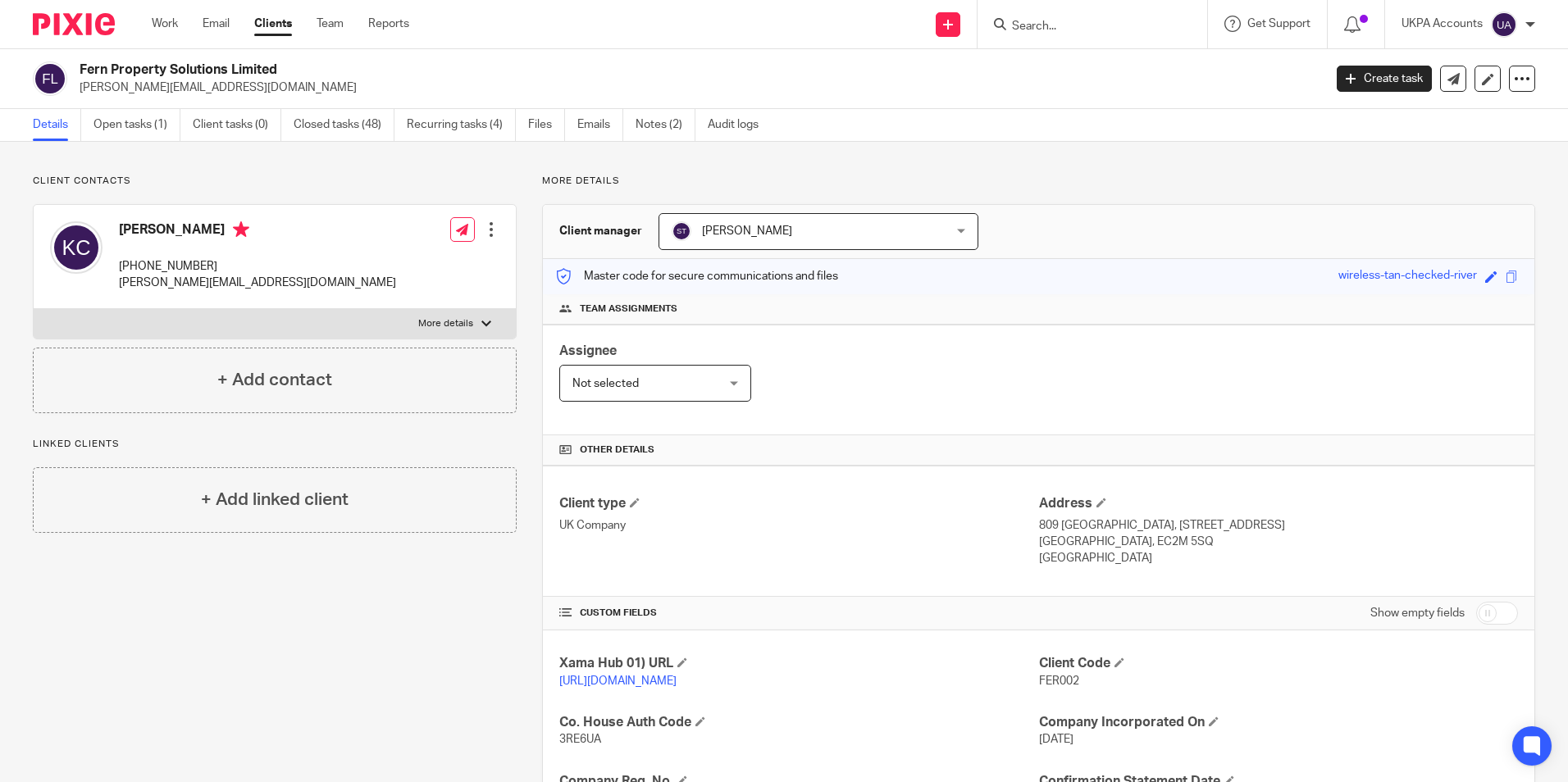
click at [1031, 21] on input "Search" at bounding box center [1084, 26] width 148 height 15
paste input "harneel gill- verbal consultation"
type input "harneel gill- verbal consultation"
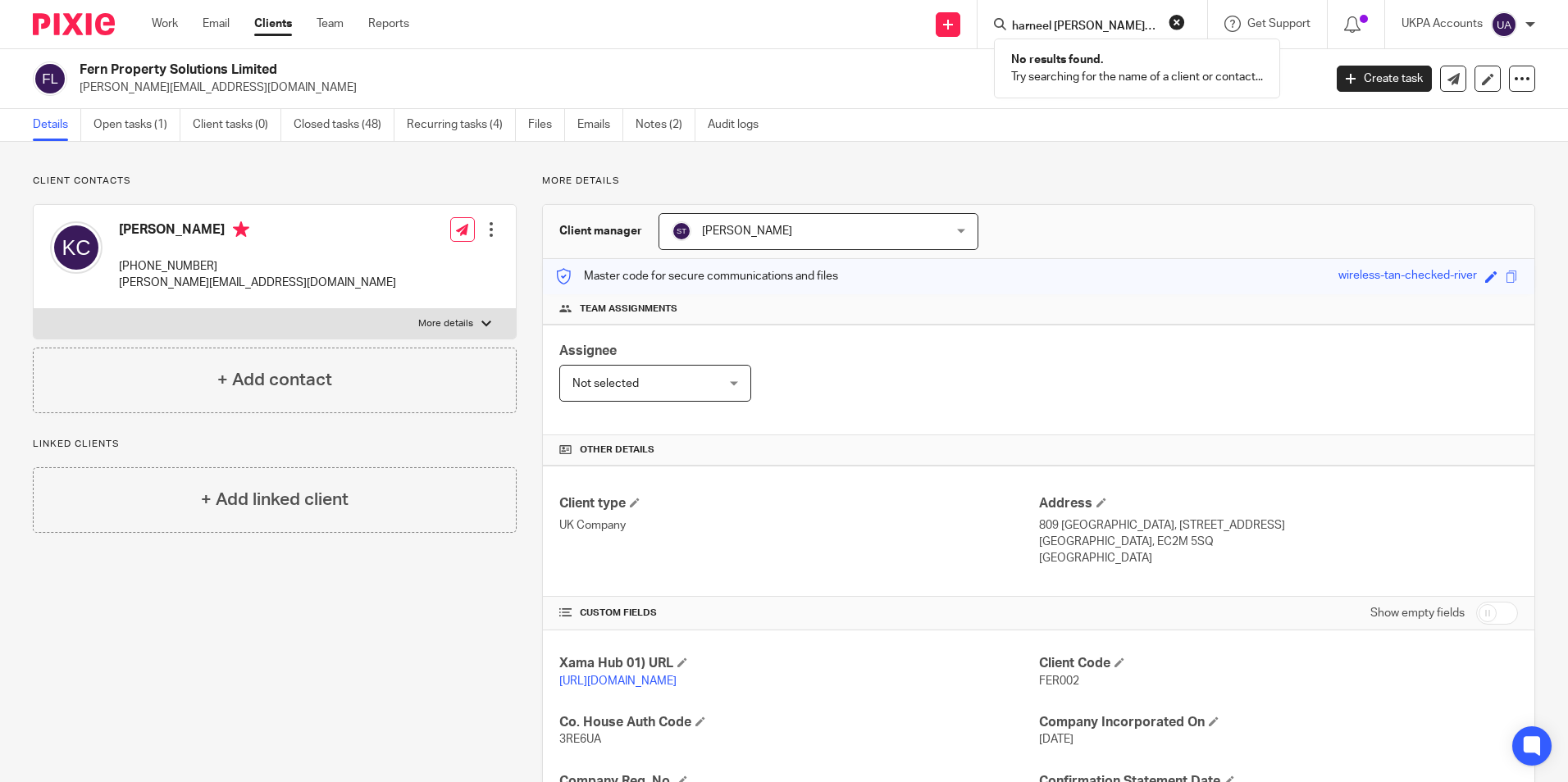
click at [1178, 20] on button "reset" at bounding box center [1176, 21] width 17 height 17
click at [1054, 22] on input "Search" at bounding box center [1084, 26] width 148 height 15
paste input "Hasani Homes"
type input "Hasani Homes"
click at [1055, 63] on link at bounding box center [1183, 70] width 352 height 38
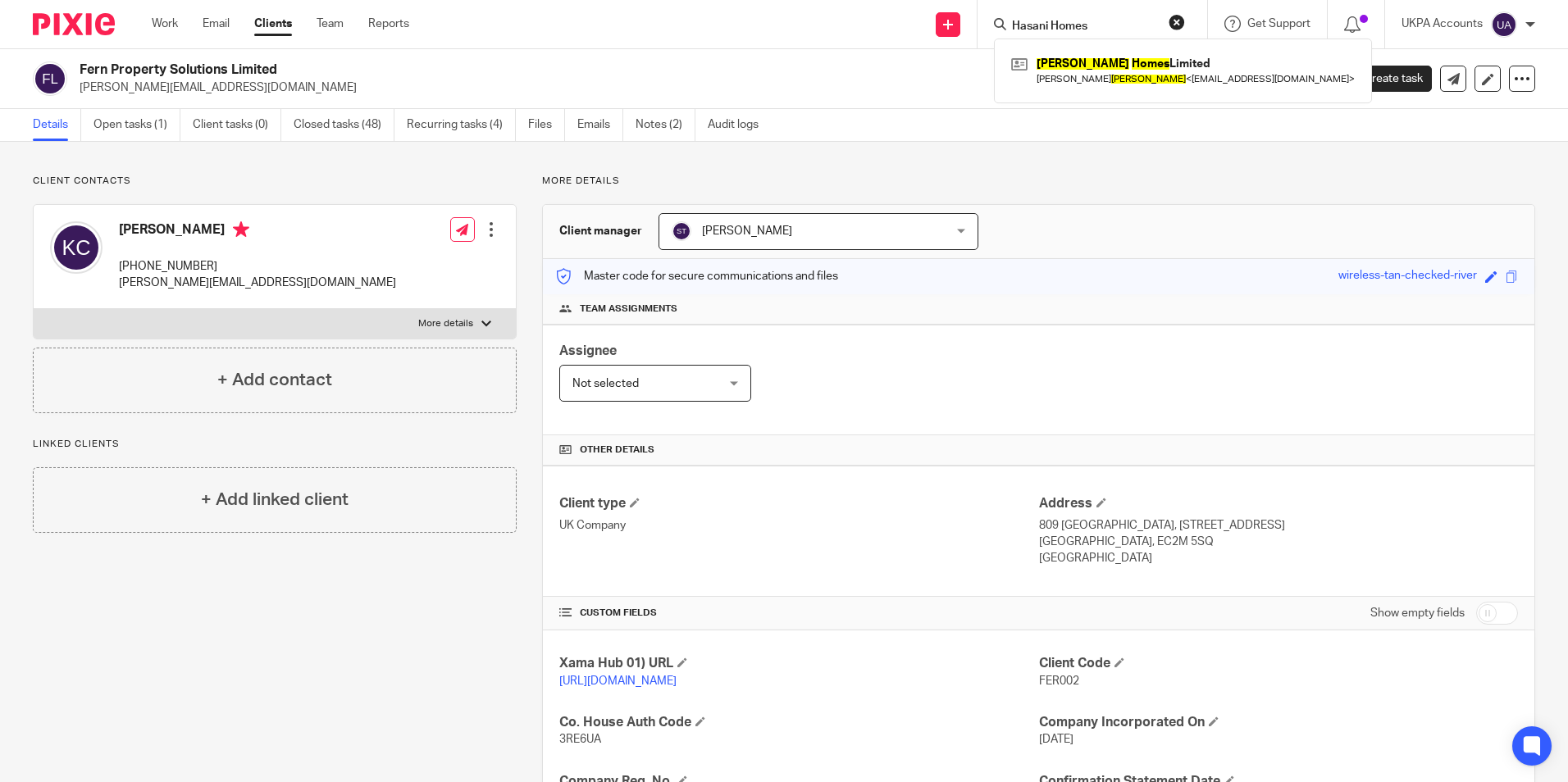
drag, startPoint x: 1177, startPoint y: 19, endPoint x: 1144, endPoint y: 20, distance: 33.0
click at [1177, 19] on button "reset" at bounding box center [1176, 21] width 17 height 17
click at [1045, 18] on form at bounding box center [1098, 23] width 175 height 20
click at [1027, 23] on input "Search" at bounding box center [1084, 26] width 148 height 15
paste input "hoi jeffrey"
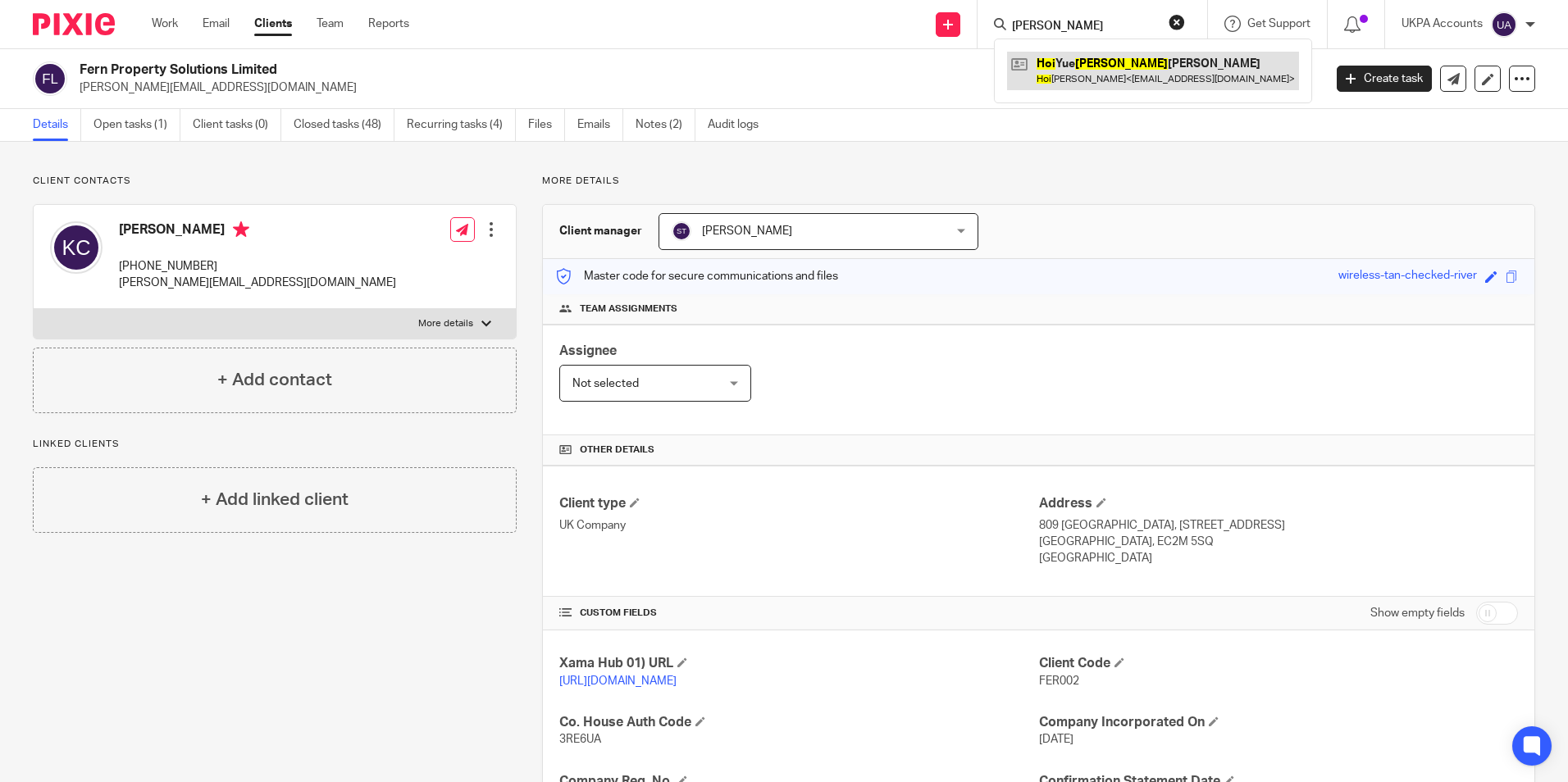
type input "hoi jeffrey"
click at [1080, 71] on link at bounding box center [1153, 70] width 292 height 38
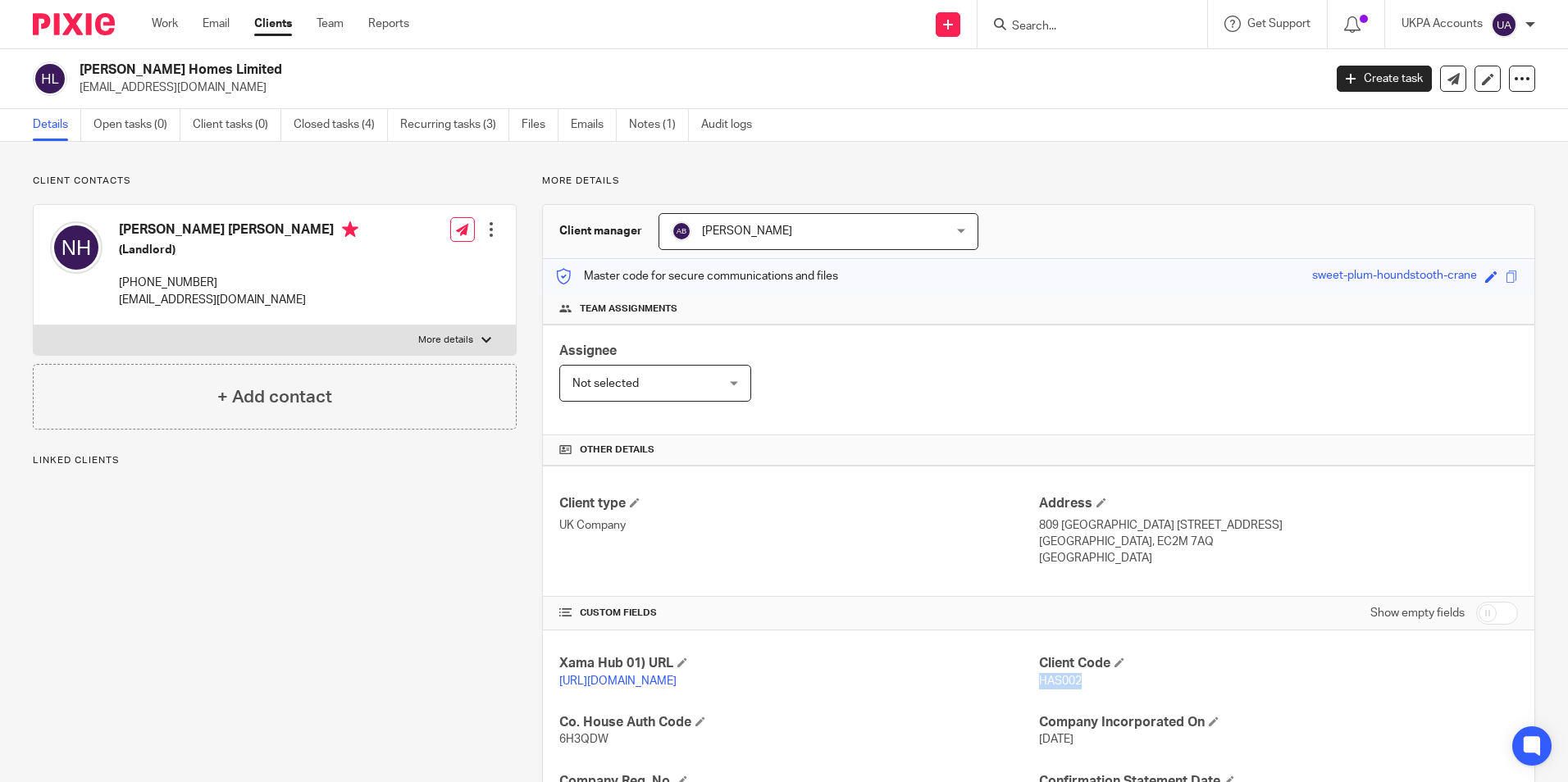
drag, startPoint x: 1031, startPoint y: 675, endPoint x: 1077, endPoint y: 680, distance: 46.3
click at [1077, 680] on p "HAS002" at bounding box center [1278, 681] width 479 height 17
copy span "HAS002"
click at [1053, 37] on div at bounding box center [1092, 24] width 229 height 49
click at [1051, 23] on input "Search" at bounding box center [1084, 26] width 148 height 15
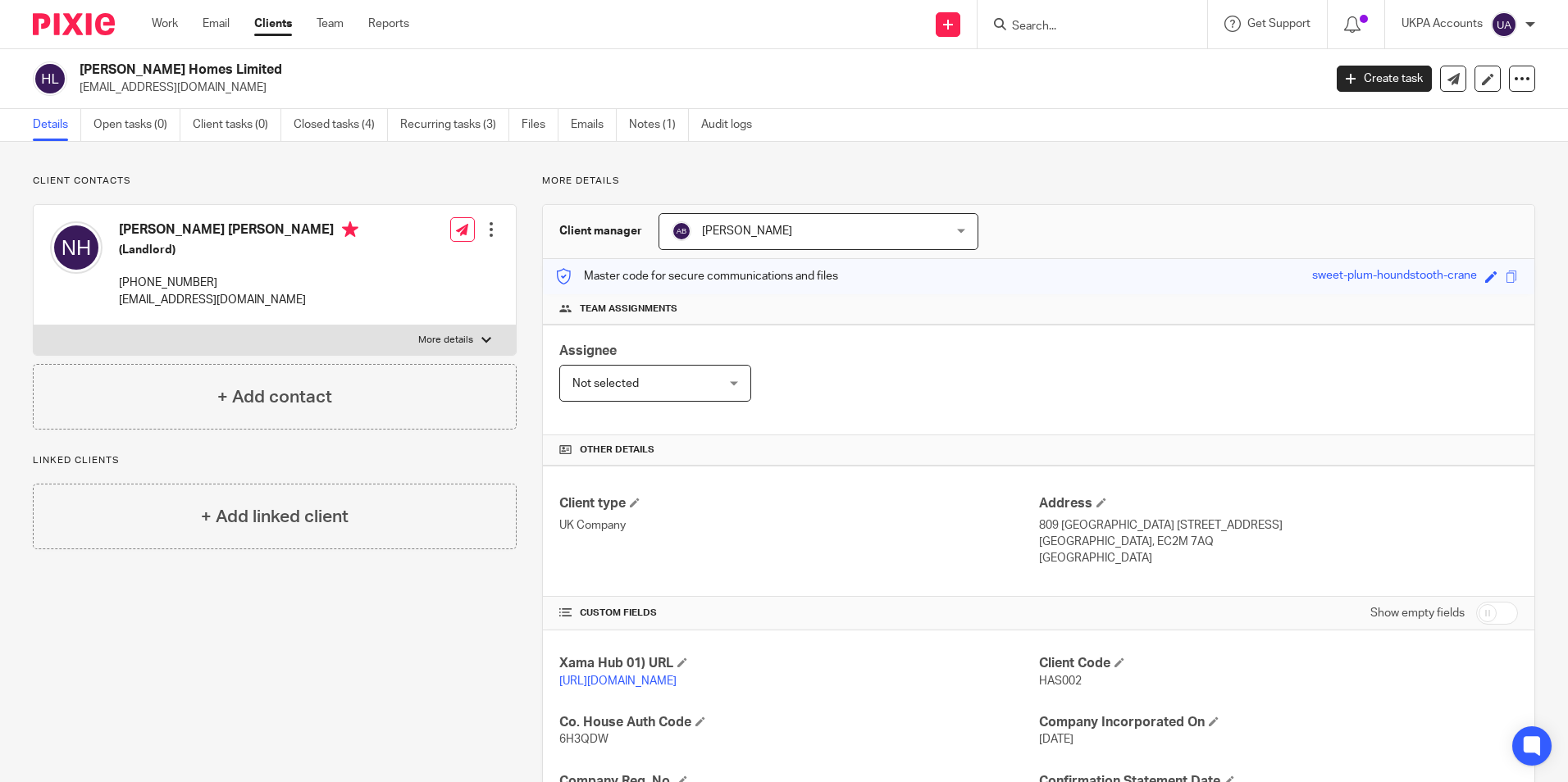
paste input "Ho Bun Chan- NEW company"
type input "Ho Bun Chan- NEW company"
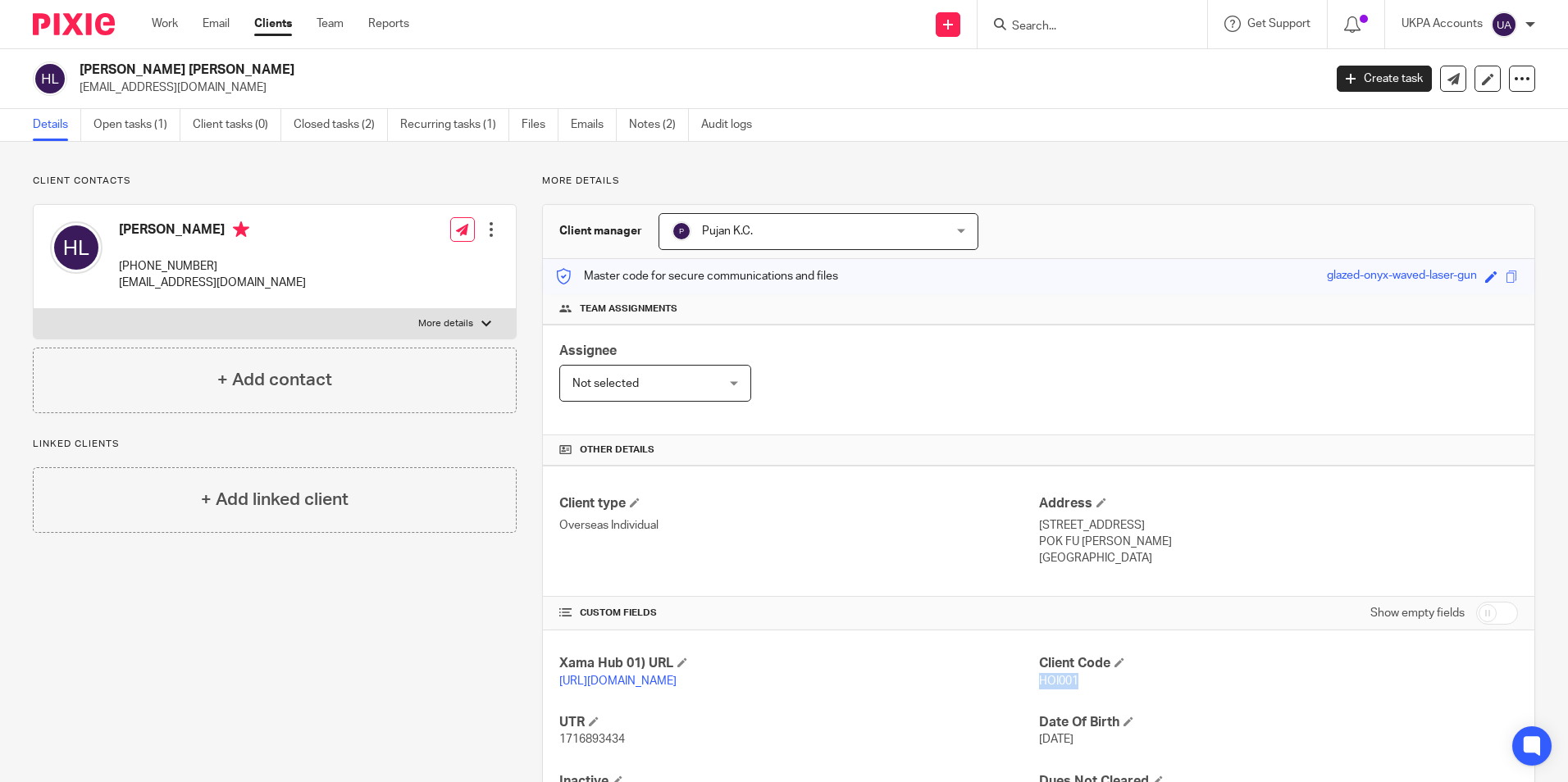
drag, startPoint x: 1031, startPoint y: 677, endPoint x: 1087, endPoint y: 684, distance: 56.4
click at [1087, 684] on p "HOI001" at bounding box center [1278, 681] width 479 height 17
copy span "HOI001"
click at [1019, 29] on input "Search" at bounding box center [1084, 26] width 148 height 15
click at [1026, 29] on input "Search" at bounding box center [1084, 26] width 148 height 15
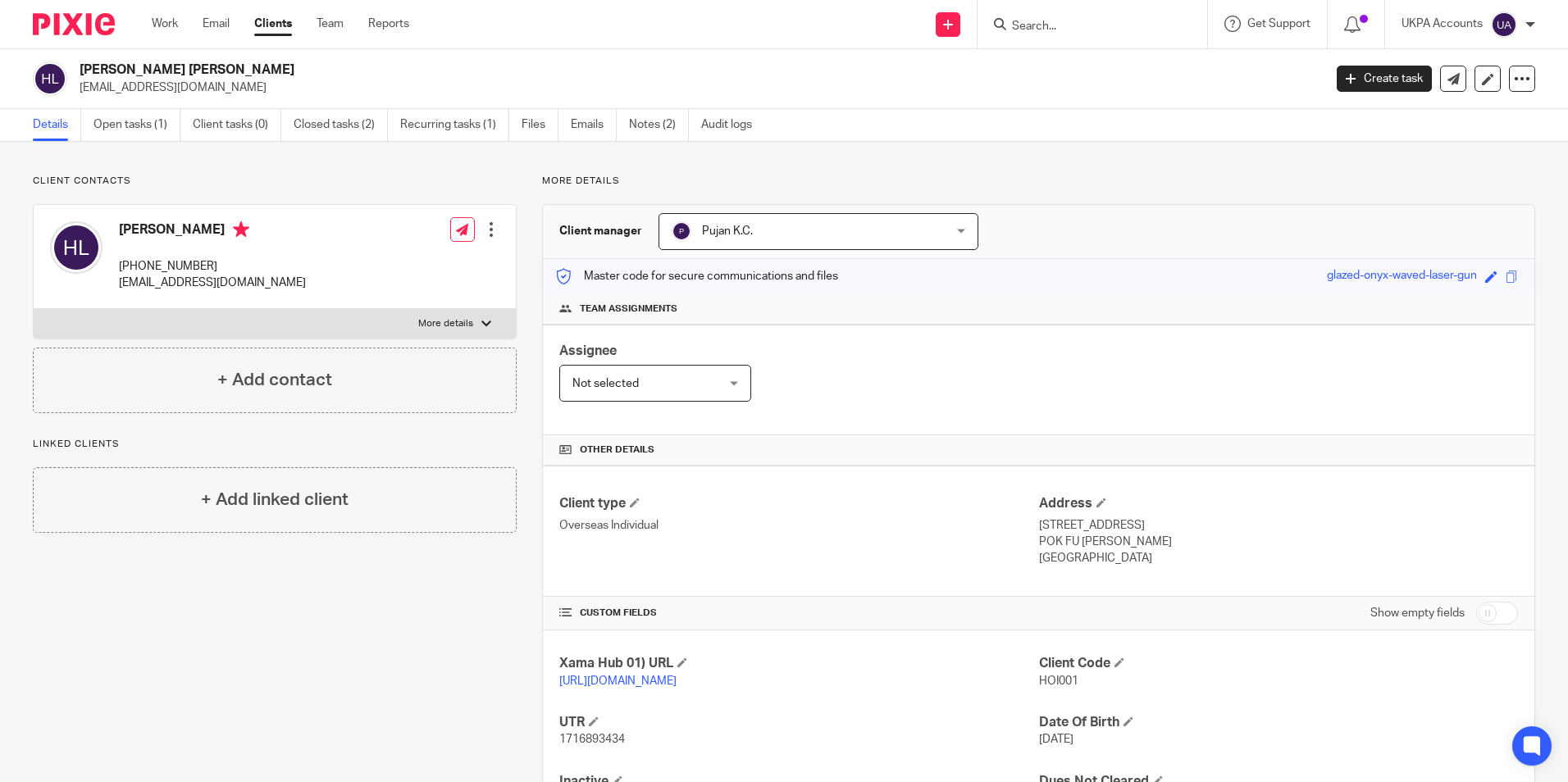
paste input "[PERSON_NAME]"
type input "[PERSON_NAME]"
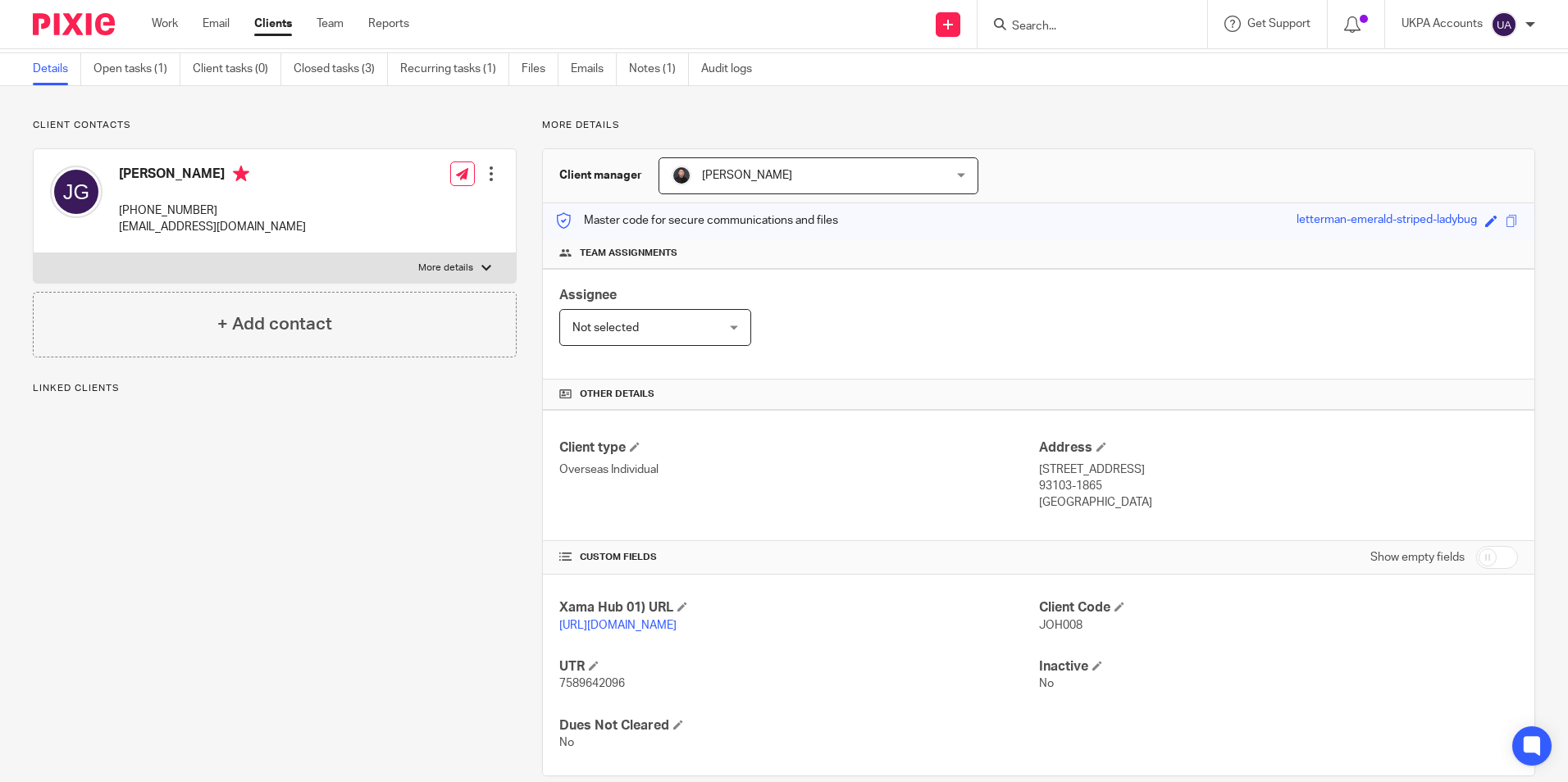
scroll to position [82, 0]
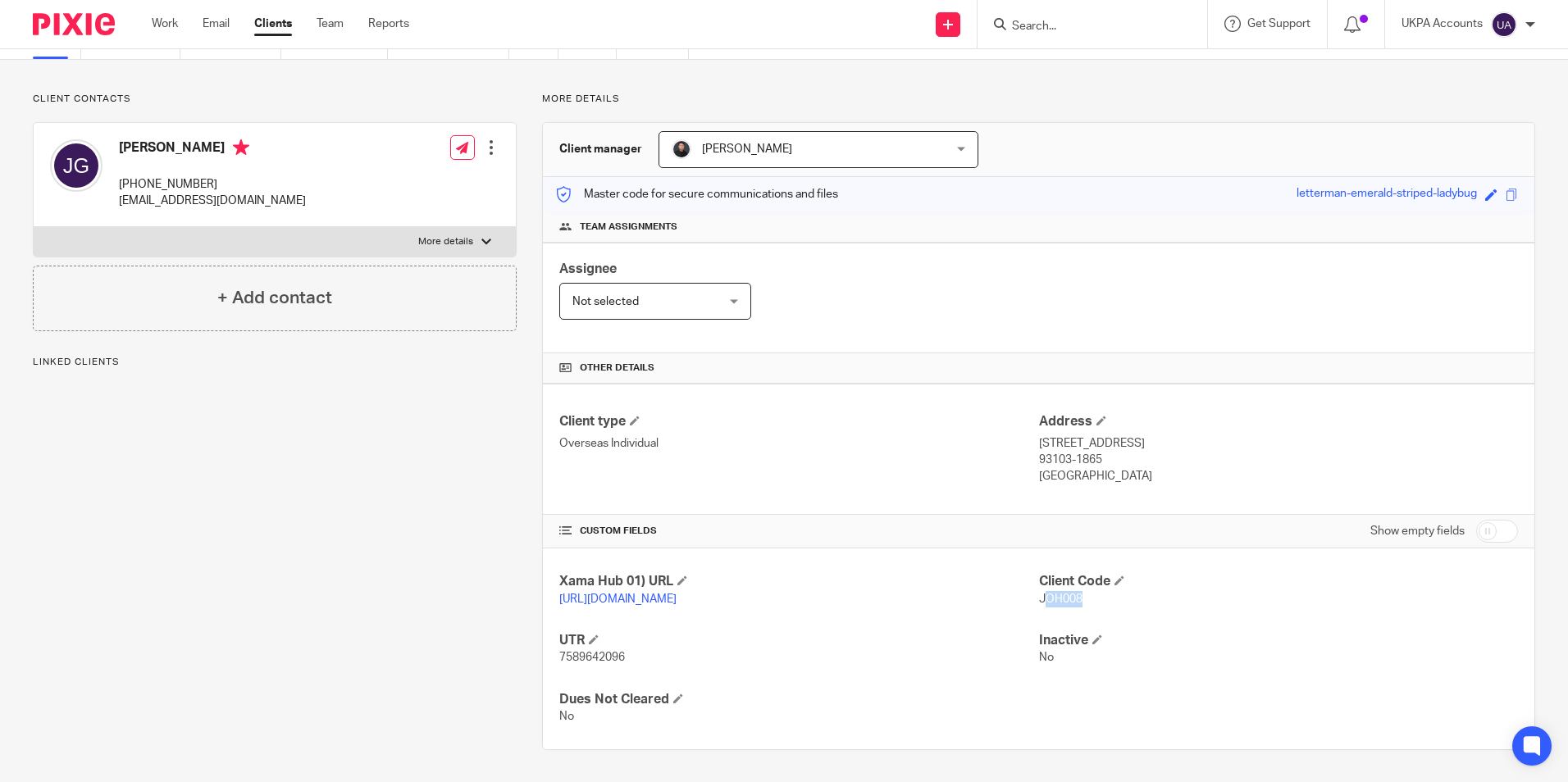
drag, startPoint x: 1035, startPoint y: 593, endPoint x: 1077, endPoint y: 596, distance: 42.1
click at [1077, 596] on p "JOH008" at bounding box center [1278, 599] width 479 height 17
drag, startPoint x: 1077, startPoint y: 596, endPoint x: 1061, endPoint y: 597, distance: 16.0
click at [1061, 597] on div "Xama Hub 01) URL https://platform.xamatech.com/portal/crm/clients/b1a41e80-7bfd…" at bounding box center [1039, 649] width 992 height 201
drag, startPoint x: 1061, startPoint y: 597, endPoint x: 1145, endPoint y: 632, distance: 91.0
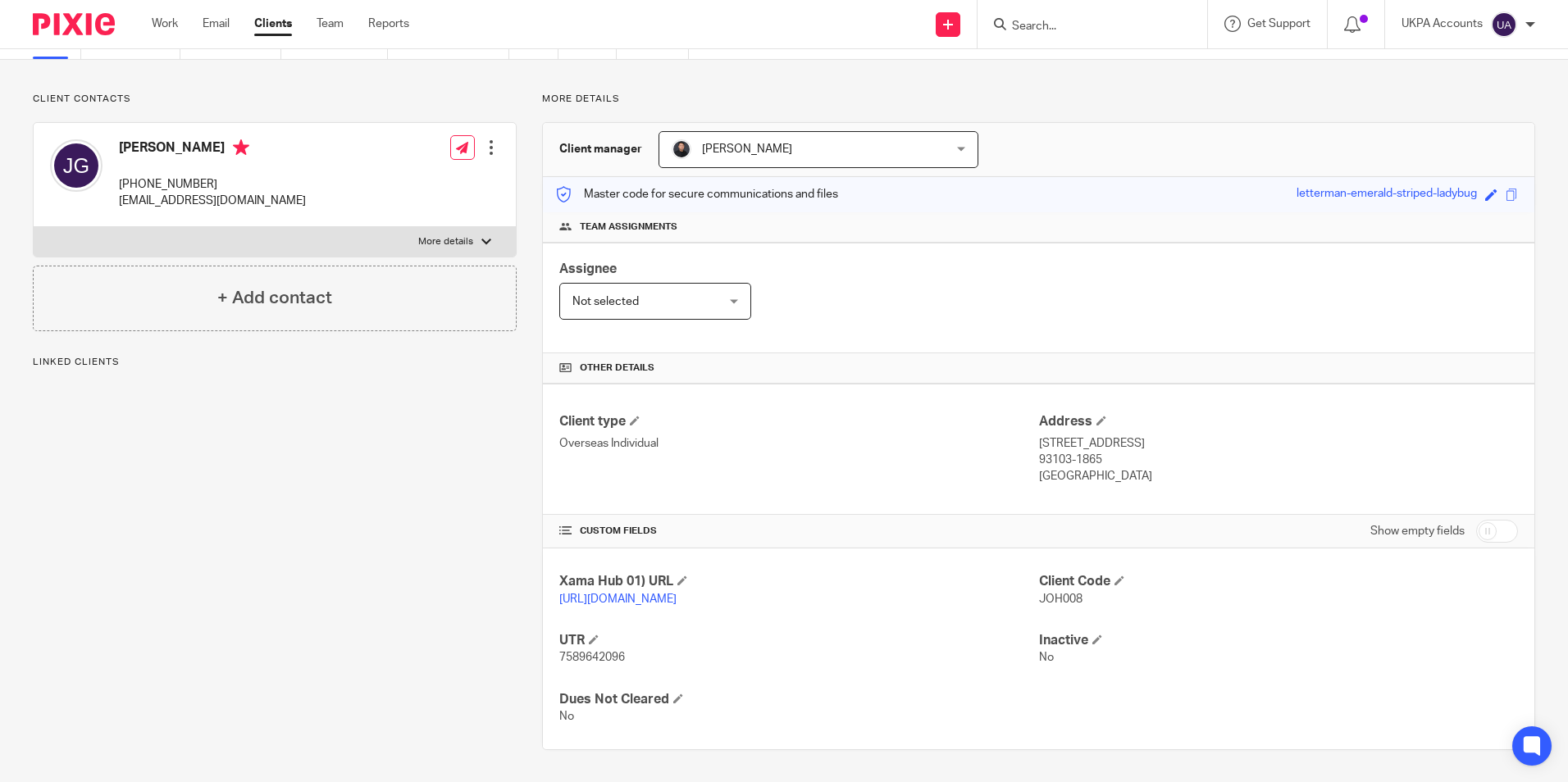
click at [1145, 632] on div "Xama Hub 01) URL https://platform.xamatech.com/portal/crm/clients/b1a41e80-7bfd…" at bounding box center [1039, 649] width 992 height 201
drag, startPoint x: 1072, startPoint y: 594, endPoint x: 1034, endPoint y: 595, distance: 38.0
click at [1040, 595] on span "JOH008" at bounding box center [1061, 599] width 44 height 12
copy span "JOH008"
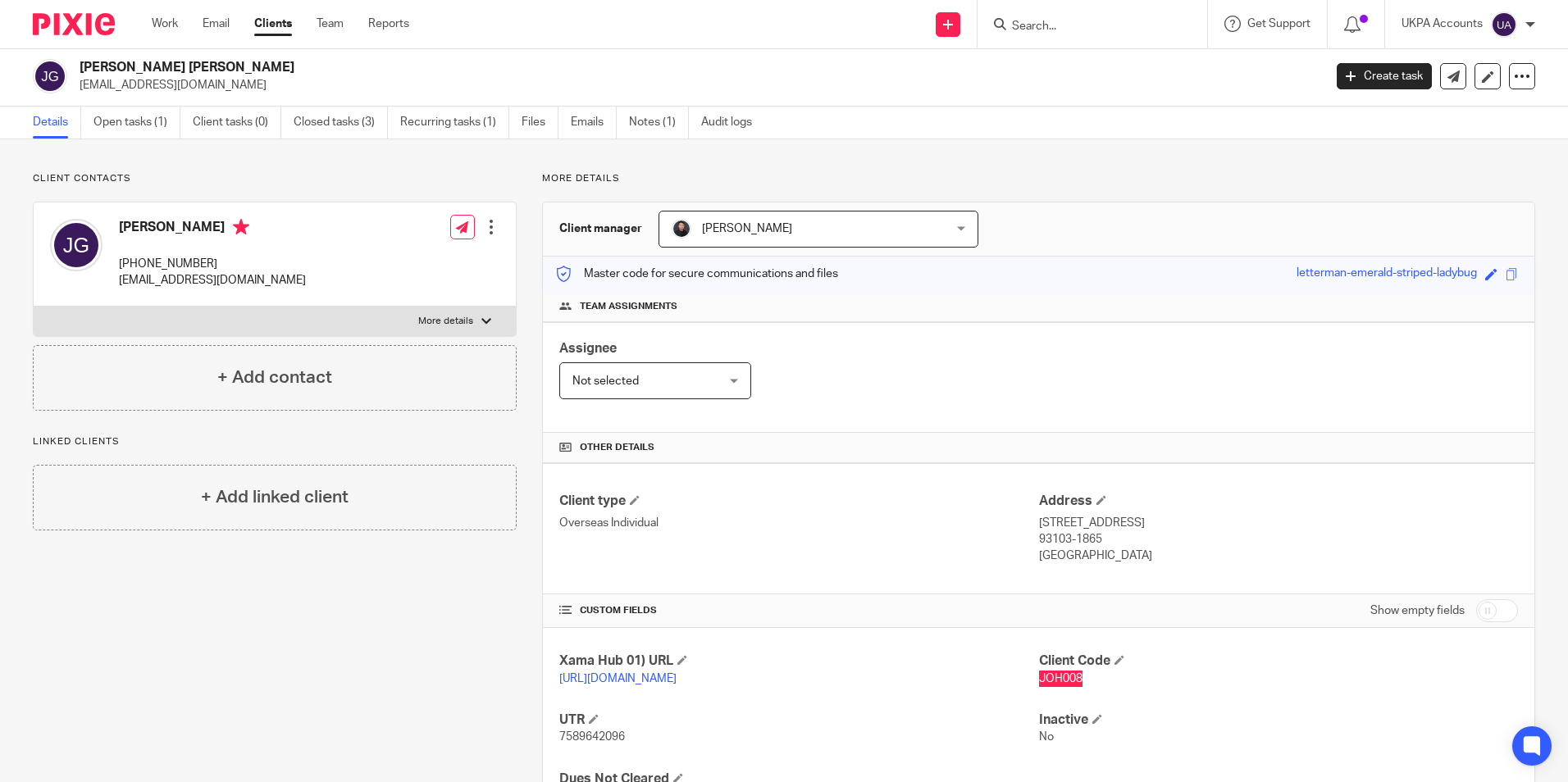
scroll to position [0, 0]
drag, startPoint x: 1087, startPoint y: 17, endPoint x: 1077, endPoint y: 28, distance: 14.9
click at [1086, 20] on form at bounding box center [1098, 23] width 175 height 20
click at [1066, 34] on form at bounding box center [1098, 23] width 175 height 20
click at [1027, 29] on input "Search" at bounding box center [1084, 26] width 148 height 15
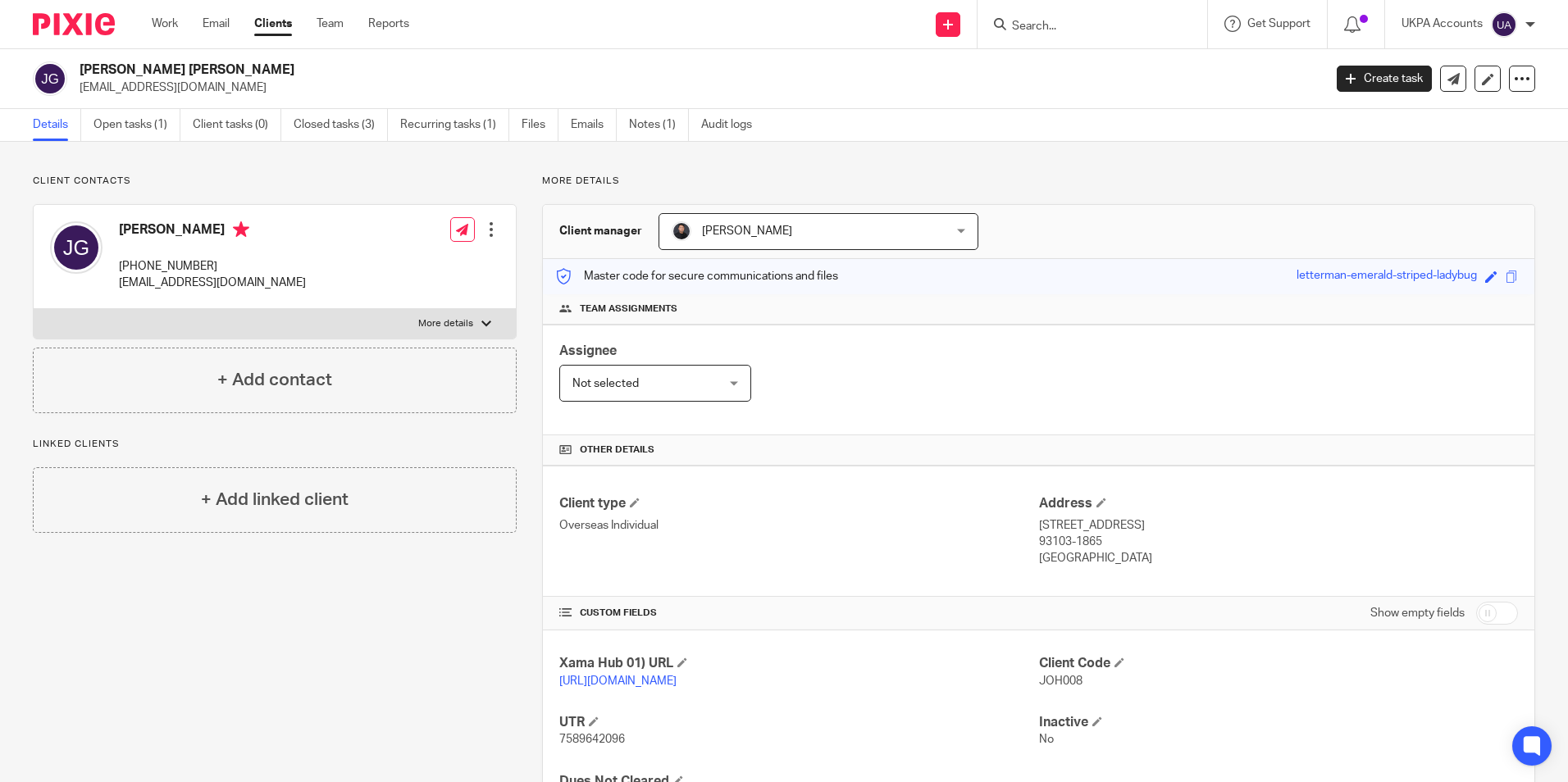
paste input "JOH008"
type input "JOH008"
drag, startPoint x: 1177, startPoint y: 22, endPoint x: 1170, endPoint y: 25, distance: 7.6
click at [1176, 23] on button "reset" at bounding box center [1176, 21] width 17 height 17
click at [1059, 28] on input "Search" at bounding box center [1084, 26] width 148 height 15
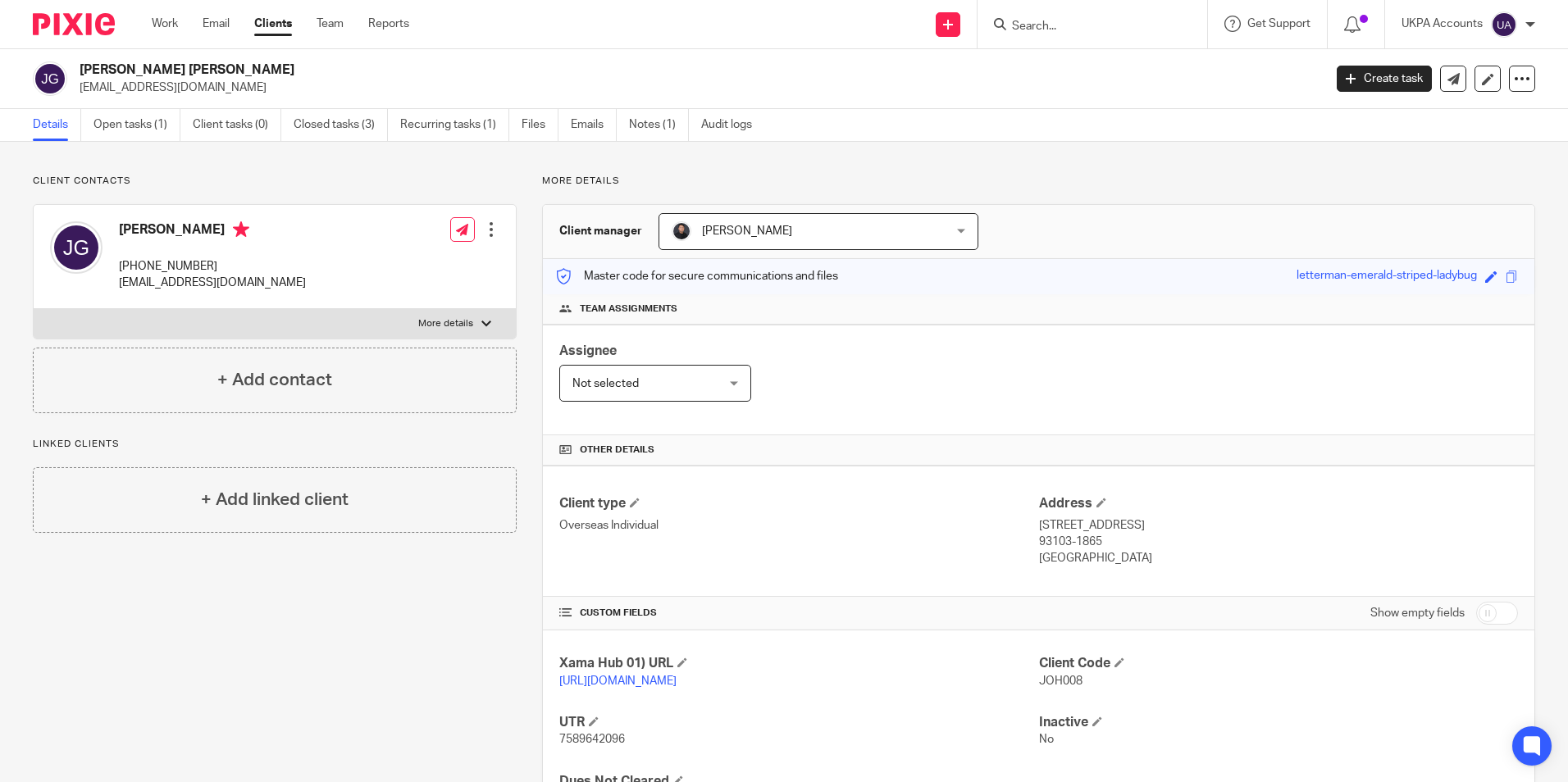
paste input "Magda"
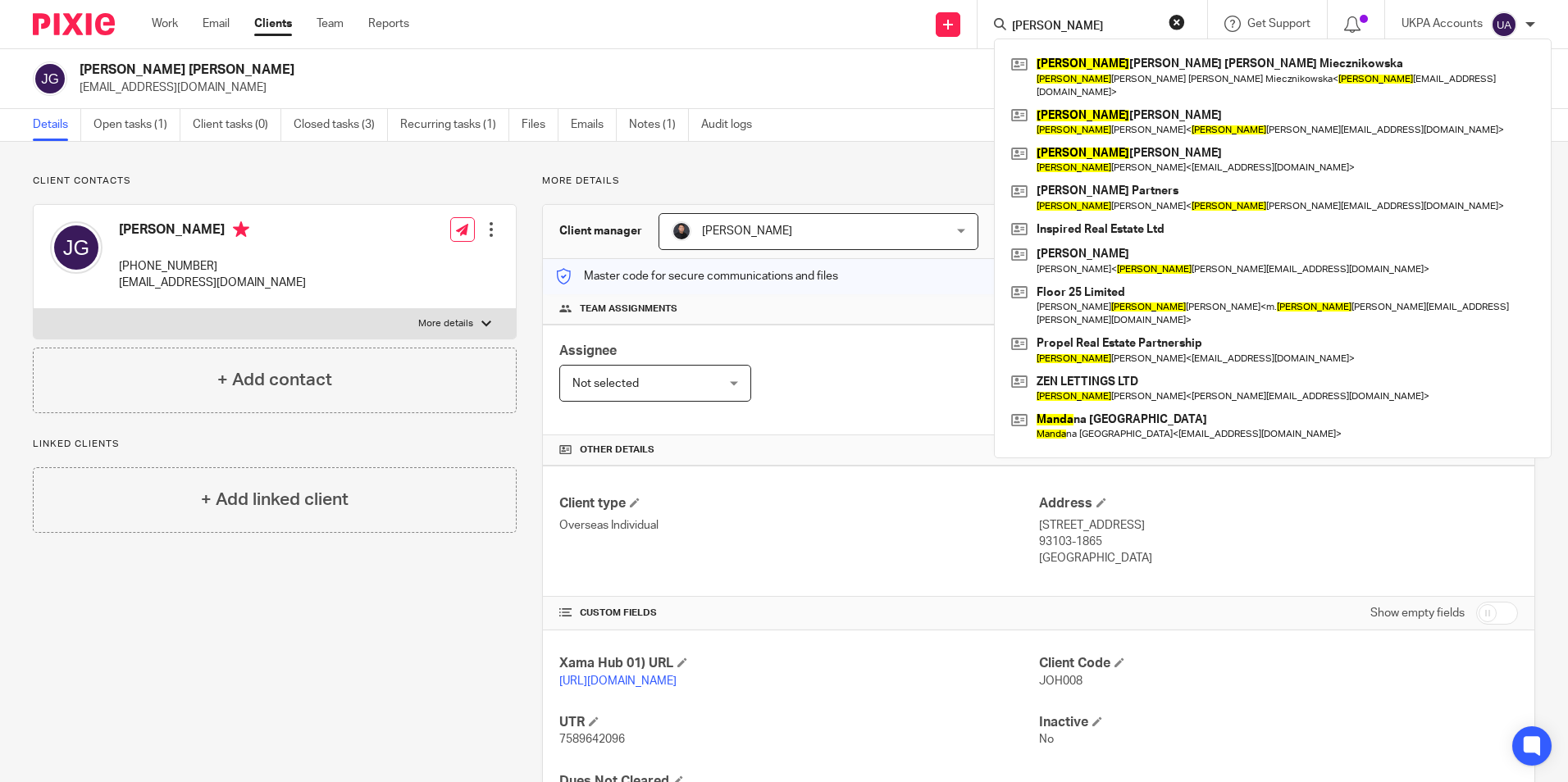
type input "Magda"
click at [1177, 25] on button "reset" at bounding box center [1176, 21] width 17 height 17
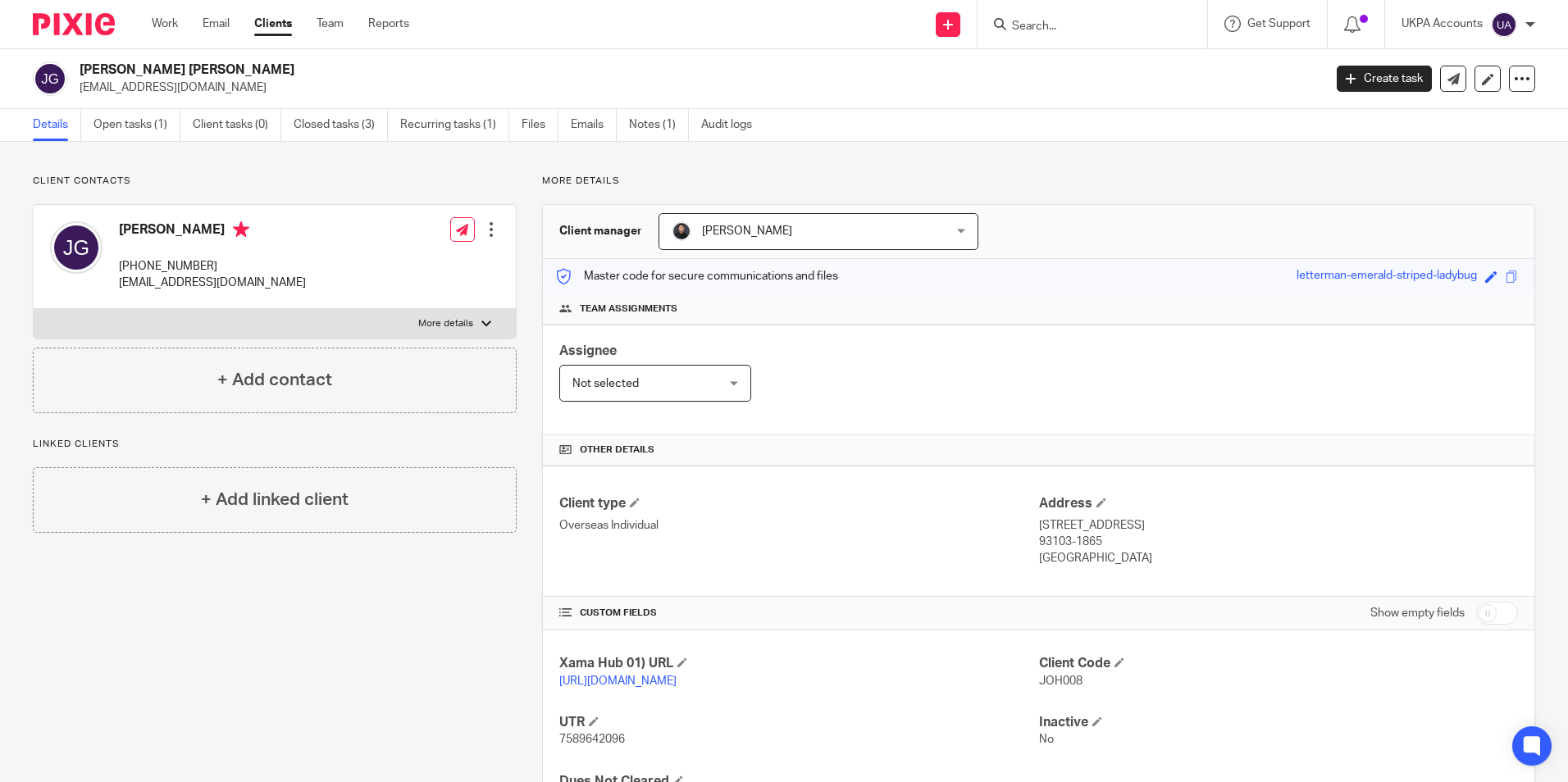
click at [1039, 28] on input "Search" at bounding box center [1084, 26] width 148 height 15
paste input "Memento Charing"
type input "Memento Charing"
click at [1064, 65] on link at bounding box center [1150, 70] width 287 height 38
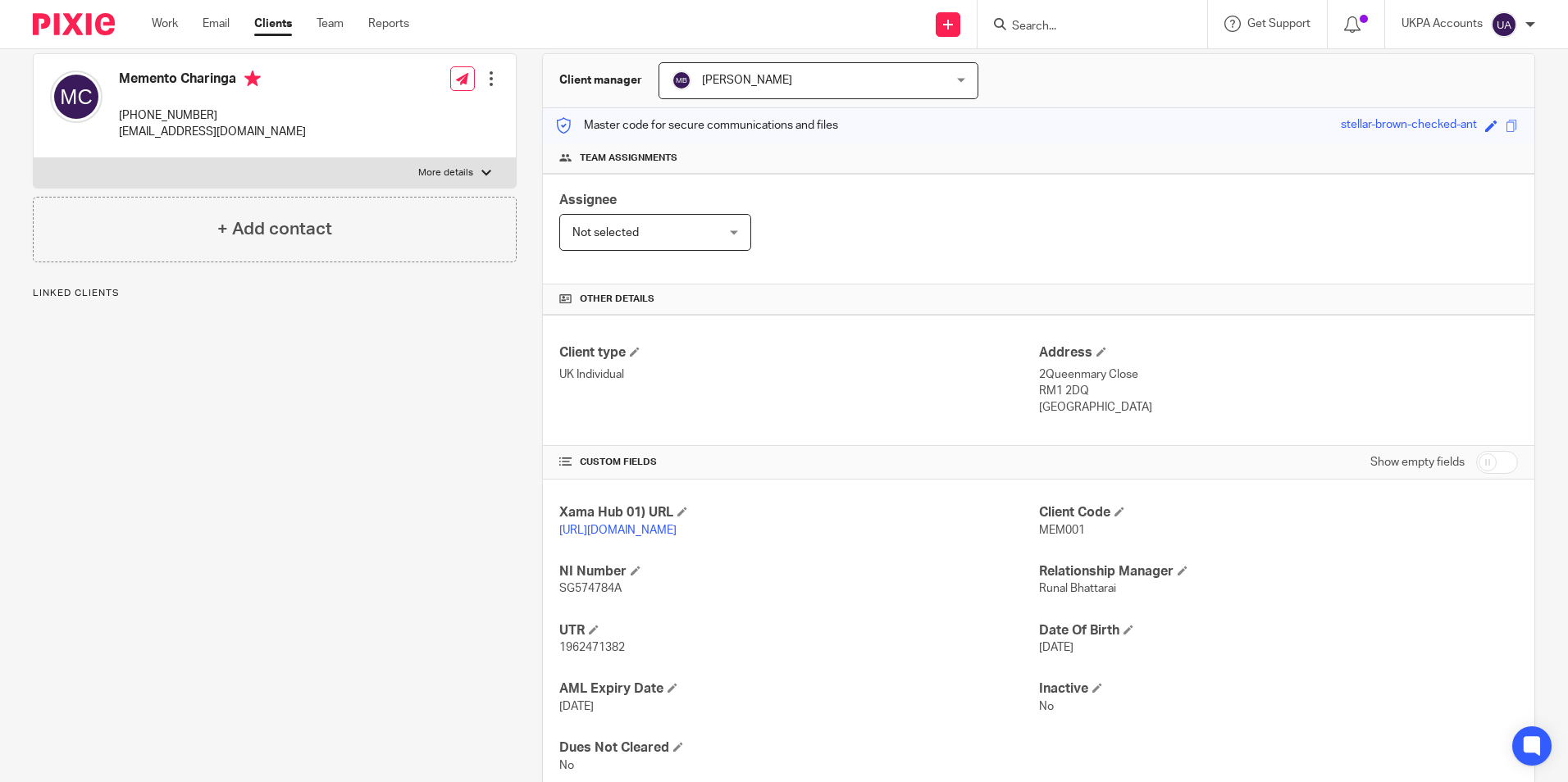
scroll to position [164, 0]
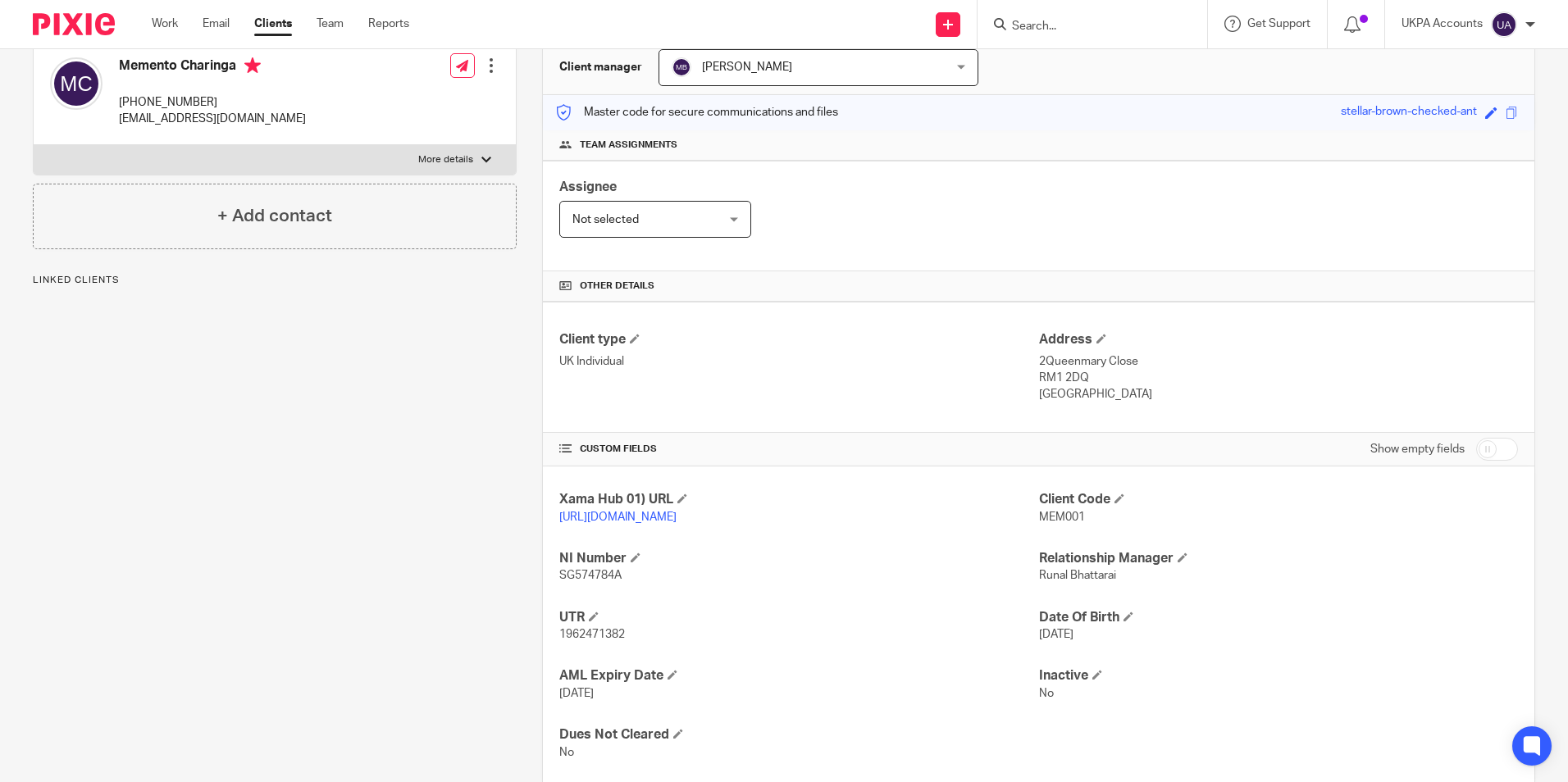
drag, startPoint x: 1029, startPoint y: 514, endPoint x: 1052, endPoint y: 515, distance: 23.0
click at [1052, 515] on div "Xama Hub 01) URL [URL][DOMAIN_NAME] Client Code MEM001 NI Number SG574784A Rela…" at bounding box center [1039, 626] width 992 height 319
drag, startPoint x: 1052, startPoint y: 515, endPoint x: 1144, endPoint y: 544, distance: 96.5
click at [1156, 548] on div "Xama Hub 01) URL [URL][DOMAIN_NAME] Client Code MEM001 NI Number SG574784A Rela…" at bounding box center [1039, 626] width 992 height 319
drag, startPoint x: 1074, startPoint y: 513, endPoint x: 1030, endPoint y: 514, distance: 44.0
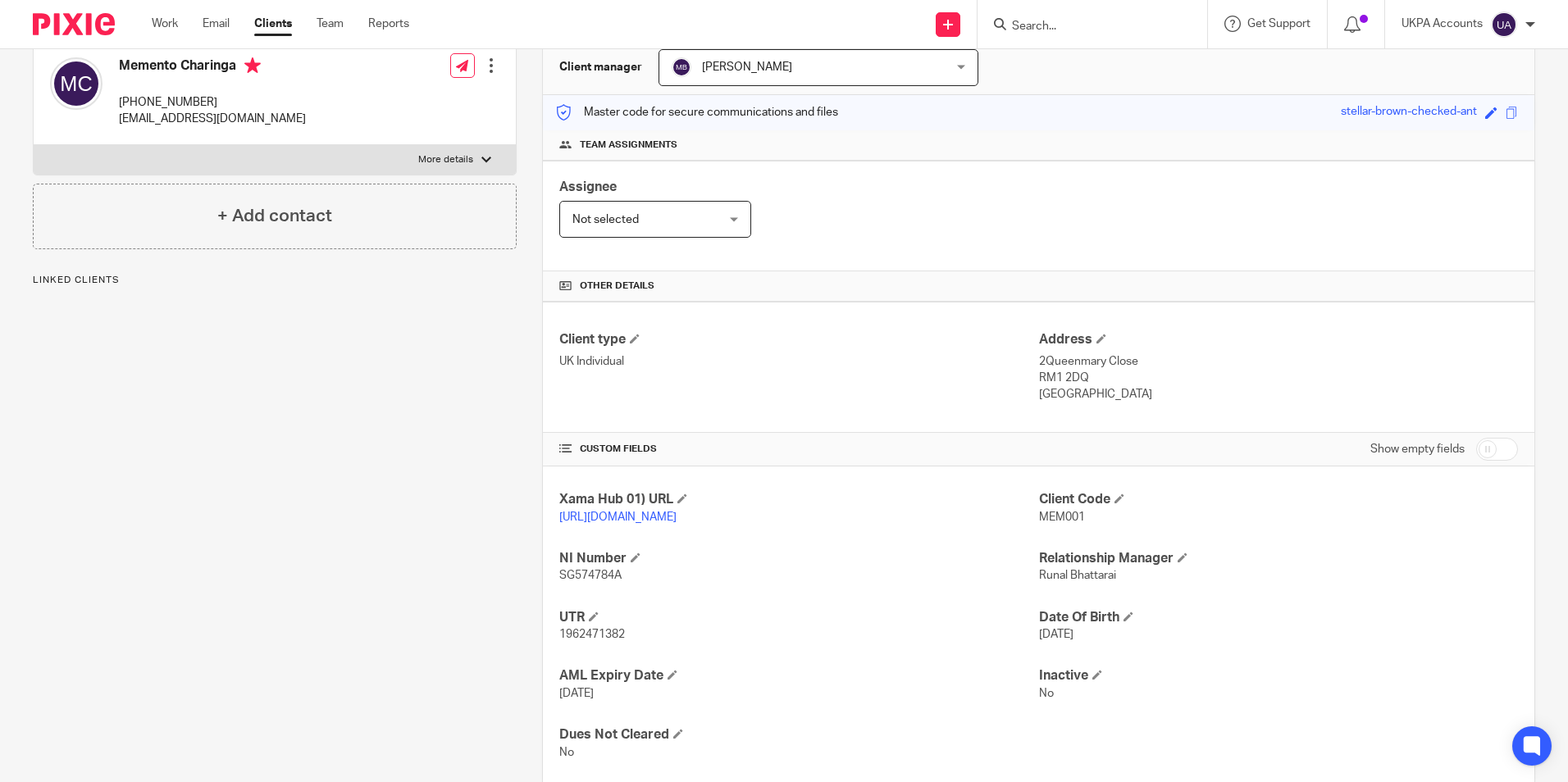
click at [1030, 514] on div "Xama Hub 01) URL [URL][DOMAIN_NAME] Client Code MEM001 NI Number SG574784A Rela…" at bounding box center [1039, 626] width 992 height 319
drag, startPoint x: 1030, startPoint y: 514, endPoint x: 1141, endPoint y: 535, distance: 113.0
click at [1145, 526] on div "Client Code MEM001" at bounding box center [1278, 508] width 479 height 34
drag, startPoint x: 1073, startPoint y: 514, endPoint x: 1033, endPoint y: 517, distance: 40.1
click at [1040, 517] on span "MEM001" at bounding box center [1062, 518] width 46 height 12
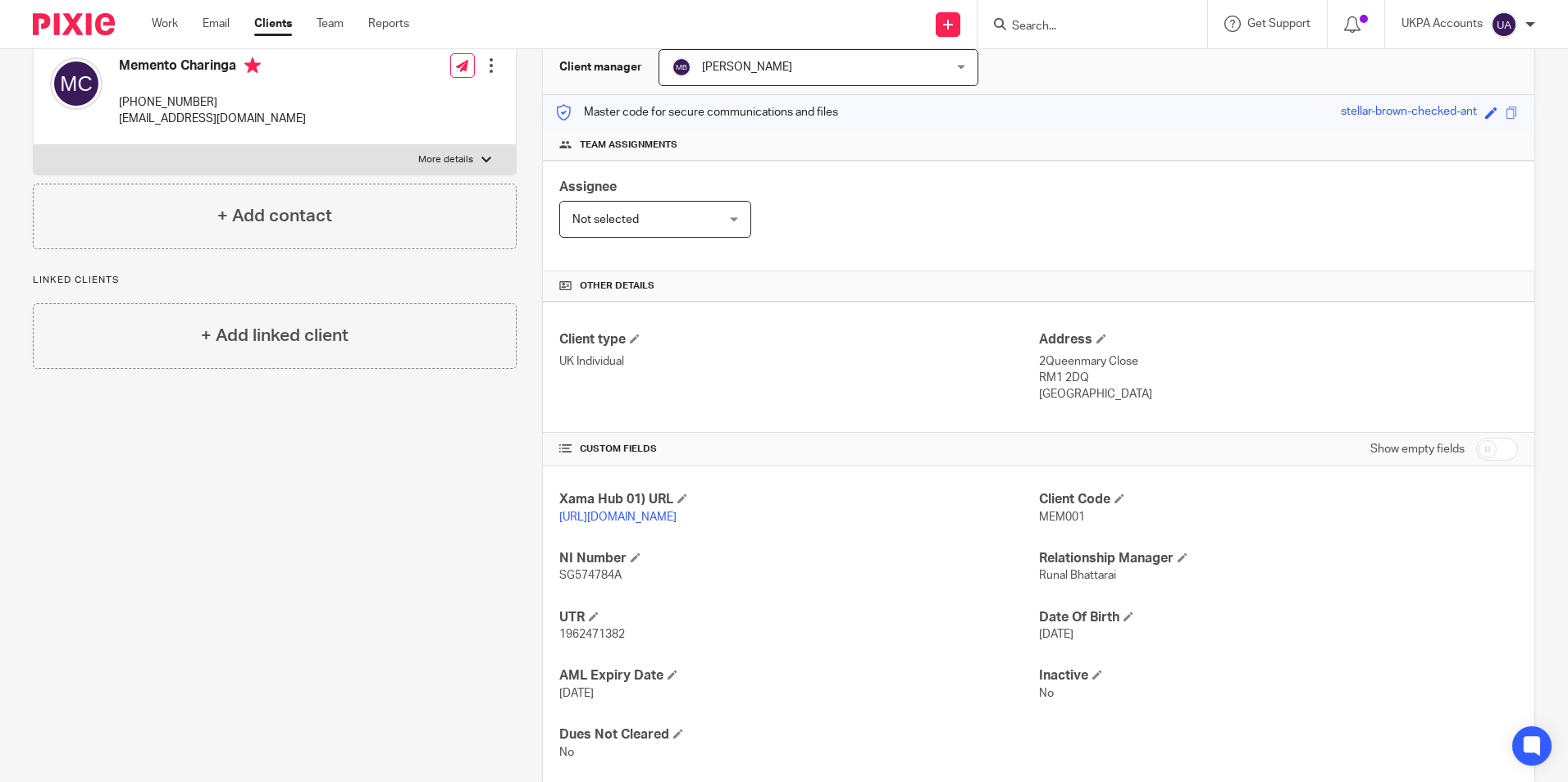
drag, startPoint x: 1033, startPoint y: 517, endPoint x: 1138, endPoint y: 530, distance: 105.8
click at [1162, 526] on div "Client Code MEM001" at bounding box center [1278, 508] width 479 height 34
drag, startPoint x: 1076, startPoint y: 516, endPoint x: 1034, endPoint y: 519, distance: 42.1
click at [1040, 519] on span "MEM001" at bounding box center [1062, 518] width 46 height 12
copy span "MEM001"
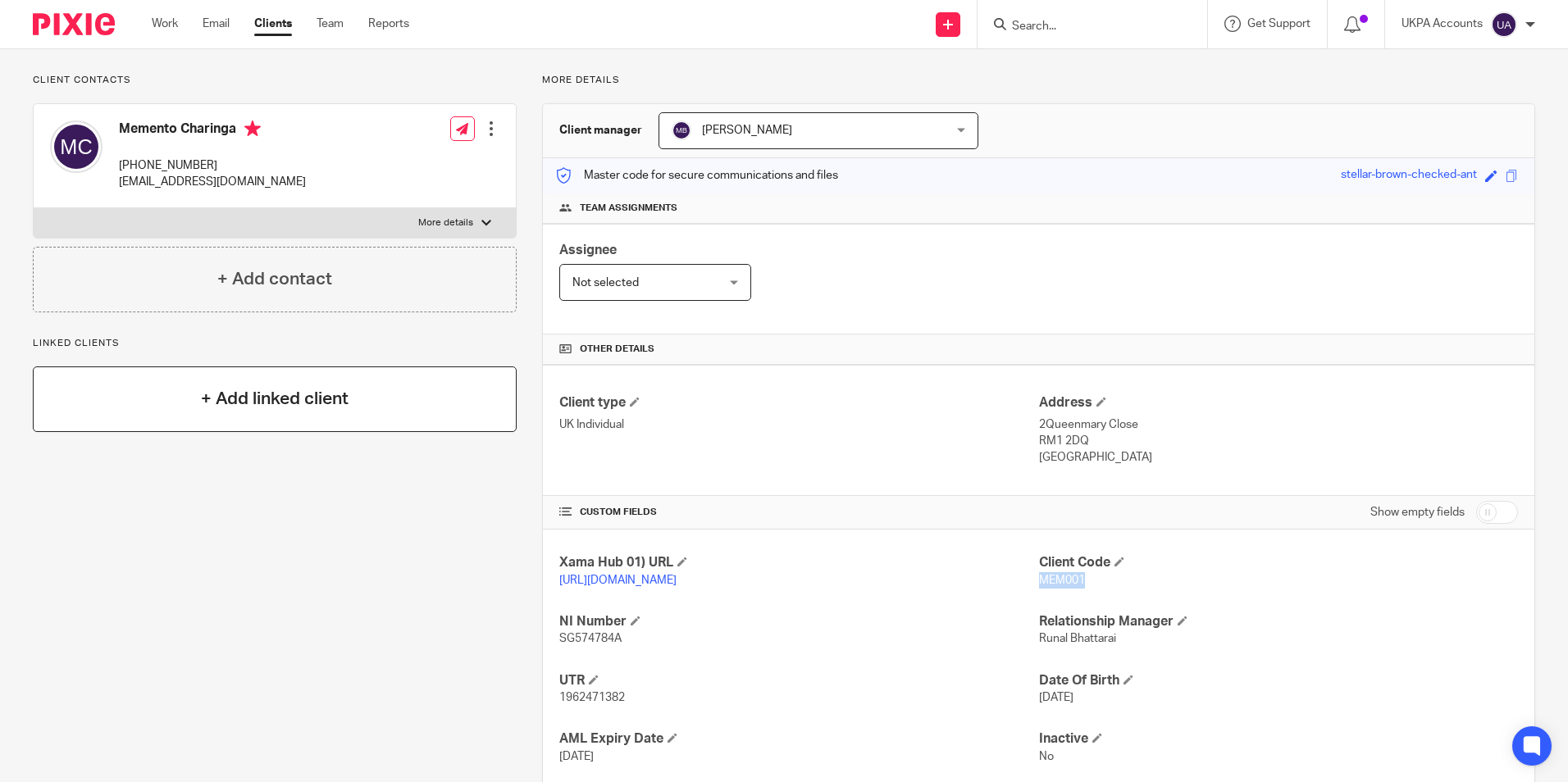
scroll to position [0, 0]
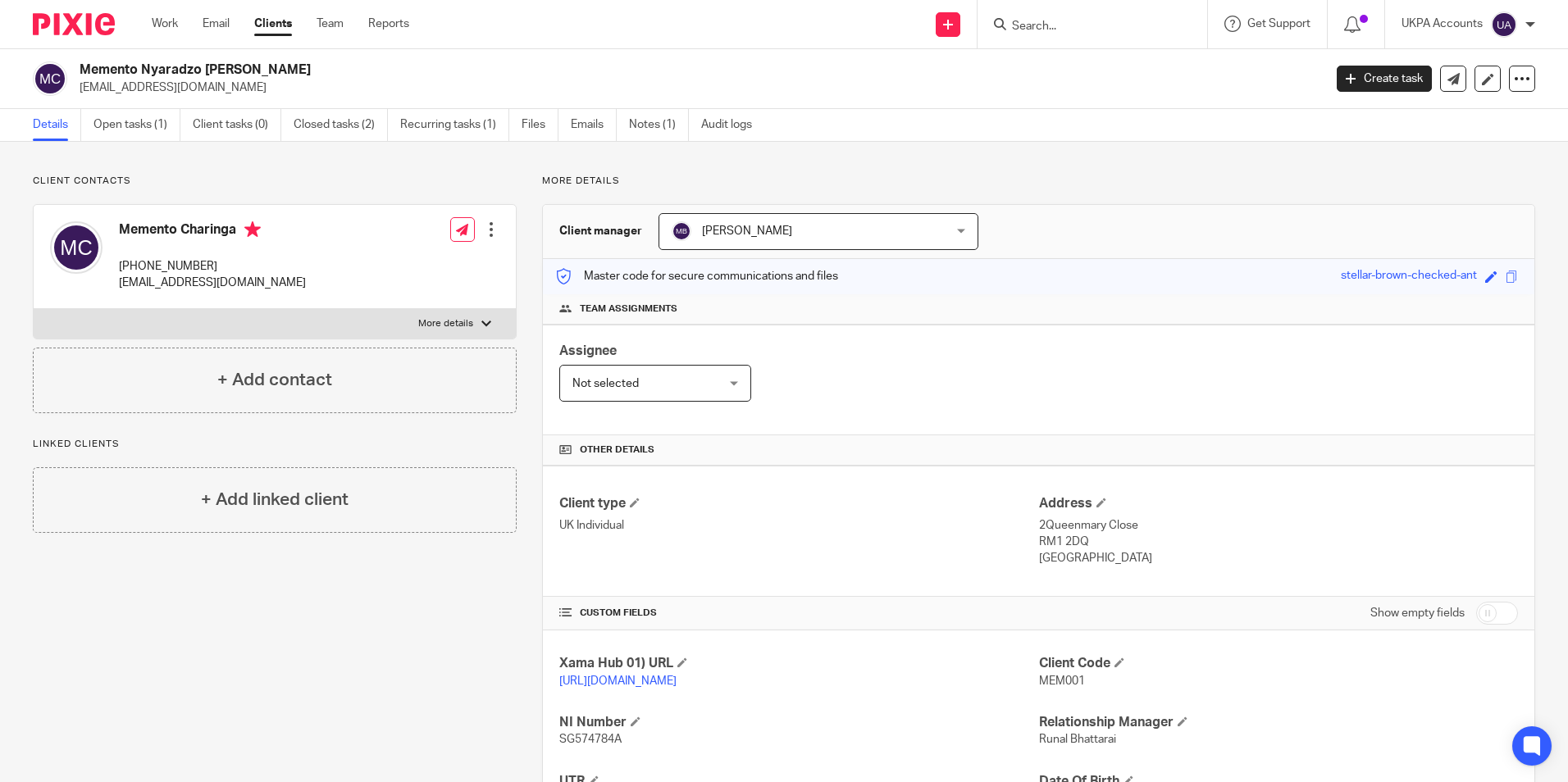
click at [1038, 33] on input "Search" at bounding box center [1084, 26] width 148 height 15
paste input "[PERSON_NAME] Homes Ltd"
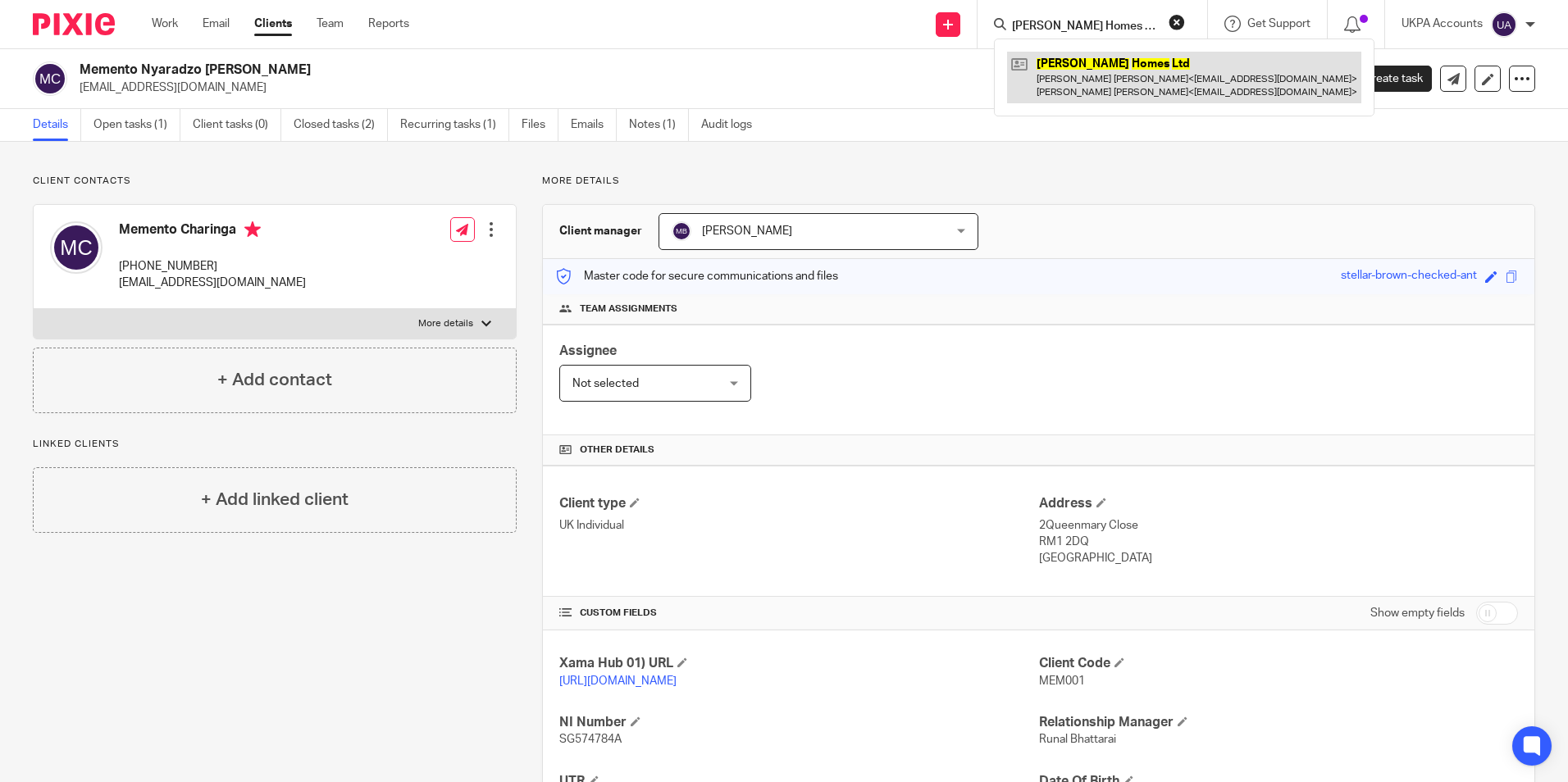
type input "[PERSON_NAME] Homes Ltd"
click at [1049, 68] on link at bounding box center [1184, 77] width 355 height 51
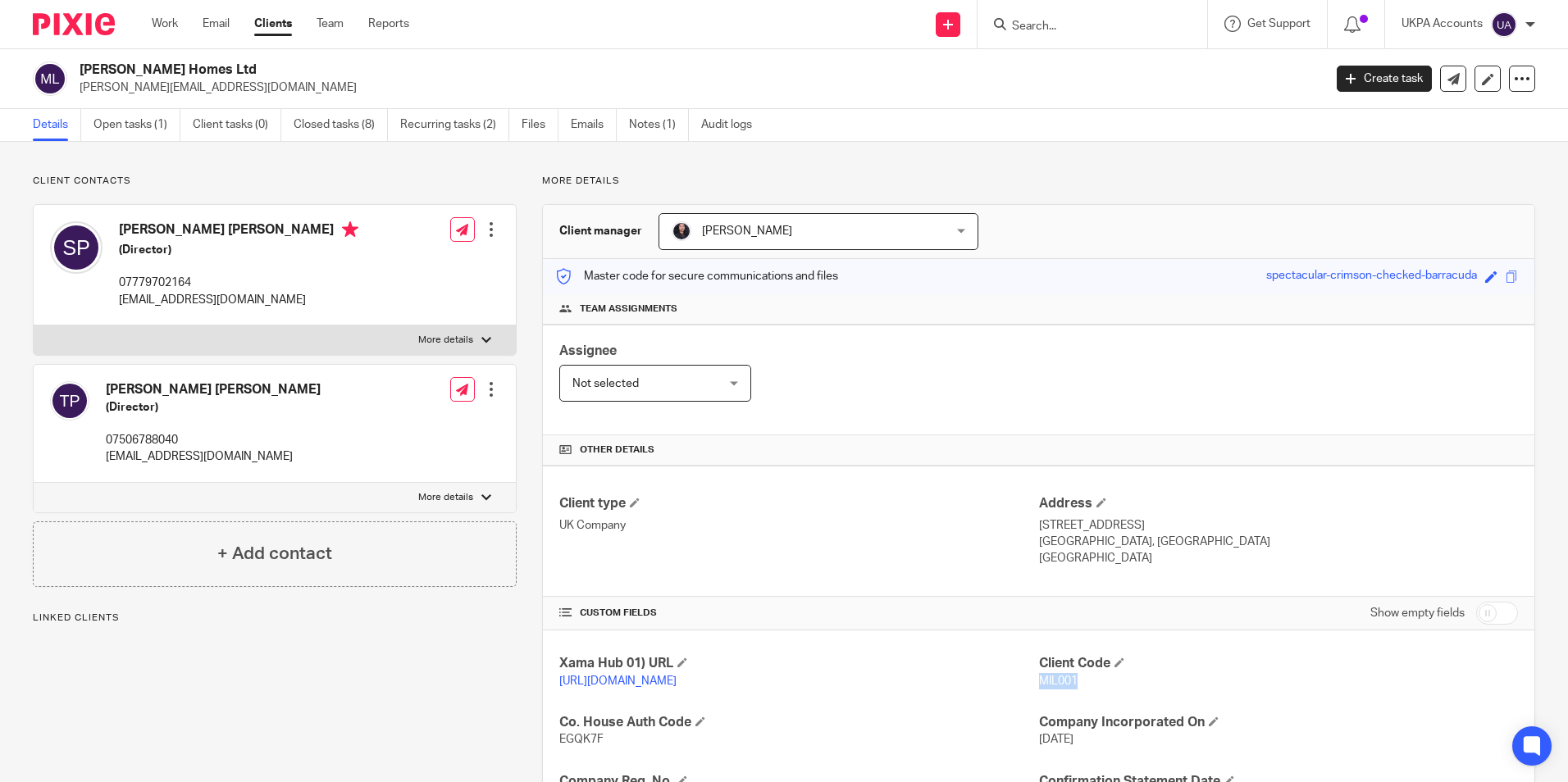
drag, startPoint x: 1032, startPoint y: 676, endPoint x: 1076, endPoint y: 682, distance: 44.4
click at [1076, 682] on p "MIL001" at bounding box center [1278, 681] width 479 height 17
copy span "MIL001"
click at [1052, 25] on input "Search" at bounding box center [1084, 26] width 148 height 15
paste input "o bun chan"
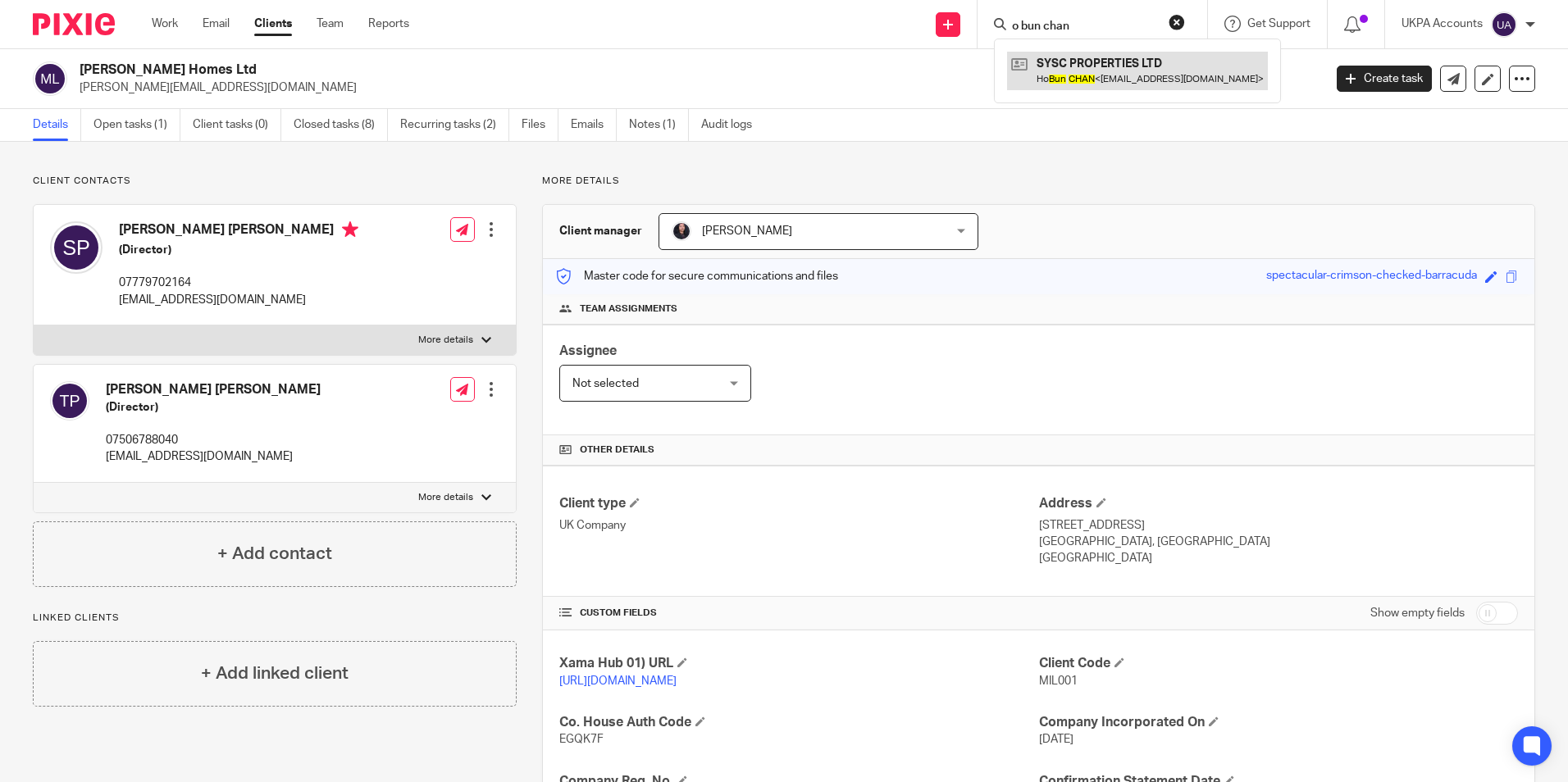
type input "o bun chan"
click at [1089, 71] on link at bounding box center [1138, 70] width 260 height 38
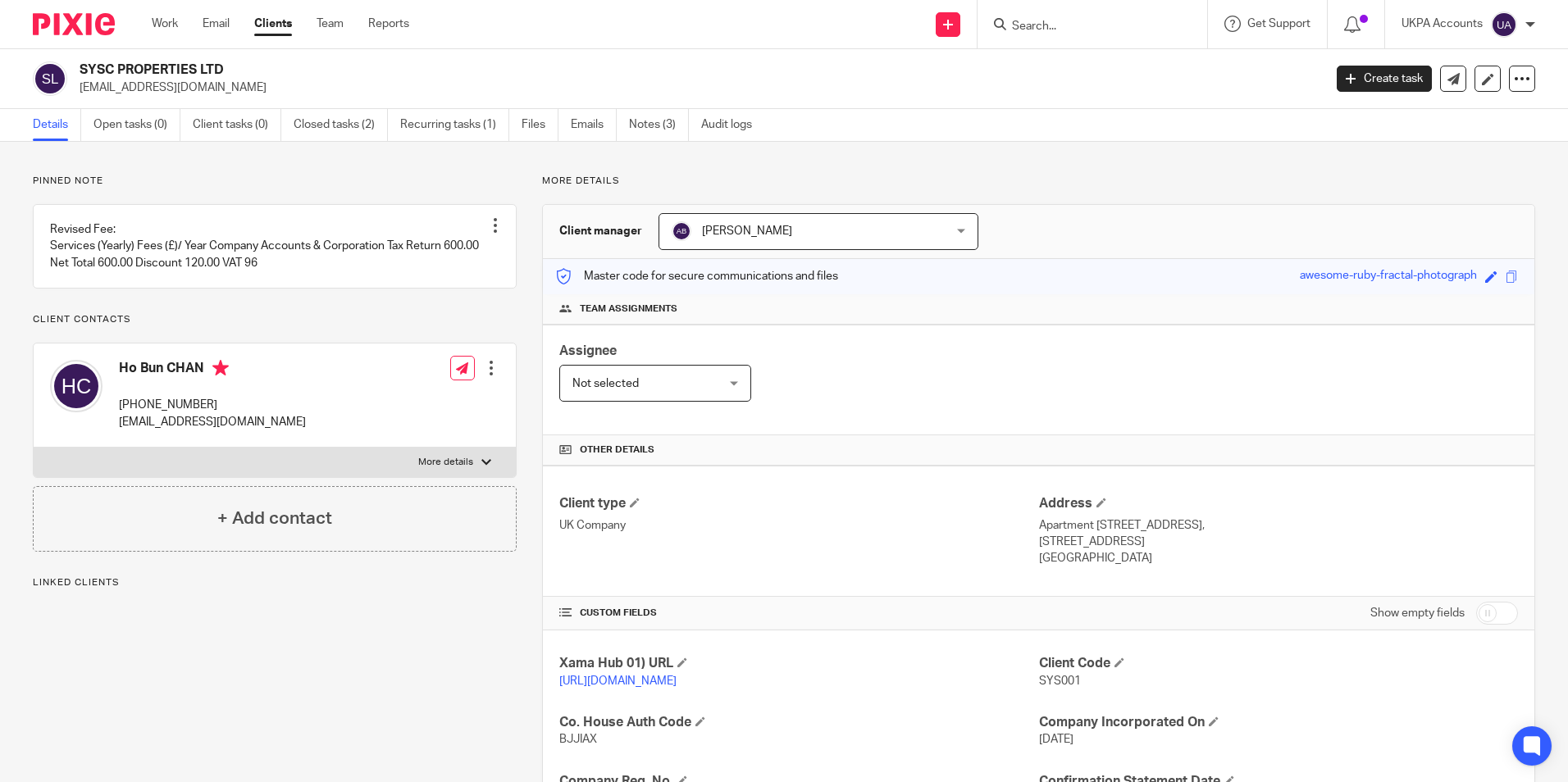
drag, startPoint x: 1030, startPoint y: 677, endPoint x: 1082, endPoint y: 682, distance: 52.2
click at [1082, 682] on div "Xama Hub 01) URL [URL][DOMAIN_NAME] Client Code SYS001 Co. House Auth Code BJJI…" at bounding box center [1039, 790] width 992 height 319
drag, startPoint x: 1082, startPoint y: 682, endPoint x: 1082, endPoint y: 697, distance: 15.0
click at [1142, 690] on div "Client Code SYS001" at bounding box center [1278, 672] width 479 height 34
click at [1073, 690] on div "Client Code SYS001" at bounding box center [1278, 672] width 479 height 34
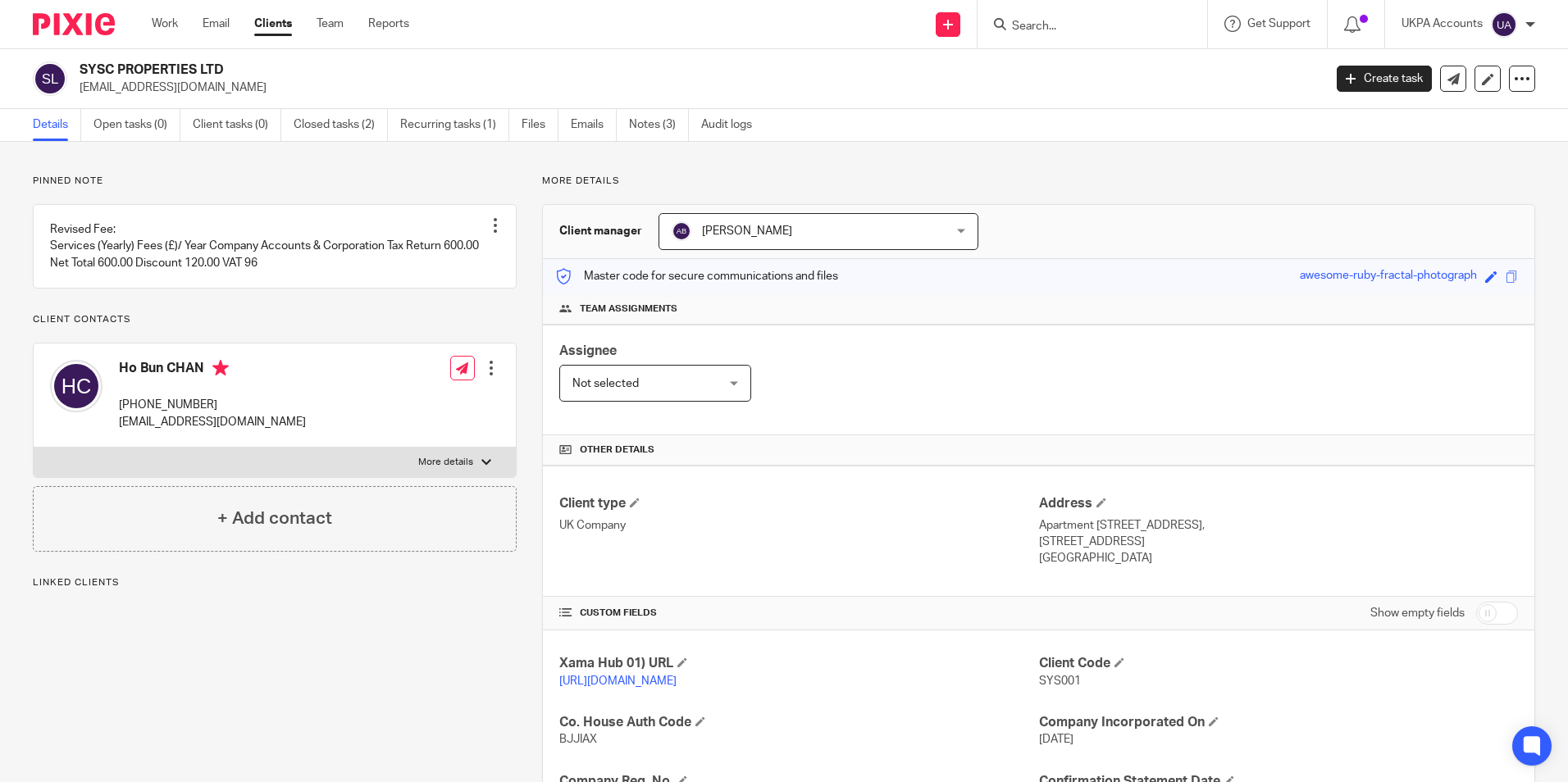
click at [1110, 690] on div "Client Code SYS001" at bounding box center [1278, 672] width 479 height 34
drag, startPoint x: 1070, startPoint y: 677, endPoint x: 1042, endPoint y: 674, distance: 28.2
click at [1042, 674] on p "SYS001" at bounding box center [1278, 681] width 479 height 17
drag, startPoint x: 1042, startPoint y: 674, endPoint x: 1084, endPoint y: 688, distance: 44.3
click at [1144, 685] on p "SYS001" at bounding box center [1278, 681] width 479 height 17
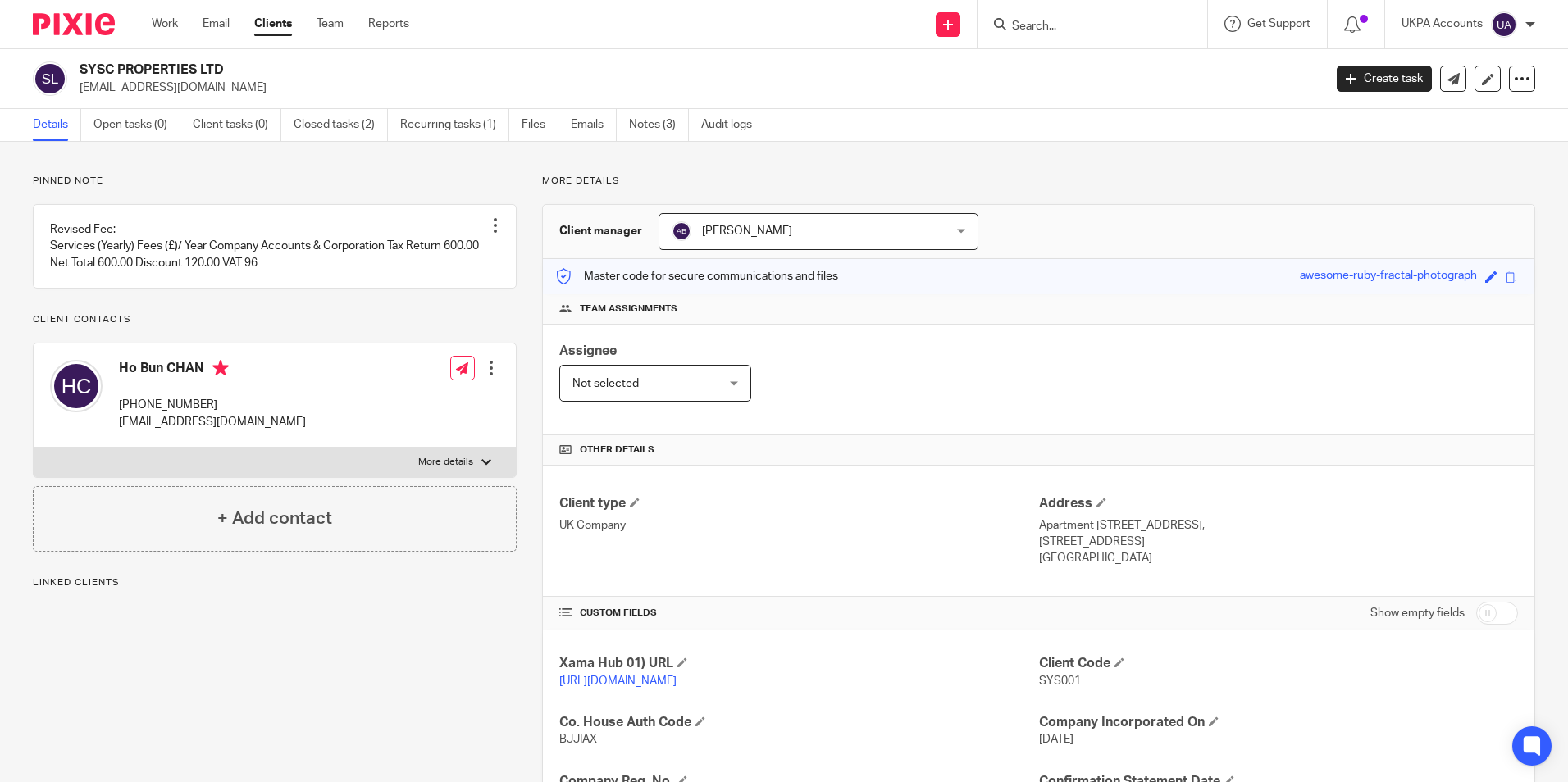
click at [1006, 690] on p "[URL][DOMAIN_NAME]" at bounding box center [799, 681] width 479 height 17
drag, startPoint x: 1045, startPoint y: 675, endPoint x: 1078, endPoint y: 678, distance: 33.1
click at [1078, 678] on p "SYS001" at bounding box center [1278, 681] width 479 height 17
copy span "SYS001"
drag, startPoint x: 239, startPoint y: 69, endPoint x: 61, endPoint y: 81, distance: 178.4
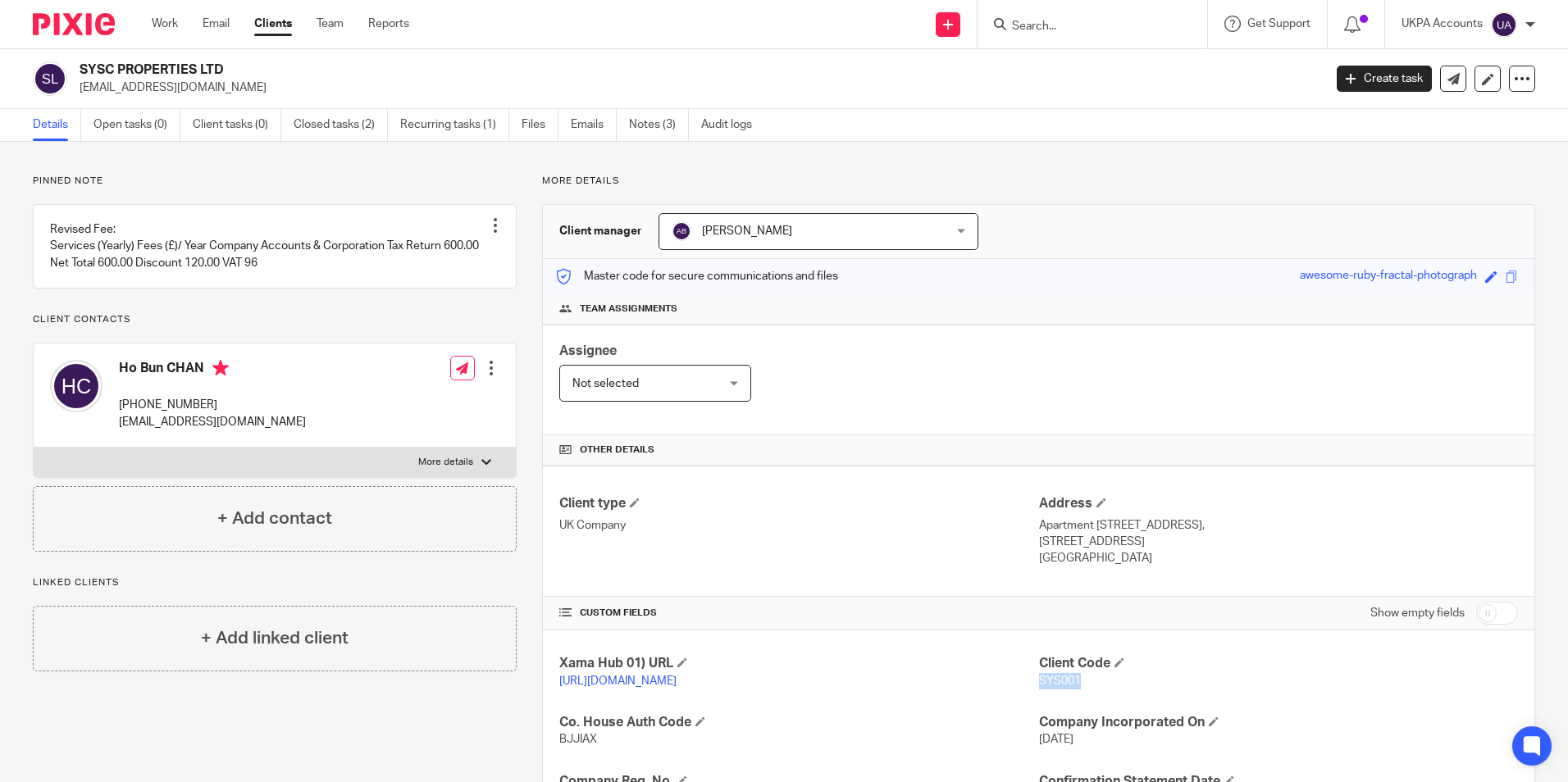
click at [77, 70] on div "SYSC PROPERTIES LTD [EMAIL_ADDRESS][DOMAIN_NAME]" at bounding box center [672, 78] width 1279 height 34
copy h2 "SYSC PROPERTIES LTD"
click at [1074, 29] on input "Search" at bounding box center [1084, 26] width 148 height 15
paste input "[PERSON_NAME]"
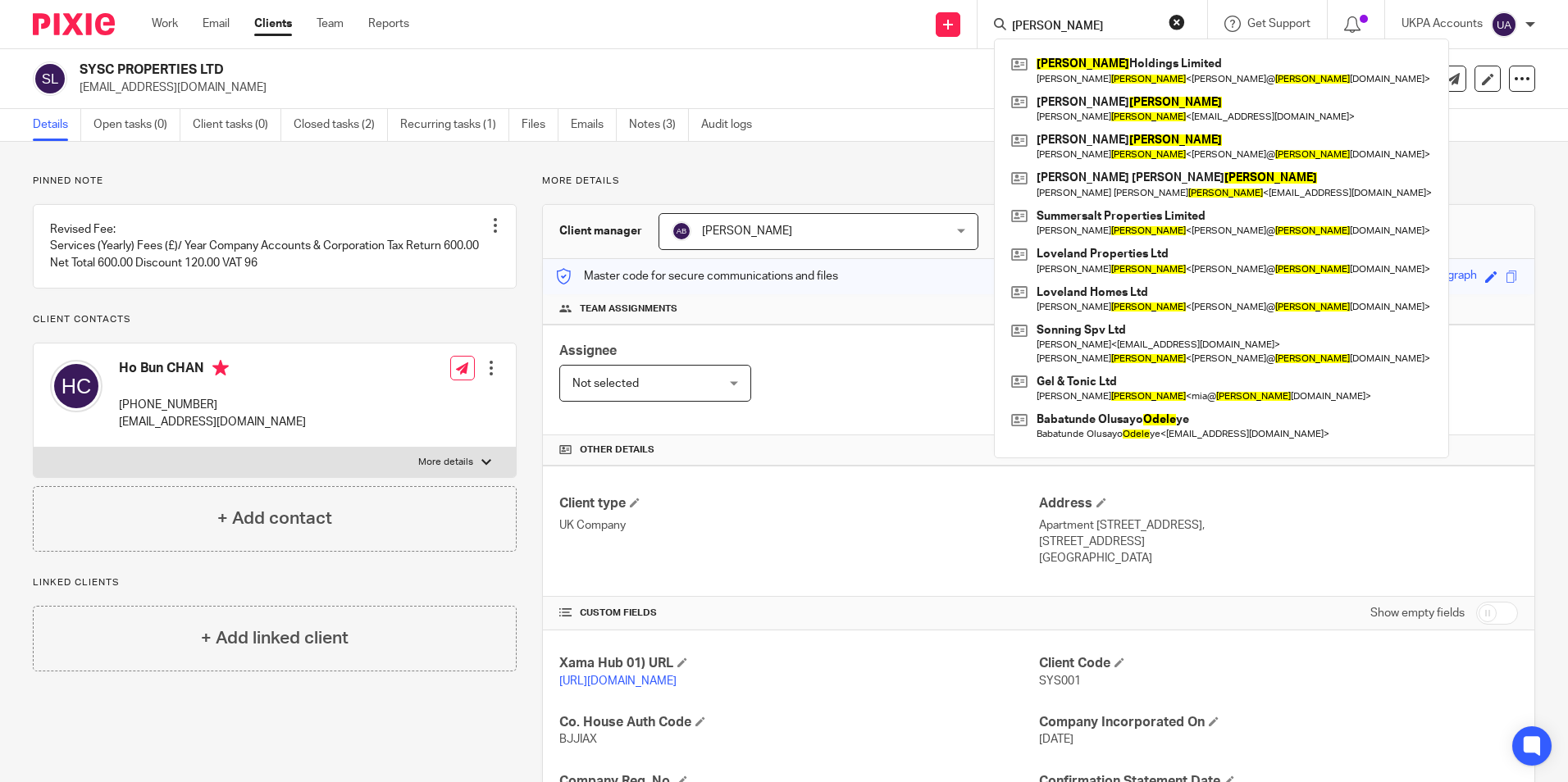
drag, startPoint x: 1177, startPoint y: 21, endPoint x: 1109, endPoint y: 26, distance: 68.2
click at [1165, 23] on form "[PERSON_NAME]" at bounding box center [1098, 23] width 175 height 20
click at [1035, 26] on input "[PERSON_NAME]" at bounding box center [1084, 26] width 148 height 15
drag, startPoint x: 1048, startPoint y: 24, endPoint x: 974, endPoint y: 30, distance: 74.2
click at [1000, 24] on div "Odell" at bounding box center [1089, 23] width 191 height 20
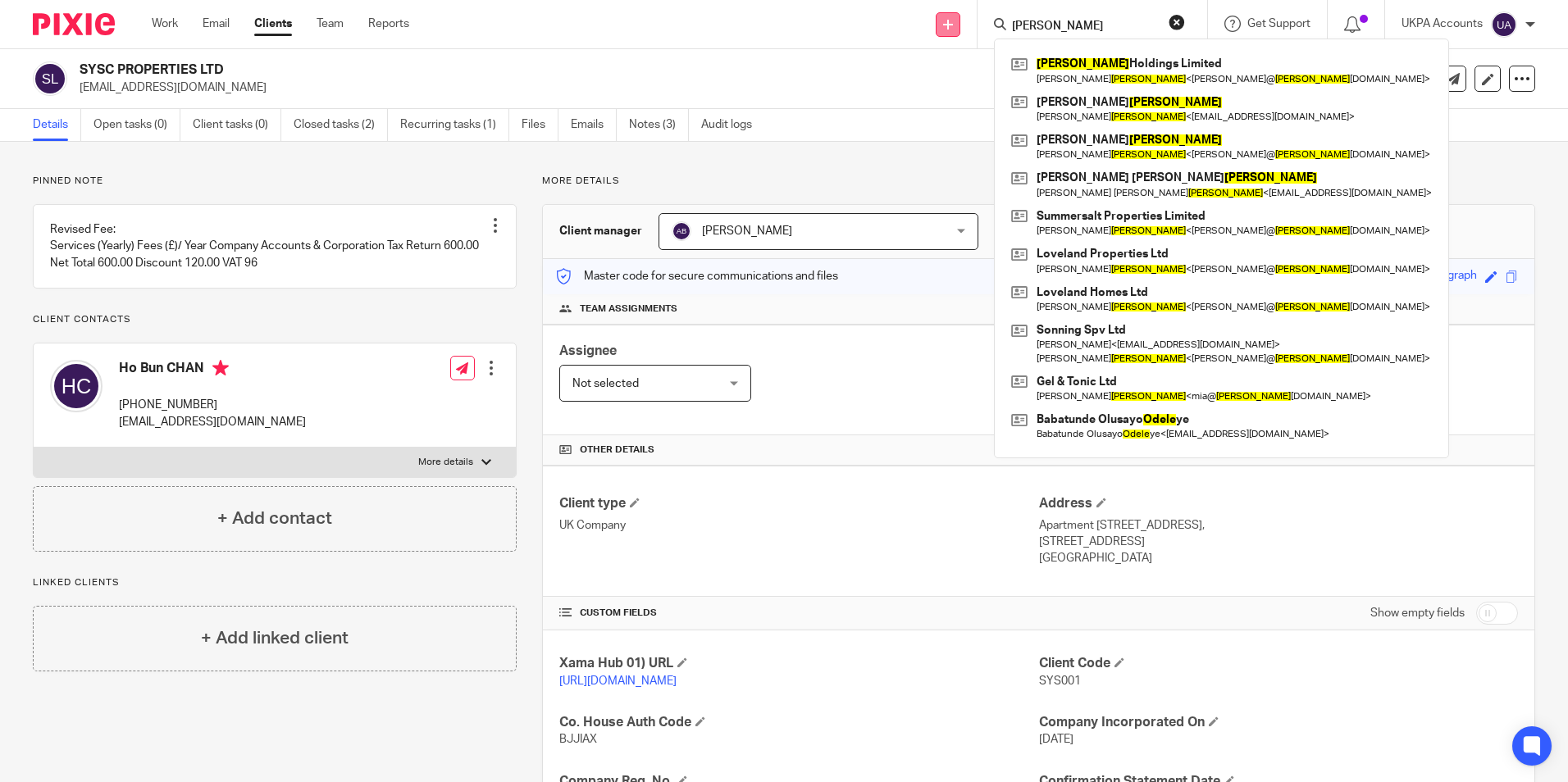
paste input "ptimum Global Partners LLP"
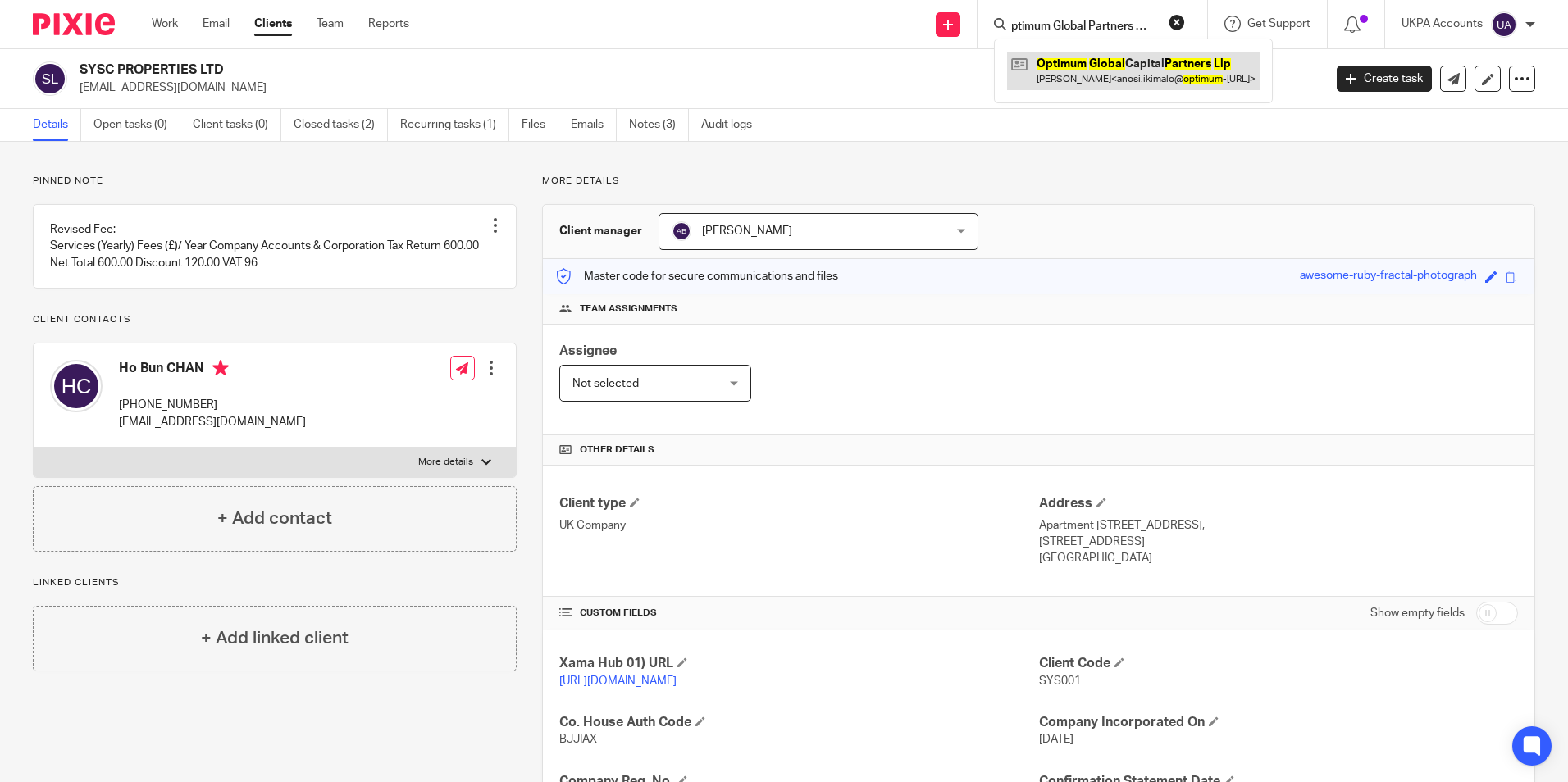
type input "Optimum Global Partners LLP"
click at [1098, 67] on link at bounding box center [1134, 70] width 253 height 38
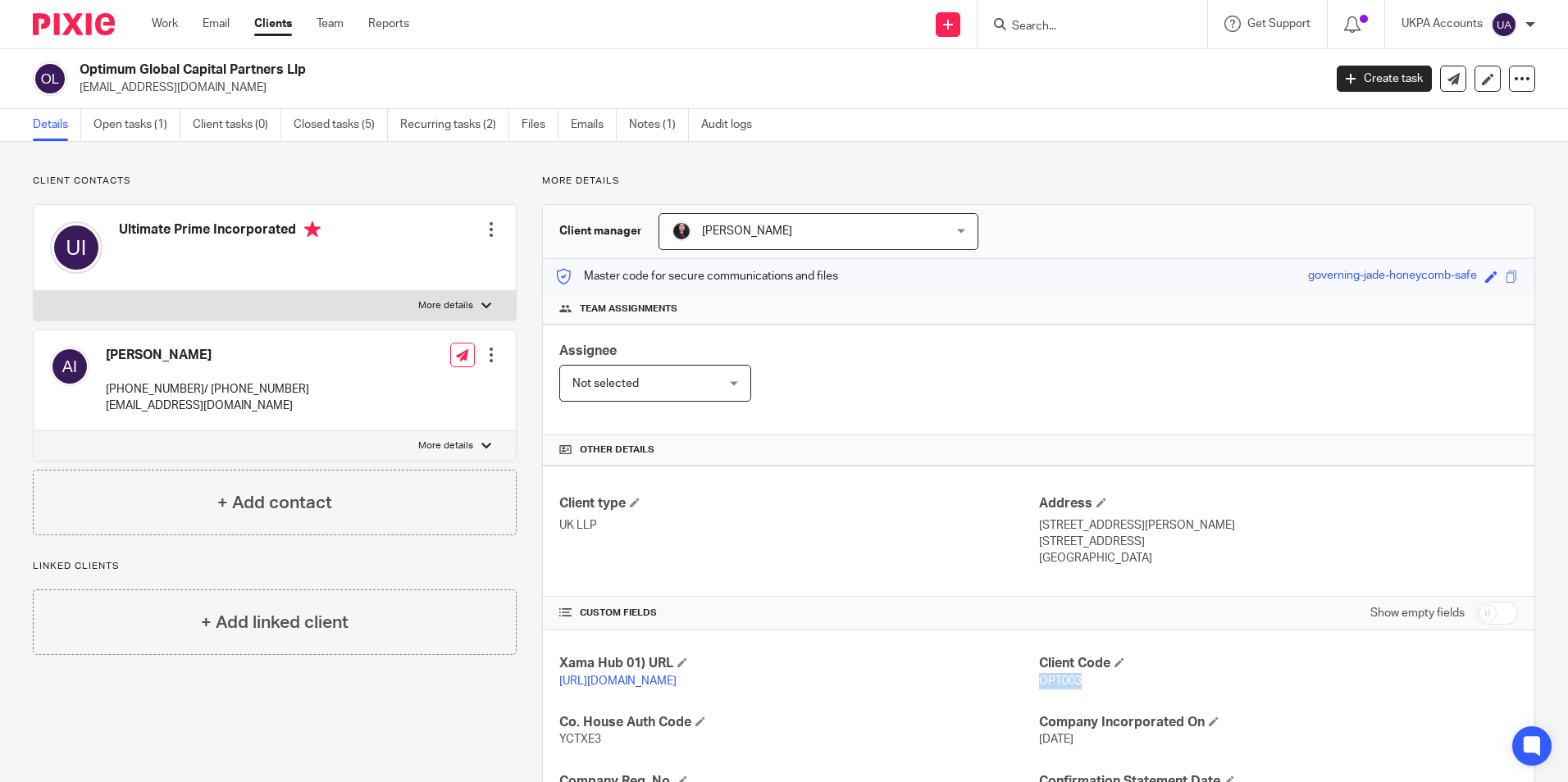
drag, startPoint x: 1030, startPoint y: 680, endPoint x: 1073, endPoint y: 686, distance: 43.4
click at [1073, 686] on span "OPT003" at bounding box center [1061, 682] width 43 height 12
copy span "OPT003"
click at [1069, 29] on input "Search" at bounding box center [1084, 26] width 148 height 15
paste input "Optium Global Partners LLP"
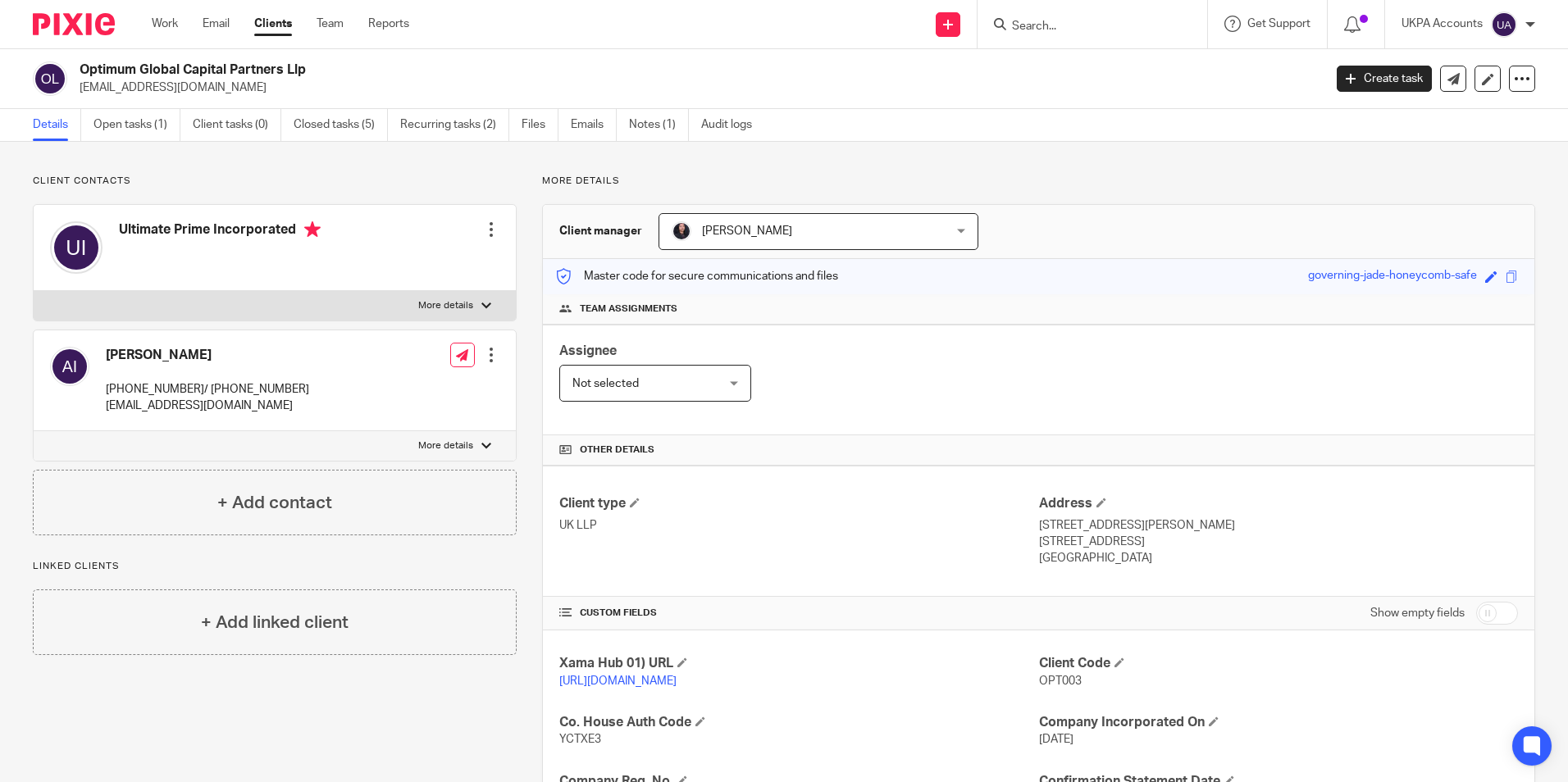
type input "Optium Global Partners LLP"
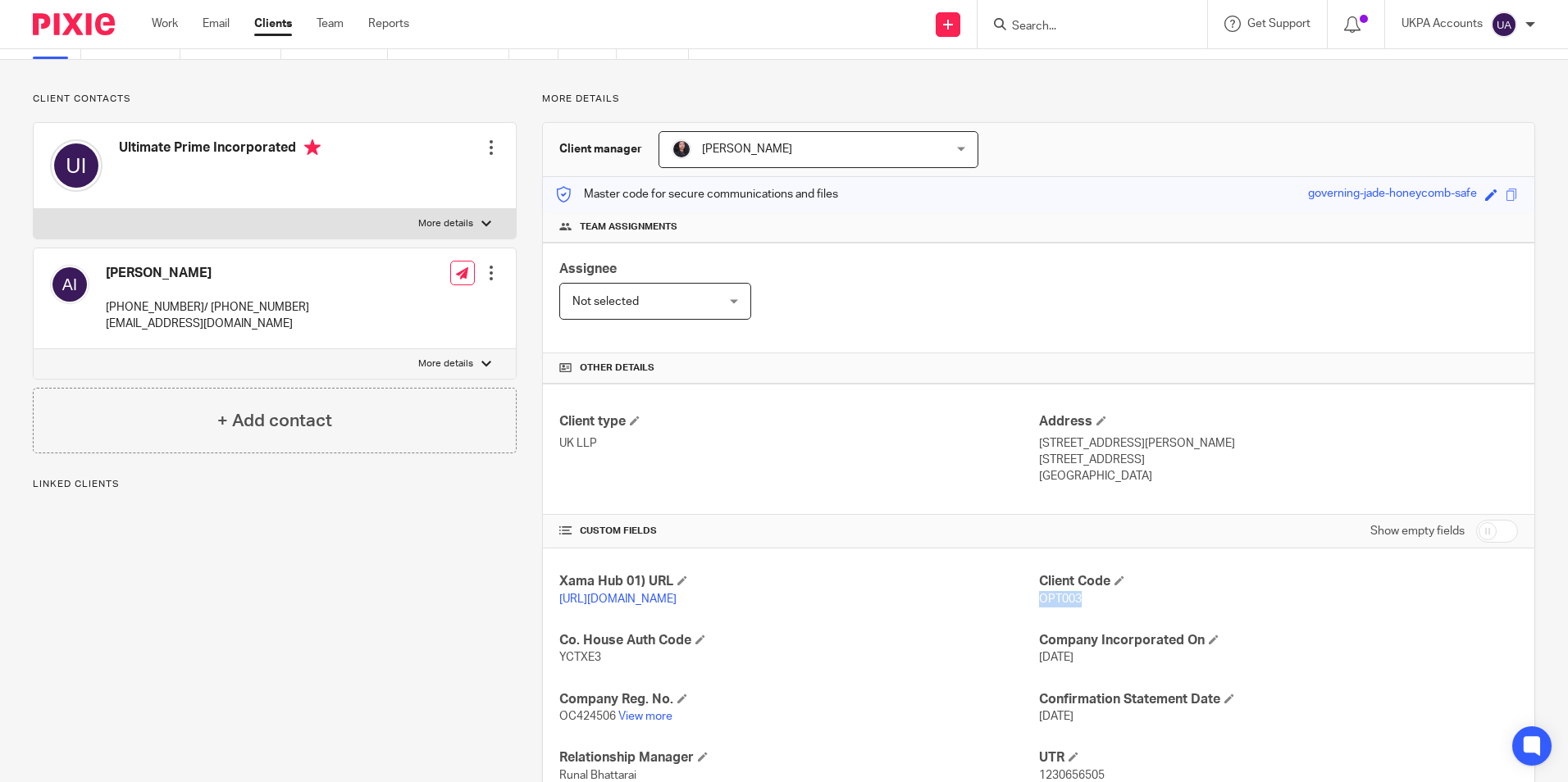
drag, startPoint x: 1033, startPoint y: 595, endPoint x: 1076, endPoint y: 601, distance: 43.4
click at [1076, 601] on p "OPT003" at bounding box center [1278, 599] width 479 height 17
copy span "OPT003"
click at [1038, 28] on input "Search" at bounding box center [1084, 26] width 148 height 15
paste input "Pamat consulting"
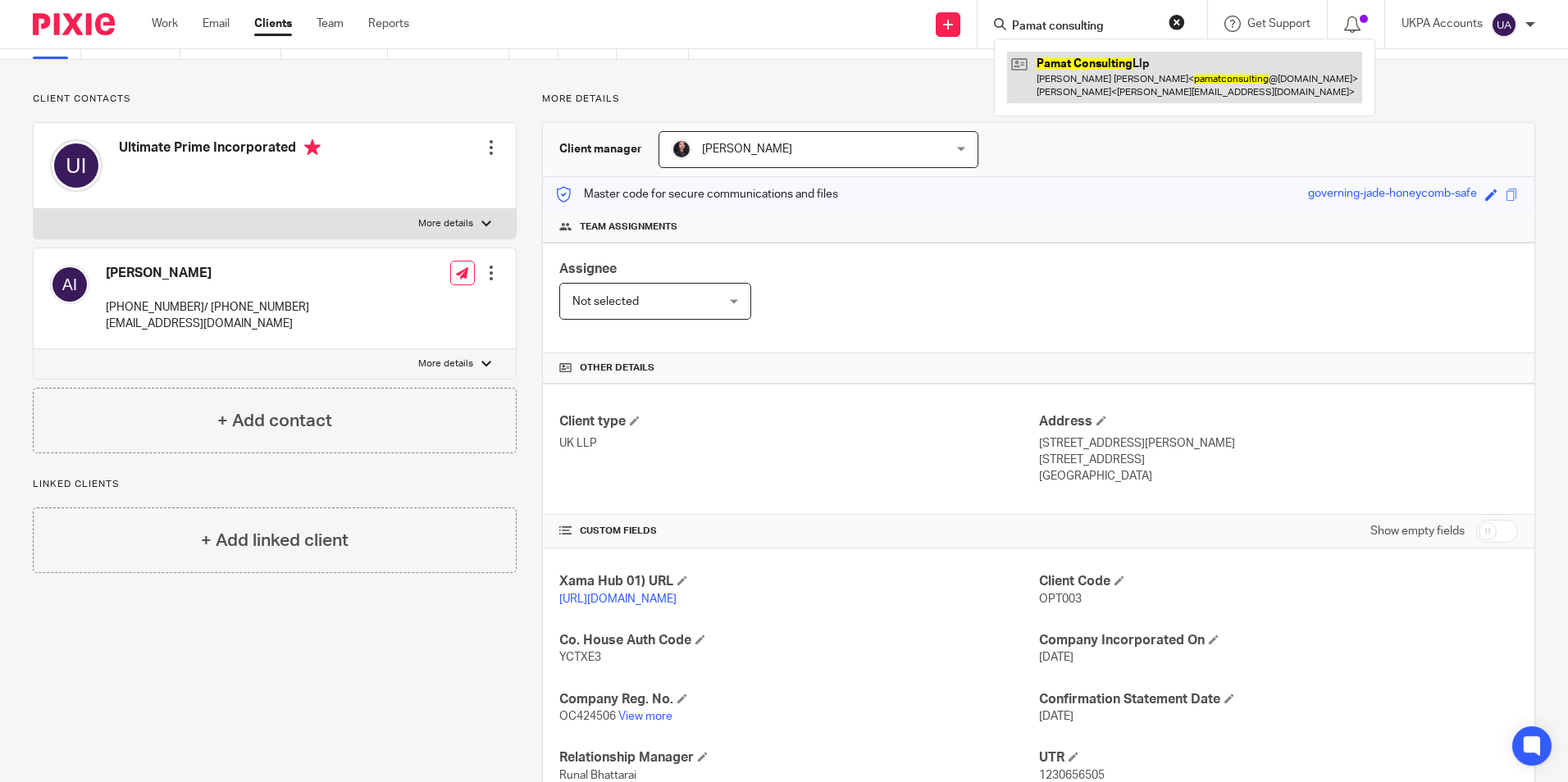
type input "Pamat consulting"
click at [1072, 77] on link at bounding box center [1185, 77] width 356 height 51
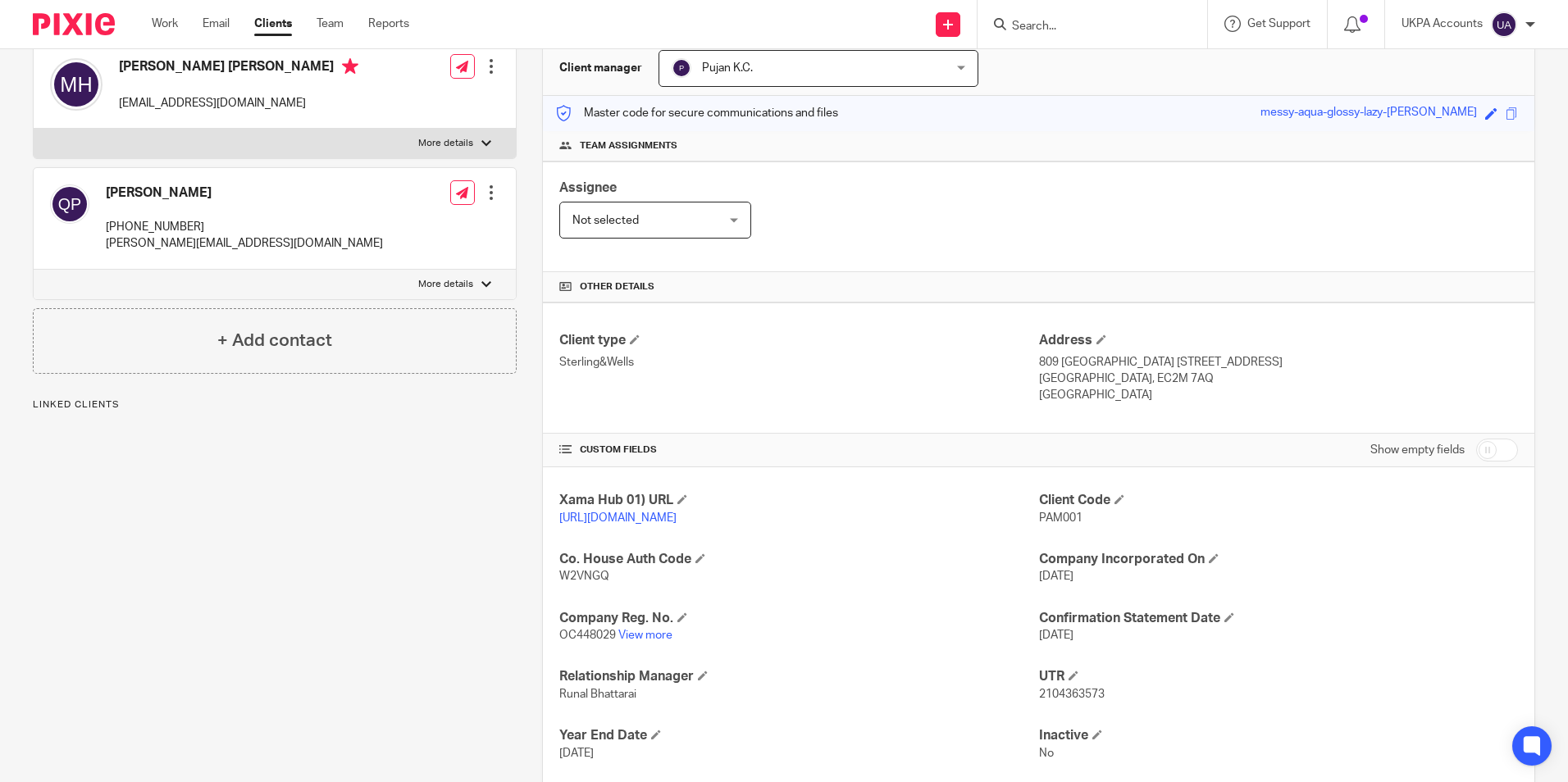
scroll to position [164, 0]
drag, startPoint x: 1030, startPoint y: 516, endPoint x: 1077, endPoint y: 516, distance: 47.0
click at [1077, 516] on p "PAM001" at bounding box center [1278, 517] width 479 height 17
copy span "PAM001"
click at [1037, 25] on input "Search" at bounding box center [1084, 26] width 148 height 15
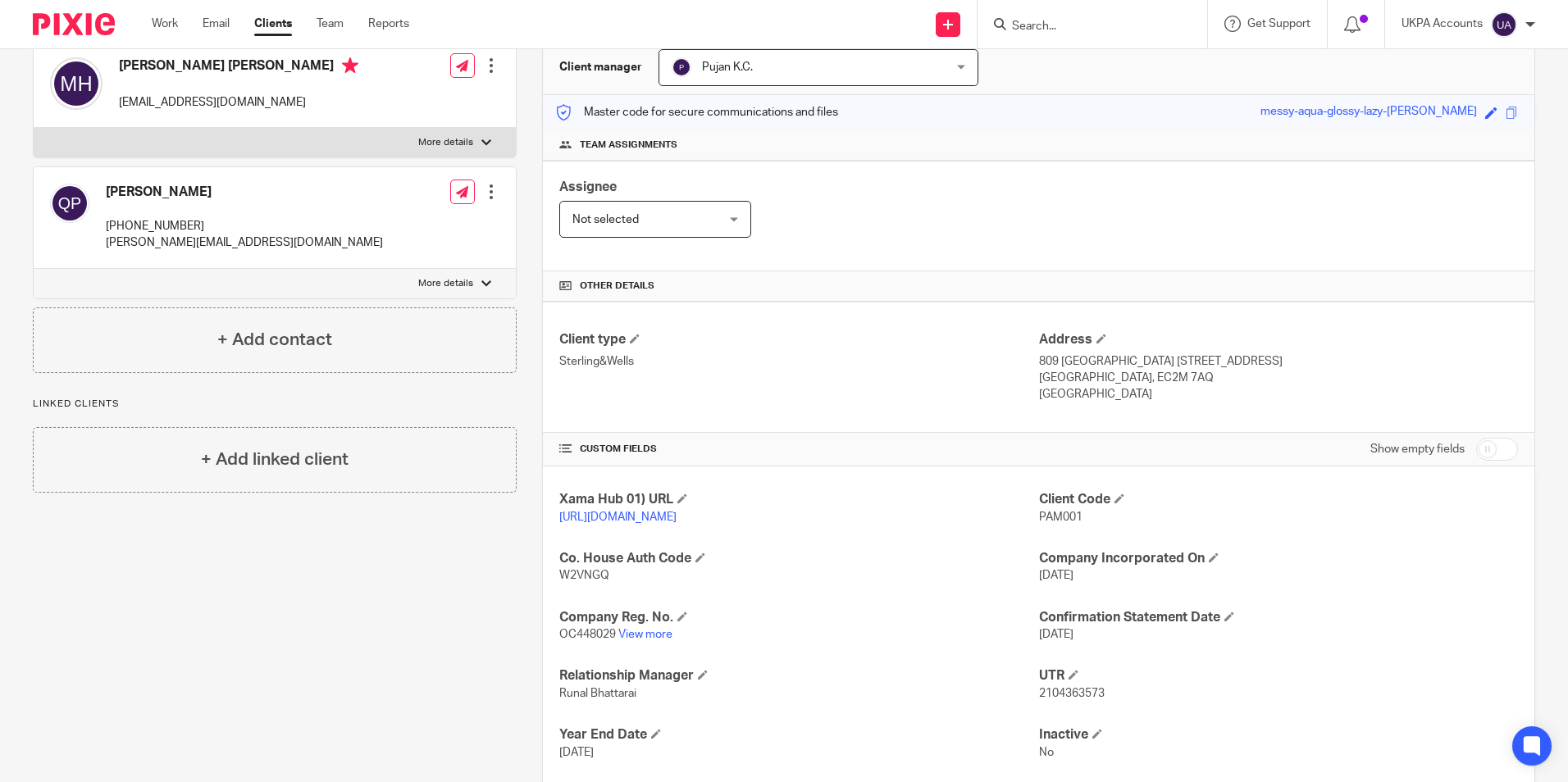
paste input "Pearsons Estates And Investments Ltd"
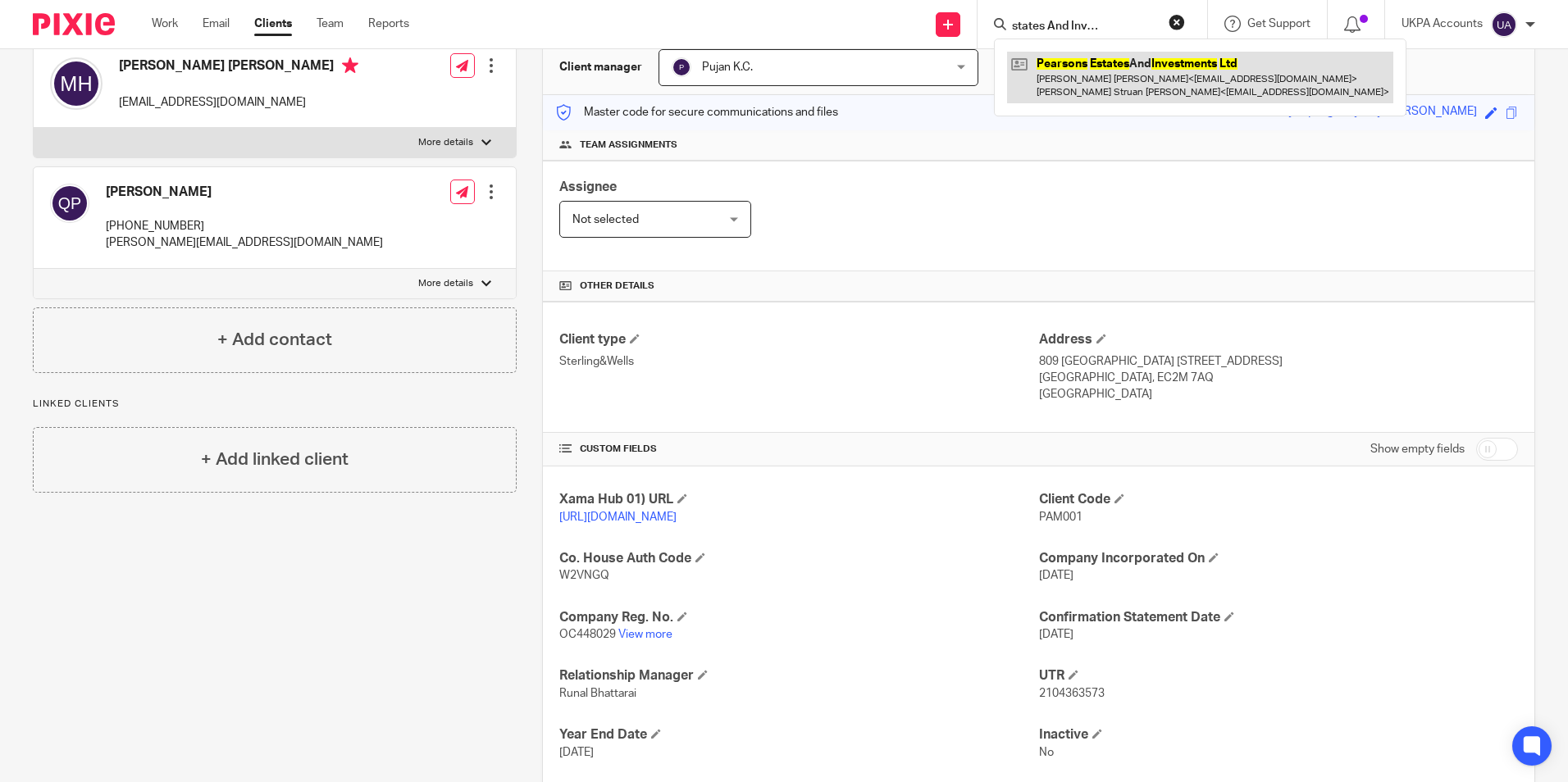
type input "Pearsons Estates And Investments Ltd"
click at [1092, 54] on link at bounding box center [1201, 77] width 387 height 51
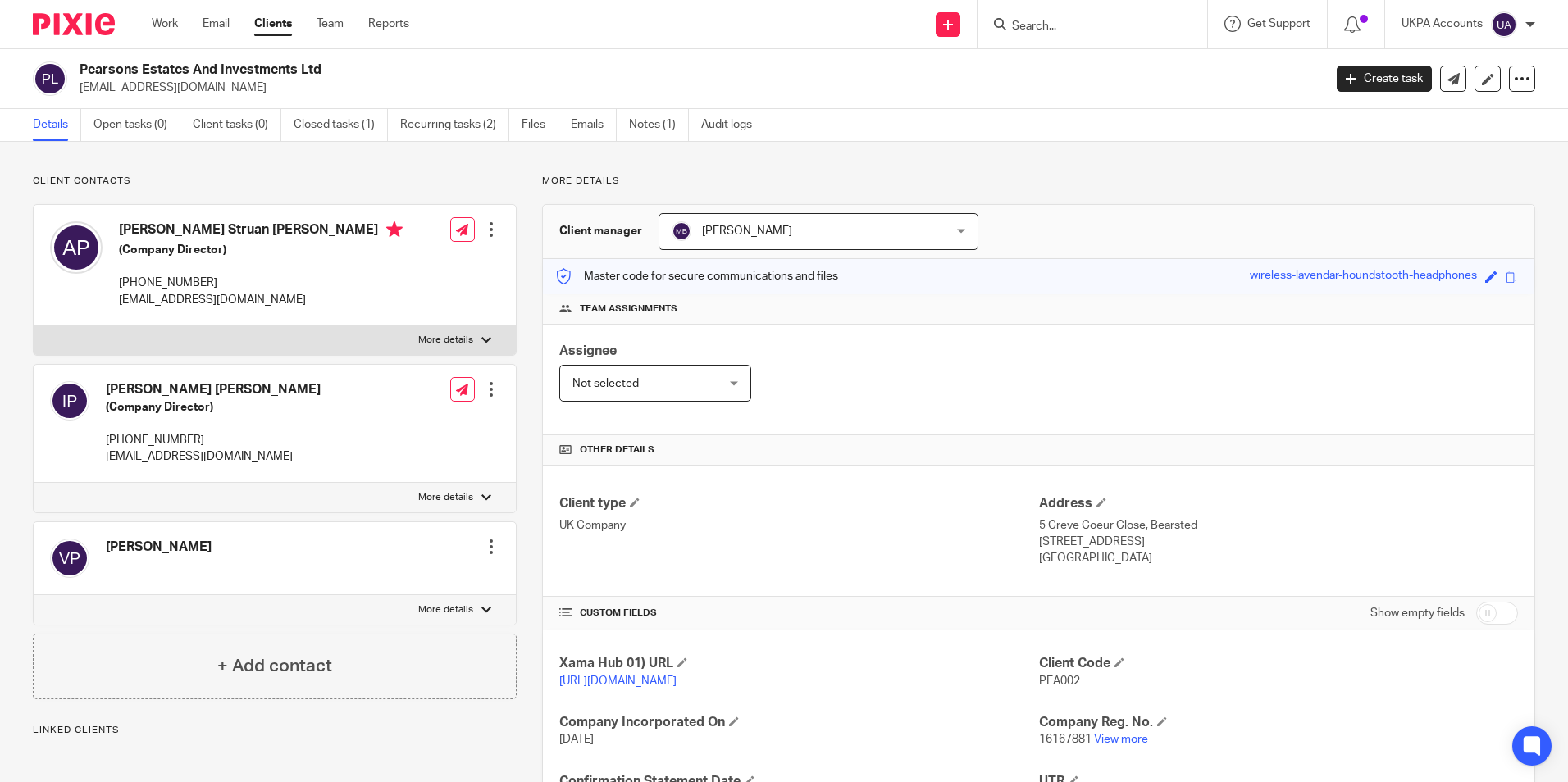
scroll to position [201, 0]
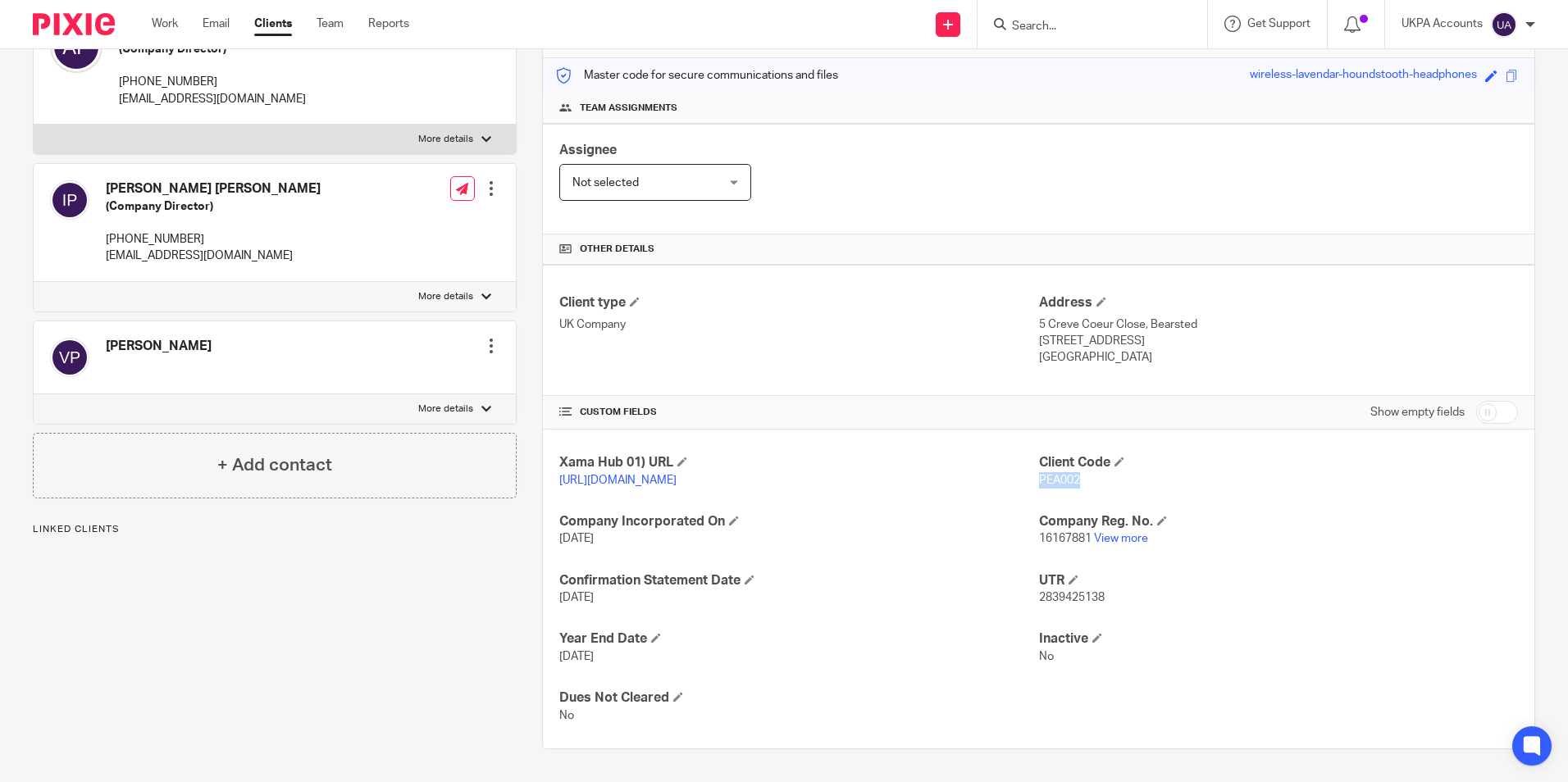
drag, startPoint x: 1032, startPoint y: 477, endPoint x: 1075, endPoint y: 481, distance: 43.2
click at [1075, 481] on p "PEA002" at bounding box center [1278, 480] width 479 height 17
copy span "PEA002"
click at [1019, 33] on input "Search" at bounding box center [1084, 26] width 148 height 15
paste input "picture holdings ltd"
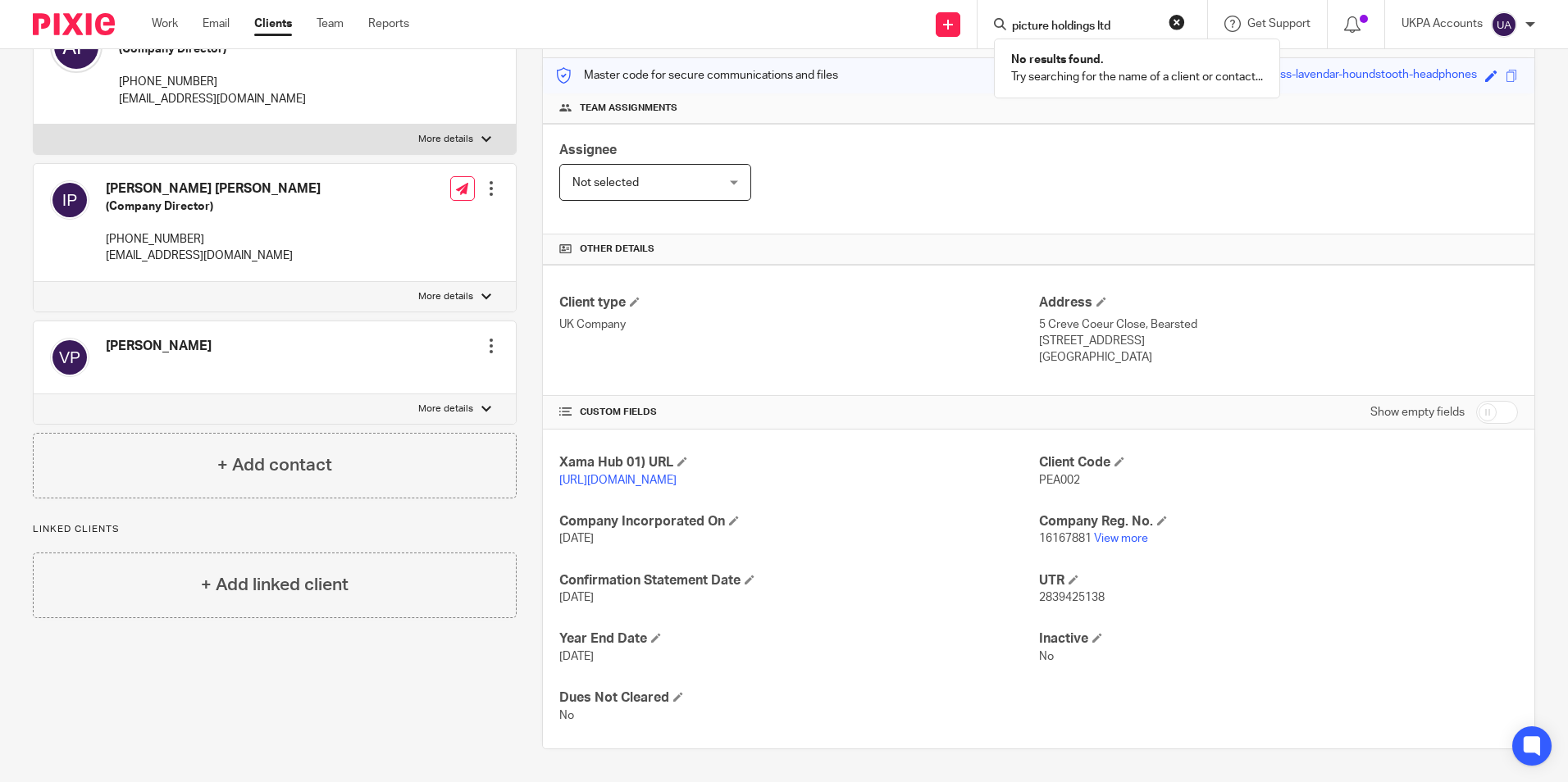
type input "picture holdings ltd"
click at [1171, 21] on button "reset" at bounding box center [1176, 21] width 17 height 17
click at [1063, 27] on input "Search" at bounding box center [1084, 26] width 148 height 15
paste input "Picture Residential"
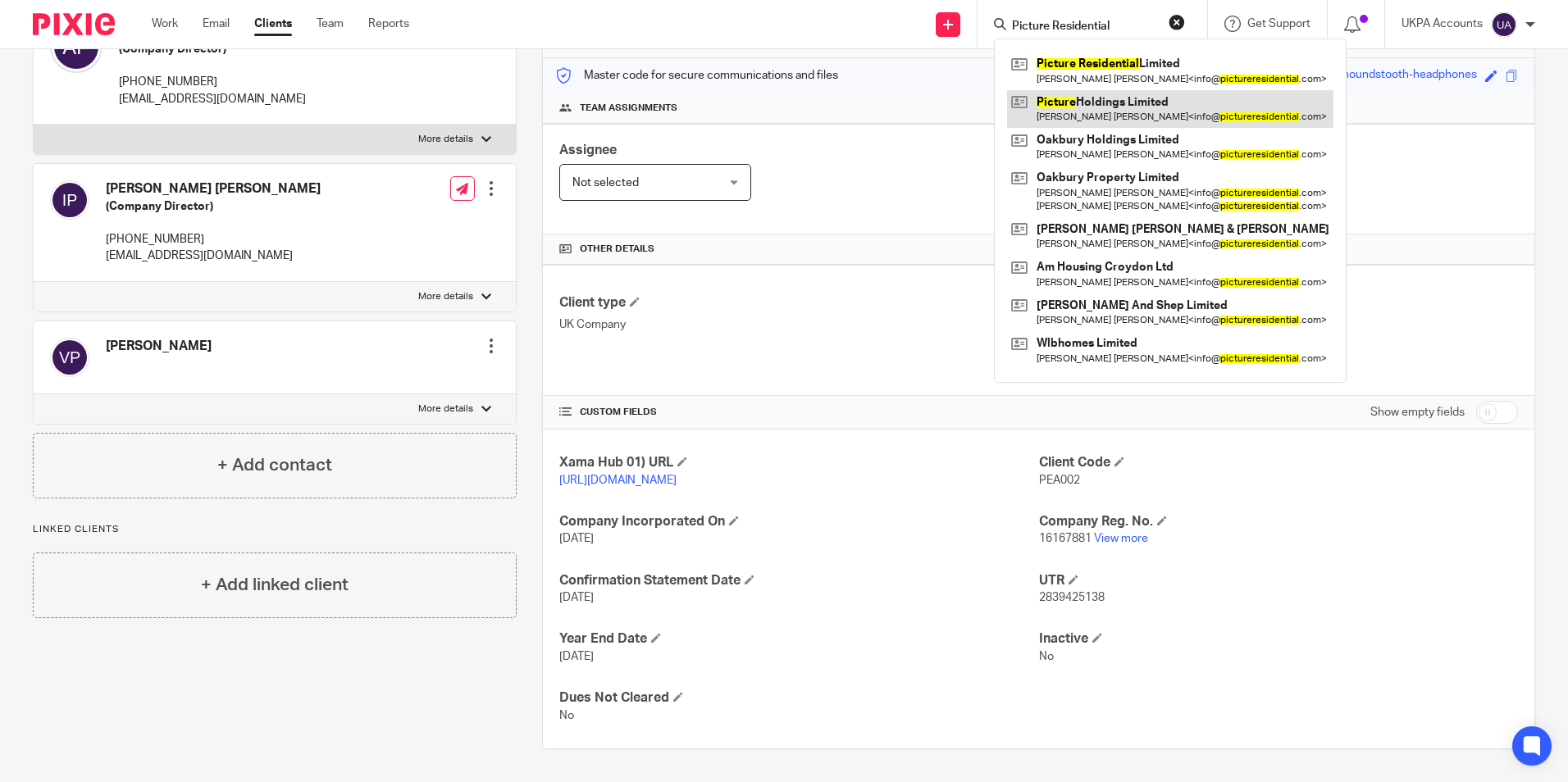
type input "Picture Residential"
click at [1116, 103] on link at bounding box center [1171, 109] width 326 height 38
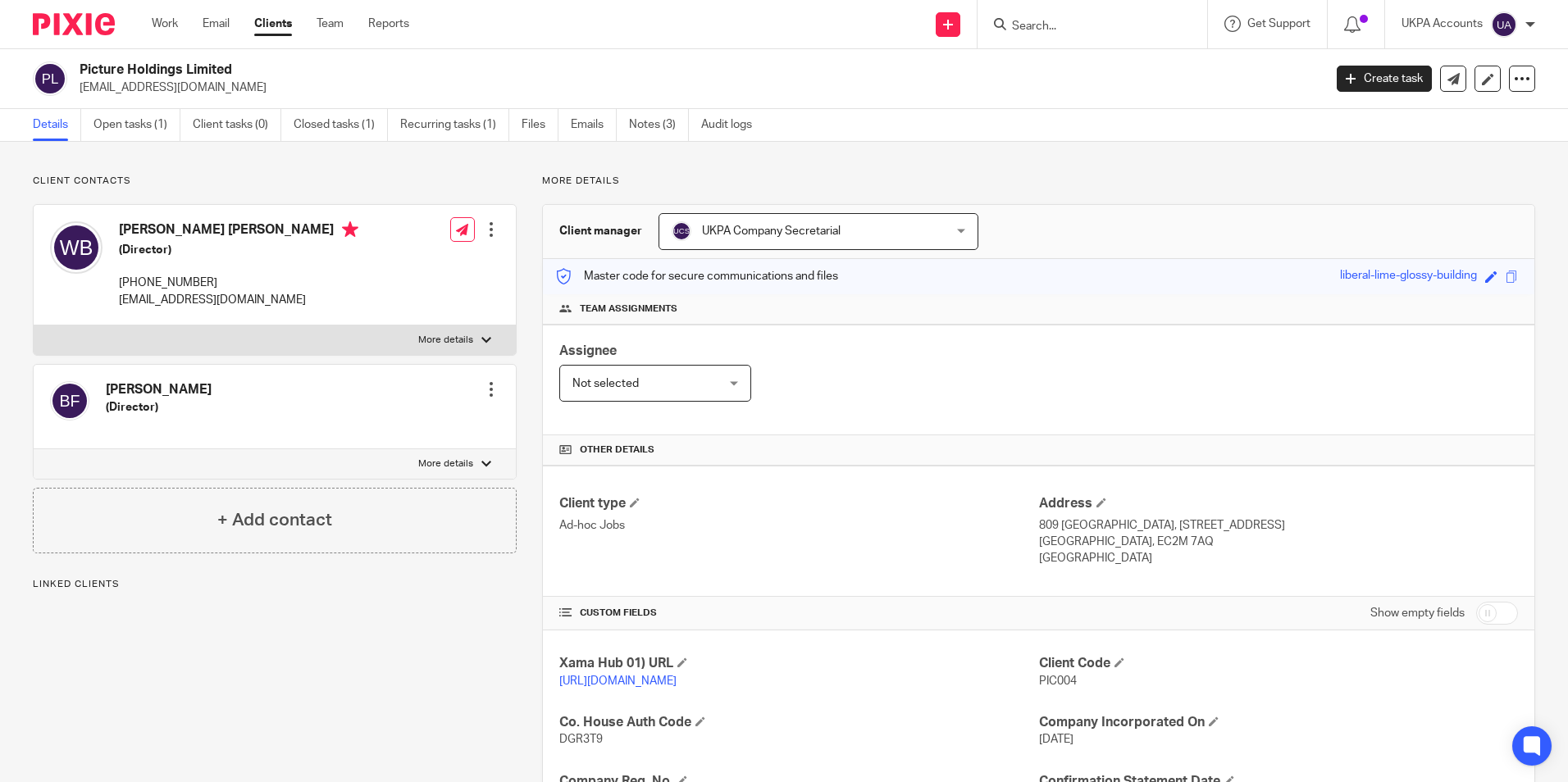
drag, startPoint x: 1030, startPoint y: 677, endPoint x: 1073, endPoint y: 683, distance: 43.4
drag, startPoint x: 1073, startPoint y: 684, endPoint x: 1079, endPoint y: 706, distance: 22.8
click at [1079, 690] on div "Client Code PIC004" at bounding box center [1278, 672] width 479 height 34
drag, startPoint x: 1068, startPoint y: 680, endPoint x: 1033, endPoint y: 677, distance: 35.1
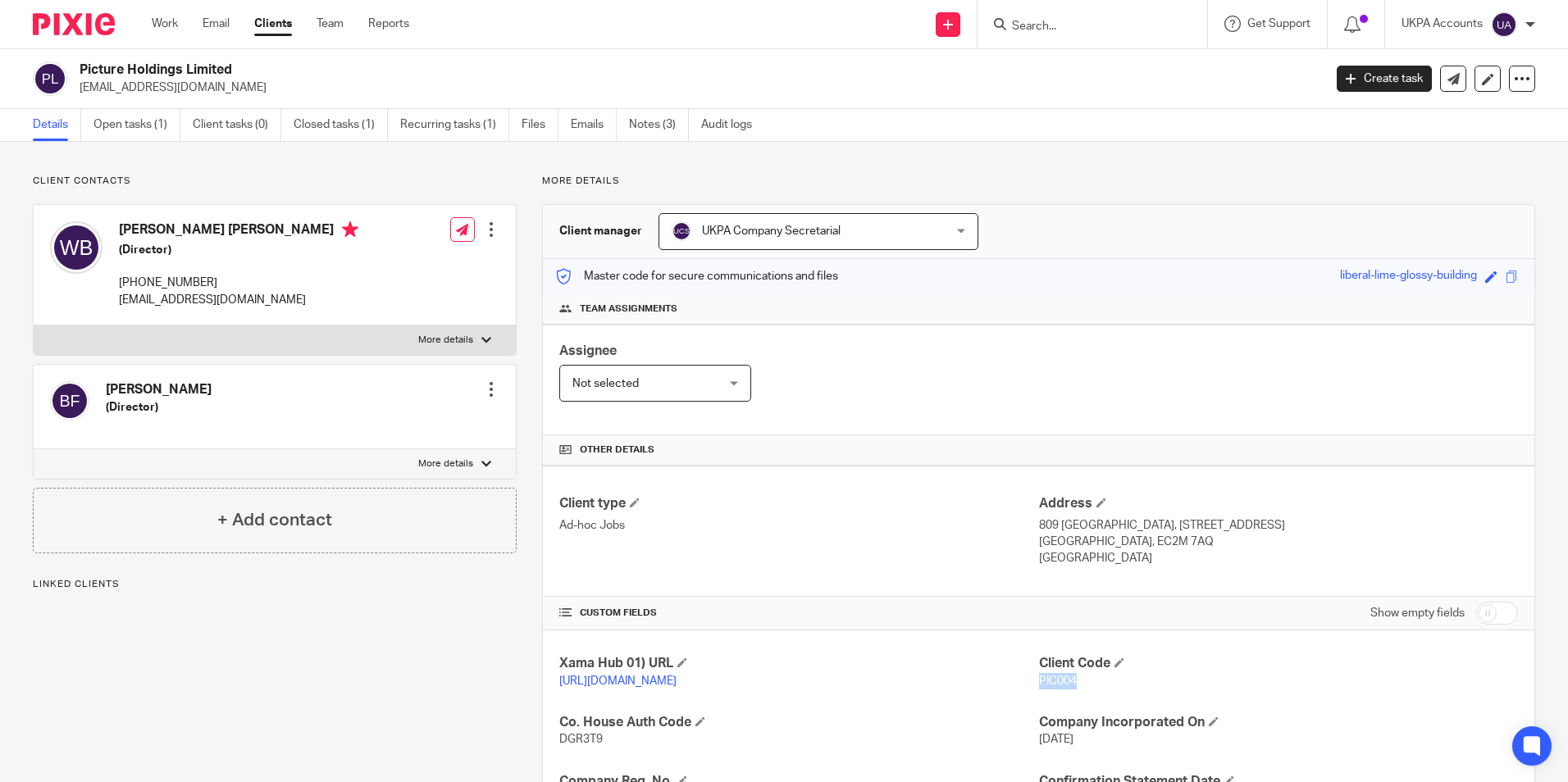
click at [1040, 677] on span "PIC004" at bounding box center [1058, 682] width 38 height 12
copy span "PIC004"
click at [1048, 28] on input "Search" at bounding box center [1084, 26] width 148 height 15
paste input "PIC004"
type input "PIC004"
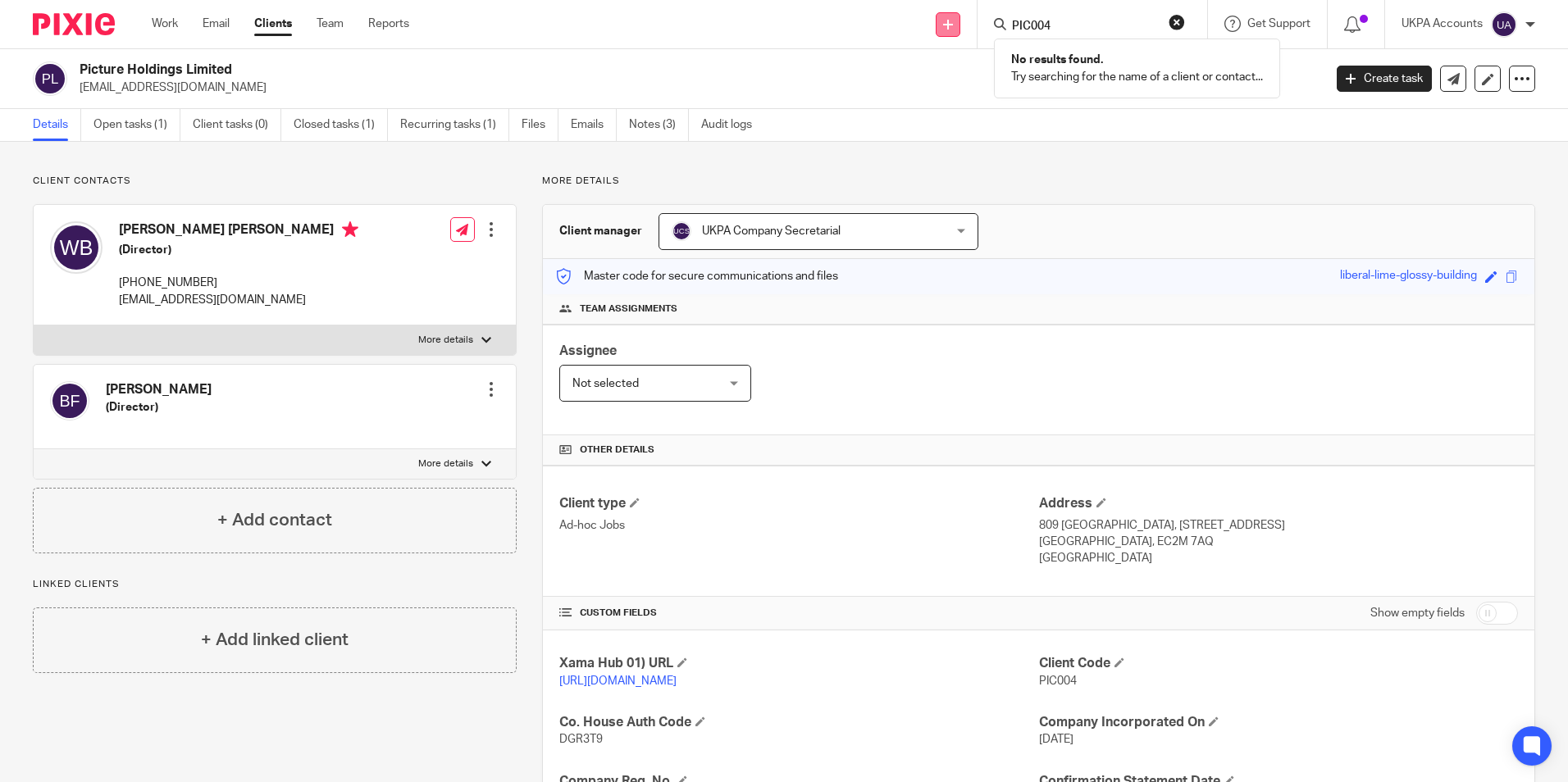
drag, startPoint x: 1067, startPoint y: 30, endPoint x: 958, endPoint y: 30, distance: 109.0
click at [959, 30] on div "Send new email Create task Add client PIC004 No results found. Try searching fo…" at bounding box center [1002, 24] width 1135 height 49
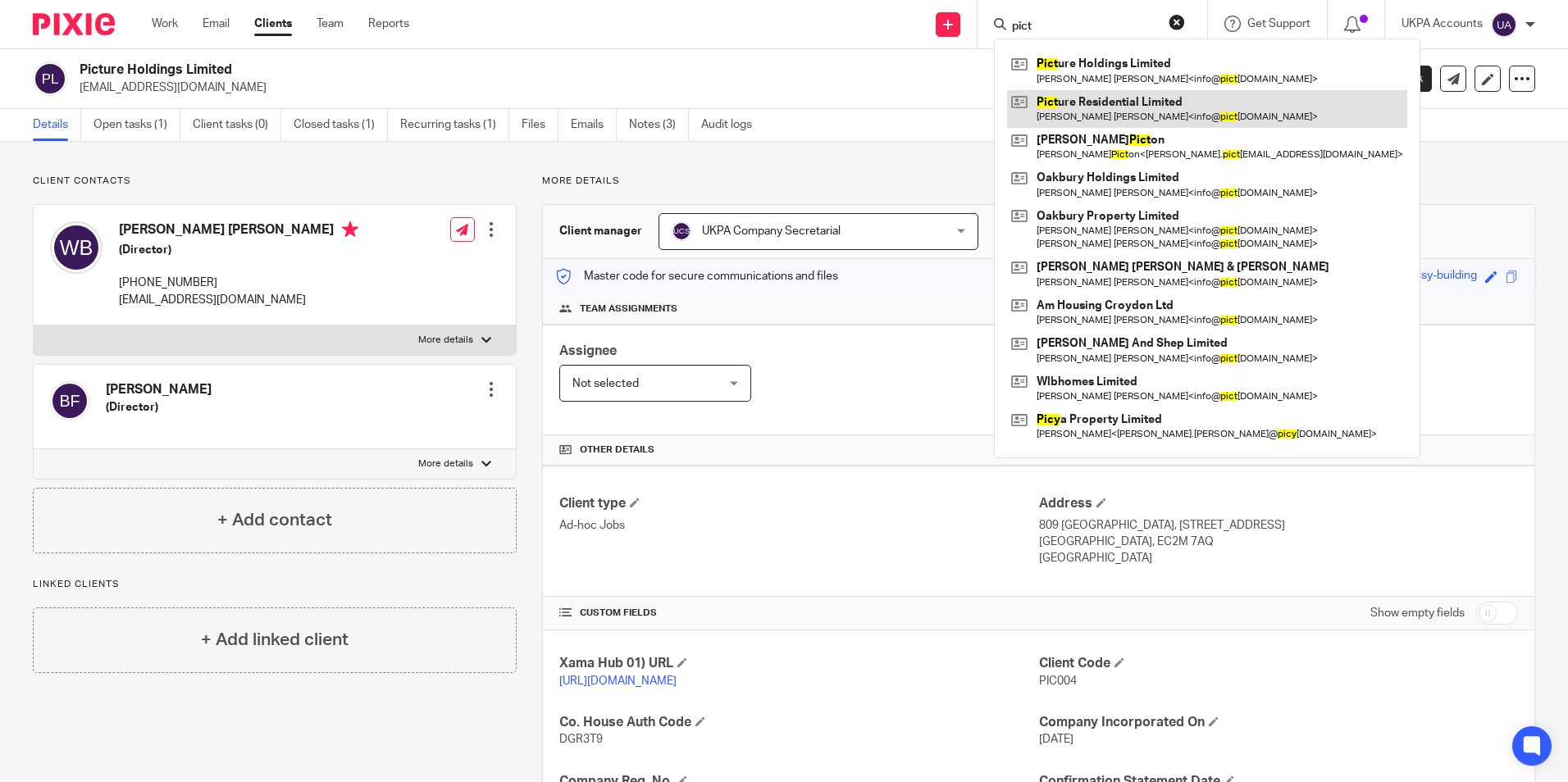
type input "pict"
click at [1088, 102] on link at bounding box center [1208, 109] width 400 height 38
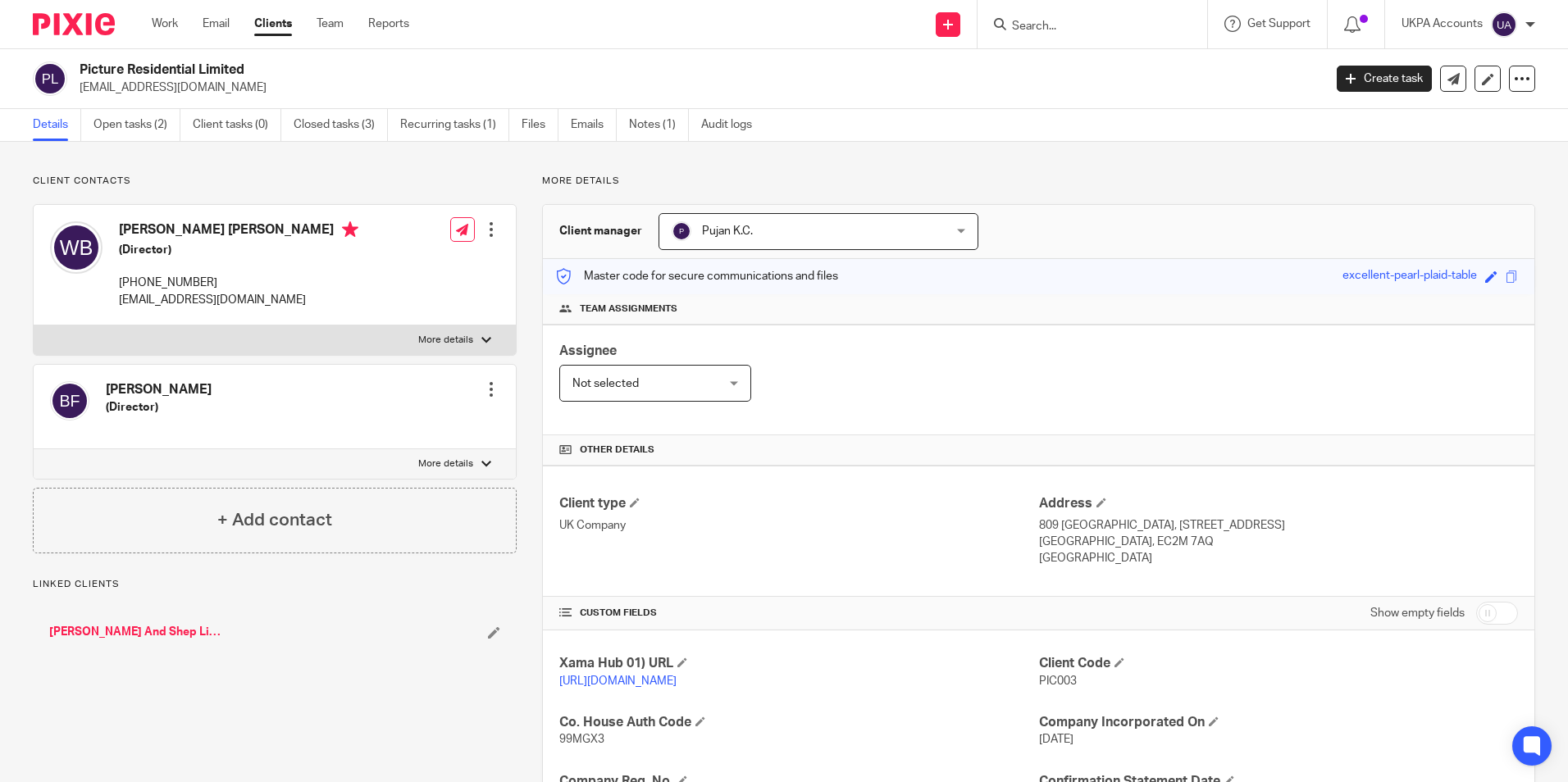
scroll to position [82, 0]
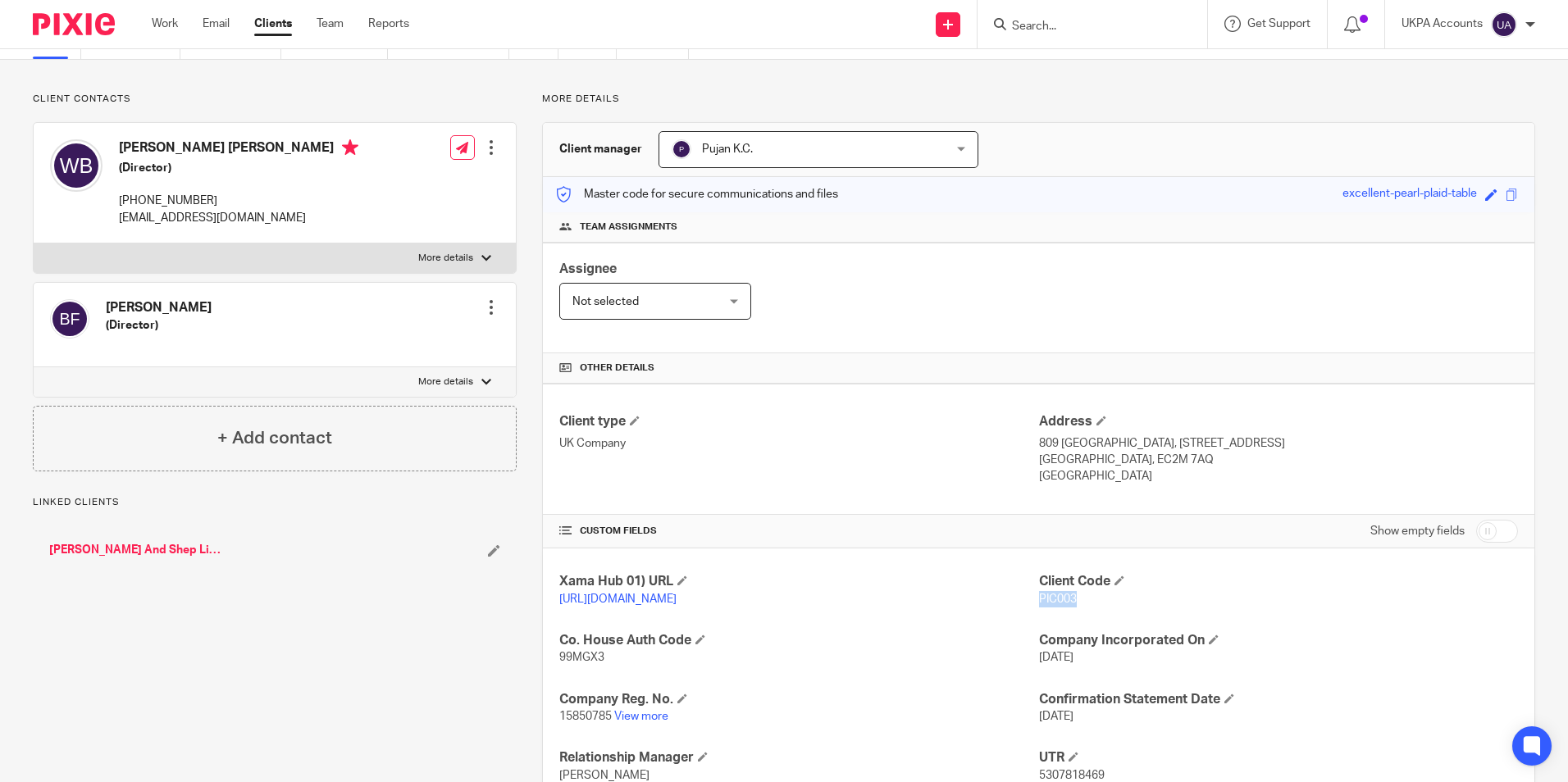
drag, startPoint x: 1033, startPoint y: 594, endPoint x: 1074, endPoint y: 597, distance: 41.1
click at [1074, 597] on p "PIC003" at bounding box center [1278, 599] width 479 height 17
copy span "PIC003"
click at [1039, 23] on input "Search" at bounding box center [1084, 26] width 148 height 15
paste input "picya property Ltd"
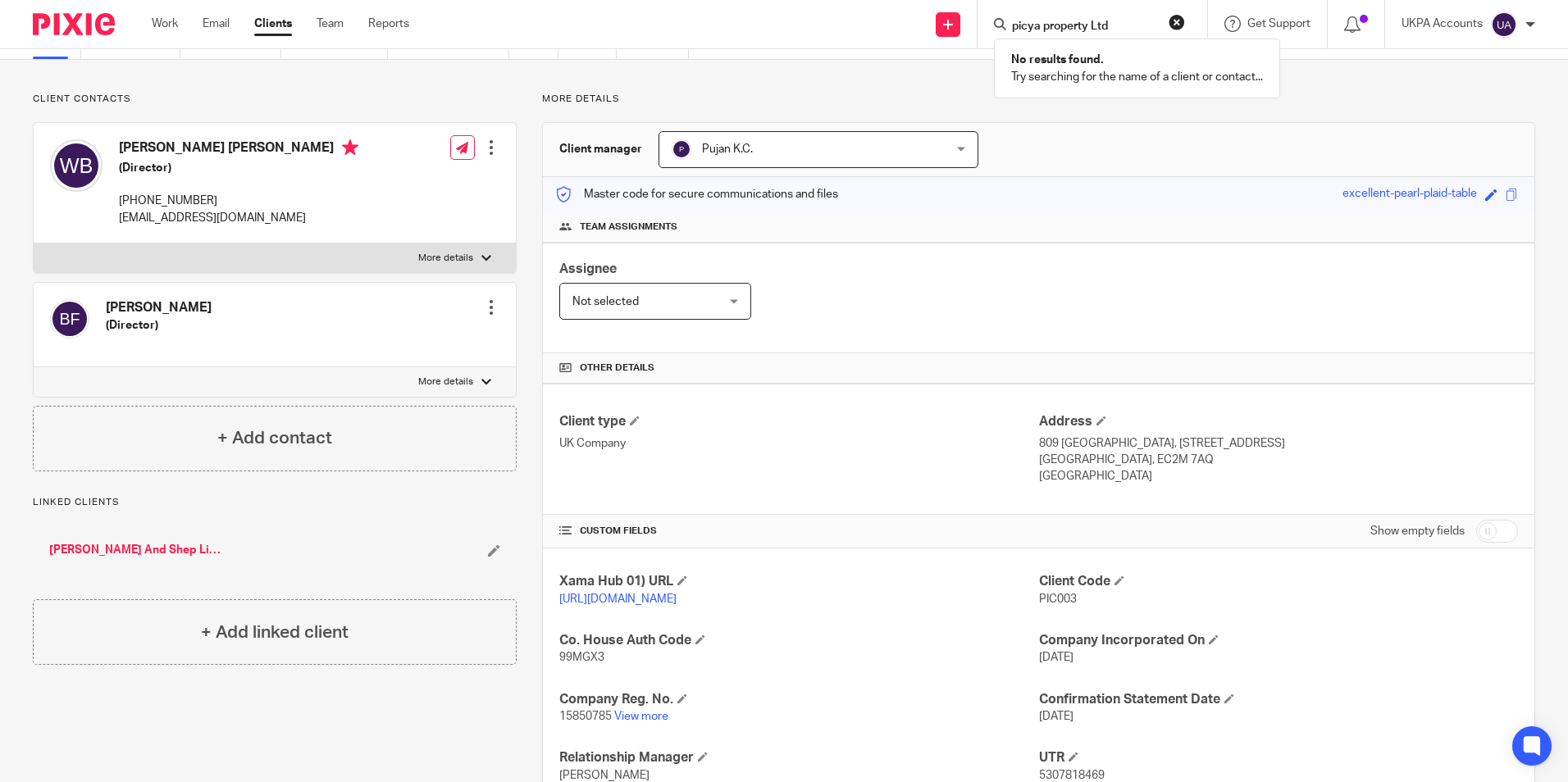
type input "picya property Ltd"
drag, startPoint x: 1177, startPoint y: 18, endPoint x: 1169, endPoint y: 19, distance: 8.1
click at [1175, 18] on button "reset" at bounding box center [1176, 21] width 17 height 17
click at [1047, 20] on form at bounding box center [1098, 23] width 175 height 20
click at [1032, 30] on input "Search" at bounding box center [1084, 26] width 148 height 15
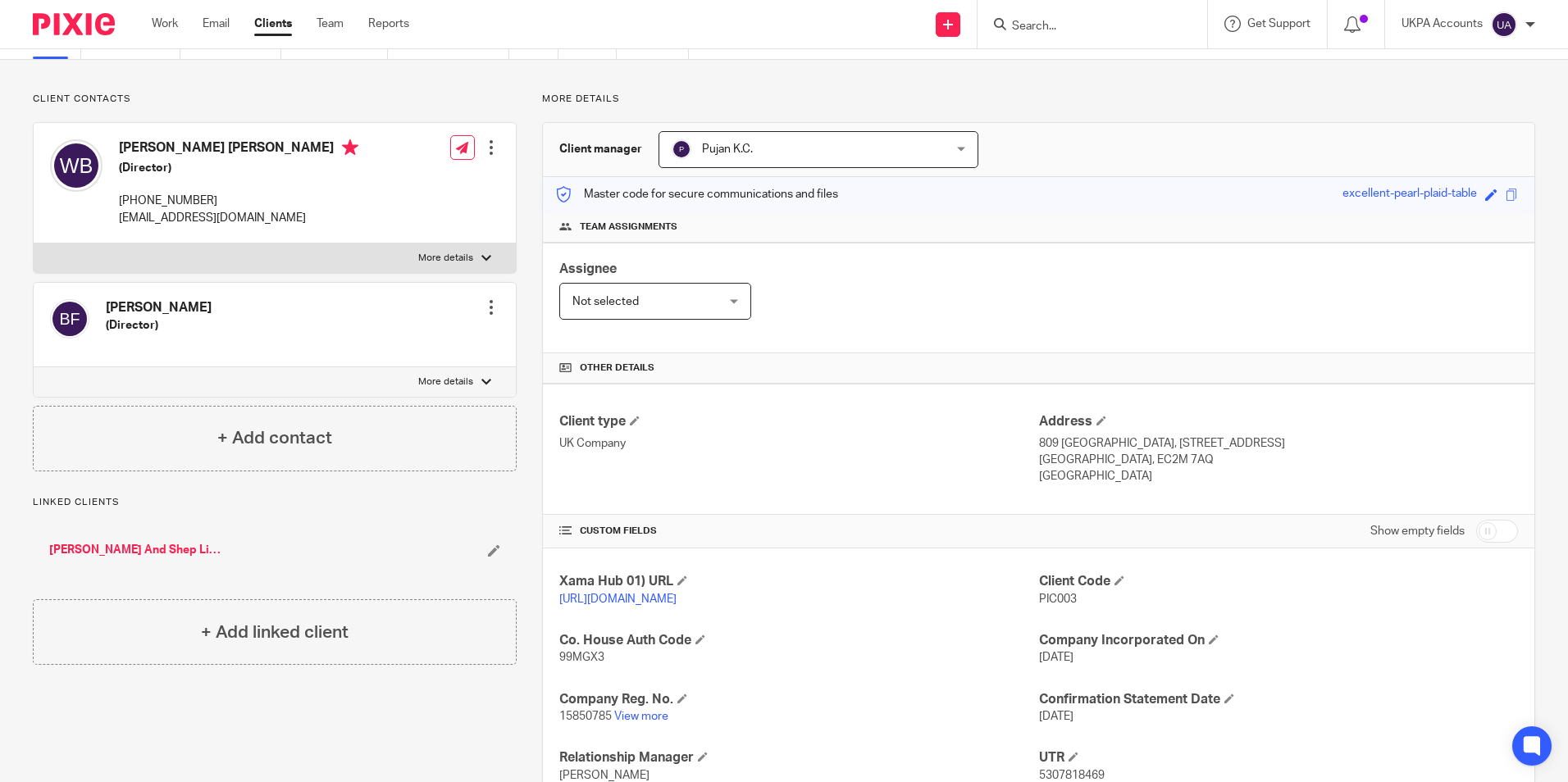
paste input "Piers & [PERSON_NAME]"
type input "Piers & [PERSON_NAME]"
drag, startPoint x: 1176, startPoint y: 21, endPoint x: 1119, endPoint y: 20, distance: 57.0
click at [1176, 21] on button "reset" at bounding box center [1176, 21] width 17 height 17
drag, startPoint x: 1035, startPoint y: 18, endPoint x: 1031, endPoint y: 35, distance: 17.5
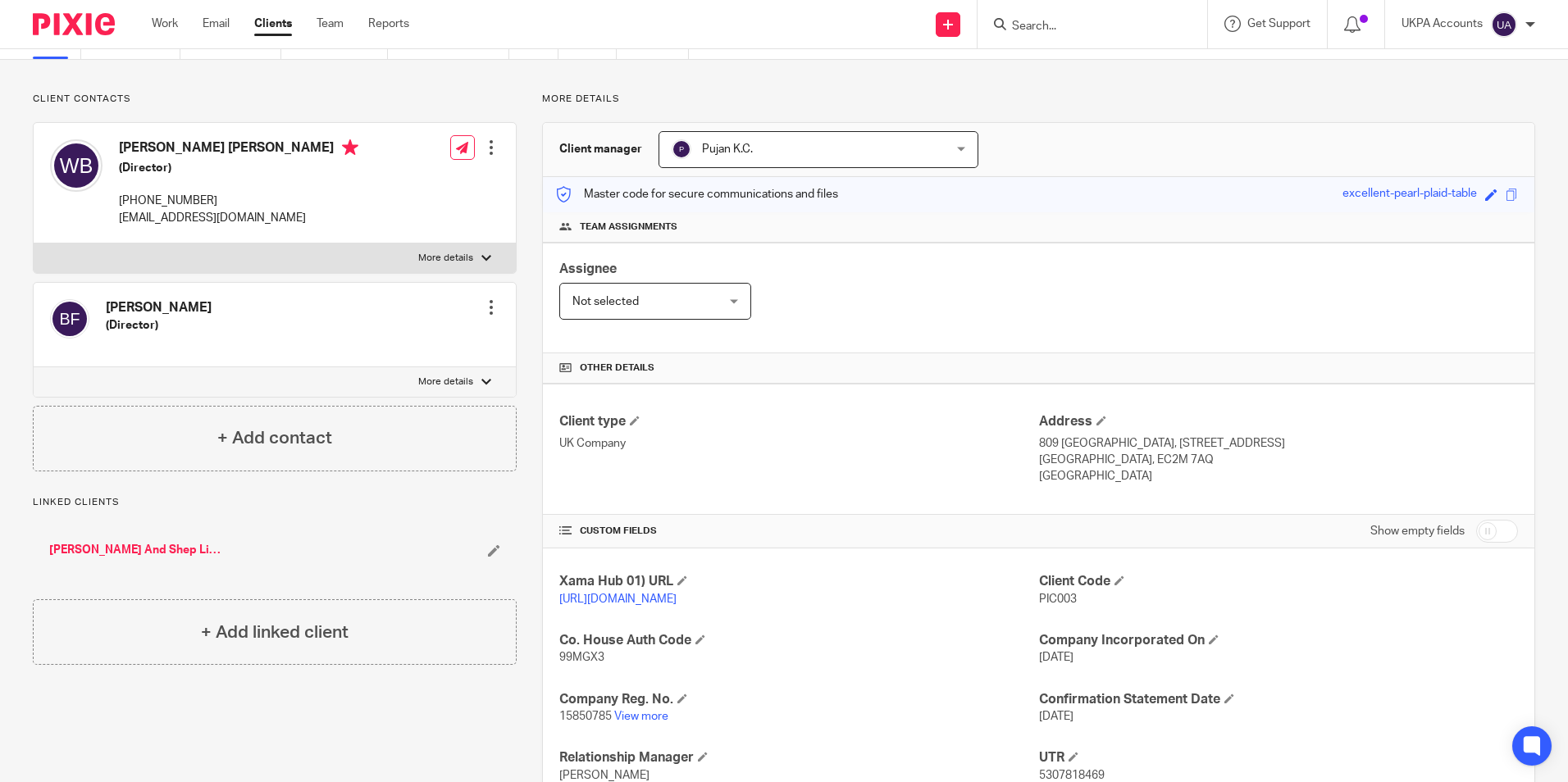
click at [1031, 35] on div at bounding box center [1092, 24] width 229 height 49
click at [1035, 22] on input "Search" at bounding box center [1084, 26] width 148 height 15
paste input "play suite ltd"
type input "play suite ltd"
drag, startPoint x: 1177, startPoint y: 21, endPoint x: 1078, endPoint y: 17, distance: 99.1
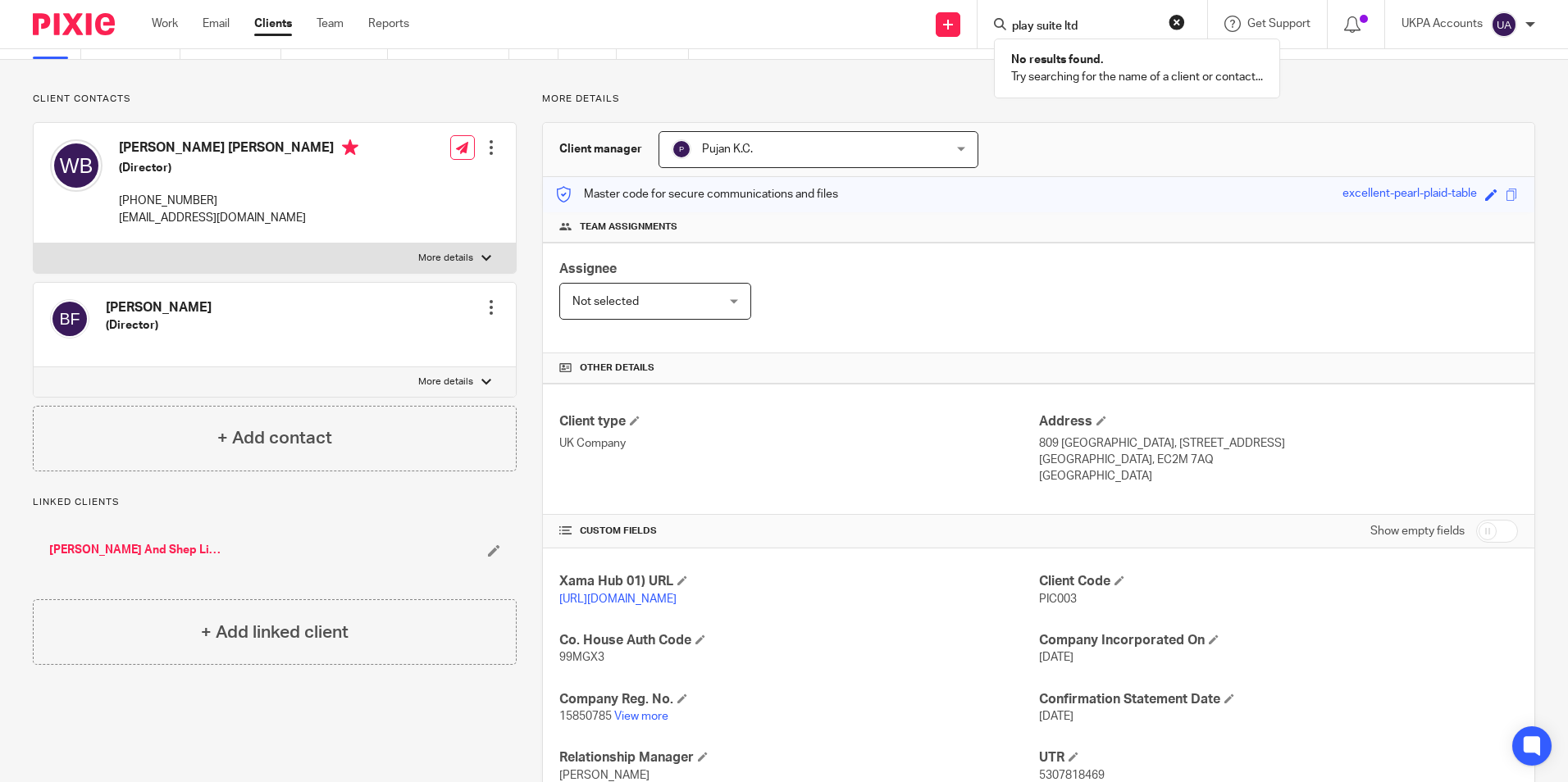
click at [1175, 21] on button "reset" at bounding box center [1176, 21] width 17 height 17
click at [1048, 20] on input "Search" at bounding box center [1084, 26] width 148 height 15
paste input "play suite ltd"
type input "play suite ltd"
drag, startPoint x: 1178, startPoint y: 23, endPoint x: 1101, endPoint y: 21, distance: 77.0
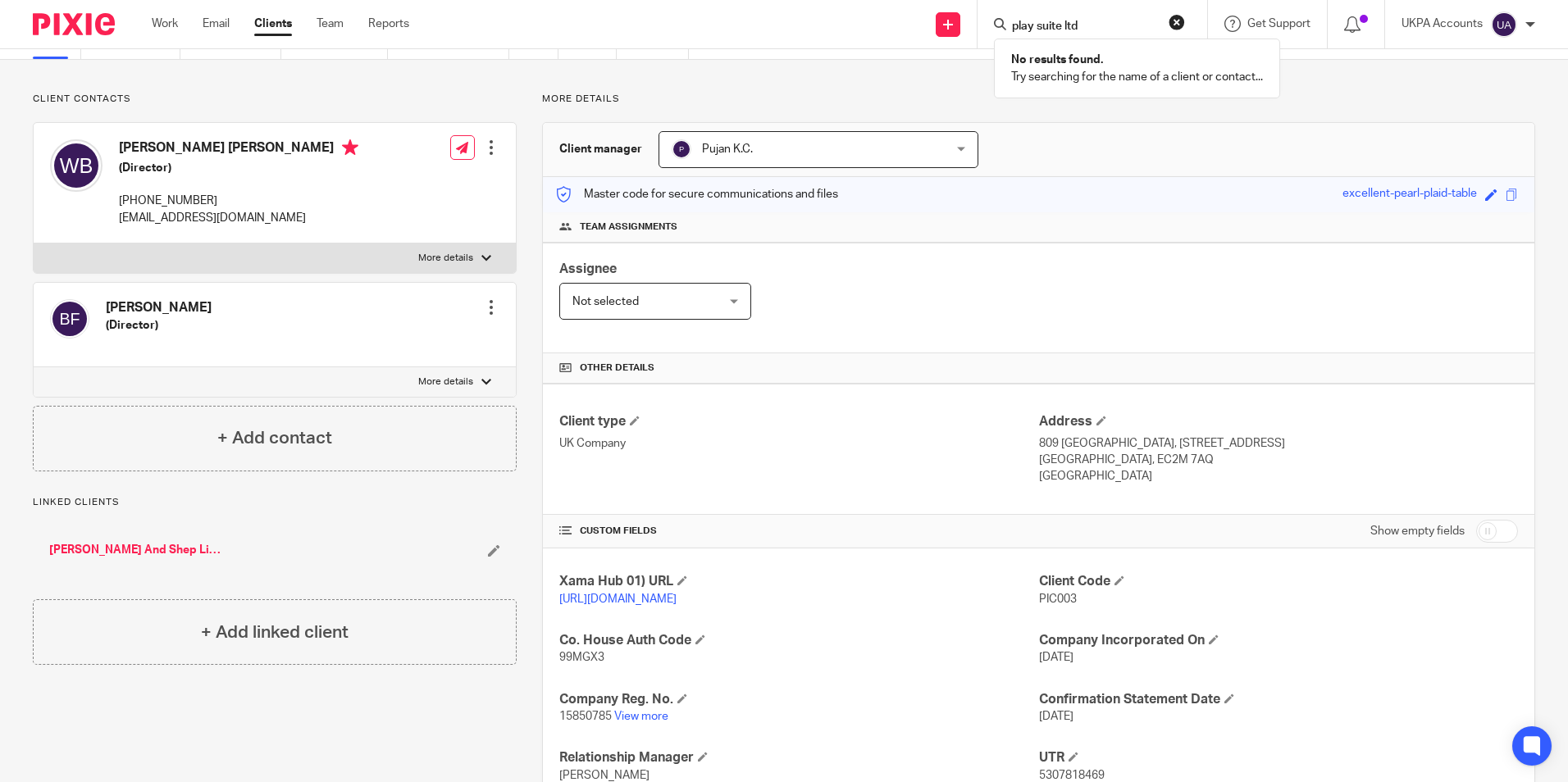
click at [1178, 24] on button "reset" at bounding box center [1176, 21] width 17 height 17
click at [1063, 22] on input "Search" at bounding box center [1084, 26] width 148 height 15
click at [1036, 24] on input "Search" at bounding box center [1084, 26] width 148 height 15
paste input "project international"
type input "project international"
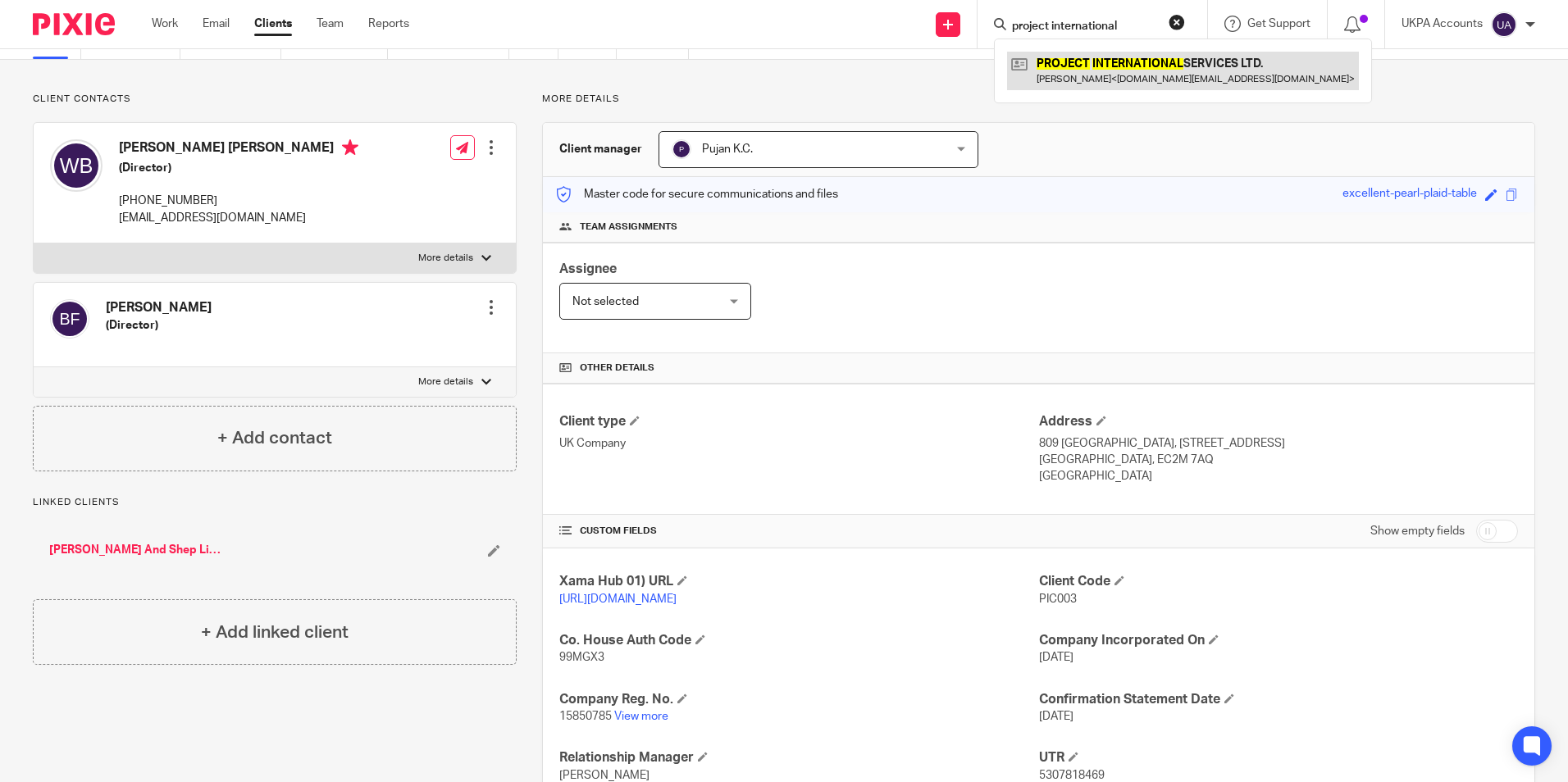
click at [1060, 57] on link at bounding box center [1183, 70] width 352 height 38
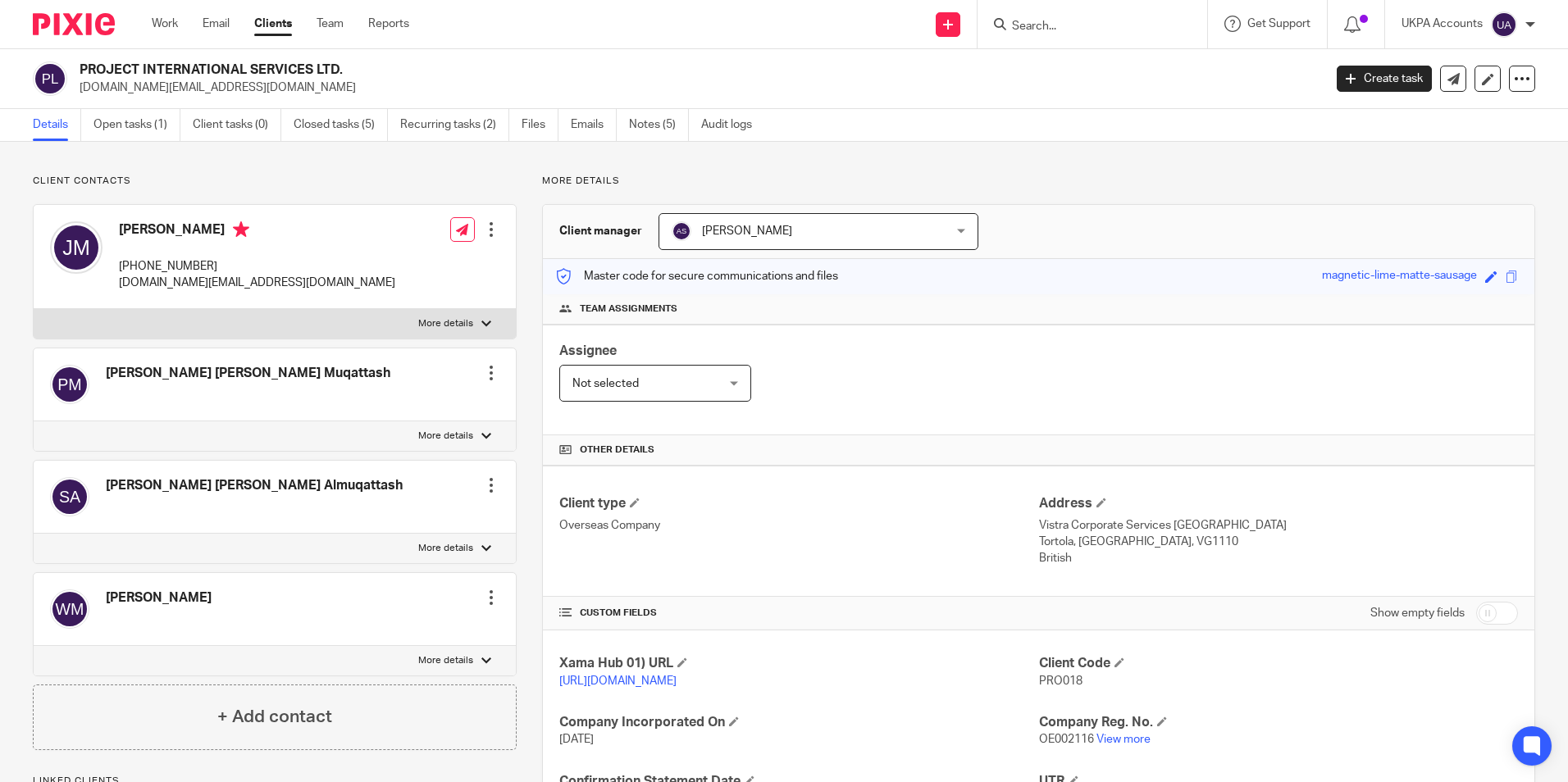
drag, startPoint x: 1030, startPoint y: 677, endPoint x: 1084, endPoint y: 683, distance: 54.3
drag, startPoint x: 1084, startPoint y: 683, endPoint x: 1119, endPoint y: 701, distance: 39.4
click at [1136, 690] on div "Client Code PRO018" at bounding box center [1278, 672] width 479 height 34
drag, startPoint x: 1072, startPoint y: 678, endPoint x: 1031, endPoint y: 678, distance: 41.0
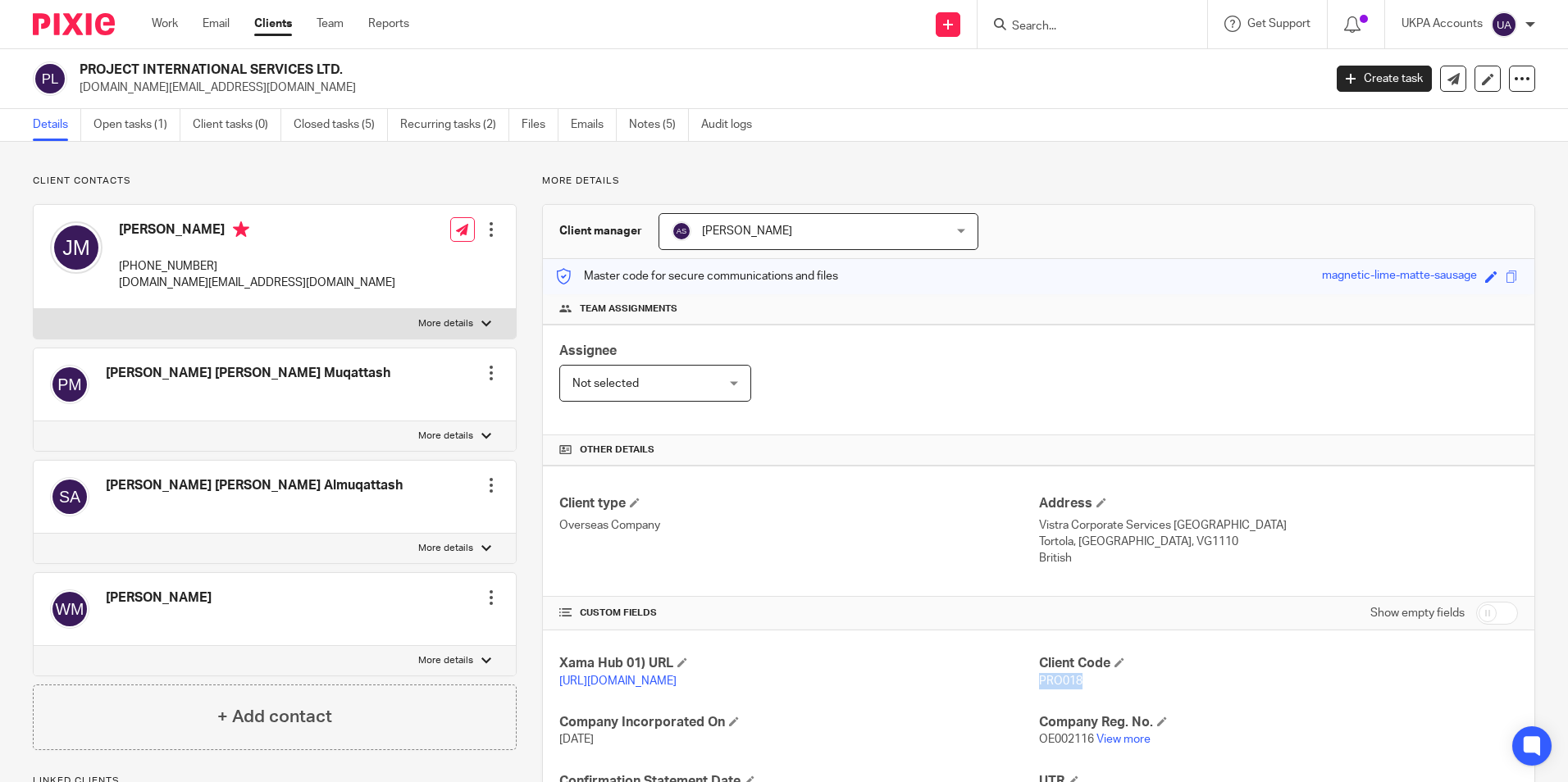
click at [1040, 678] on span "PRO018" at bounding box center [1061, 682] width 44 height 12
copy span "PRO018"
click at [1087, 25] on input "Search" at bounding box center [1084, 26] width 148 height 15
paste input "Properties Holding Finance (B.V.I) S.A"
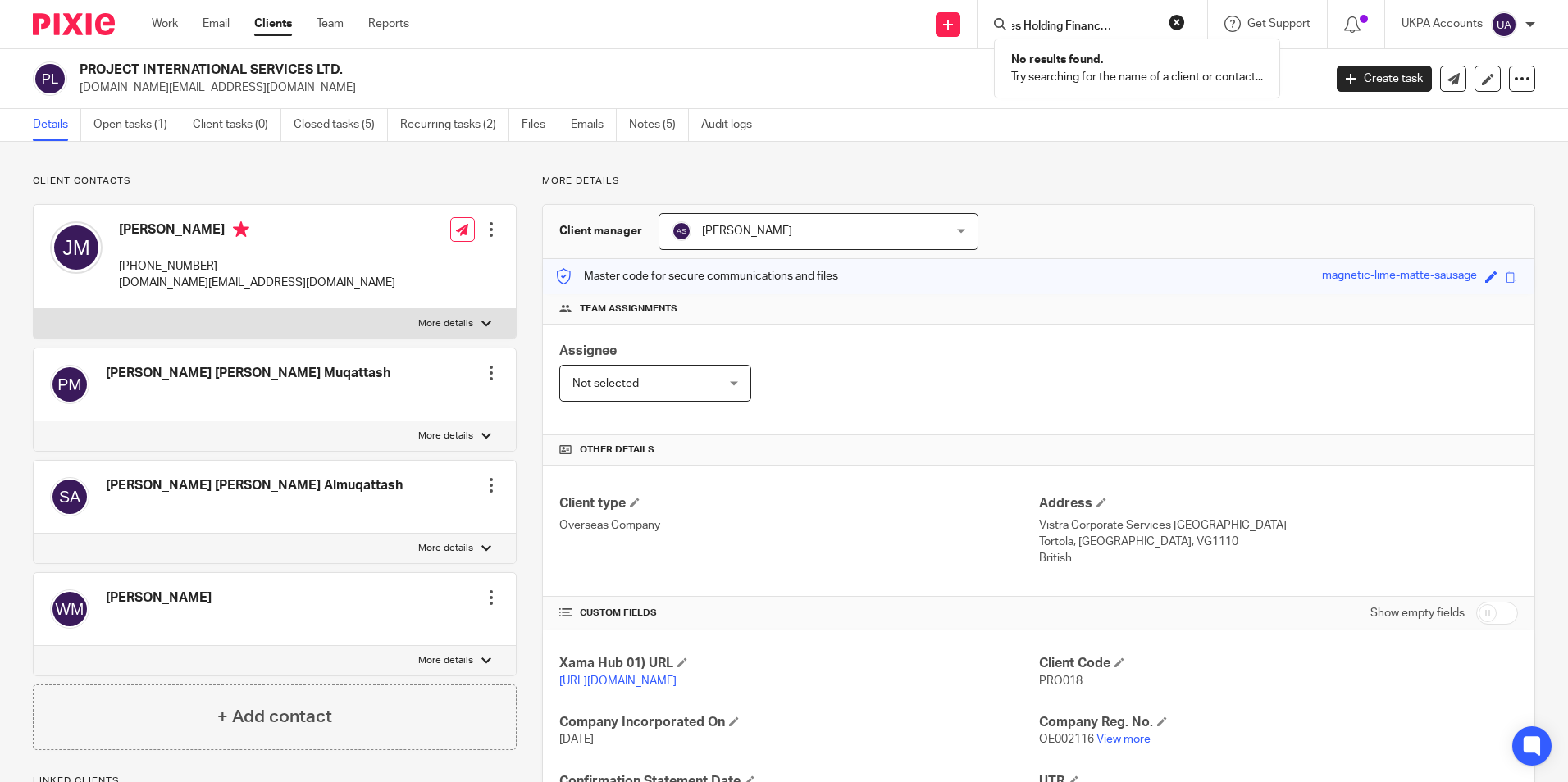
type input "Properties Holding Finance (B.V.I) S.A"
drag, startPoint x: 1176, startPoint y: 23, endPoint x: 1104, endPoint y: 34, distance: 72.8
click at [1170, 26] on button "reset" at bounding box center [1176, 21] width 17 height 17
click at [1037, 29] on input "Search" at bounding box center [1084, 26] width 148 height 15
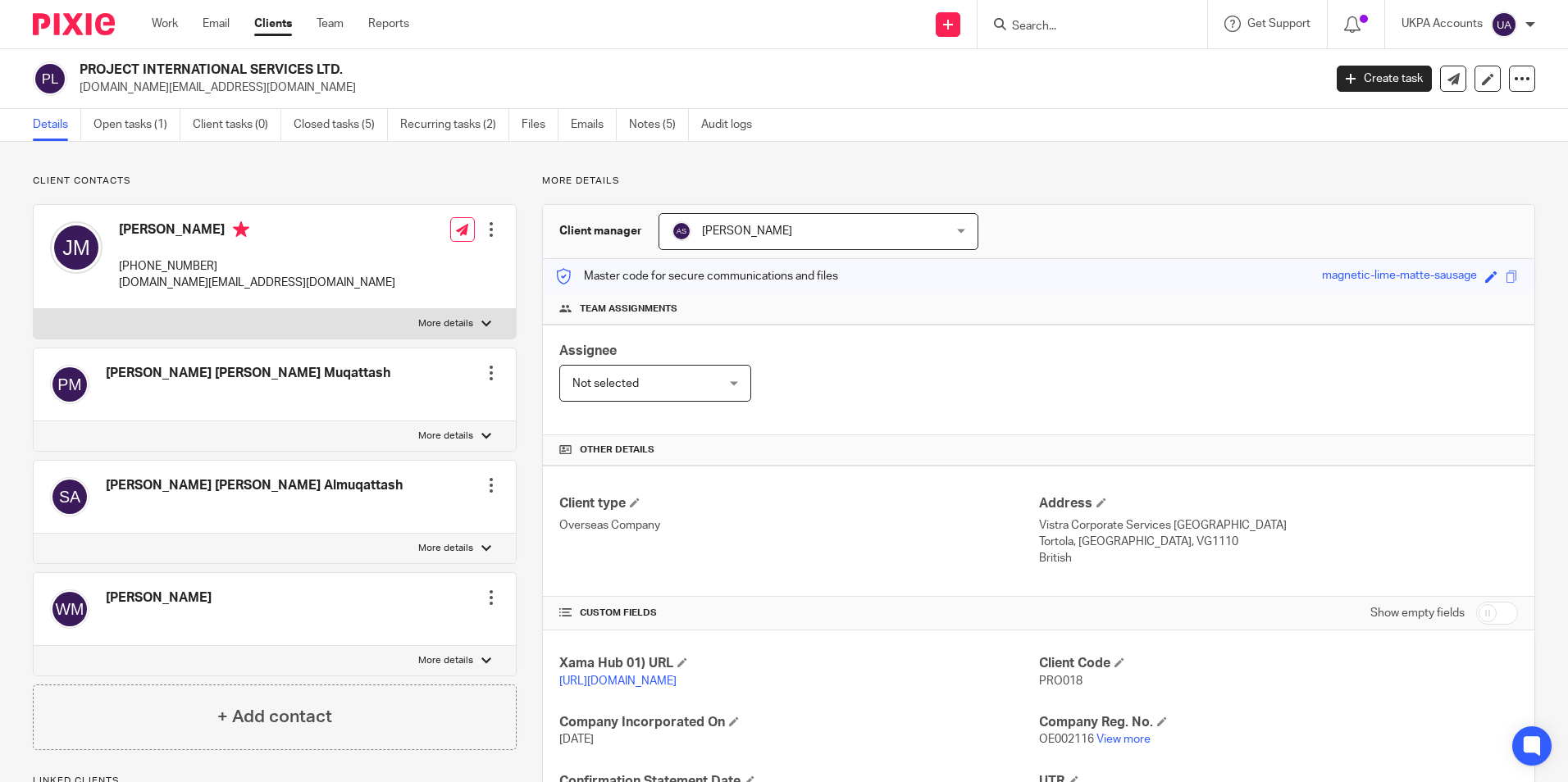
paste input "rebecca"
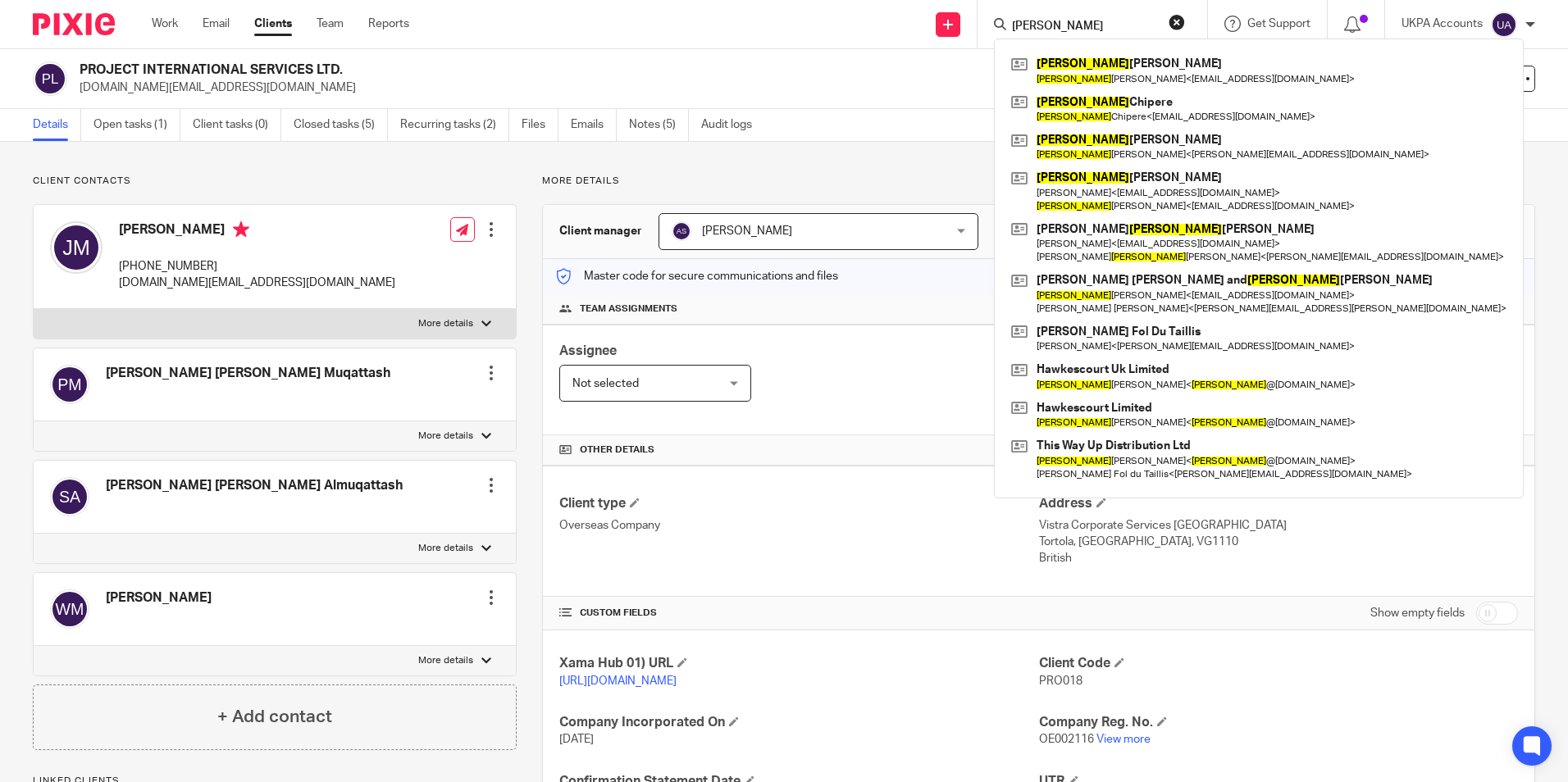
drag, startPoint x: 1178, startPoint y: 23, endPoint x: 1115, endPoint y: 34, distance: 64.0
click at [1166, 27] on form "rebecca" at bounding box center [1098, 23] width 175 height 20
click at [1045, 24] on input "rebecca" at bounding box center [1084, 26] width 148 height 15
click at [1056, 24] on input "rebecca" at bounding box center [1084, 26] width 148 height 15
paste input "ich solution and cherish stays"
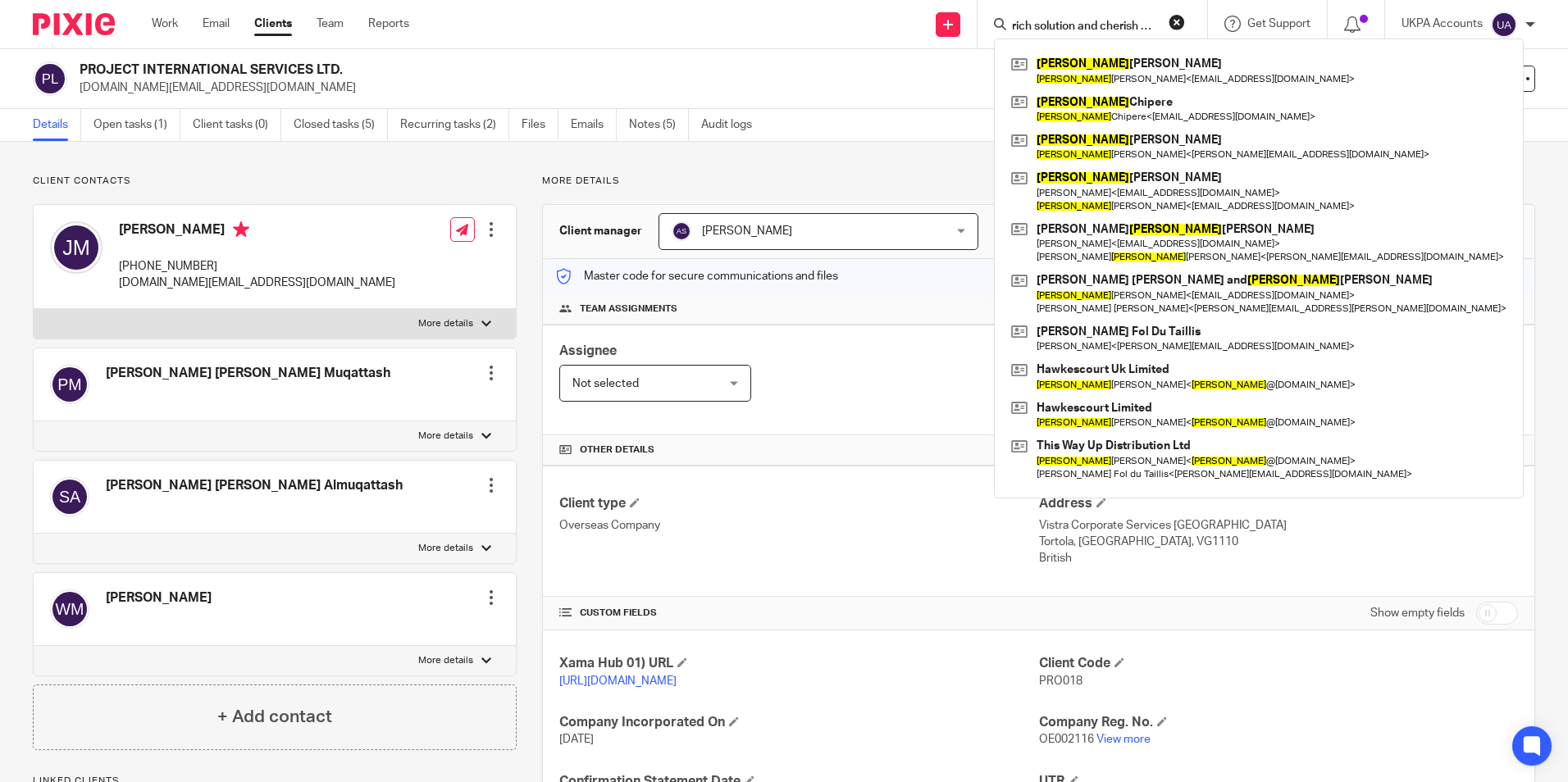
scroll to position [0, 17]
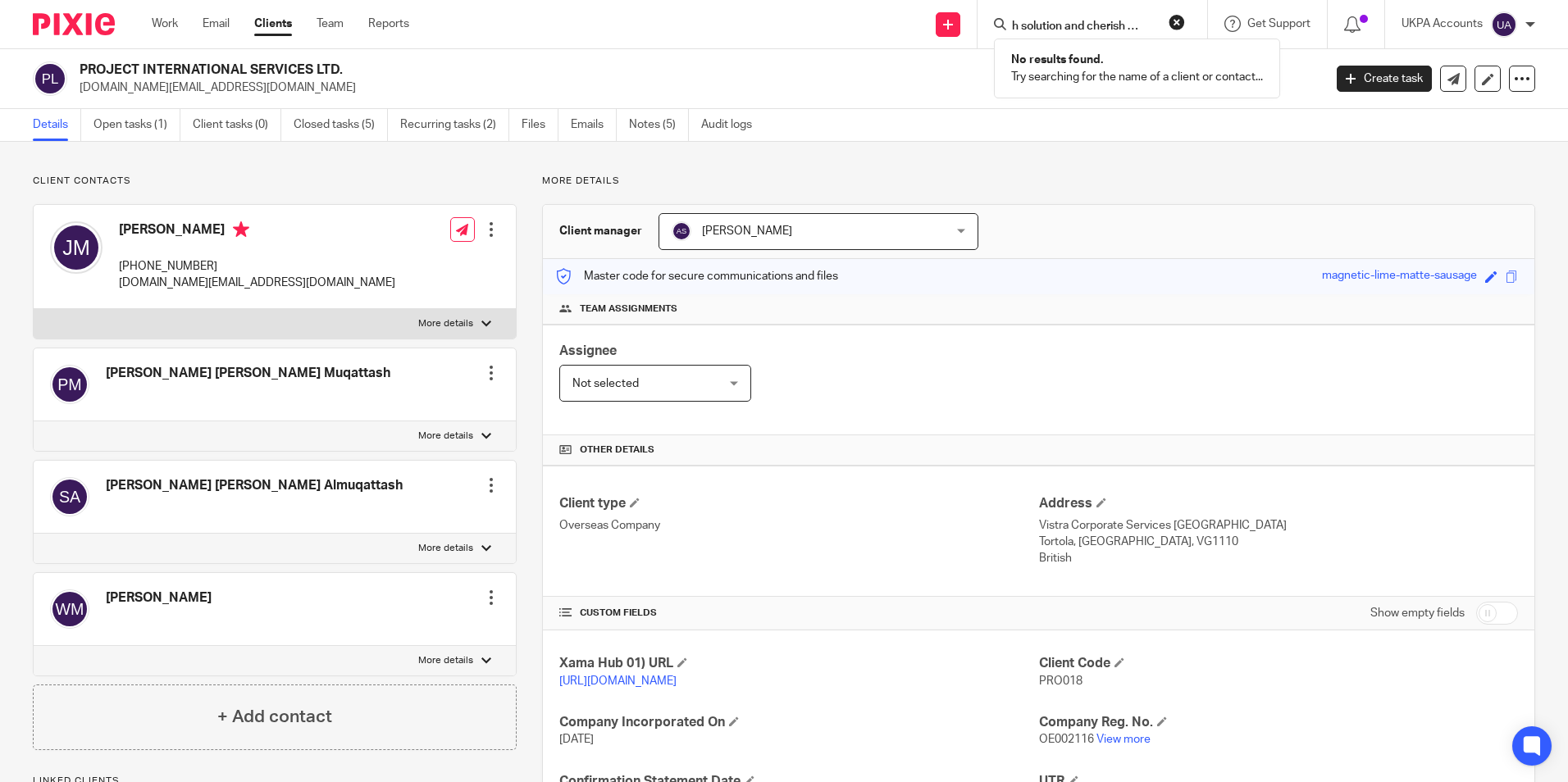
type input "rich solution and cherish stays"
drag, startPoint x: 1179, startPoint y: 18, endPoint x: 1131, endPoint y: 29, distance: 49.2
click at [1177, 20] on button "reset" at bounding box center [1176, 21] width 17 height 17
click at [1050, 28] on input "Search" at bounding box center [1084, 26] width 148 height 15
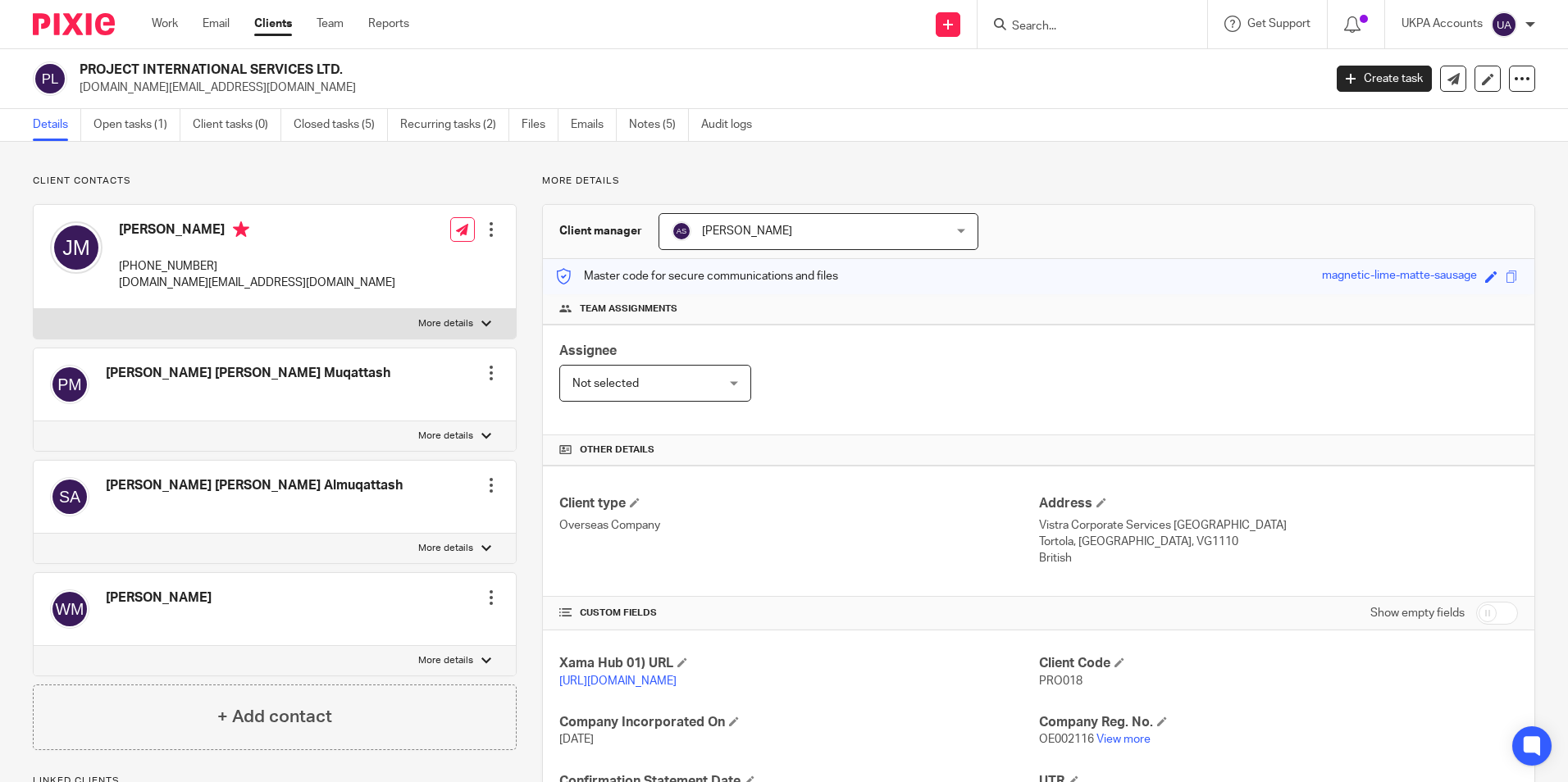
paste input "s5 property"
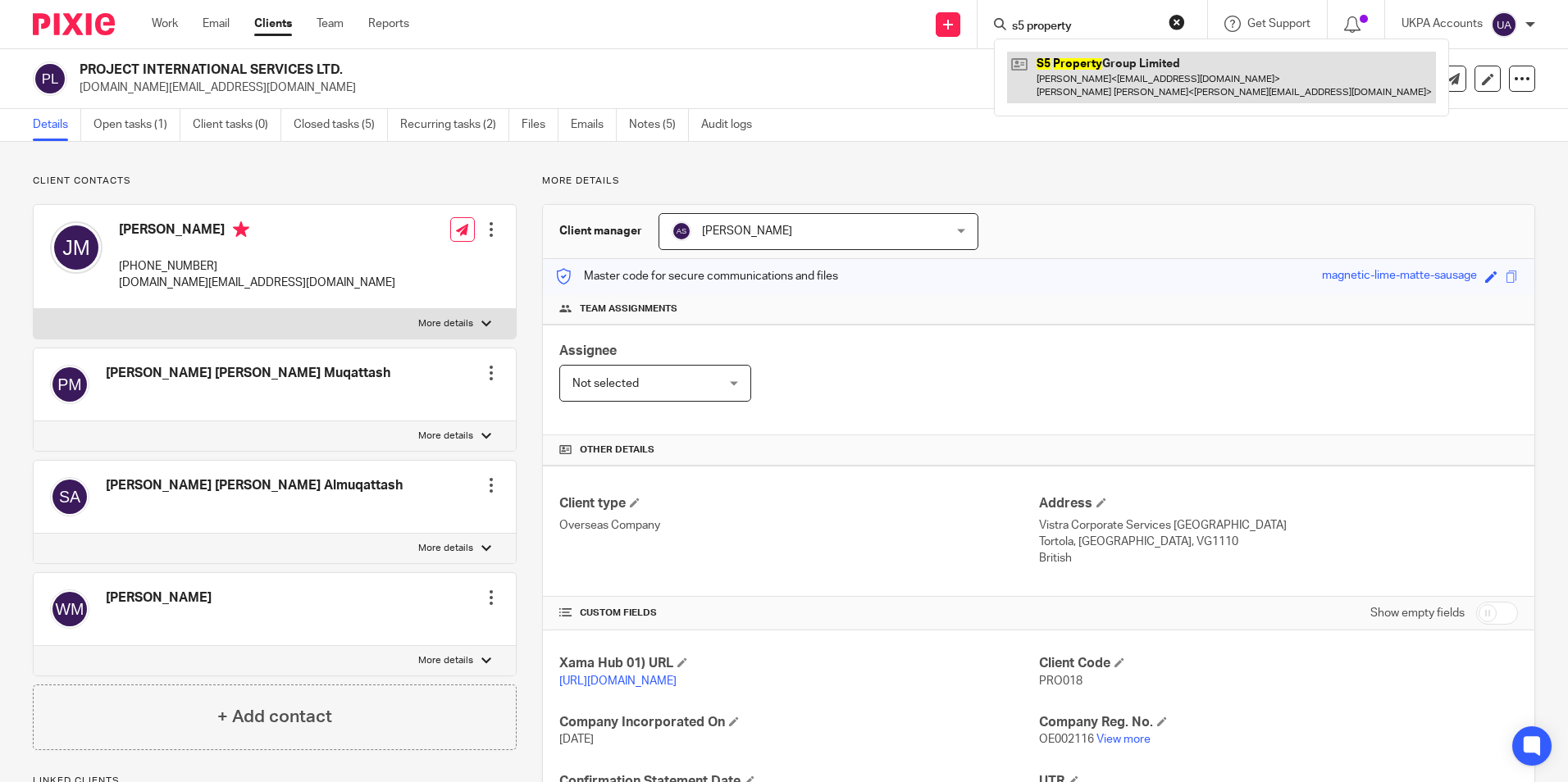
type input "s5 property"
click at [1076, 71] on link at bounding box center [1222, 77] width 429 height 51
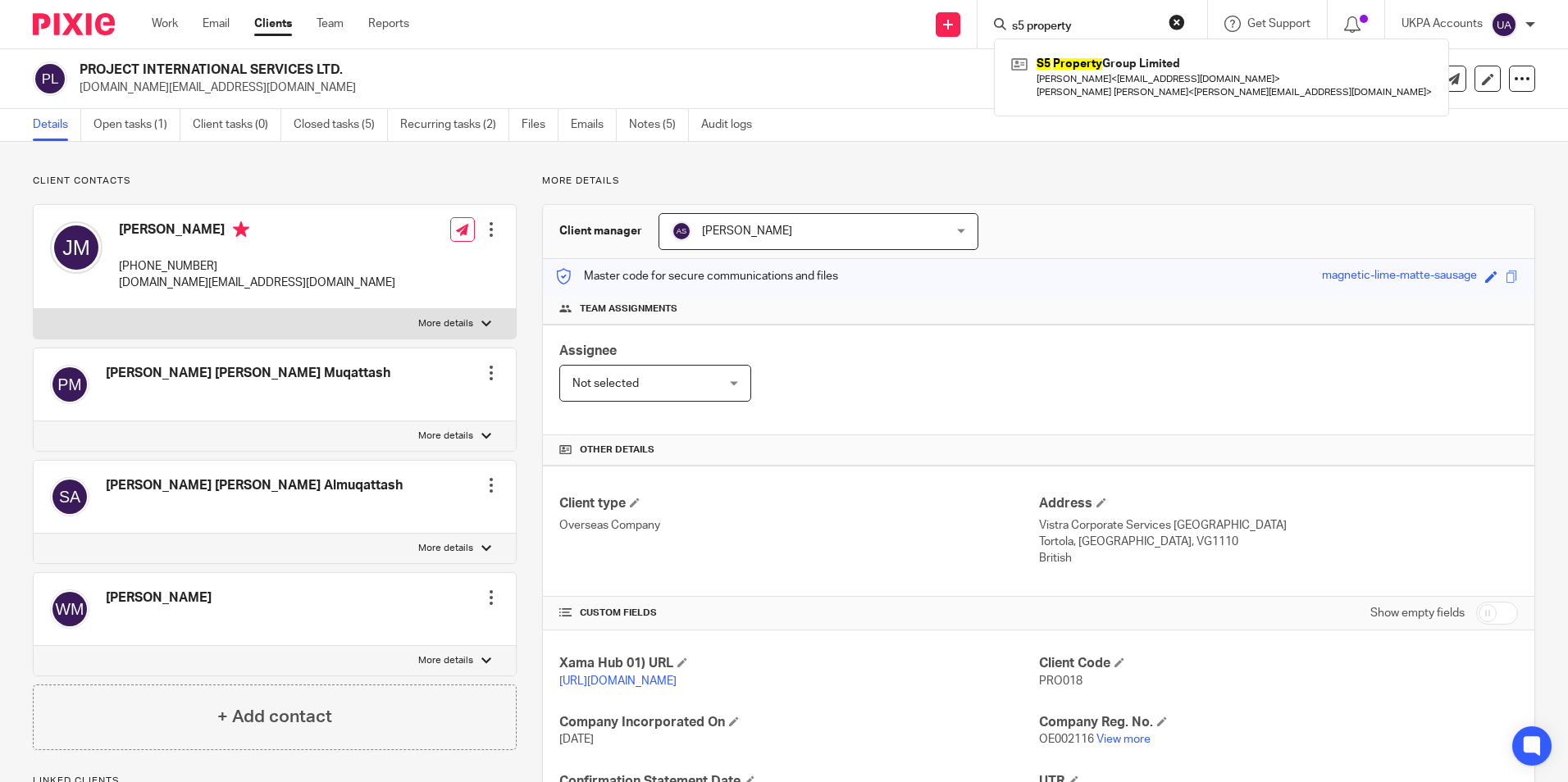
click at [1178, 23] on button "reset" at bounding box center [1176, 21] width 17 height 17
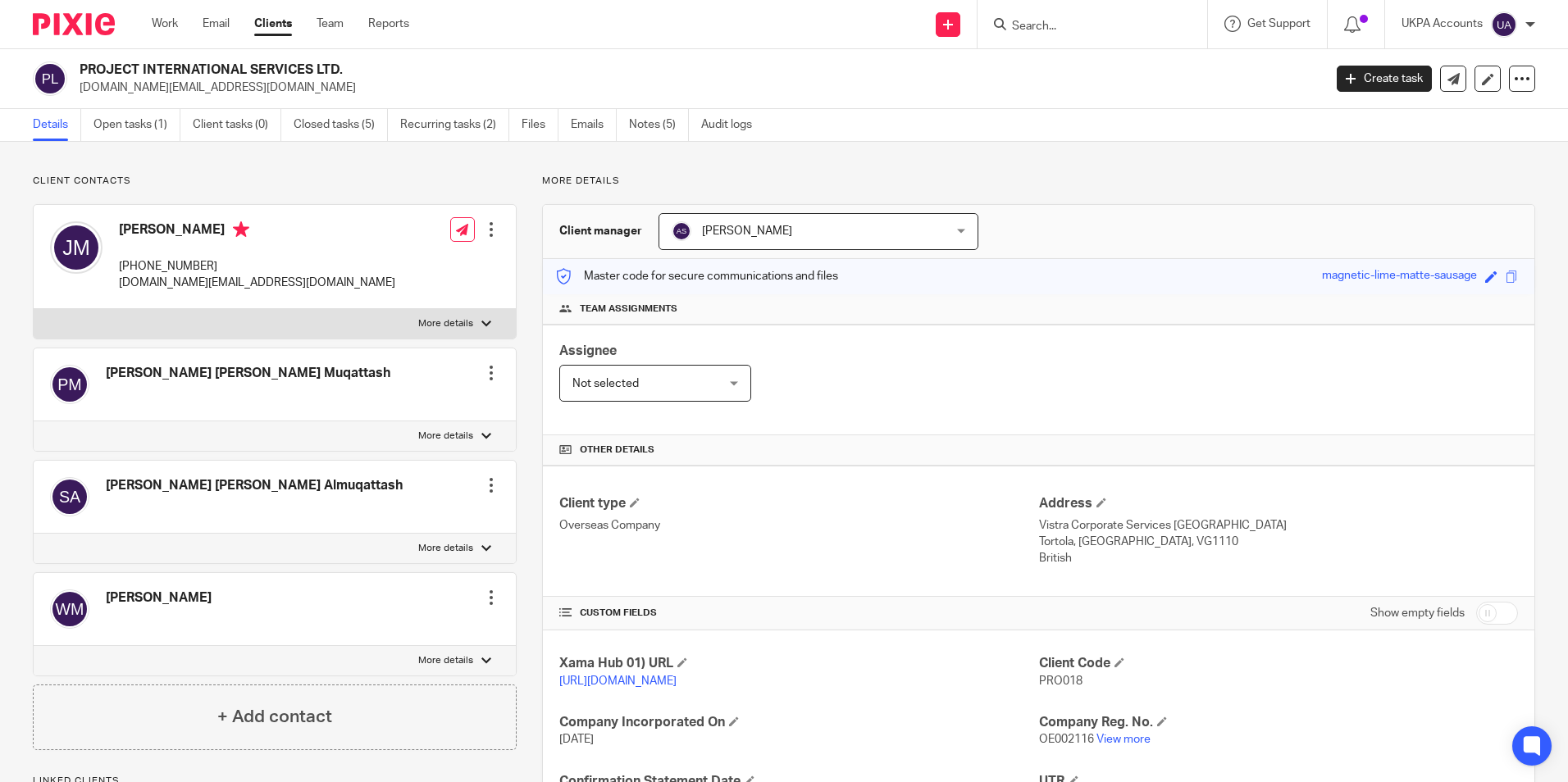
click at [1054, 28] on input "Search" at bounding box center [1084, 26] width 148 height 15
paste input "Sean and Joe"
type input "Sean and Joe"
drag, startPoint x: 1174, startPoint y: 23, endPoint x: 1139, endPoint y: 36, distance: 37.3
click at [1175, 23] on button "reset" at bounding box center [1176, 21] width 17 height 17
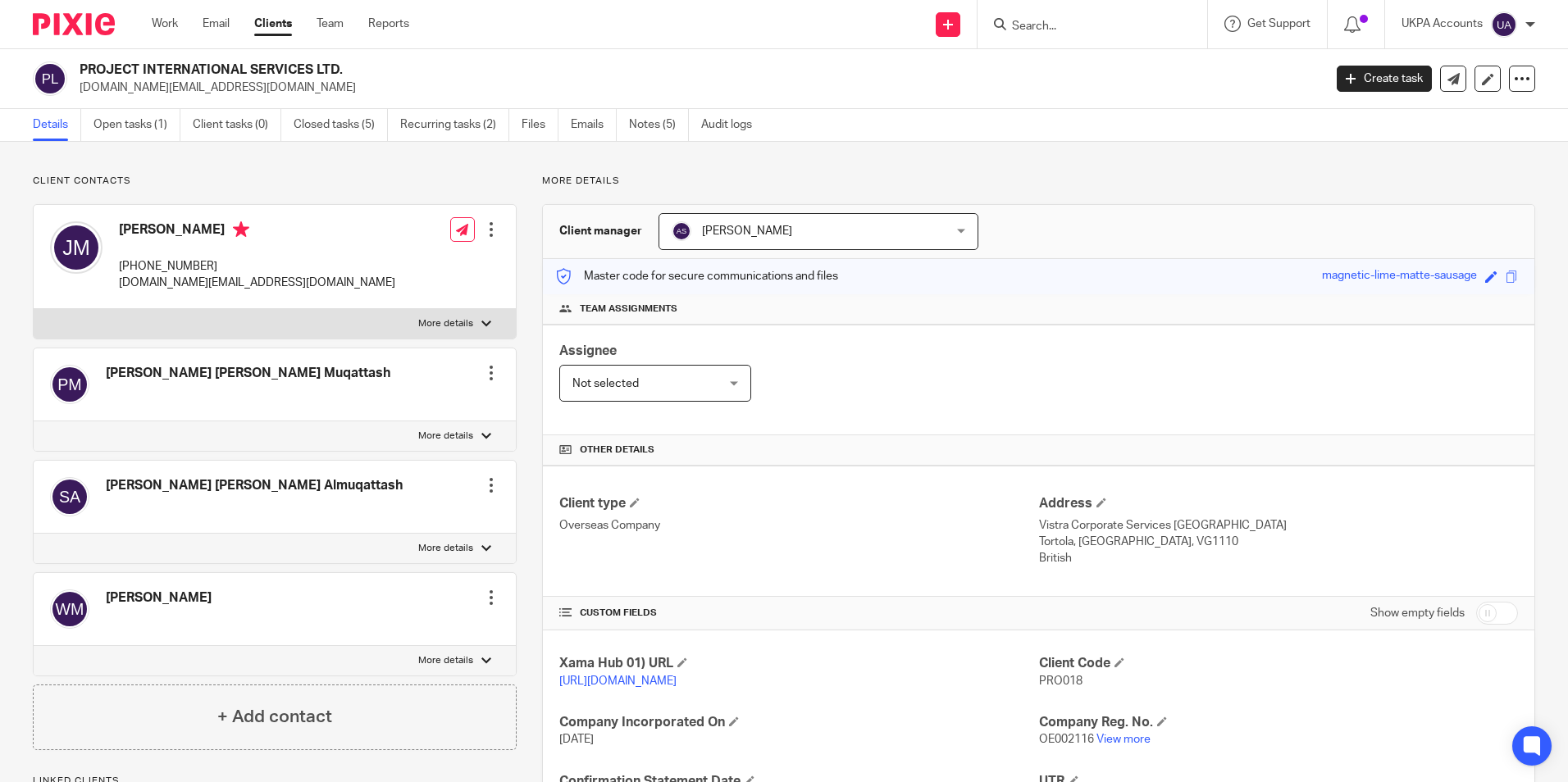
click at [1083, 33] on input "Search" at bounding box center [1084, 26] width 148 height 15
paste input "Snyo Connect Ltd"
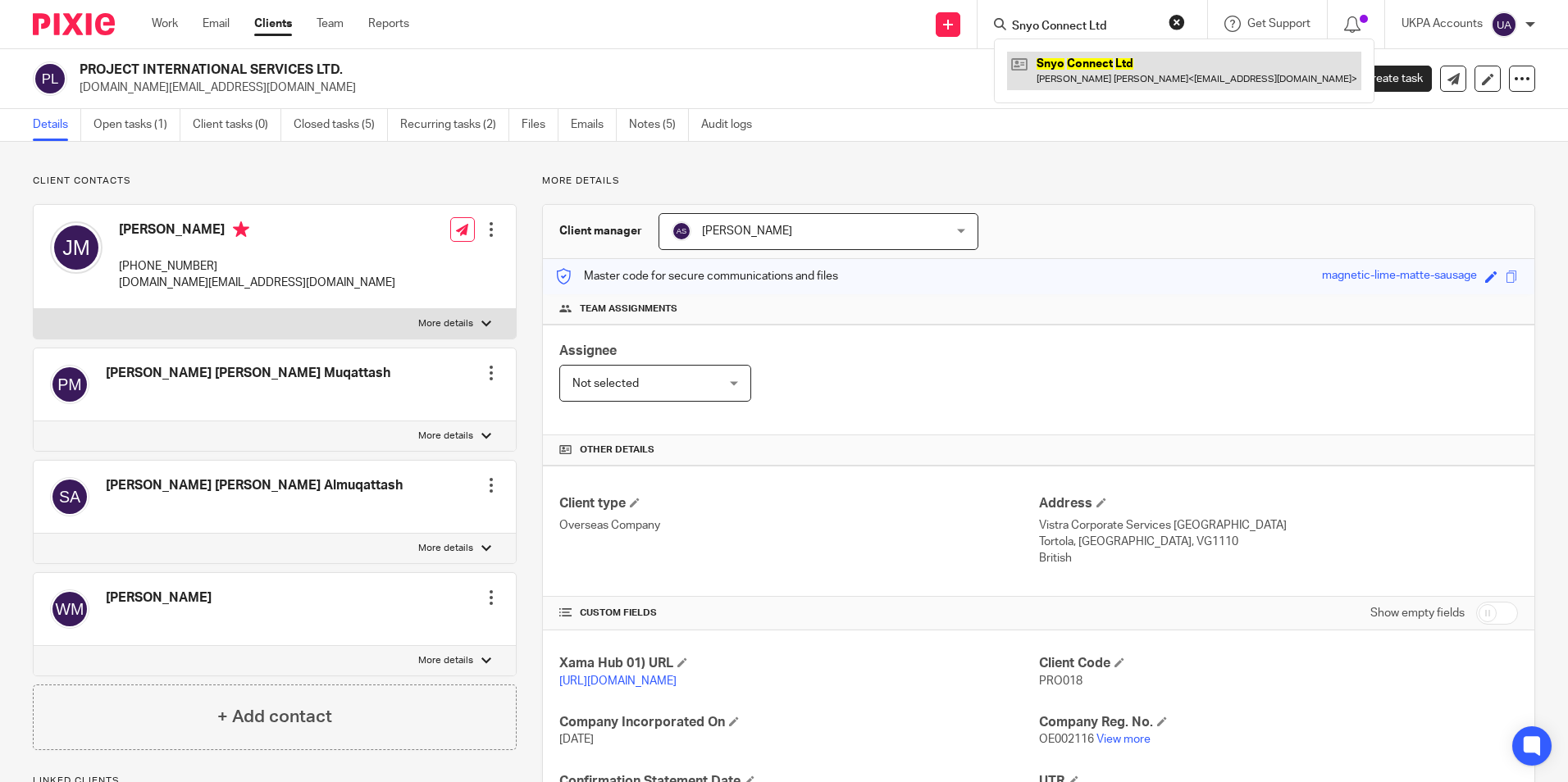
type input "Snyo Connect Ltd"
click at [1094, 60] on link at bounding box center [1184, 70] width 355 height 38
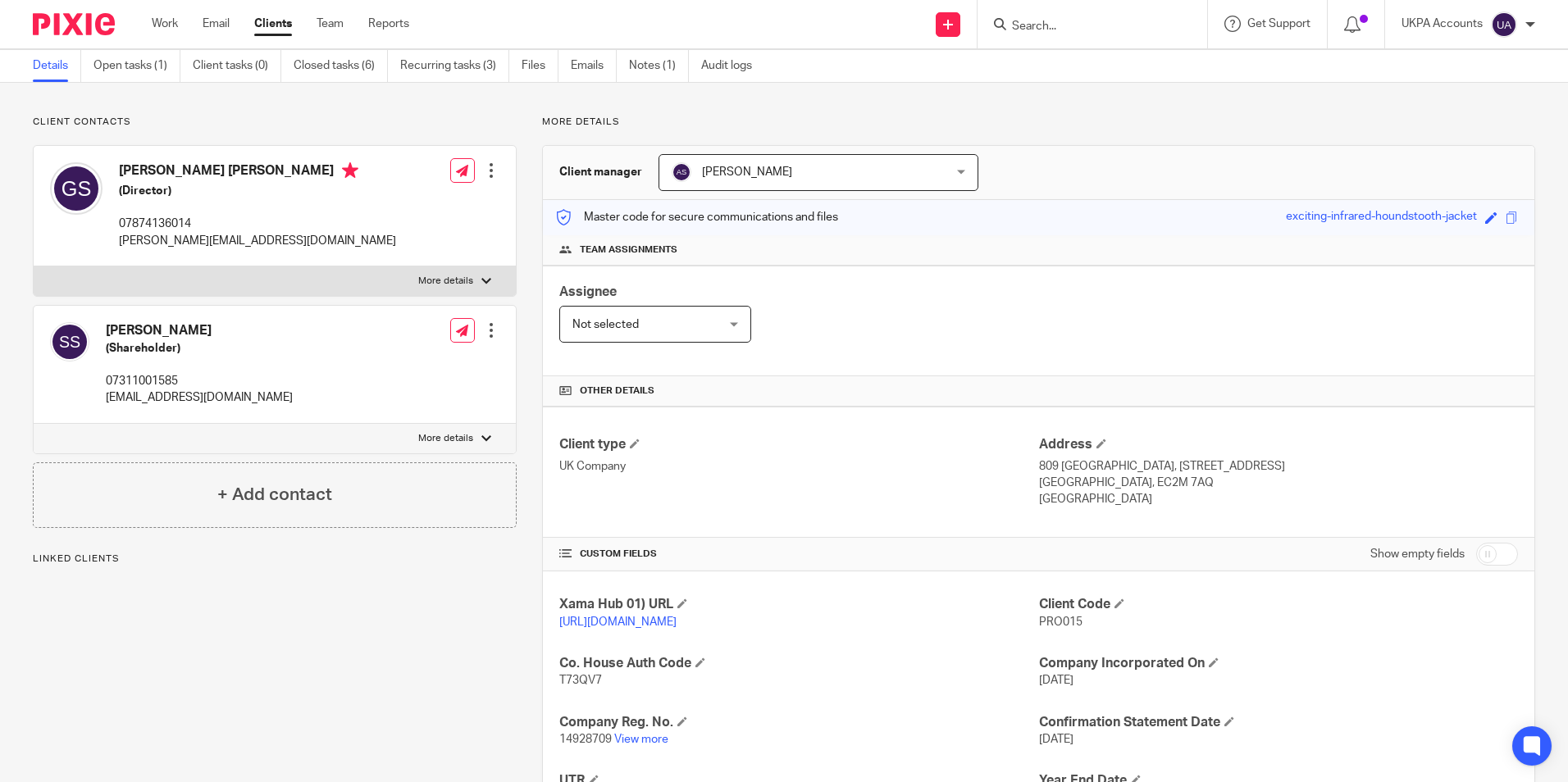
scroll to position [164, 0]
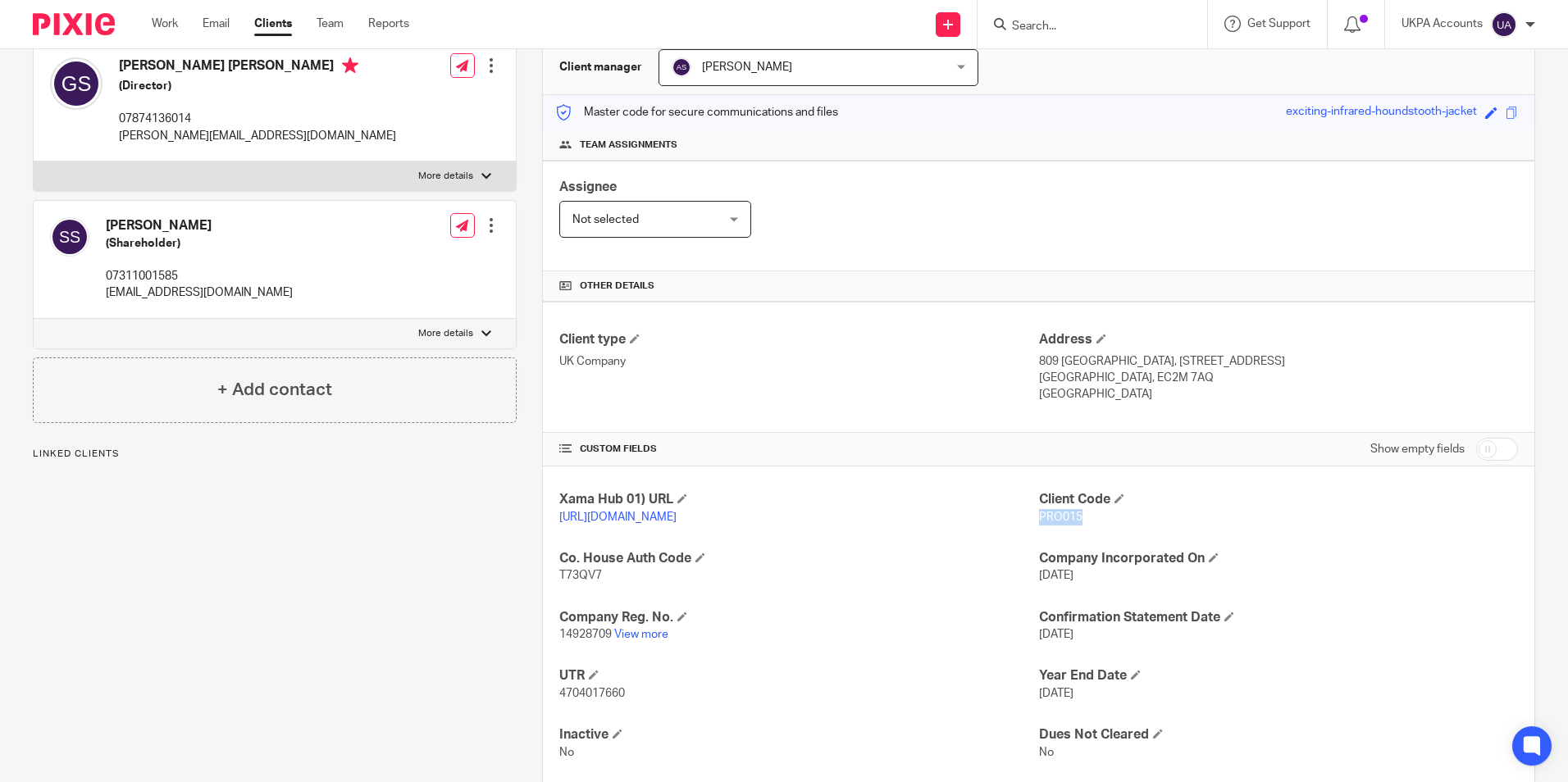
drag, startPoint x: 1033, startPoint y: 513, endPoint x: 1077, endPoint y: 513, distance: 44.0
click at [1077, 513] on p "PRO015" at bounding box center [1278, 517] width 479 height 17
copy span "PRO015"
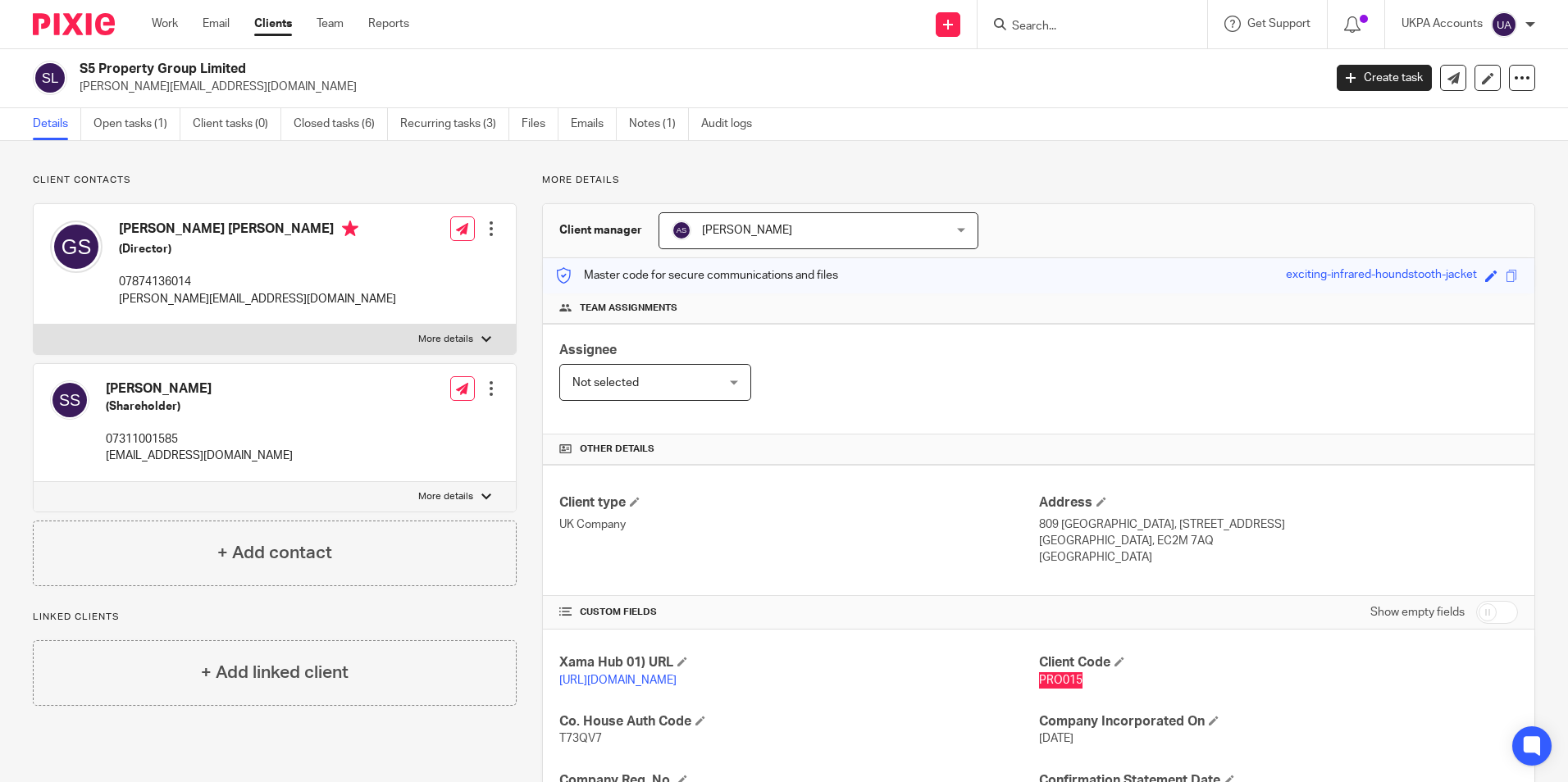
scroll to position [0, 0]
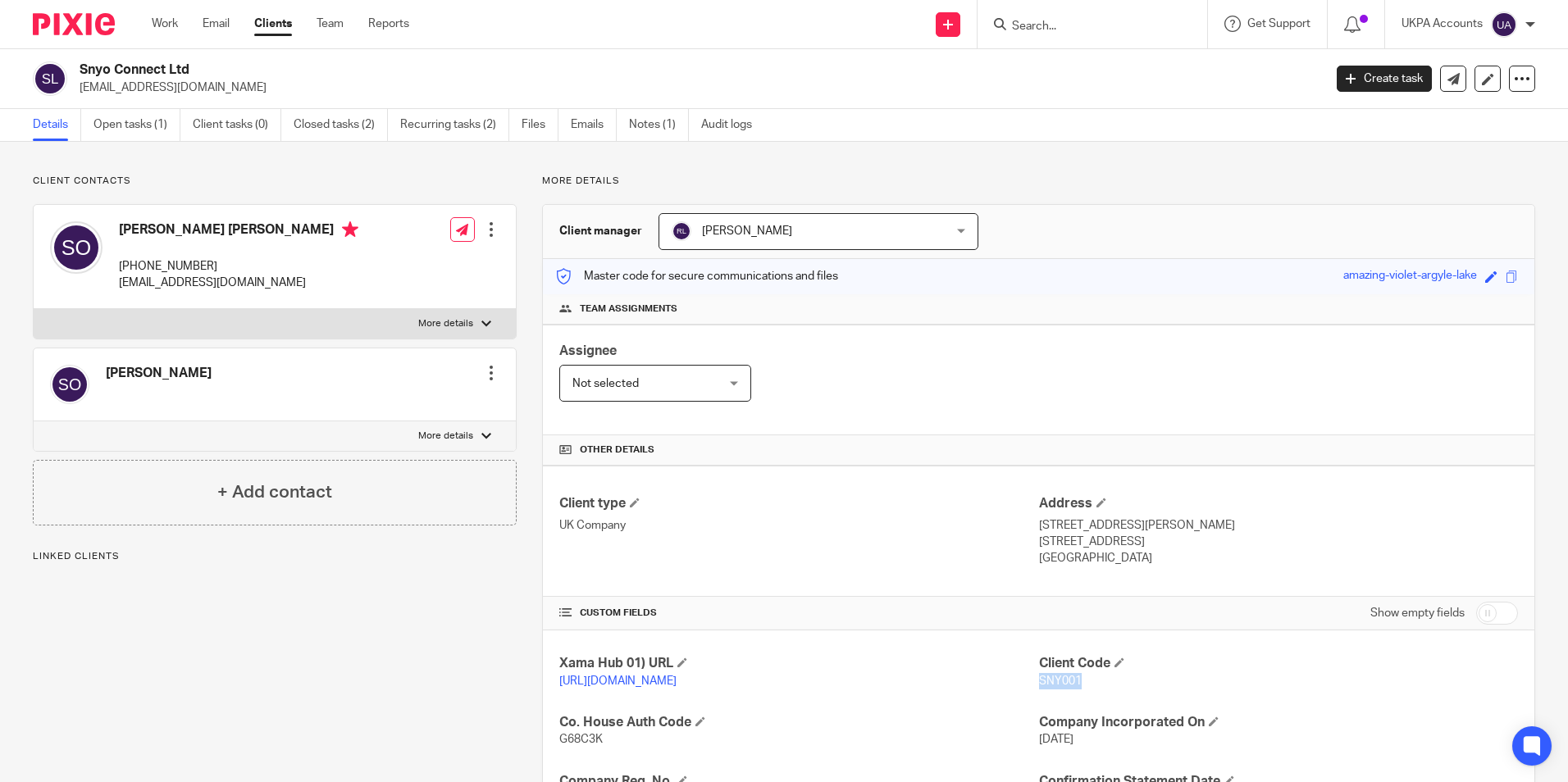
drag, startPoint x: 1033, startPoint y: 677, endPoint x: 1078, endPoint y: 681, distance: 45.2
click at [1078, 681] on p "SNY001" at bounding box center [1278, 681] width 479 height 17
copy span "SNY001"
click at [1076, 34] on div at bounding box center [1092, 24] width 229 height 49
click at [1072, 23] on input "Search" at bounding box center [1084, 26] width 148 height 15
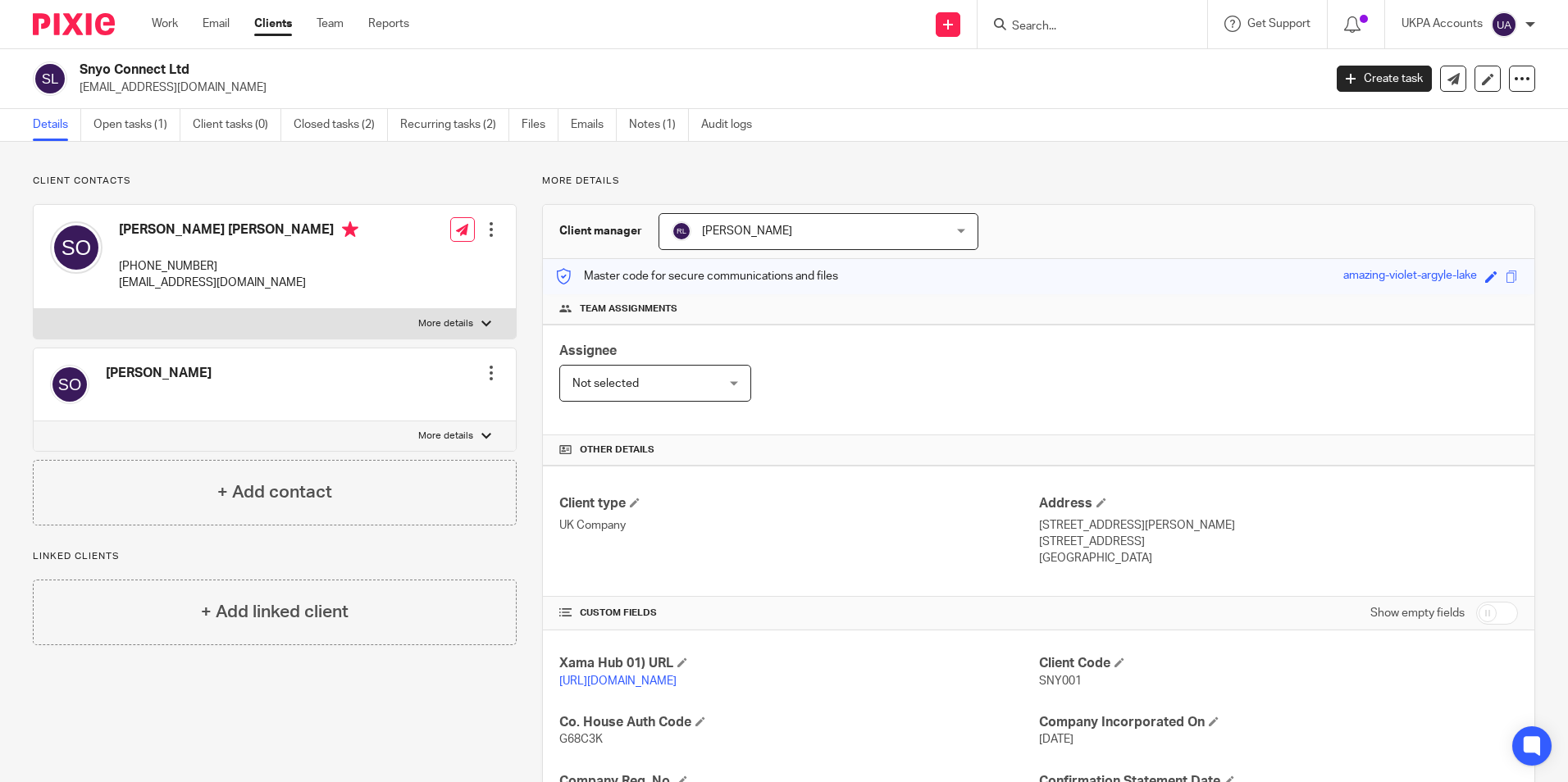
paste input "T & T reddy Limited"
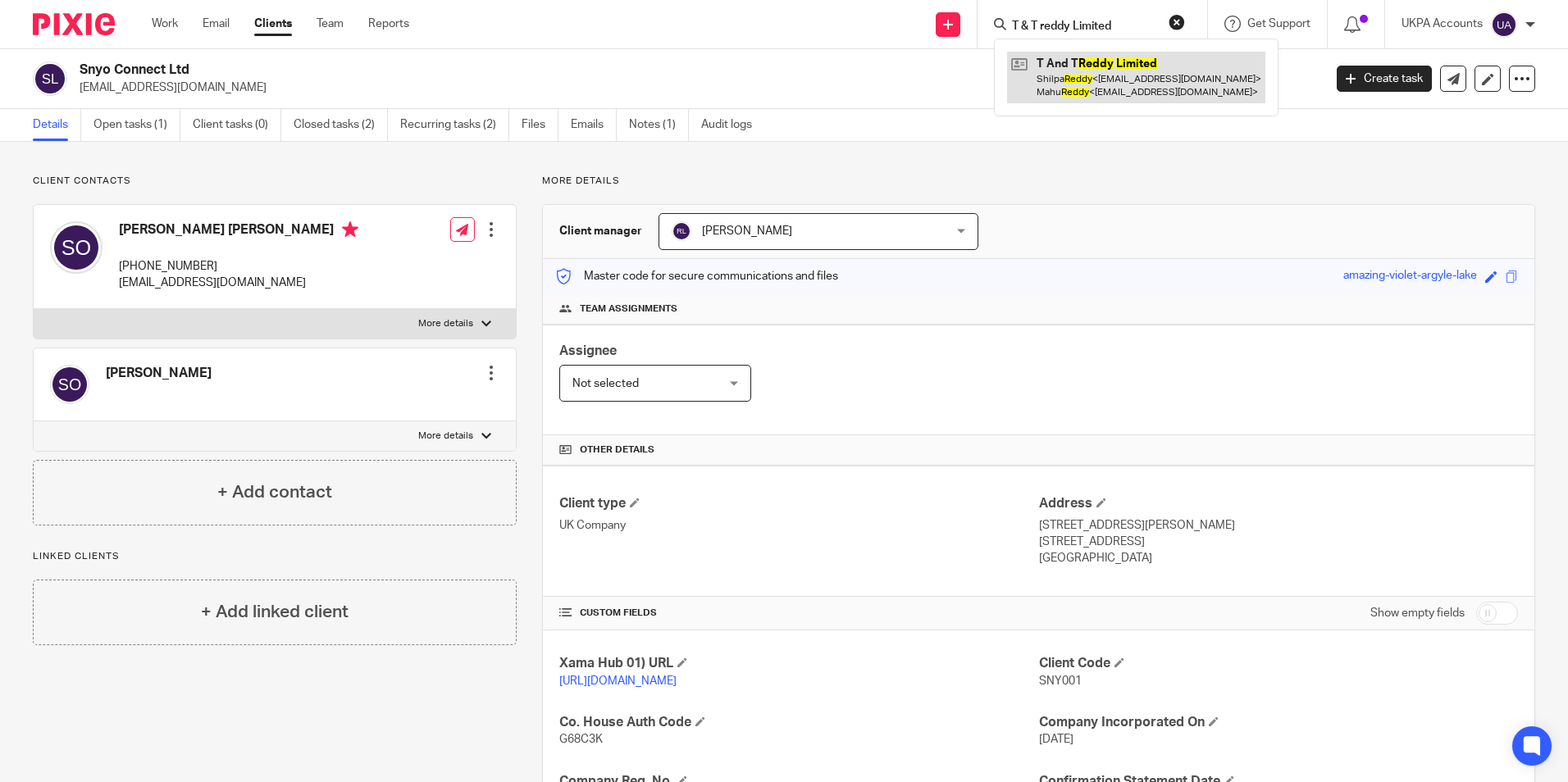
type input "T & T reddy Limited"
click at [1087, 74] on link at bounding box center [1137, 77] width 258 height 51
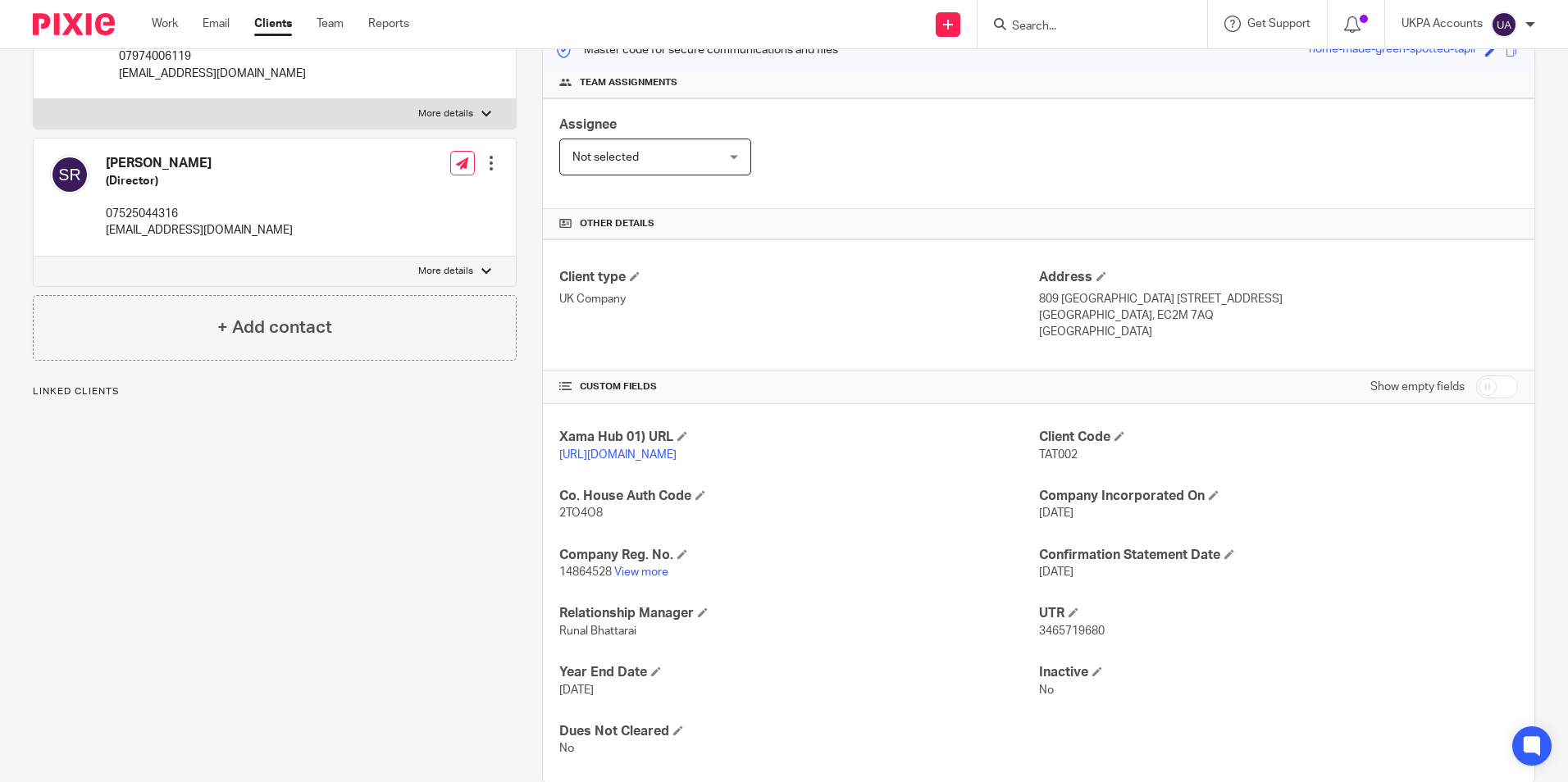
scroll to position [246, 0]
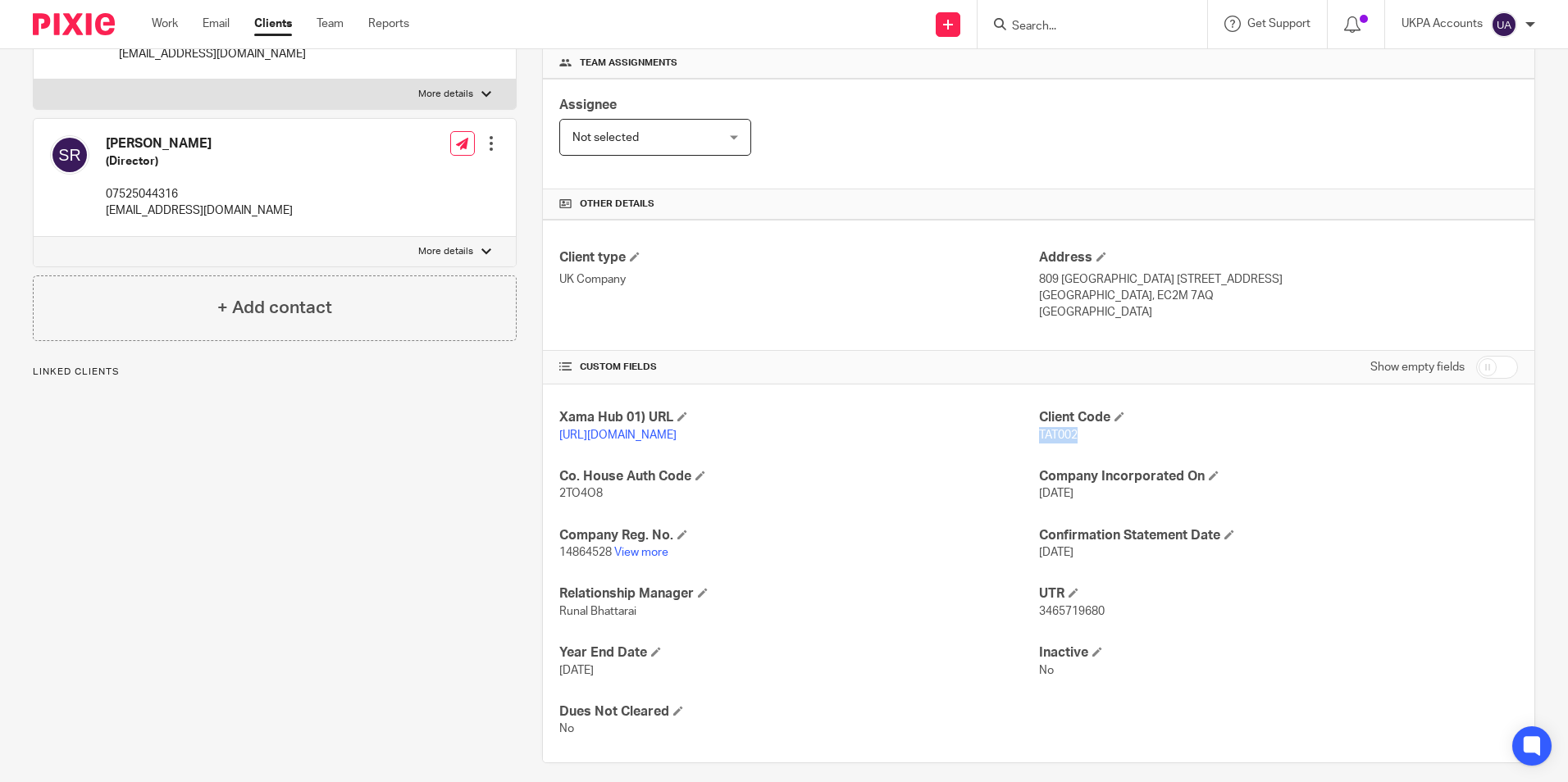
drag, startPoint x: 1032, startPoint y: 430, endPoint x: 1074, endPoint y: 437, distance: 42.6
click at [1074, 437] on p "TAT002" at bounding box center [1278, 435] width 479 height 17
copy span "TAT002"
click at [1041, 21] on input "Search" at bounding box center [1084, 26] width 148 height 15
paste input "TLB - House"
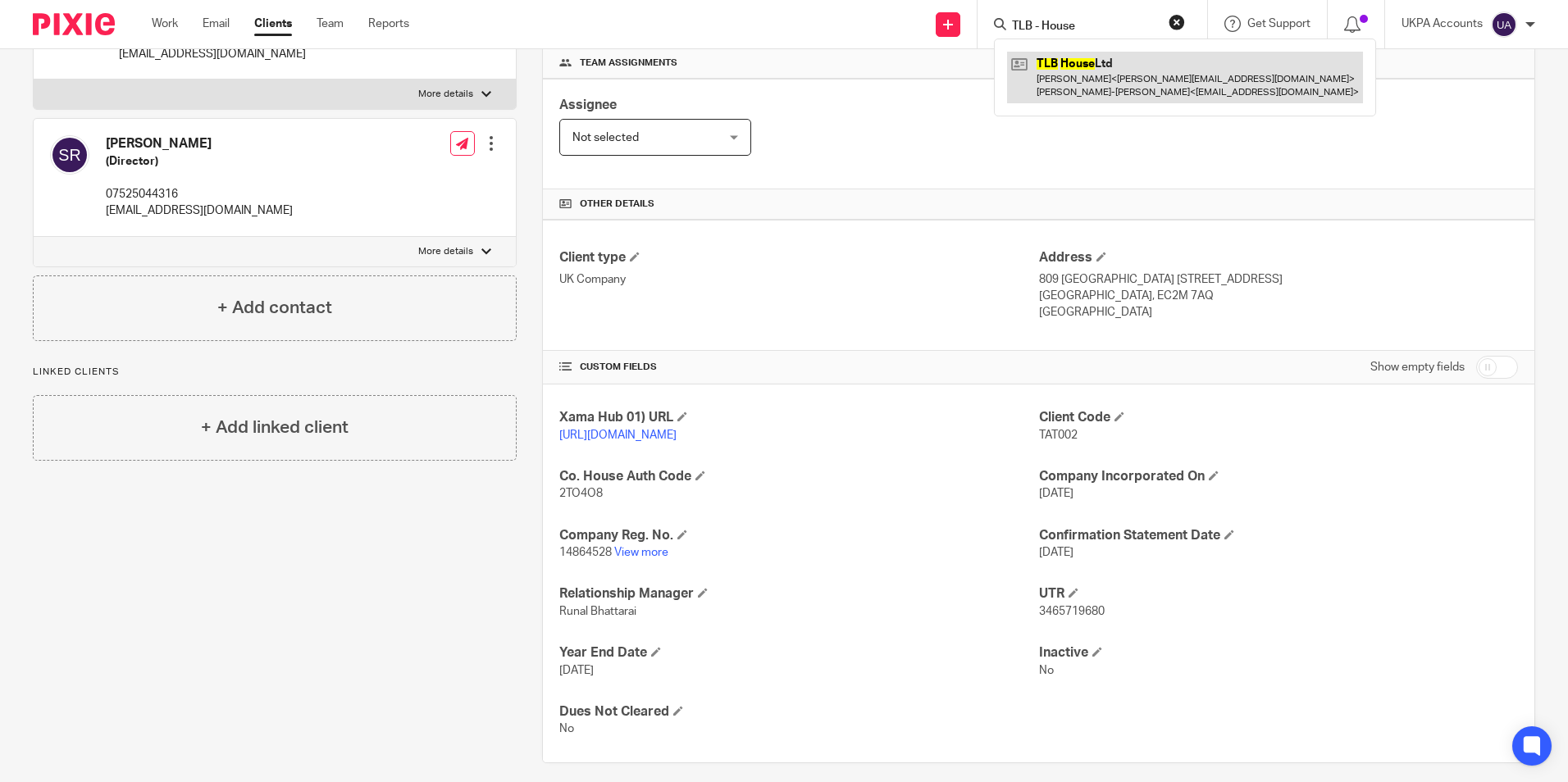
type input "TLB - House"
click at [1083, 77] on link at bounding box center [1185, 77] width 356 height 51
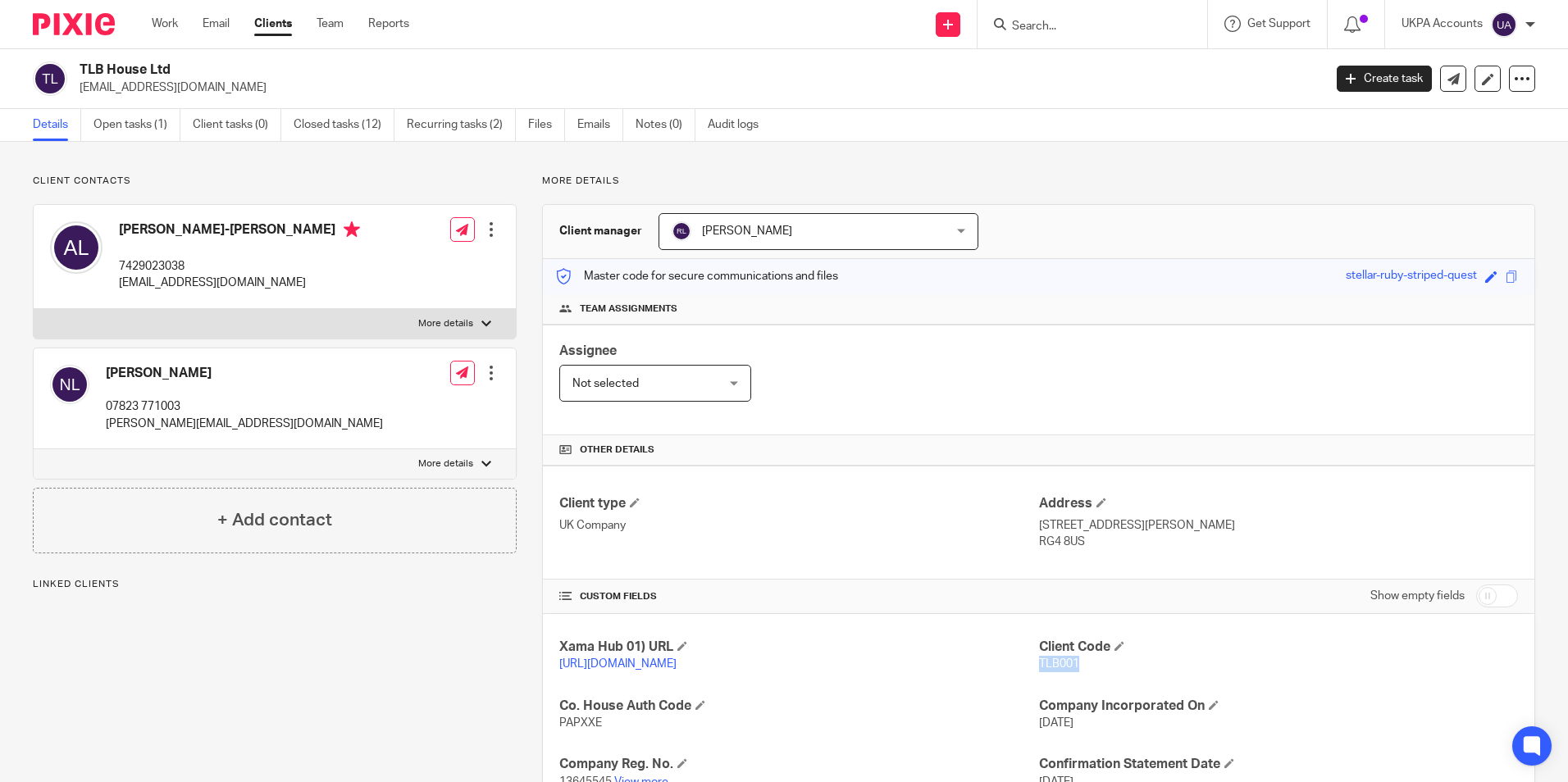
drag, startPoint x: 1032, startPoint y: 661, endPoint x: 1075, endPoint y: 664, distance: 43.1
click at [1075, 664] on p "TLB001" at bounding box center [1278, 663] width 479 height 17
copy span "TLB001"
drag, startPoint x: 1037, startPoint y: 37, endPoint x: 1040, endPoint y: 28, distance: 9.5
click at [1037, 35] on div at bounding box center [1092, 24] width 229 height 49
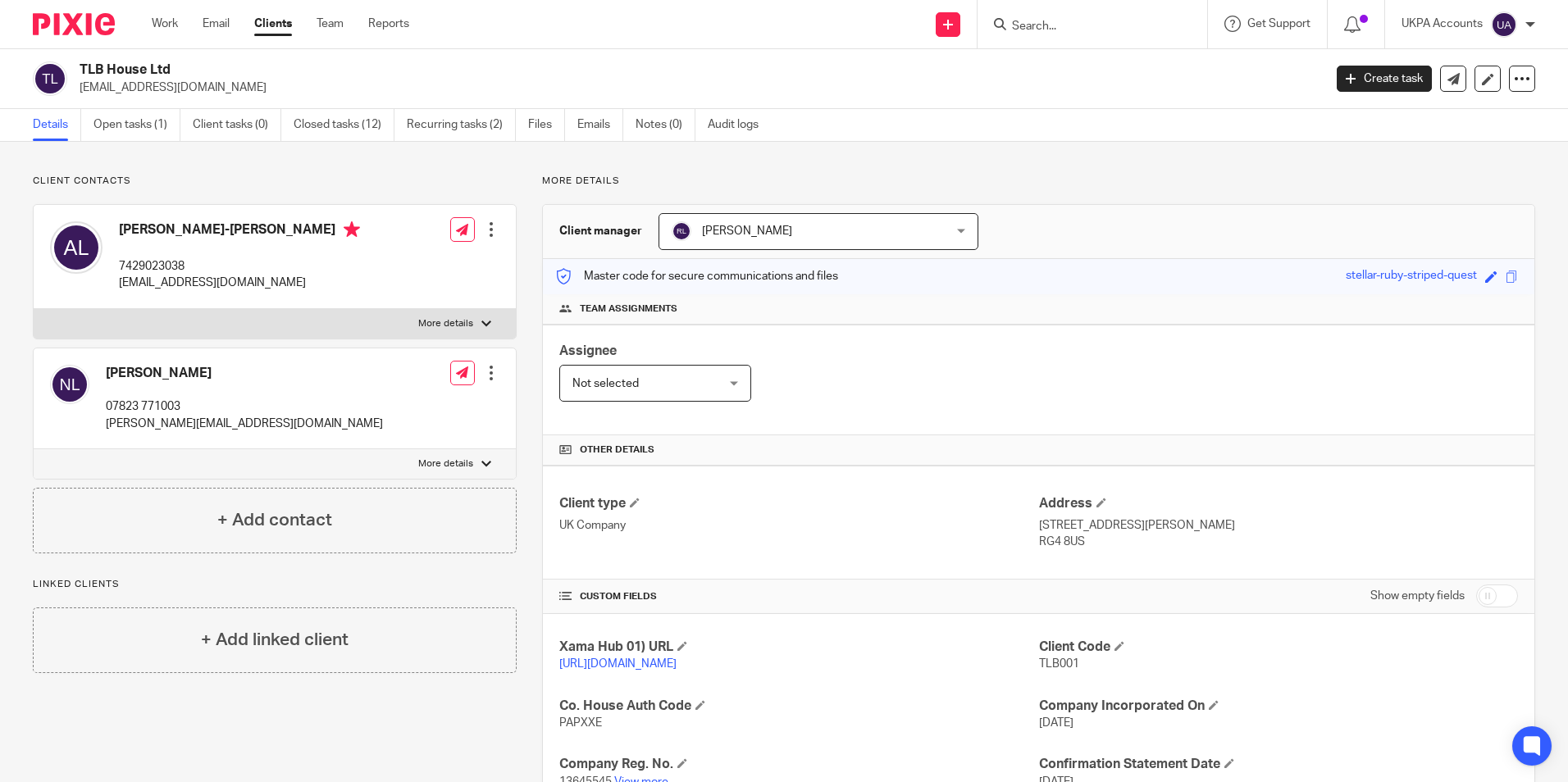
click at [1040, 28] on input "Search" at bounding box center [1084, 26] width 148 height 15
paste input "Tobyloba Ltd"
type input "Tobyloba Ltd"
drag, startPoint x: 1178, startPoint y: 24, endPoint x: 1065, endPoint y: 22, distance: 113.0
click at [1176, 24] on button "reset" at bounding box center [1176, 21] width 17 height 17
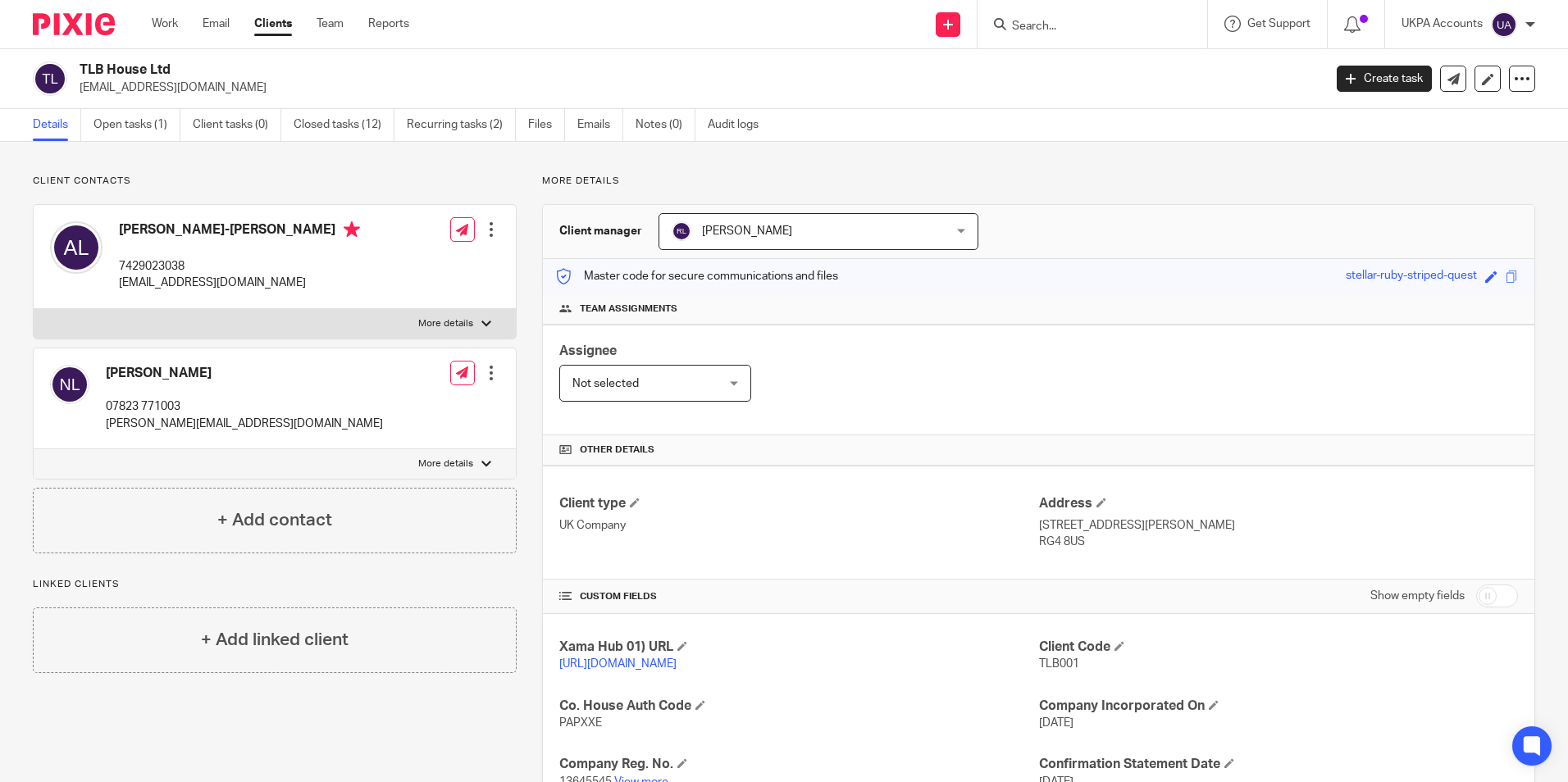
click at [1045, 22] on input "Search" at bounding box center [1084, 26] width 148 height 15
paste input "valor estates"
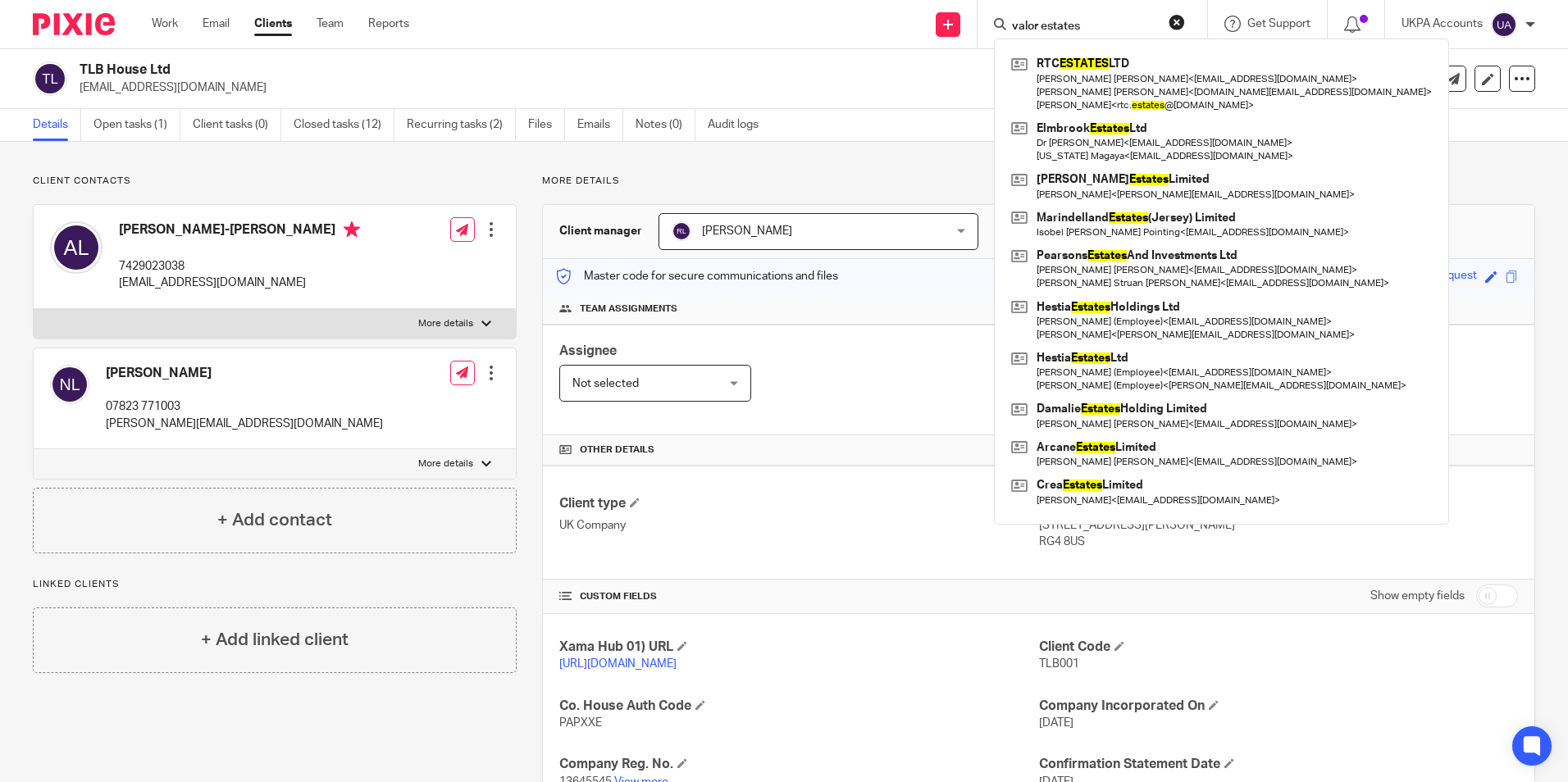
type input "valor estates"
click at [1170, 23] on button "reset" at bounding box center [1176, 21] width 17 height 17
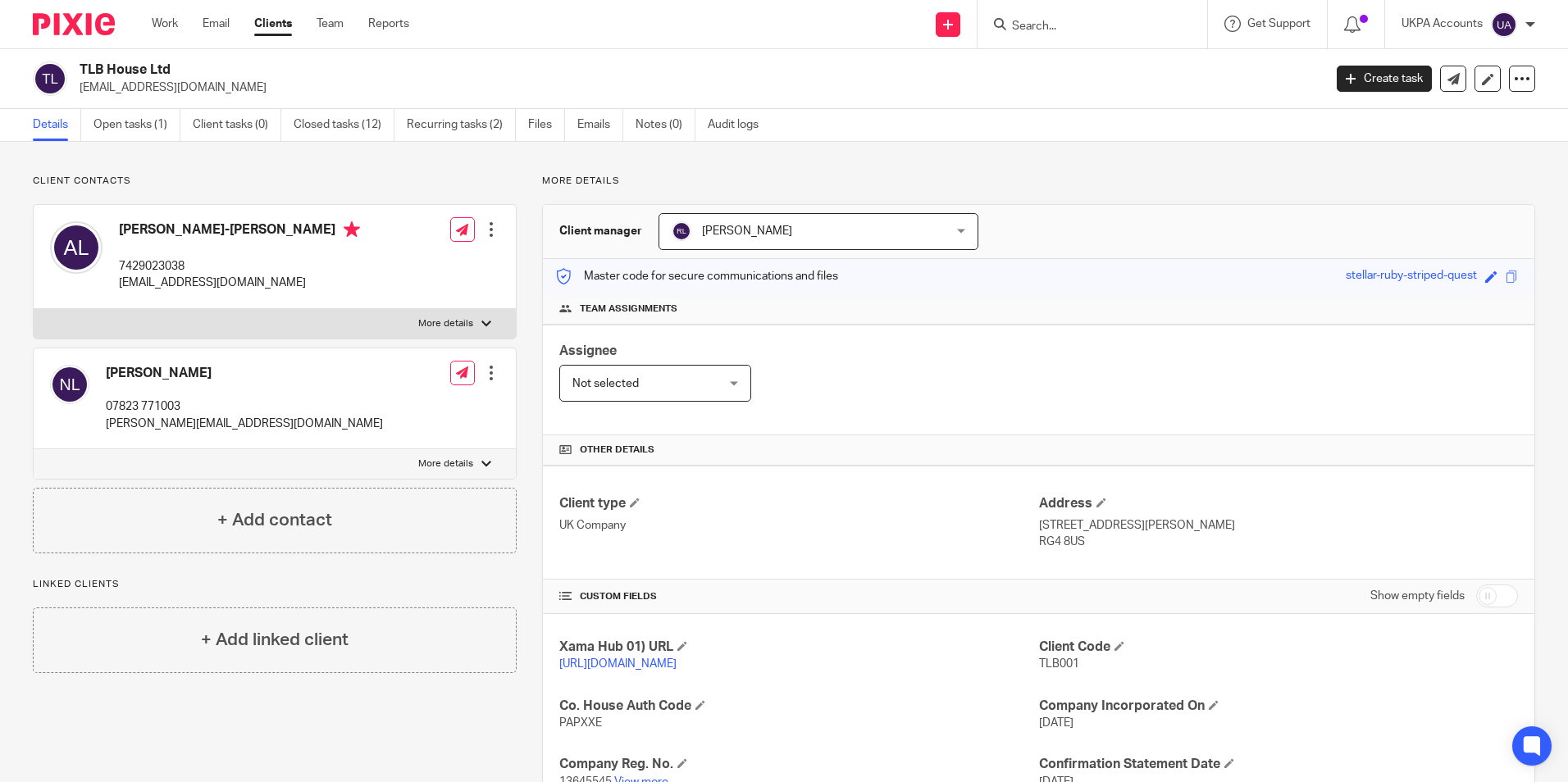
click at [1041, 23] on input "Search" at bounding box center [1084, 26] width 148 height 15
paste input "Vital Homes"
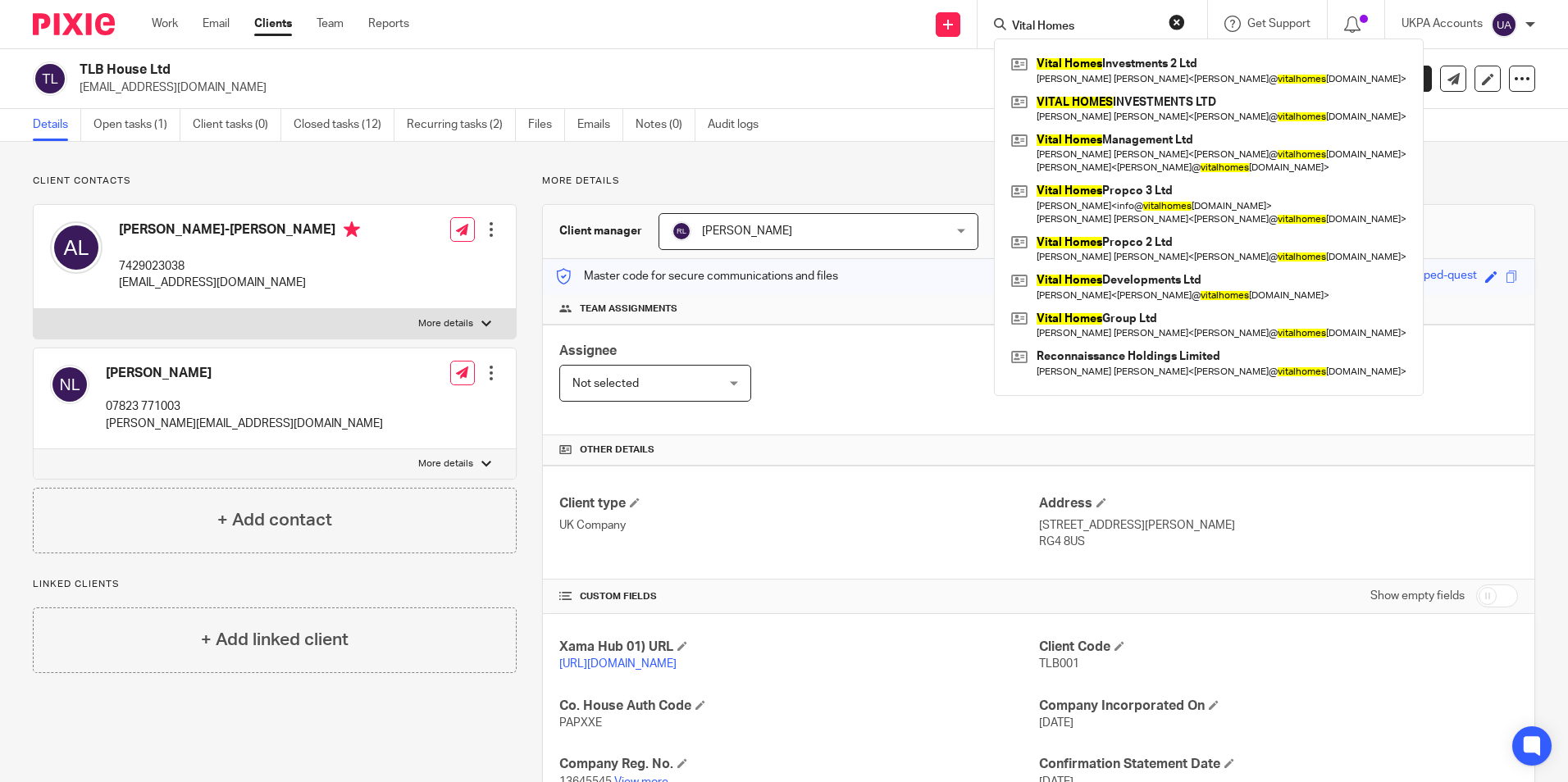
type input "Vital Homes"
drag, startPoint x: 1177, startPoint y: 23, endPoint x: 1094, endPoint y: 32, distance: 83.5
click at [1174, 24] on button "reset" at bounding box center [1176, 21] width 17 height 17
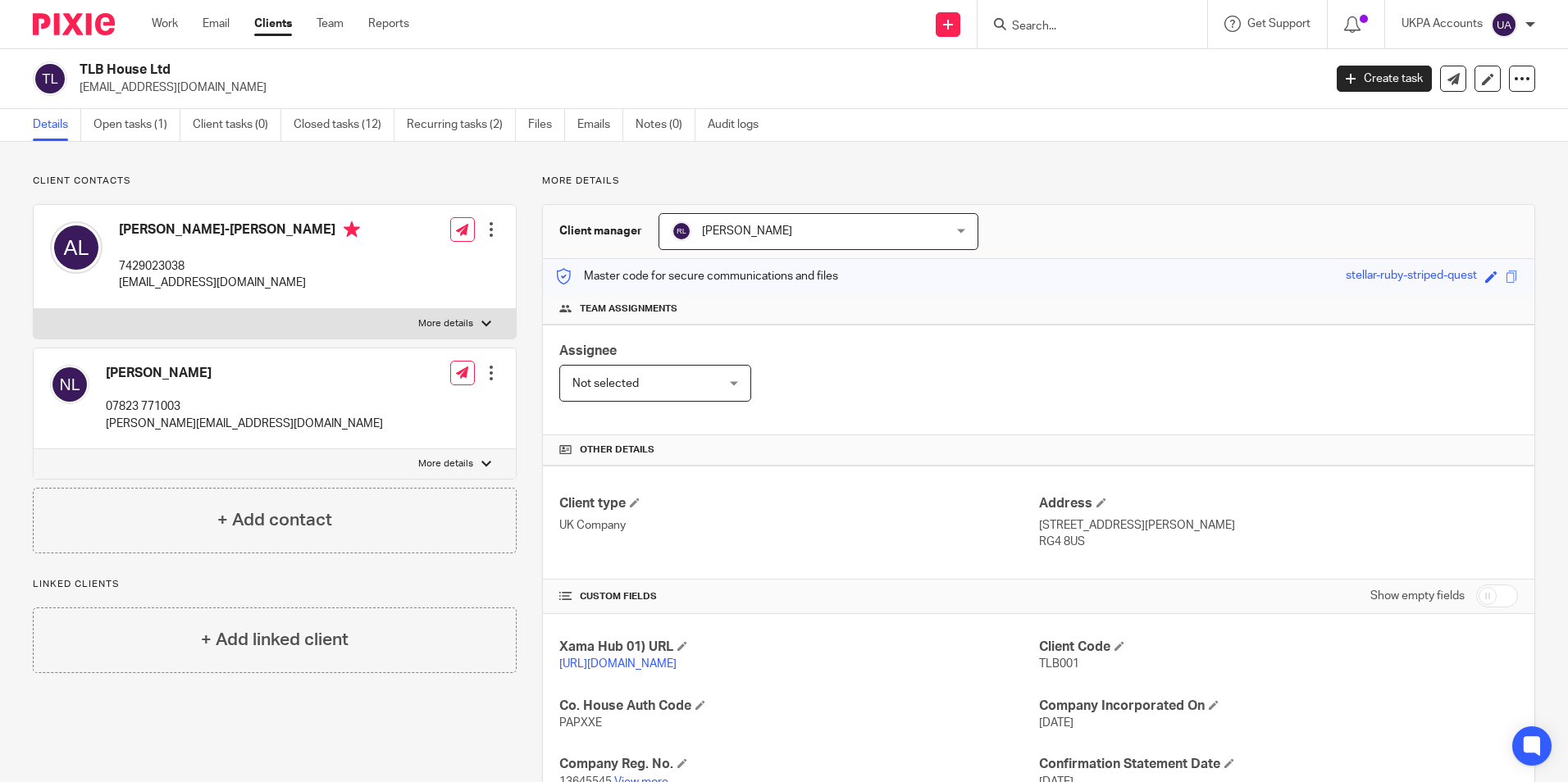
click at [1033, 27] on input "Search" at bounding box center [1084, 26] width 148 height 15
paste input "[PERSON_NAME]"
type input "[PERSON_NAME]"
drag, startPoint x: 1181, startPoint y: 23, endPoint x: 1170, endPoint y: 25, distance: 11.2
click at [1178, 24] on button "reset" at bounding box center [1176, 21] width 17 height 17
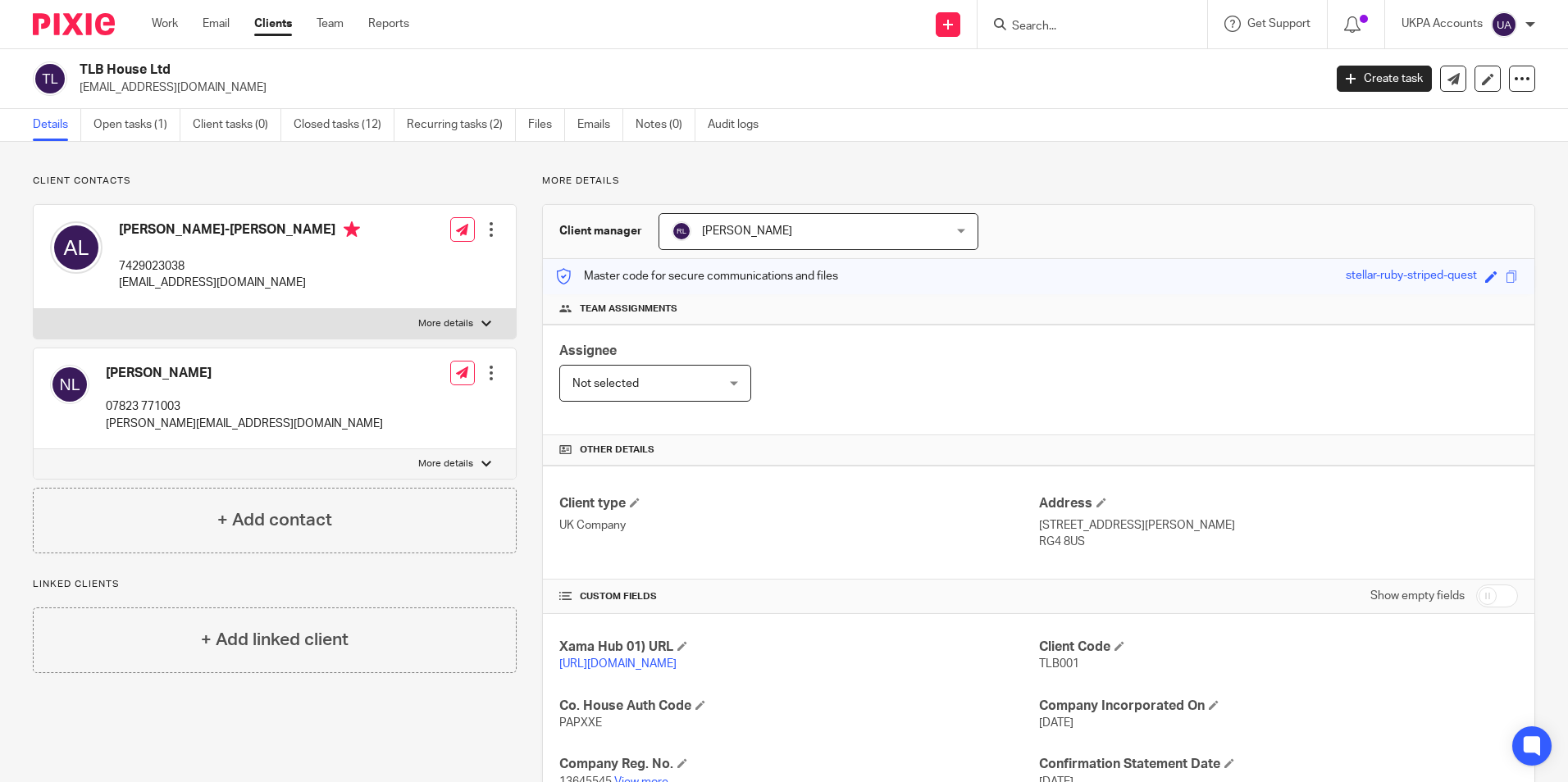
click at [1072, 24] on input "Search" at bounding box center [1084, 26] width 148 height 15
paste input "Property Investments Limited"
type input "Property Investments Limited"
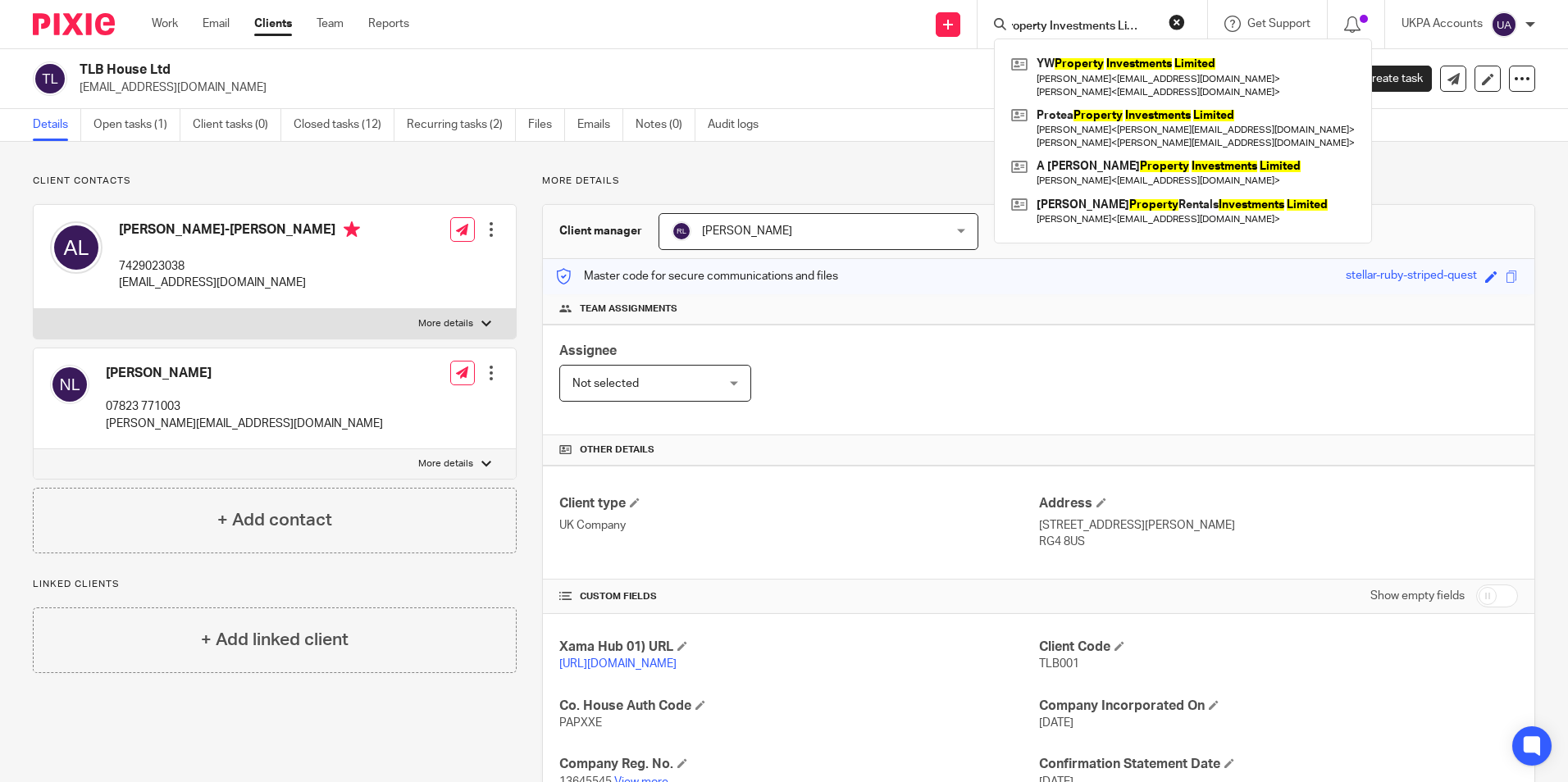
click at [1011, 25] on input "Property Investments Limited" at bounding box center [1084, 26] width 148 height 15
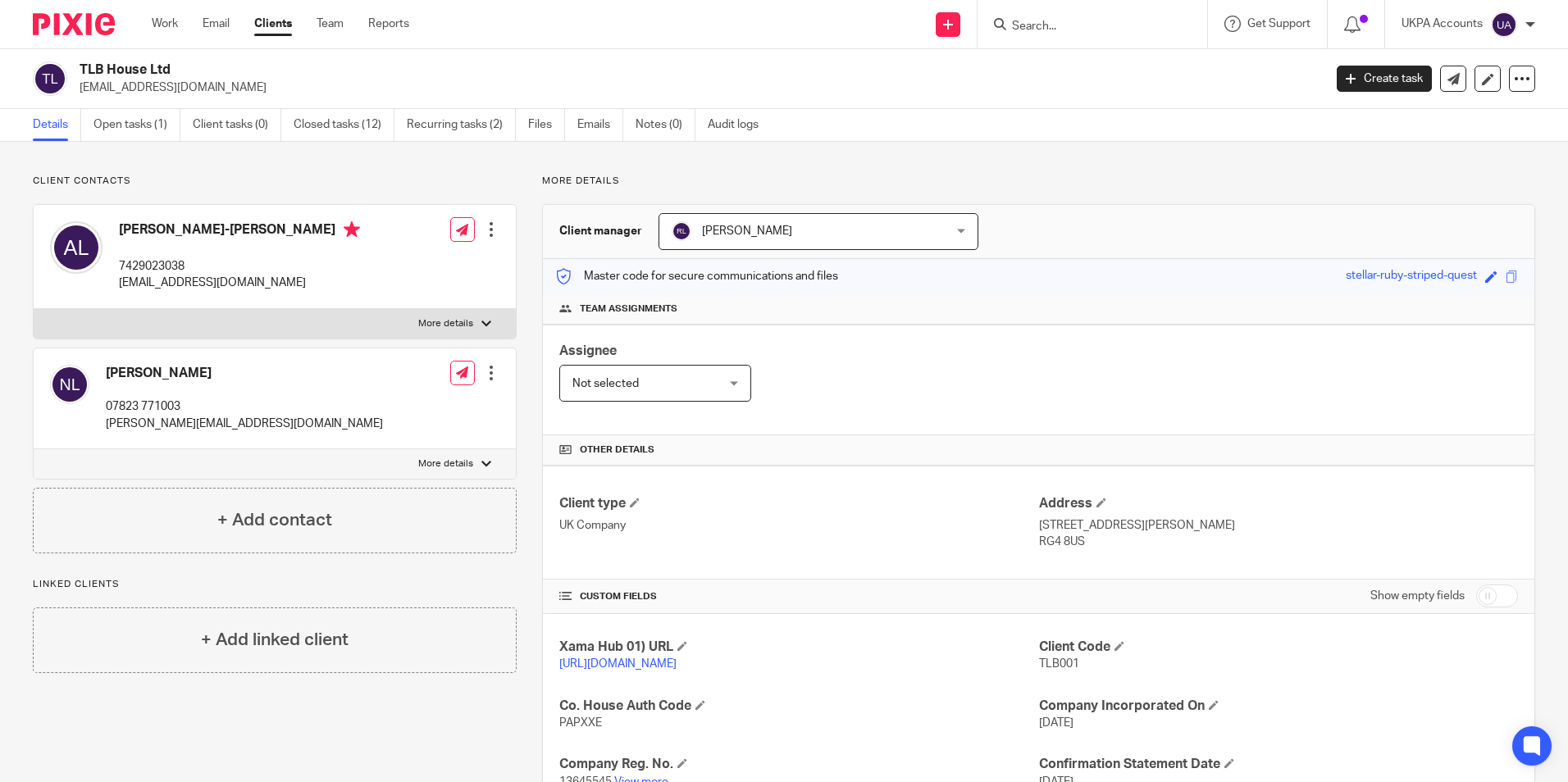
click at [1065, 29] on input "Search" at bounding box center [1084, 26] width 148 height 15
paste input "YW Property Investments Limited"
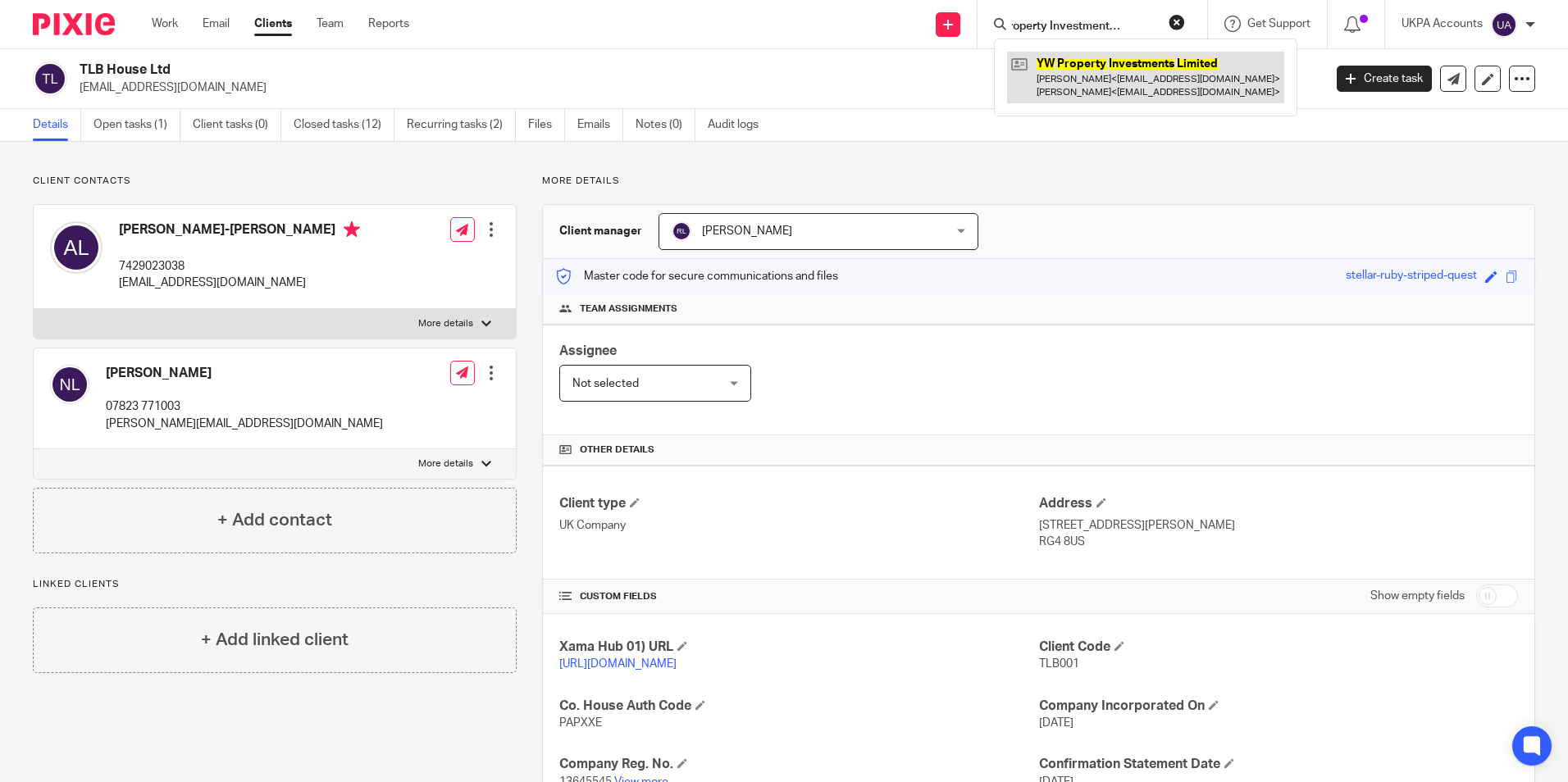
type input "YW Property Investments Limited"
click at [1062, 81] on link at bounding box center [1145, 77] width 277 height 51
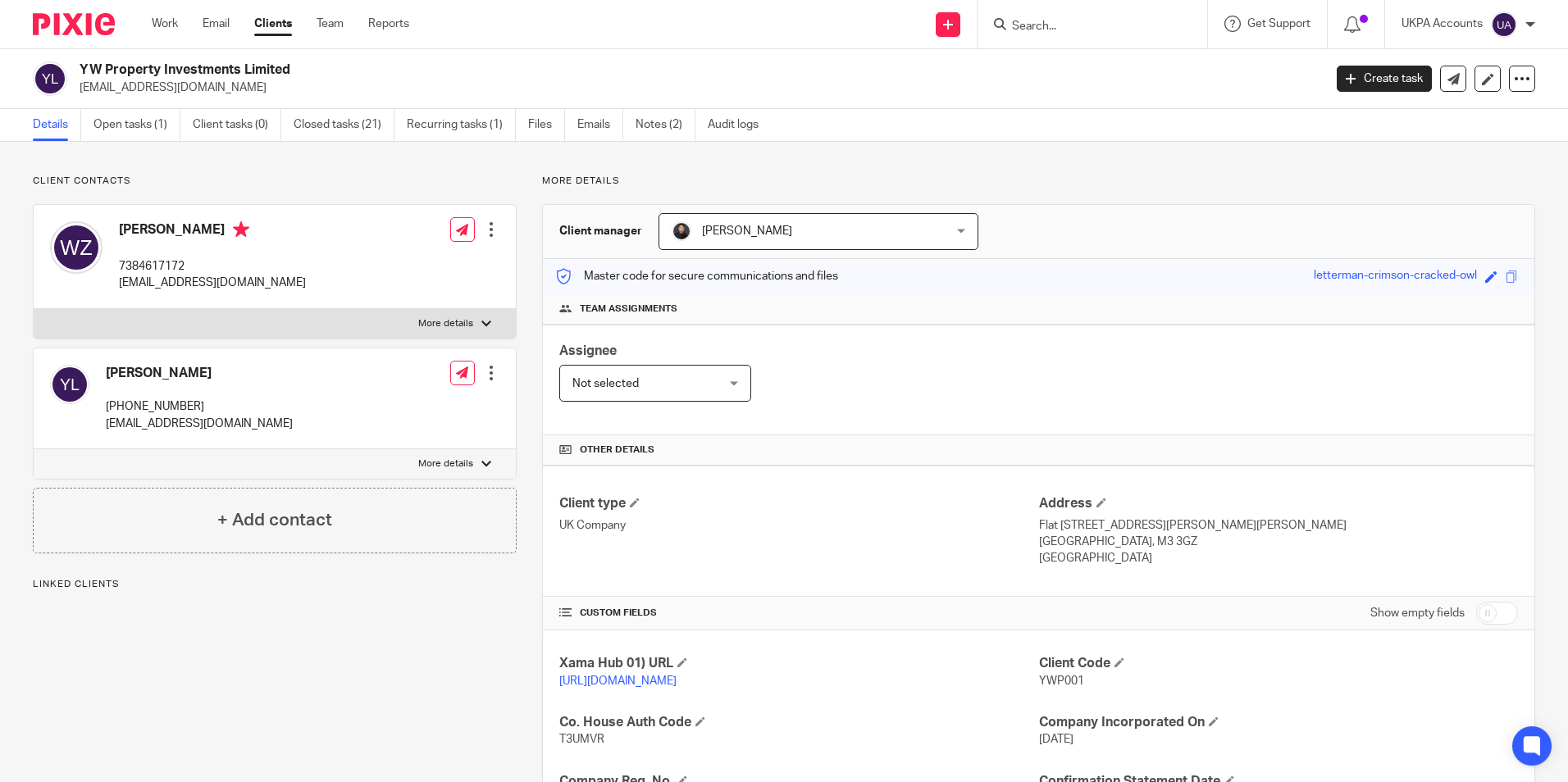
scroll to position [82, 0]
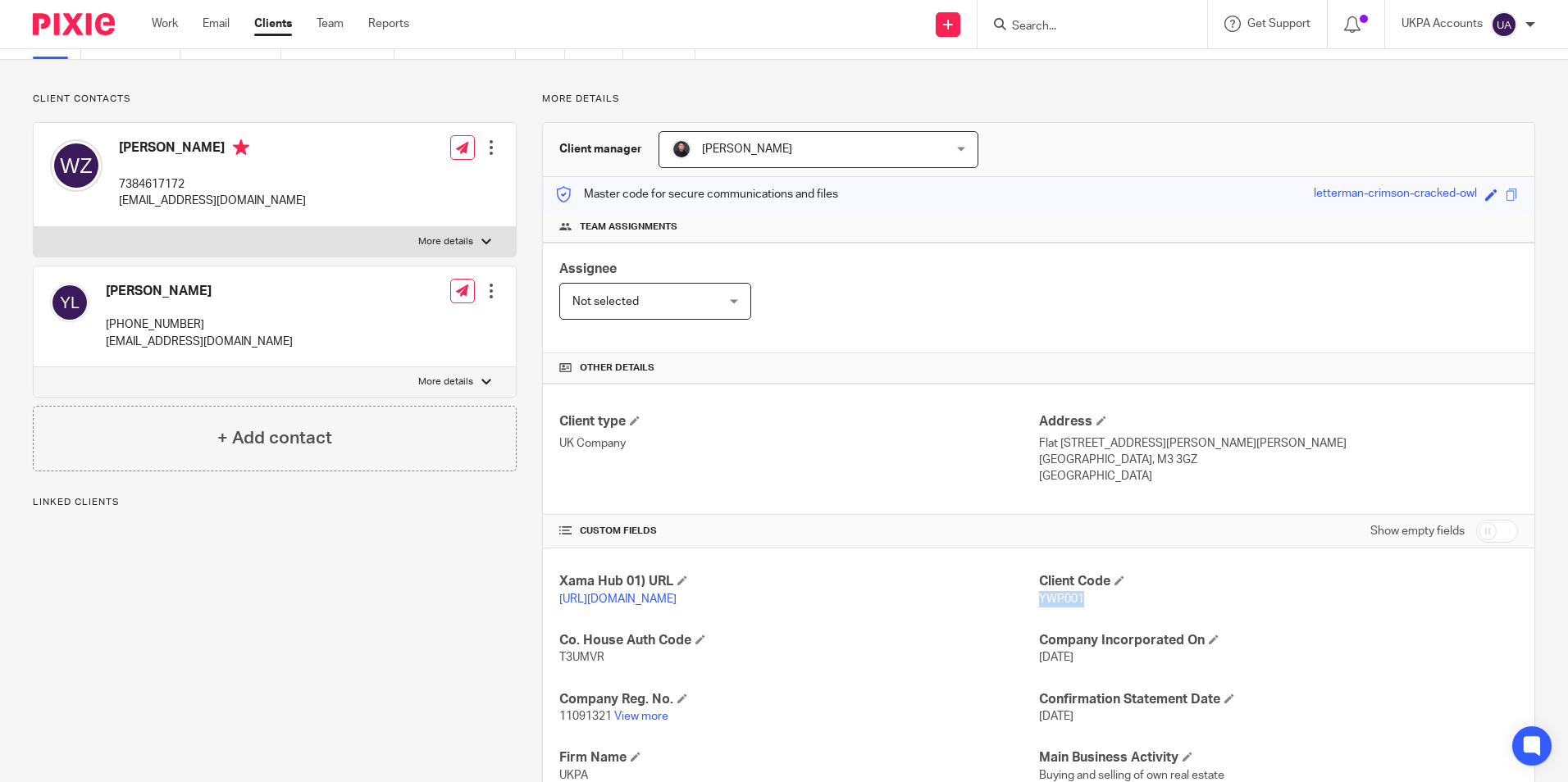
drag, startPoint x: 1034, startPoint y: 594, endPoint x: 1074, endPoint y: 596, distance: 40.0
click at [1074, 596] on span "YWP001" at bounding box center [1062, 599] width 45 height 12
copy span "YWP001"
click at [1026, 23] on input "Search" at bounding box center [1084, 26] width 148 height 15
paste input "Mercy MANCHESTER SPV 1 LIMITED"
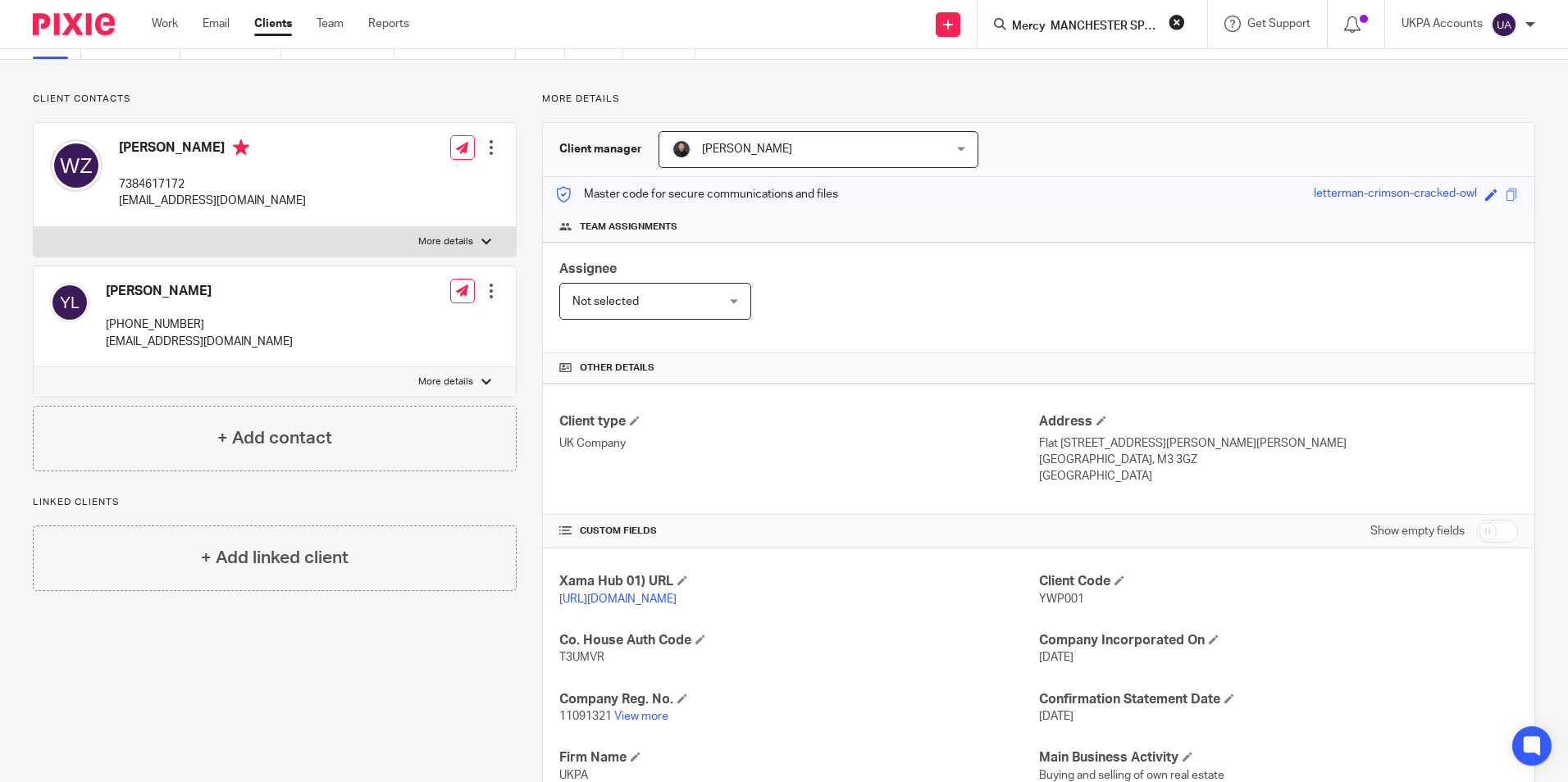
scroll to position [0, 51]
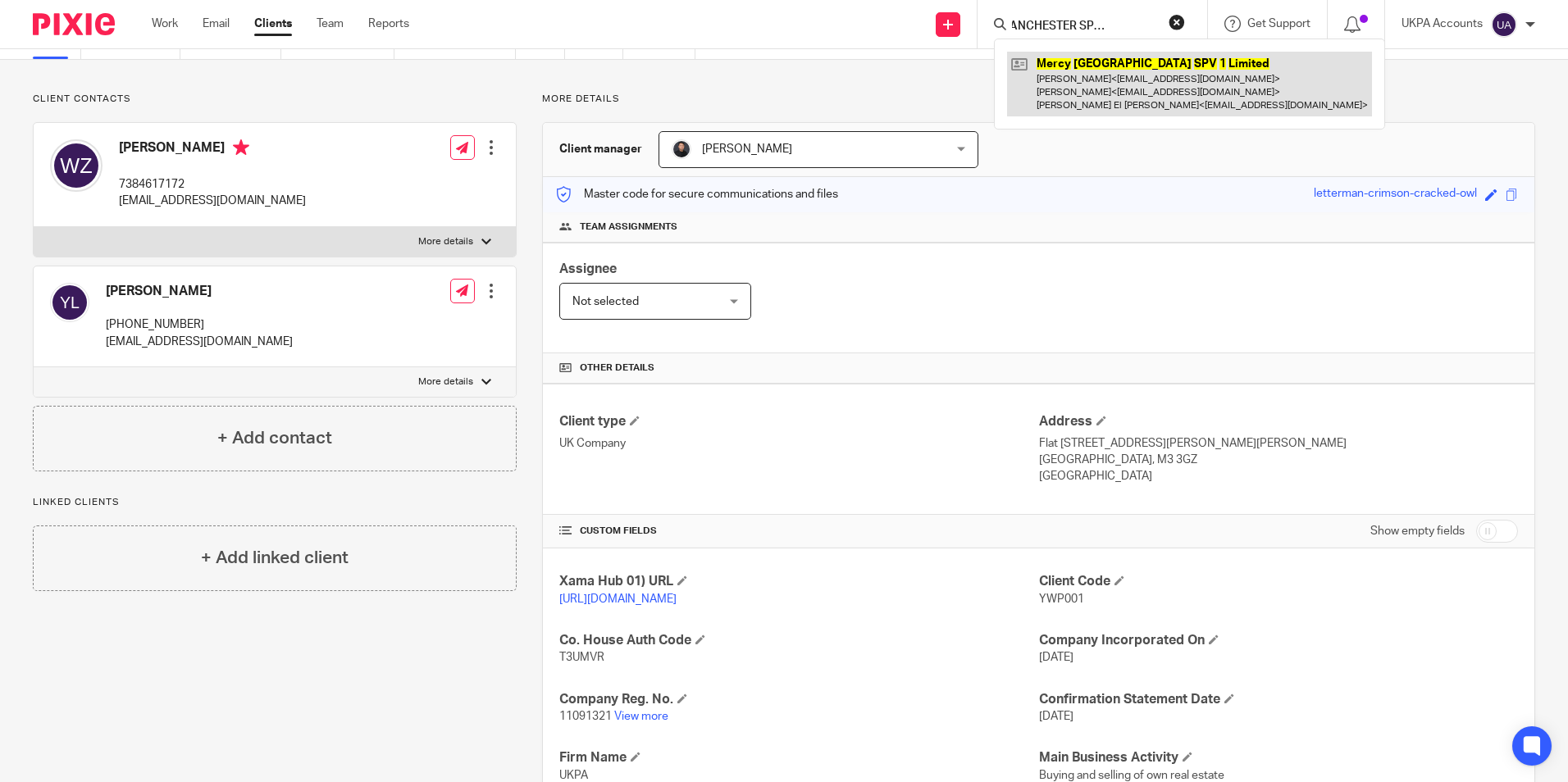
type input "Mercy MANCHESTER SPV 1 LIMITED"
click at [1083, 73] on link at bounding box center [1190, 84] width 365 height 65
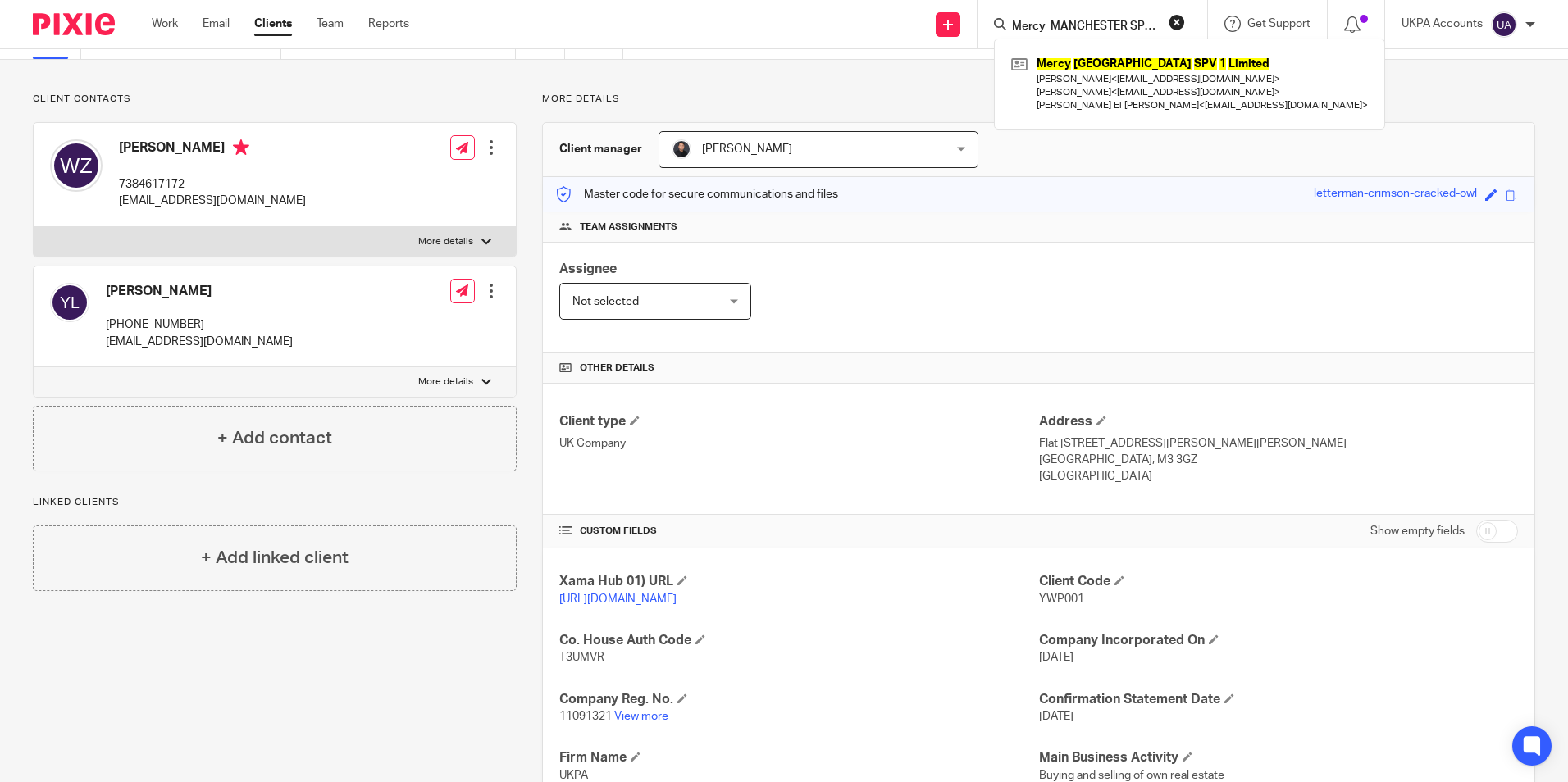
click at [1177, 22] on button "reset" at bounding box center [1176, 21] width 17 height 17
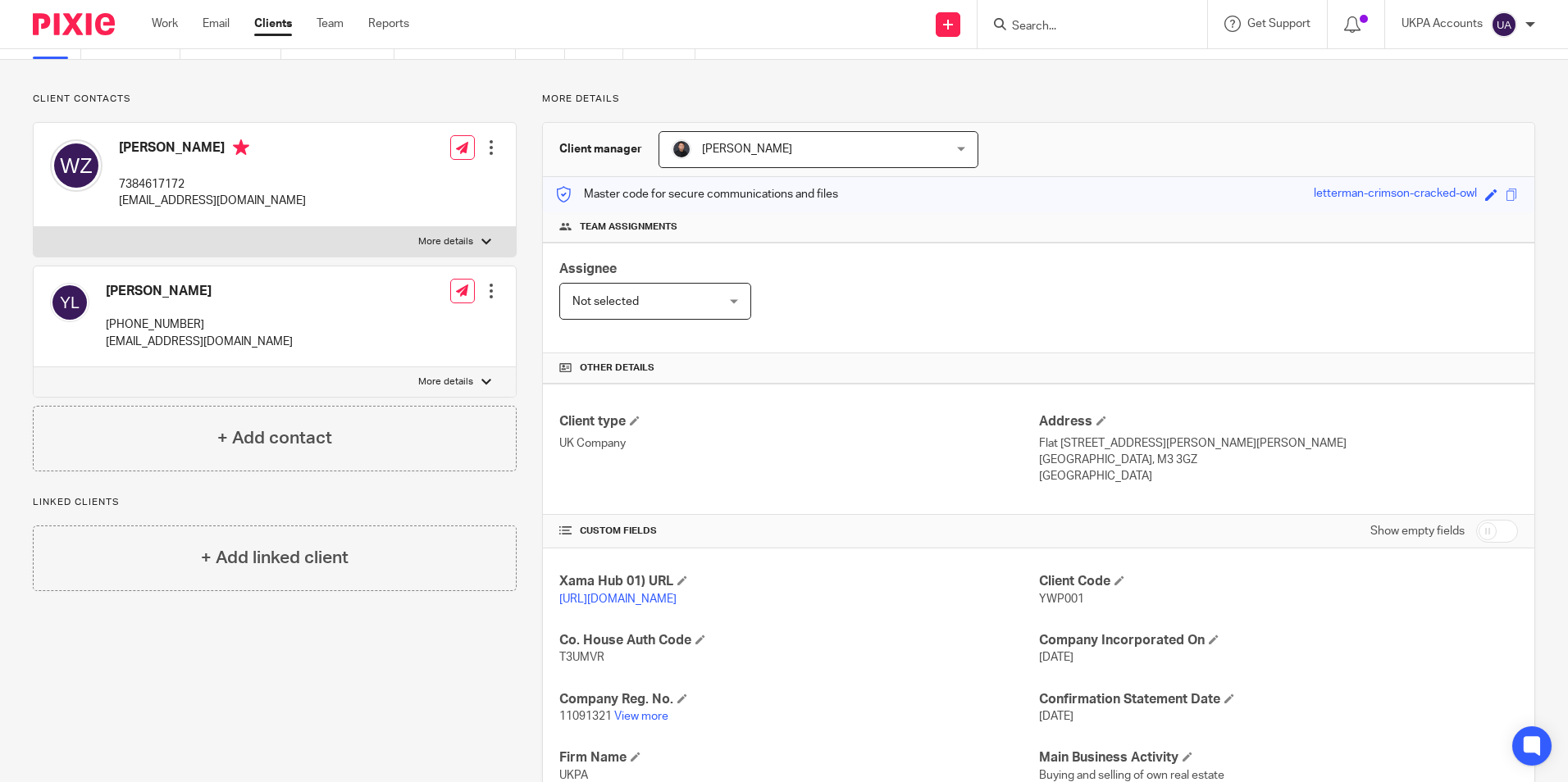
click at [1058, 24] on input "Search" at bounding box center [1084, 26] width 148 height 15
paste input "[PERSON_NAME] company"
type input "[PERSON_NAME] company"
drag, startPoint x: 1178, startPoint y: 23, endPoint x: 1061, endPoint y: 40, distance: 118.2
click at [1177, 23] on button "reset" at bounding box center [1176, 21] width 17 height 17
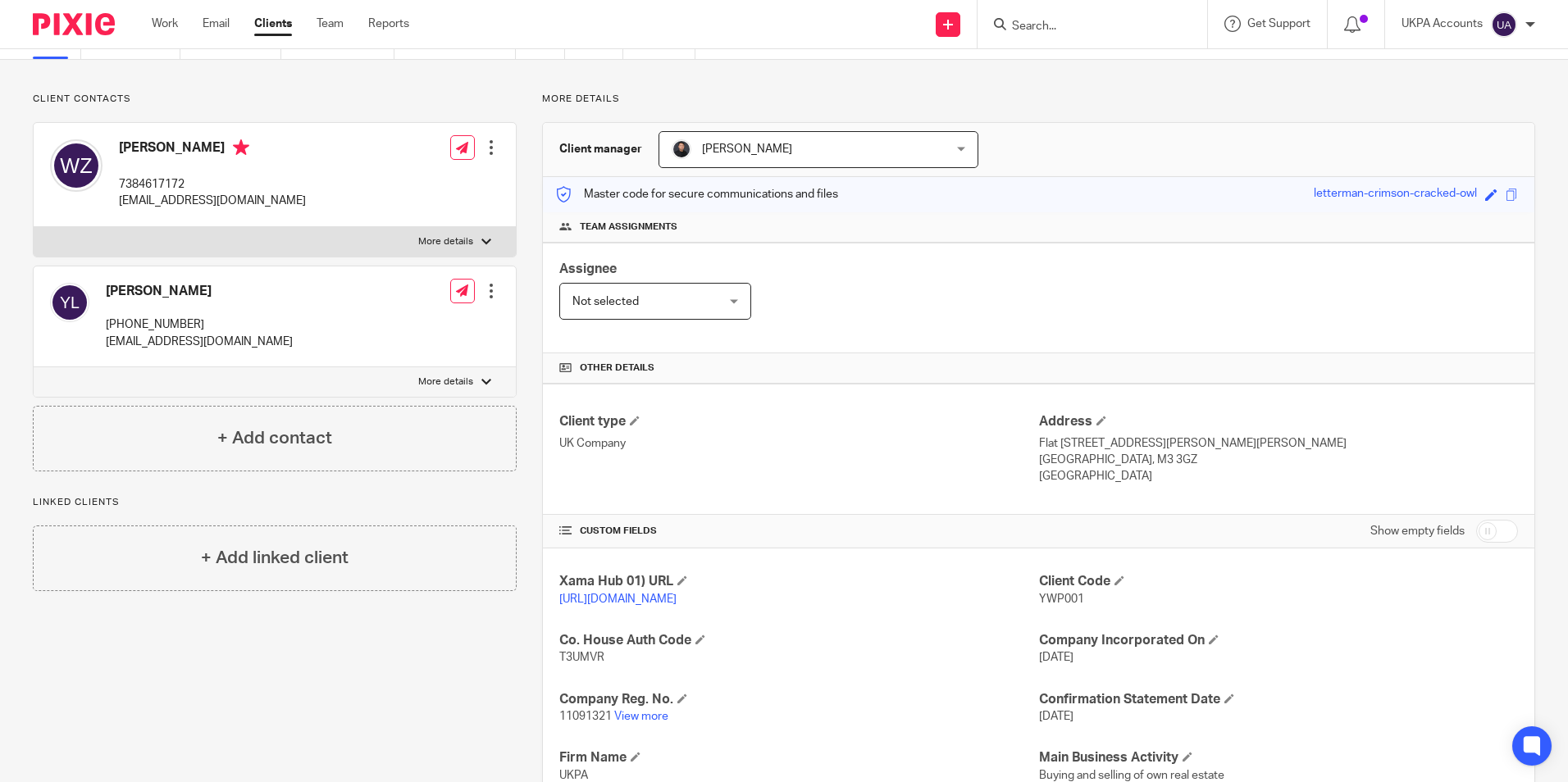
click at [1057, 23] on input "Search" at bounding box center [1084, 26] width 148 height 15
paste input "Ligui Zoso"
type input "Ligui Zoso"
drag, startPoint x: 1173, startPoint y: 18, endPoint x: 1137, endPoint y: 21, distance: 36.1
click at [1173, 18] on button "reset" at bounding box center [1176, 21] width 17 height 17
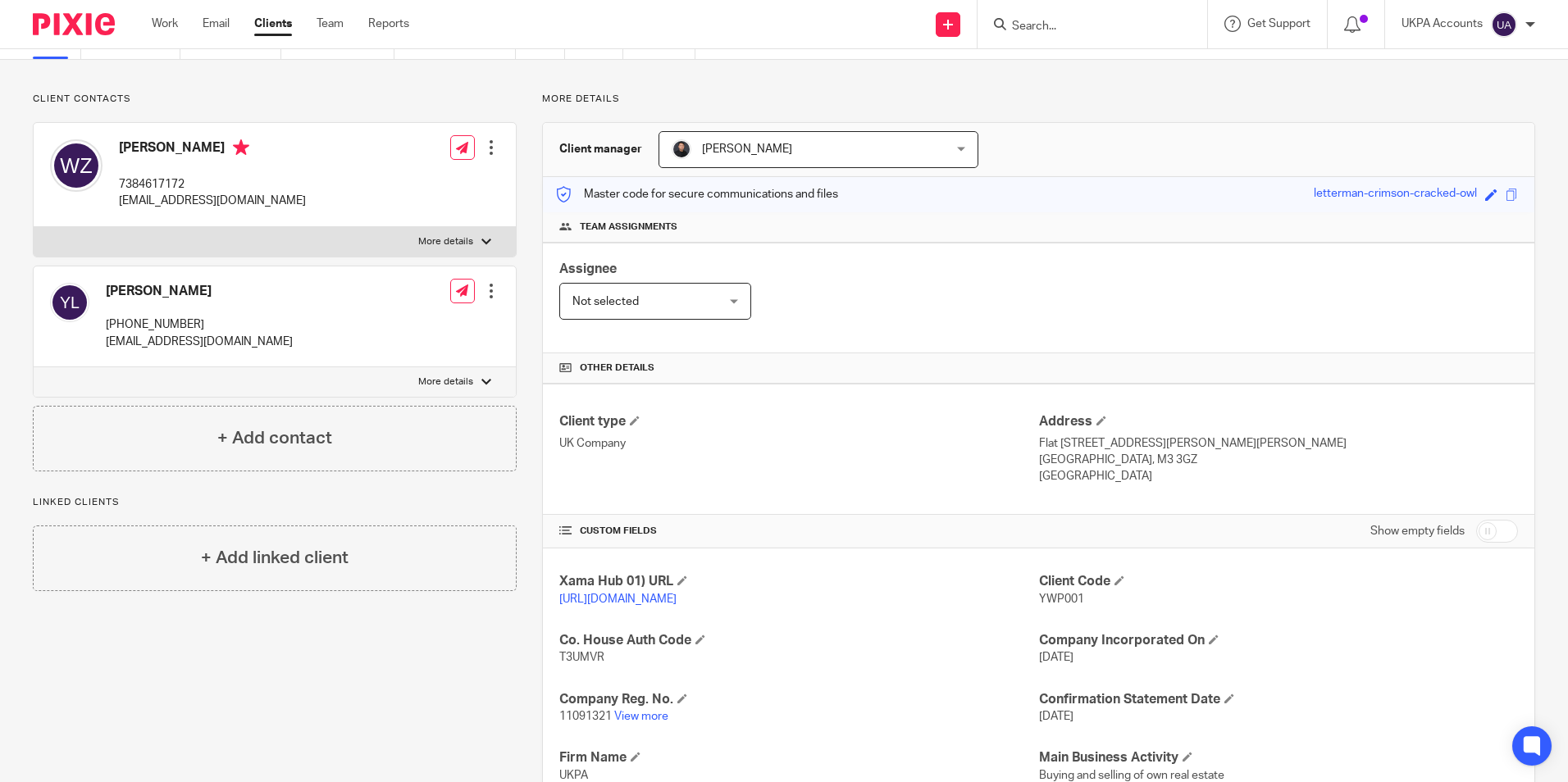
click at [1083, 19] on input "Search" at bounding box center [1084, 26] width 148 height 15
paste input "Hughes Property Ltd"
type input "Hughes Property Ltd"
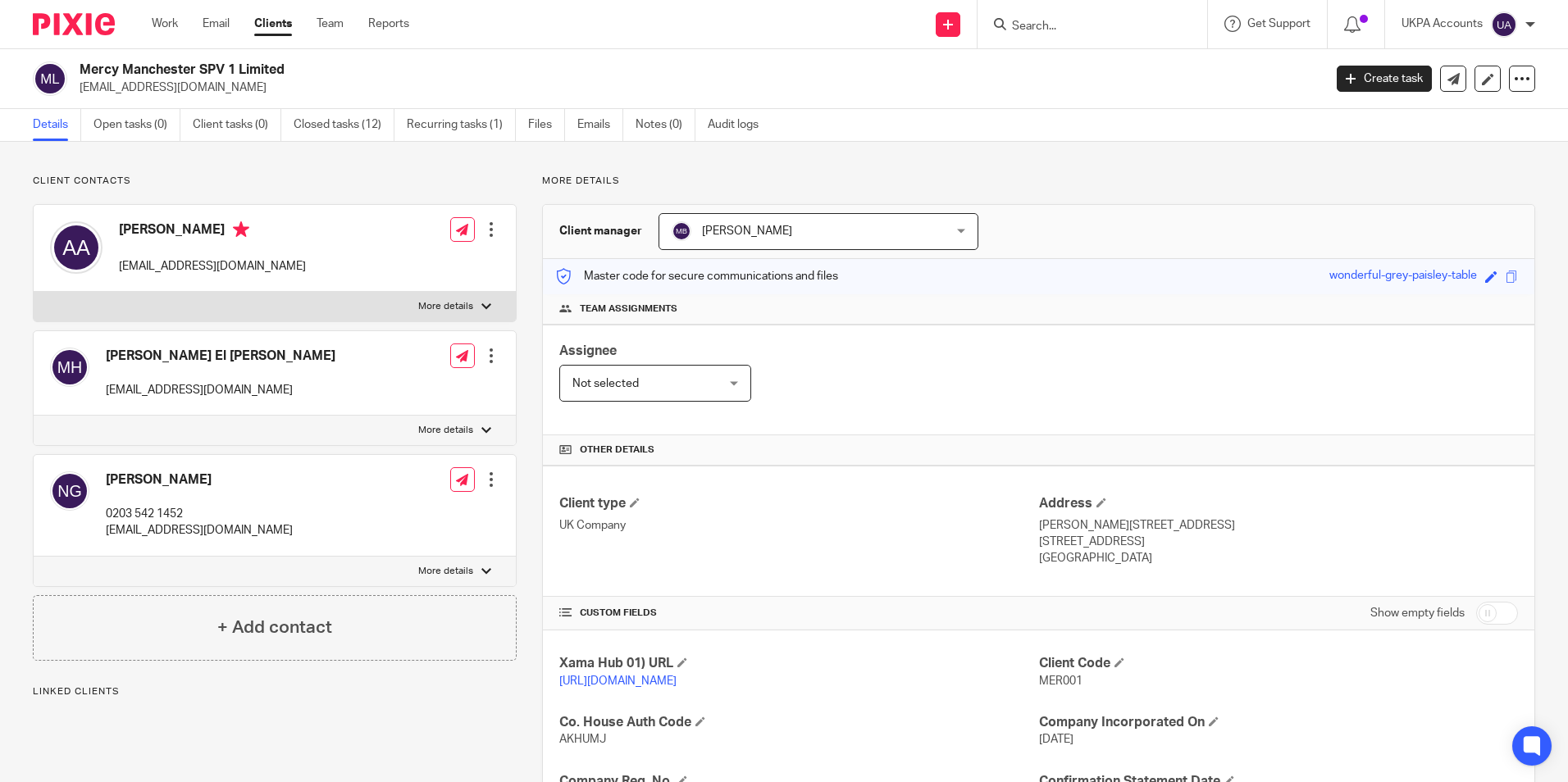
drag, startPoint x: 1030, startPoint y: 678, endPoint x: 1078, endPoint y: 682, distance: 48.2
drag, startPoint x: 1078, startPoint y: 682, endPoint x: 1114, endPoint y: 705, distance: 42.7
click at [1114, 690] on div "Client Code MER001" at bounding box center [1278, 672] width 479 height 34
drag, startPoint x: 1113, startPoint y: 700, endPoint x: 1104, endPoint y: 696, distance: 9.8
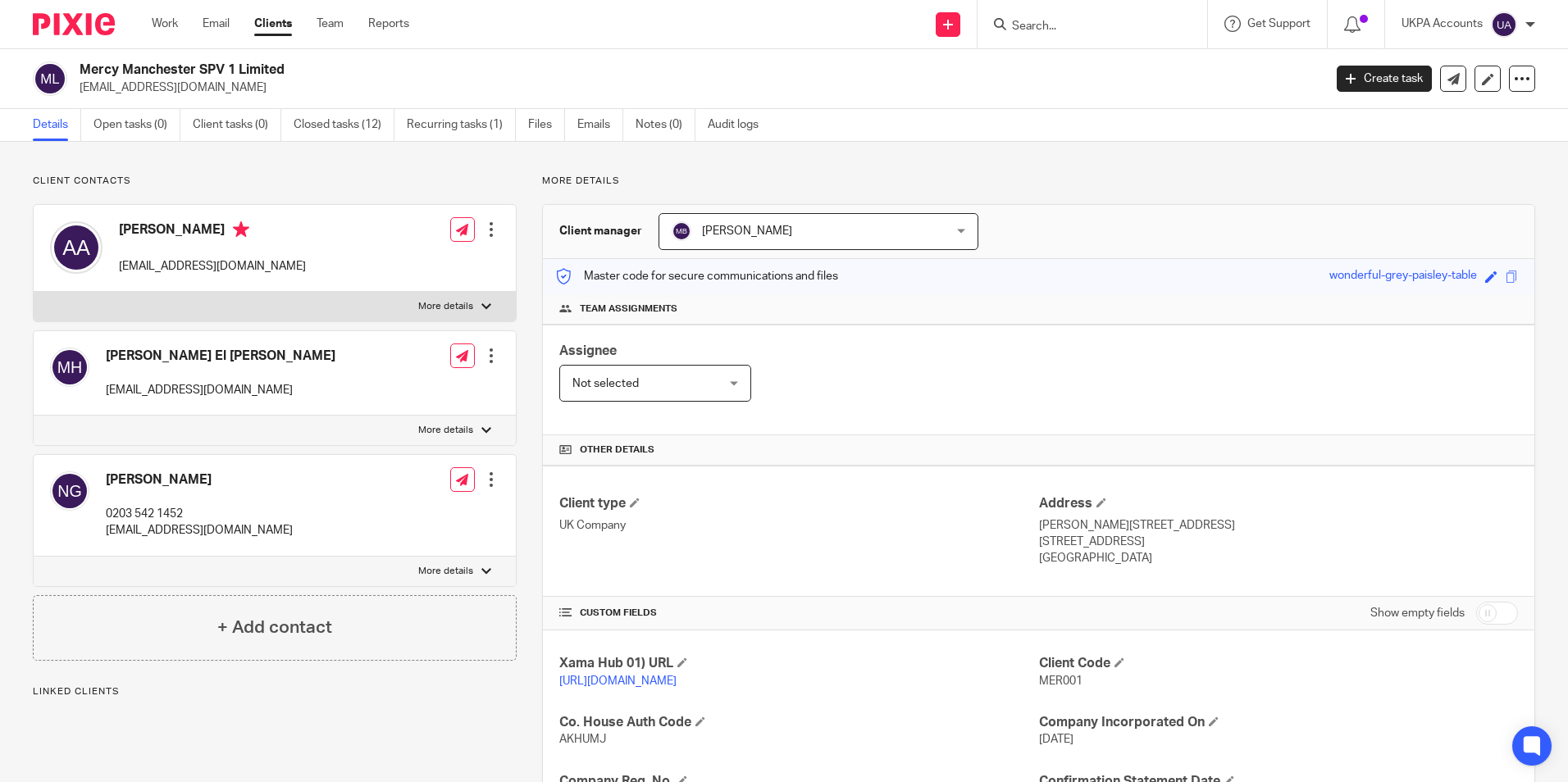
click at [1113, 690] on div "Client Code MER001" at bounding box center [1278, 672] width 479 height 34
click at [972, 690] on p "[URL][DOMAIN_NAME]" at bounding box center [799, 681] width 479 height 17
drag, startPoint x: 1074, startPoint y: 682, endPoint x: 1033, endPoint y: 679, distance: 41.1
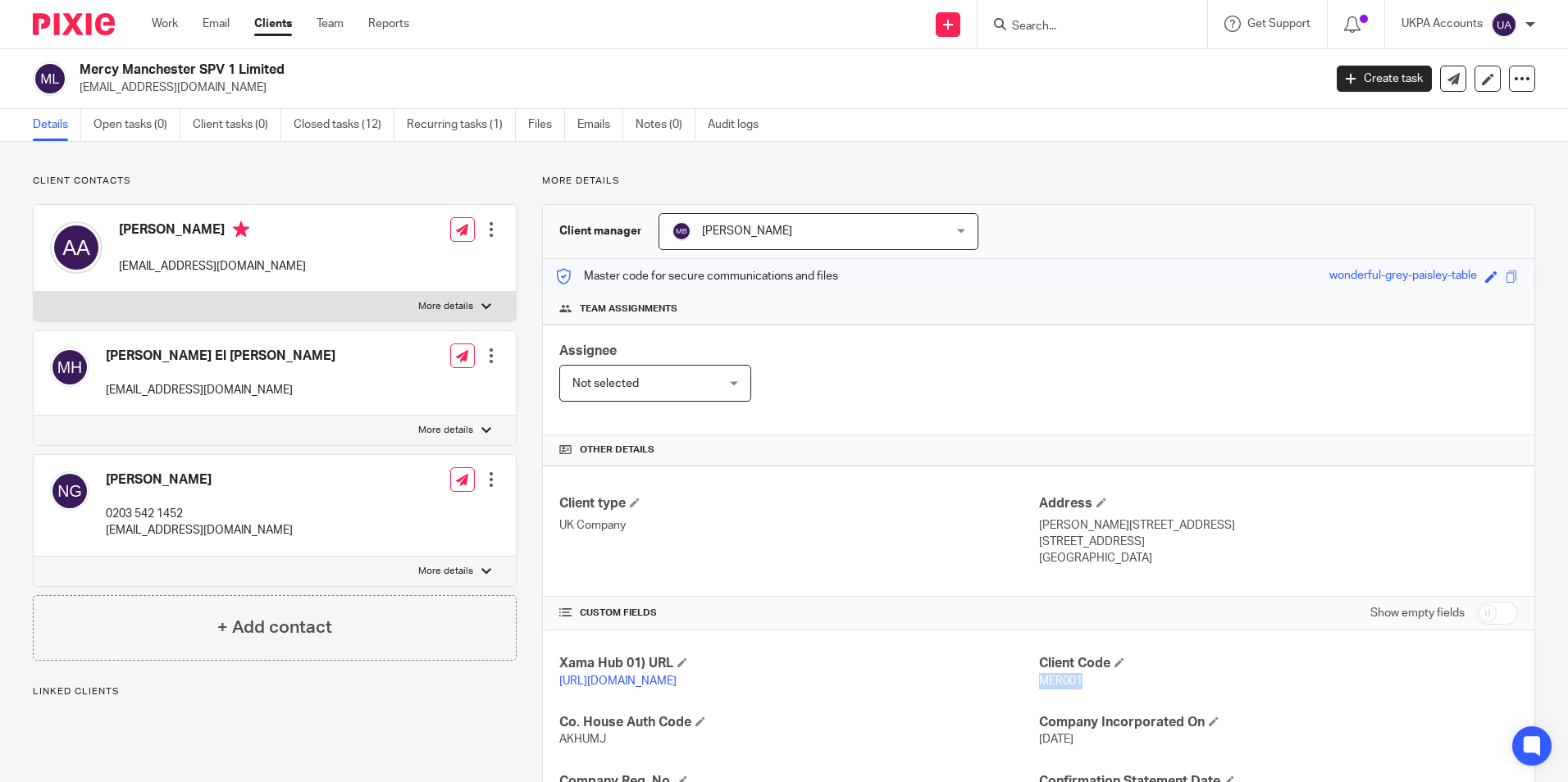
click at [1040, 679] on span "MER001" at bounding box center [1061, 682] width 44 height 12
copy span "MER001"
click at [1040, 23] on input "Search" at bounding box center [1084, 26] width 148 height 15
paste input "[PERSON_NAME] company"
type input "[PERSON_NAME] company"
